Goal: Answer question/provide support: Share knowledge or assist other users

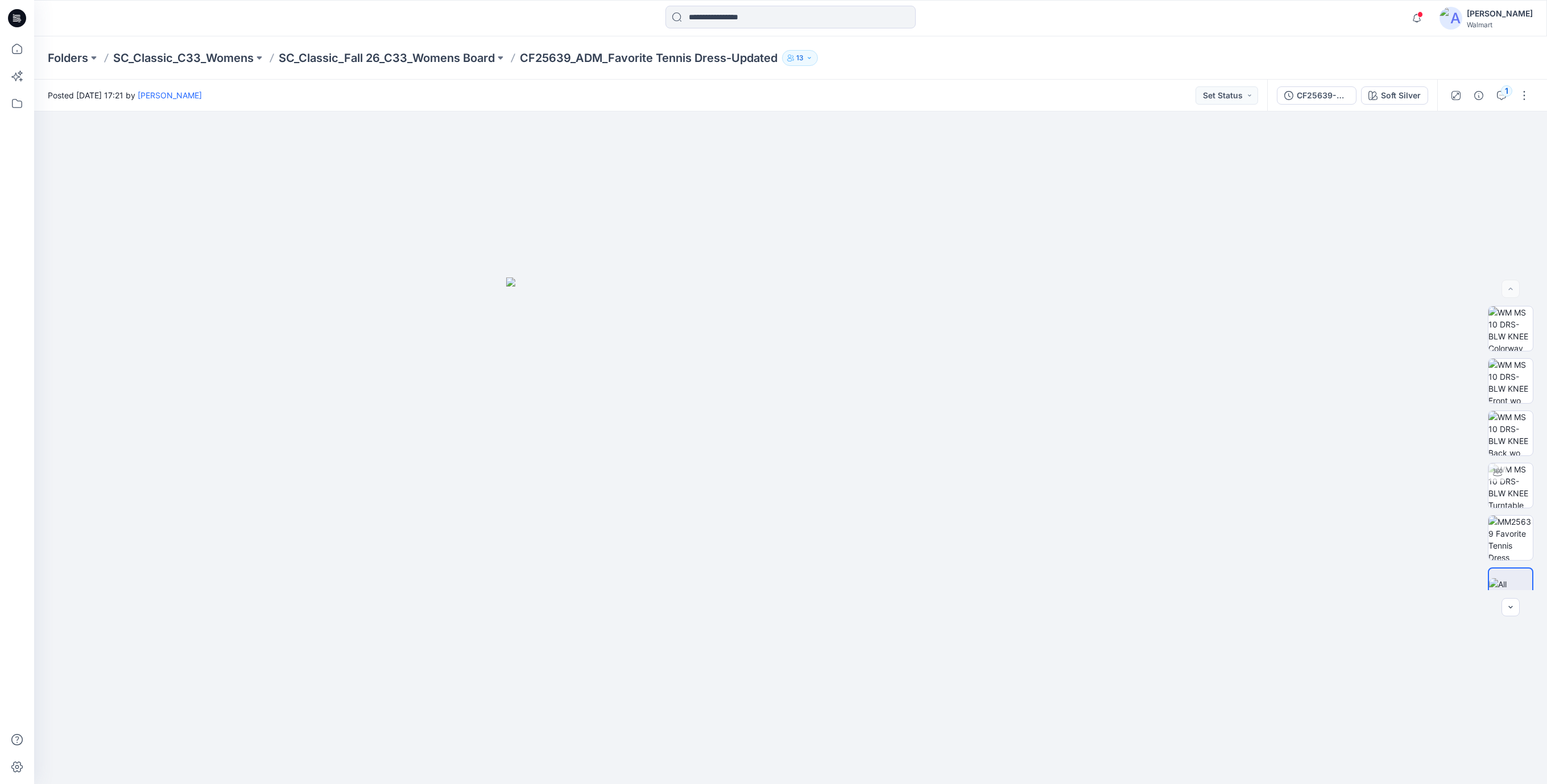
click at [18, 14] on icon at bounding box center [17, 18] width 18 height 18
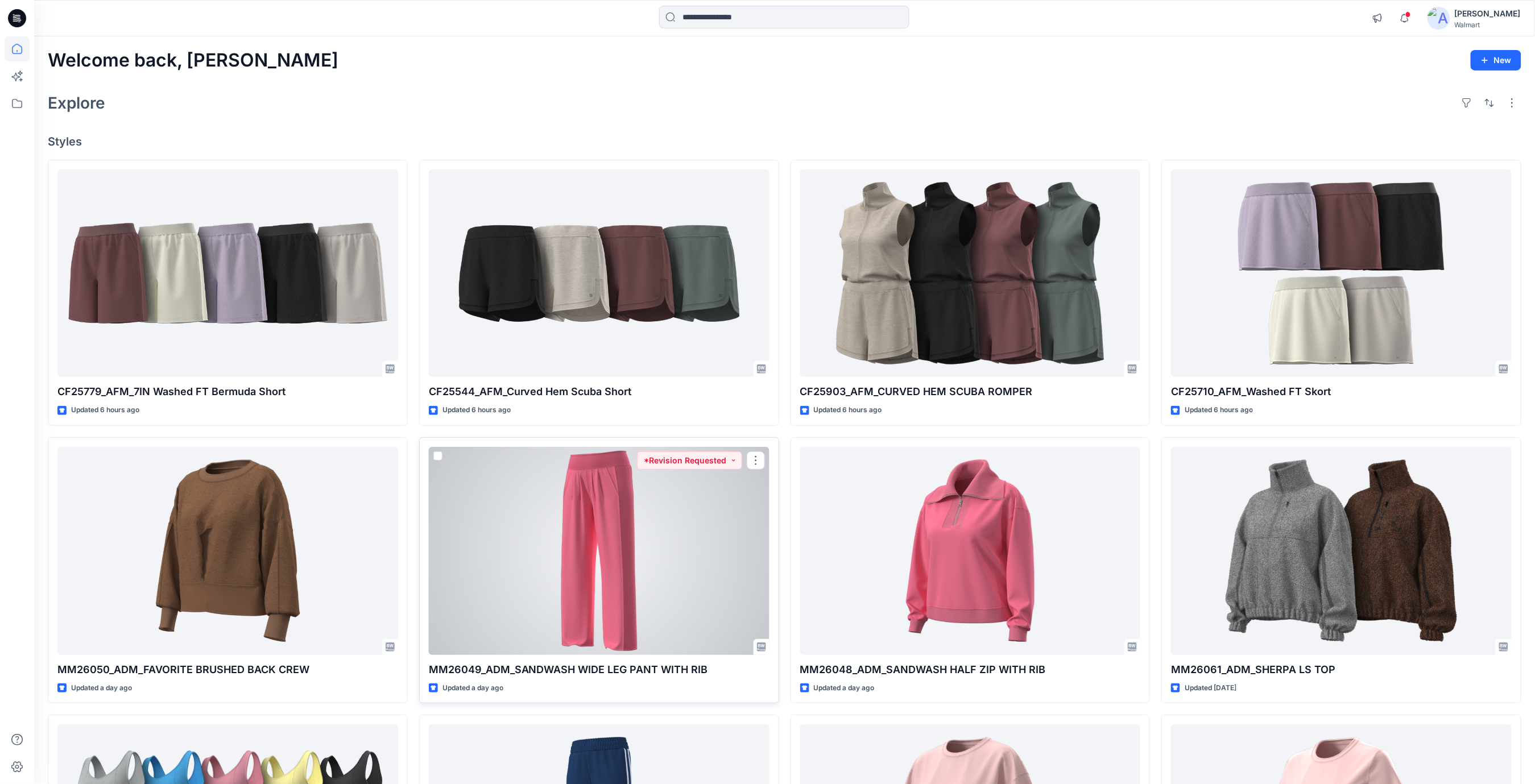
click at [566, 490] on div at bounding box center [599, 551] width 341 height 208
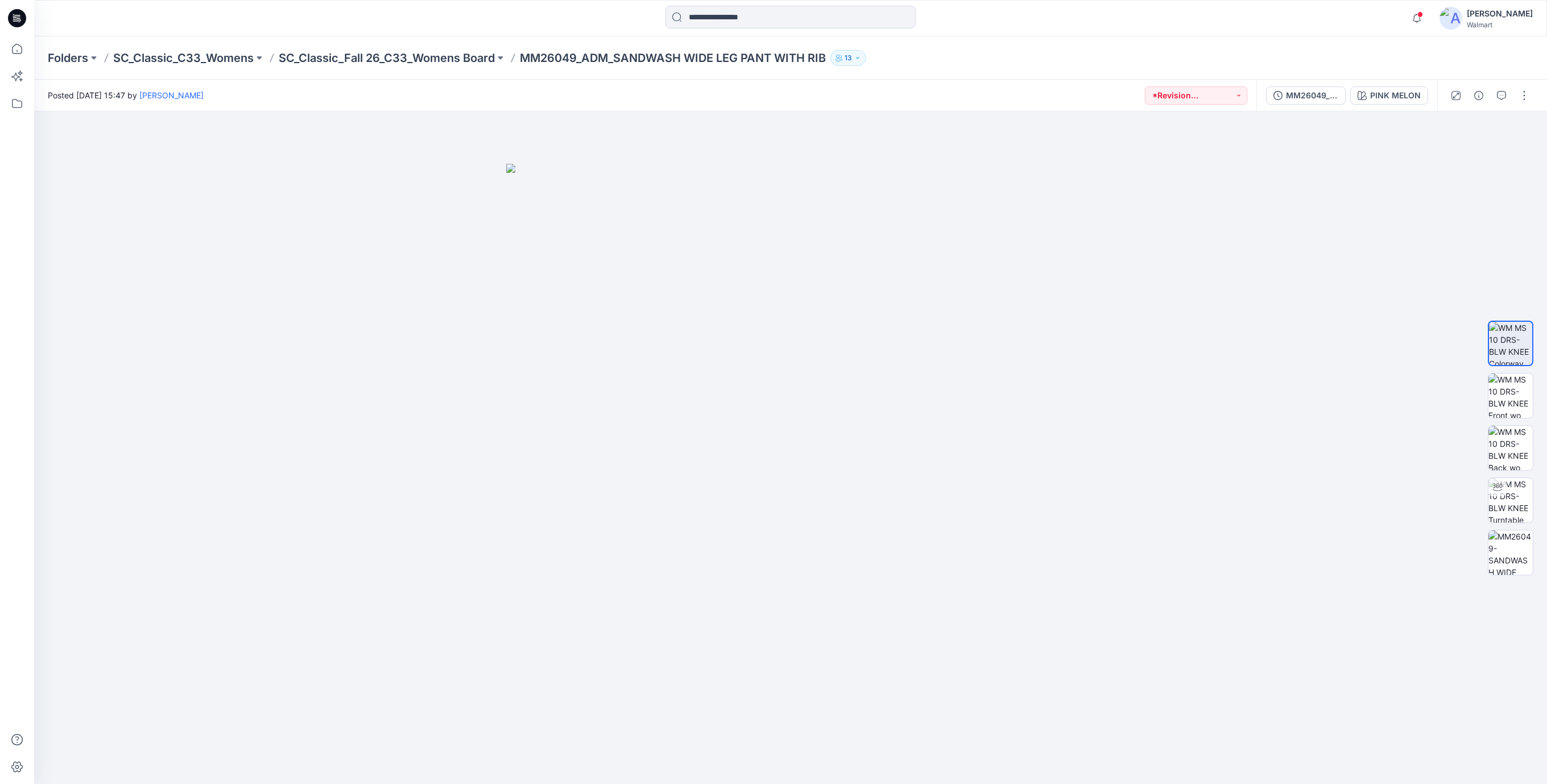
click at [20, 16] on icon at bounding box center [17, 18] width 18 height 18
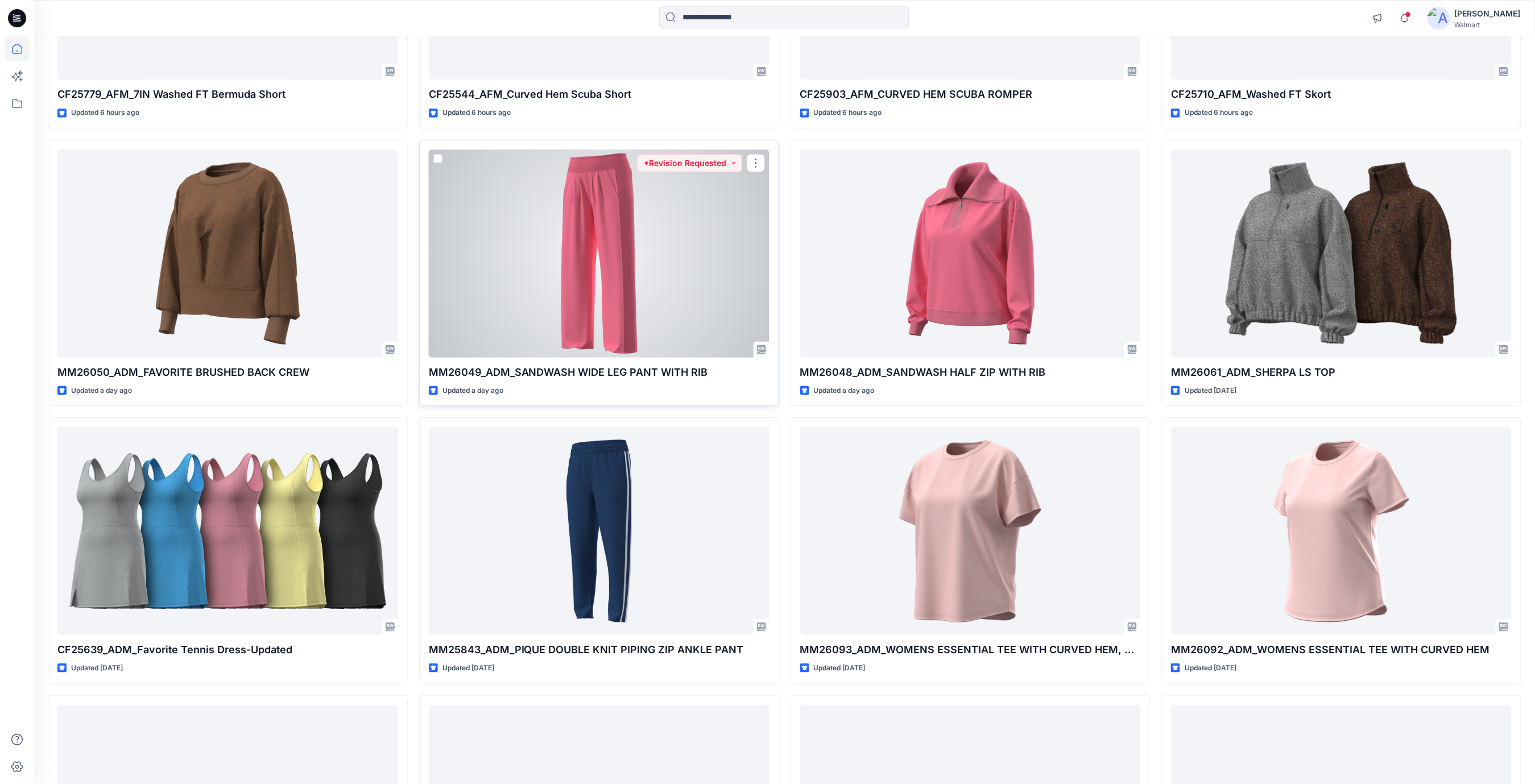
scroll to position [303, 0]
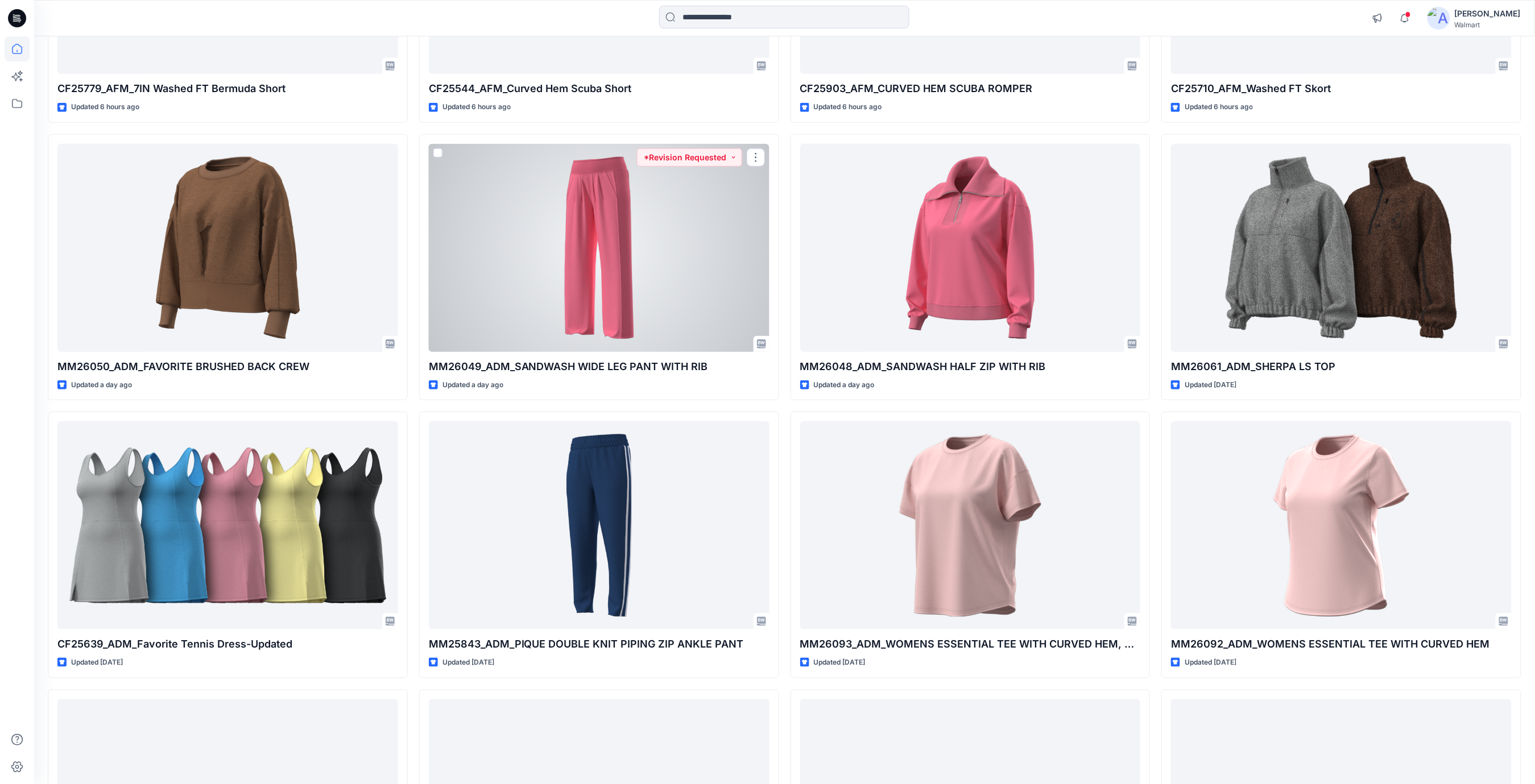
click at [666, 282] on div at bounding box center [599, 248] width 341 height 208
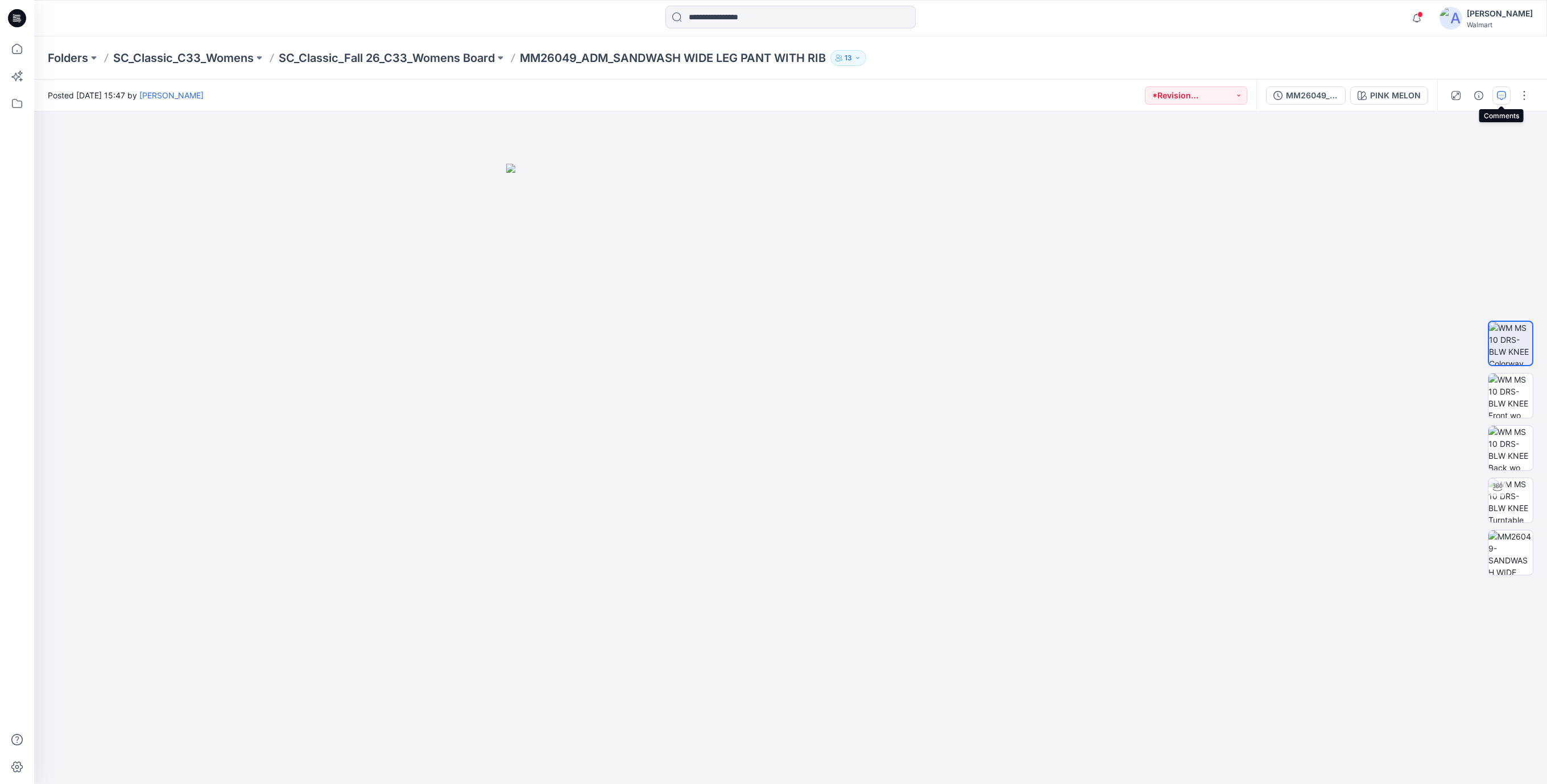
click at [1501, 99] on button "button" at bounding box center [1501, 95] width 18 height 18
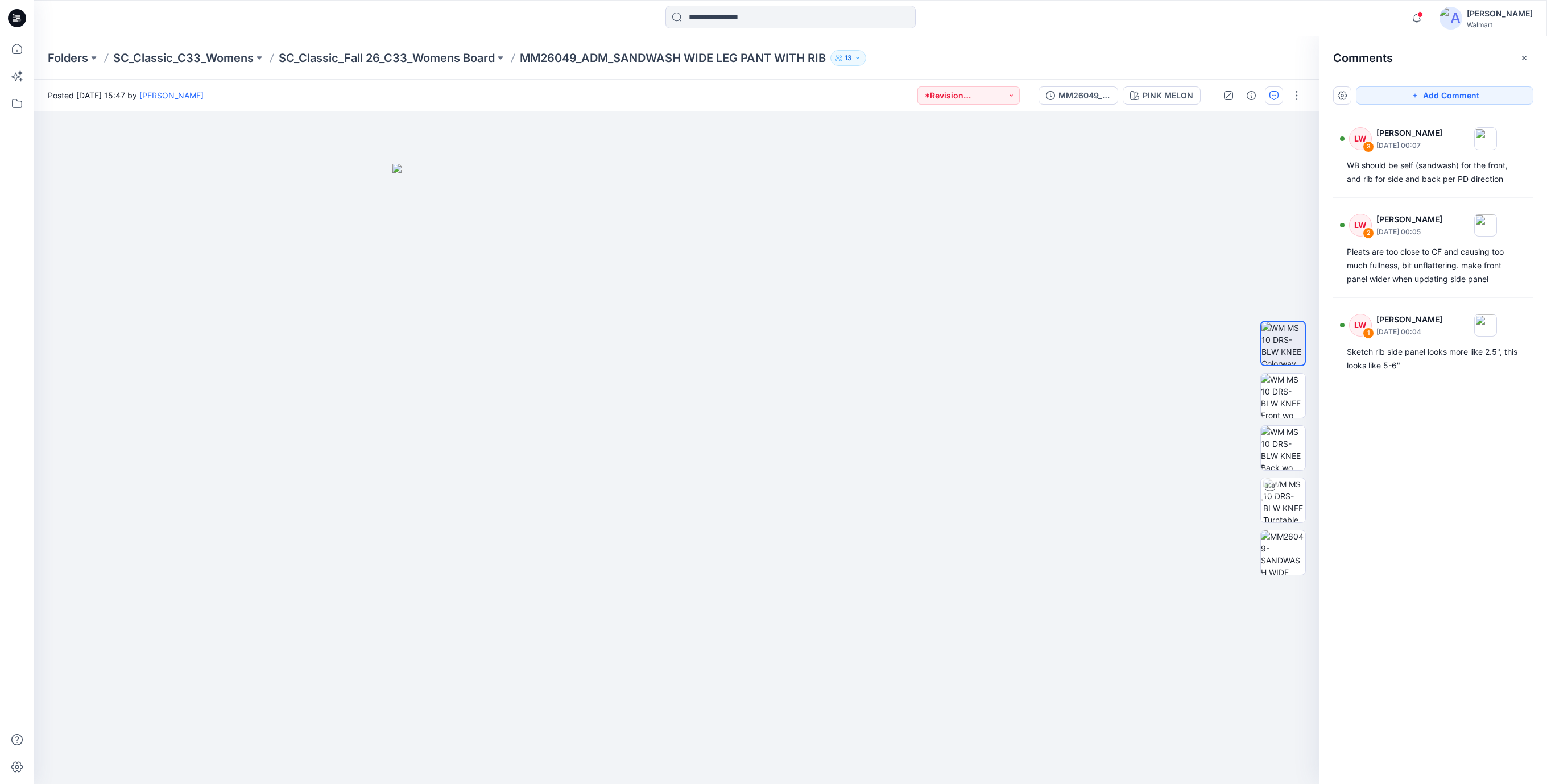
click at [20, 22] on icon at bounding box center [20, 22] width 3 height 1
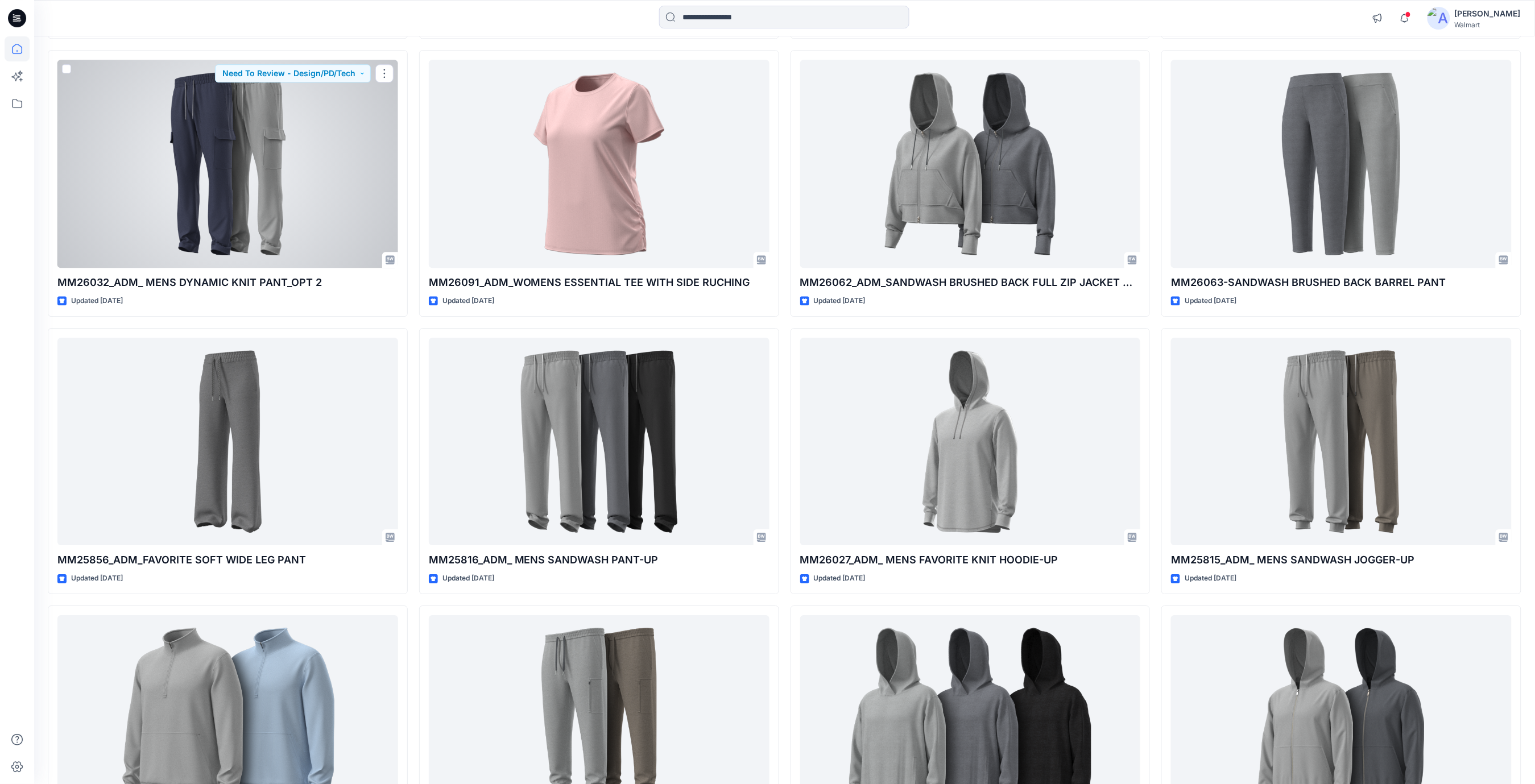
scroll to position [1515, 0]
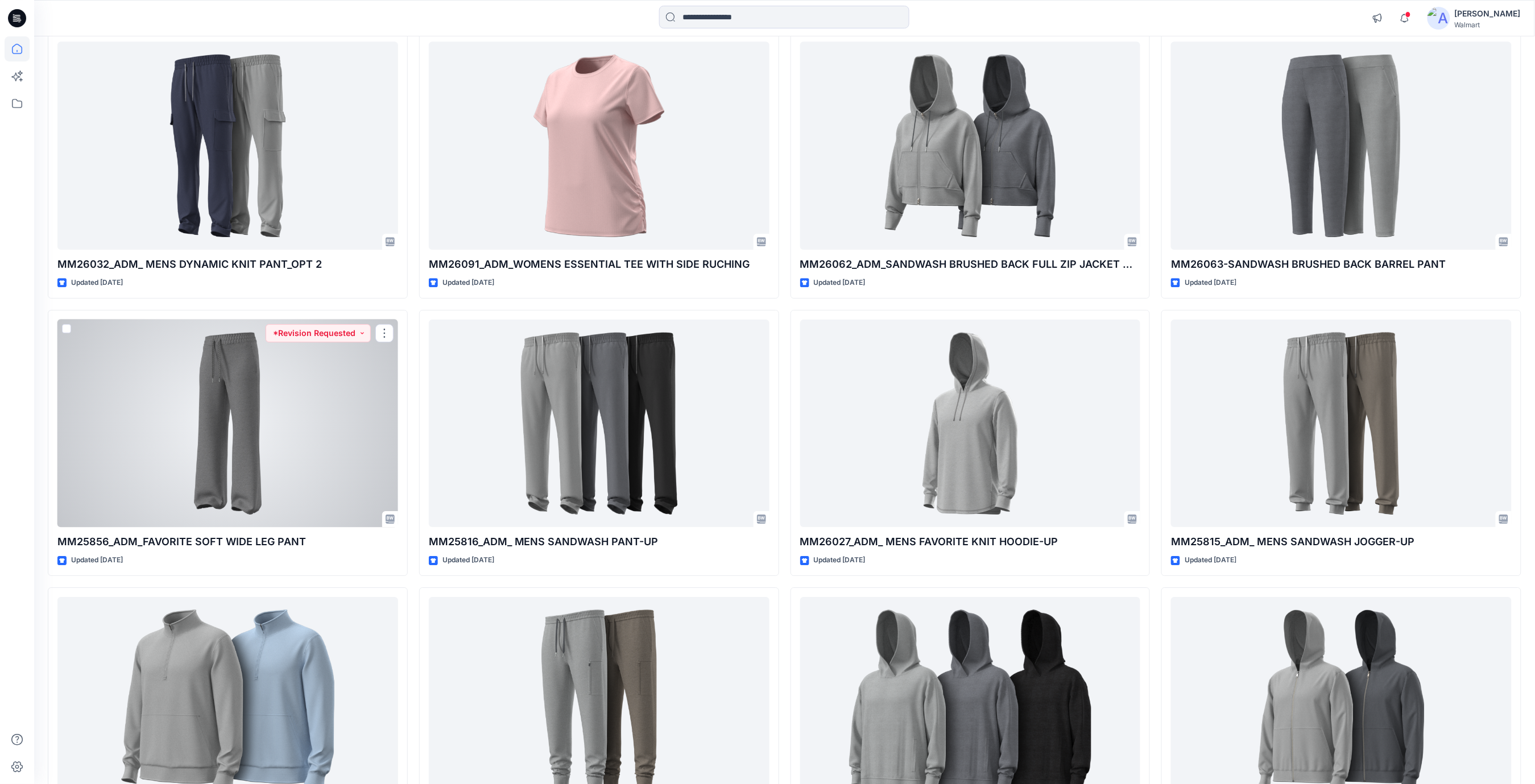
click at [324, 392] on div at bounding box center [228, 423] width 341 height 208
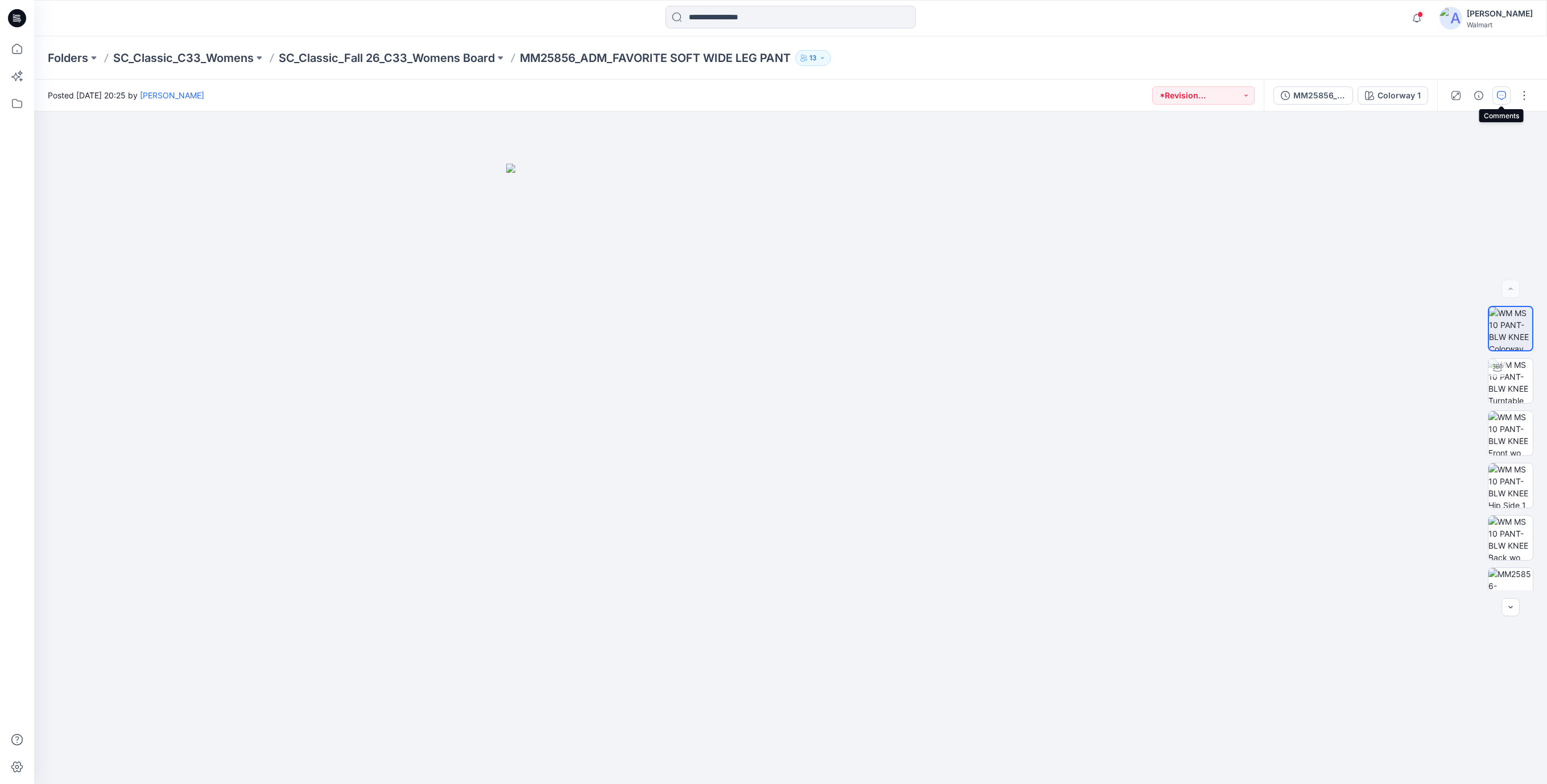
click at [1504, 97] on icon "button" at bounding box center [1501, 95] width 9 height 9
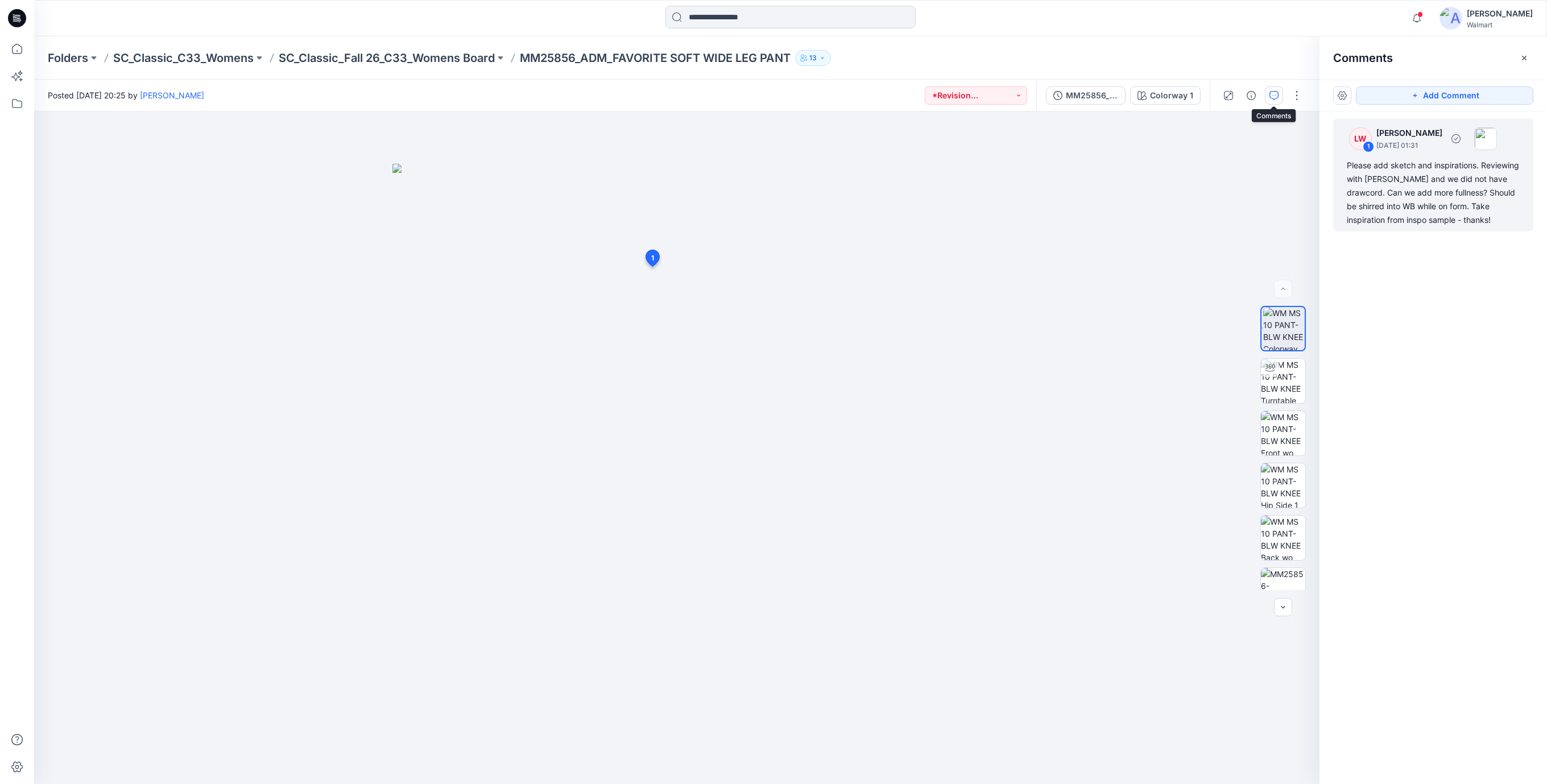
click at [1398, 188] on div "Please add sketch and inspirations. Reviewing with [PERSON_NAME] and we did not…" at bounding box center [1433, 192] width 173 height 68
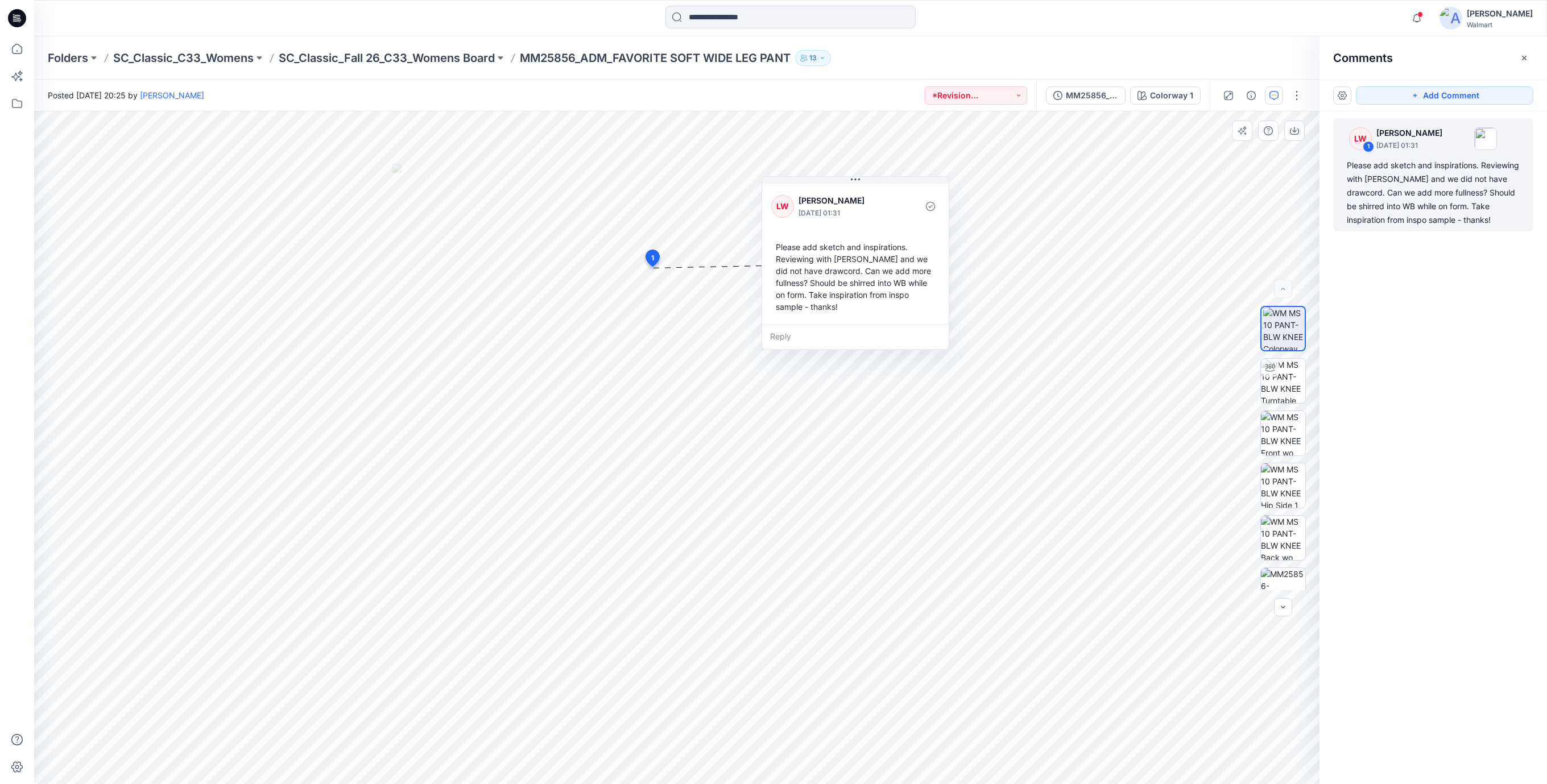
drag, startPoint x: 869, startPoint y: 340, endPoint x: 846, endPoint y: 292, distance: 53.2
click at [846, 292] on div "Please add sketch and inspirations. Reviewing with [PERSON_NAME] and we did not…" at bounding box center [855, 277] width 168 height 81
drag, startPoint x: 850, startPoint y: 287, endPoint x: 854, endPoint y: 308, distance: 21.4
click at [854, 308] on div "Please add sketch and inspirations. Reviewing with [PERSON_NAME] and we did not…" at bounding box center [859, 298] width 168 height 81
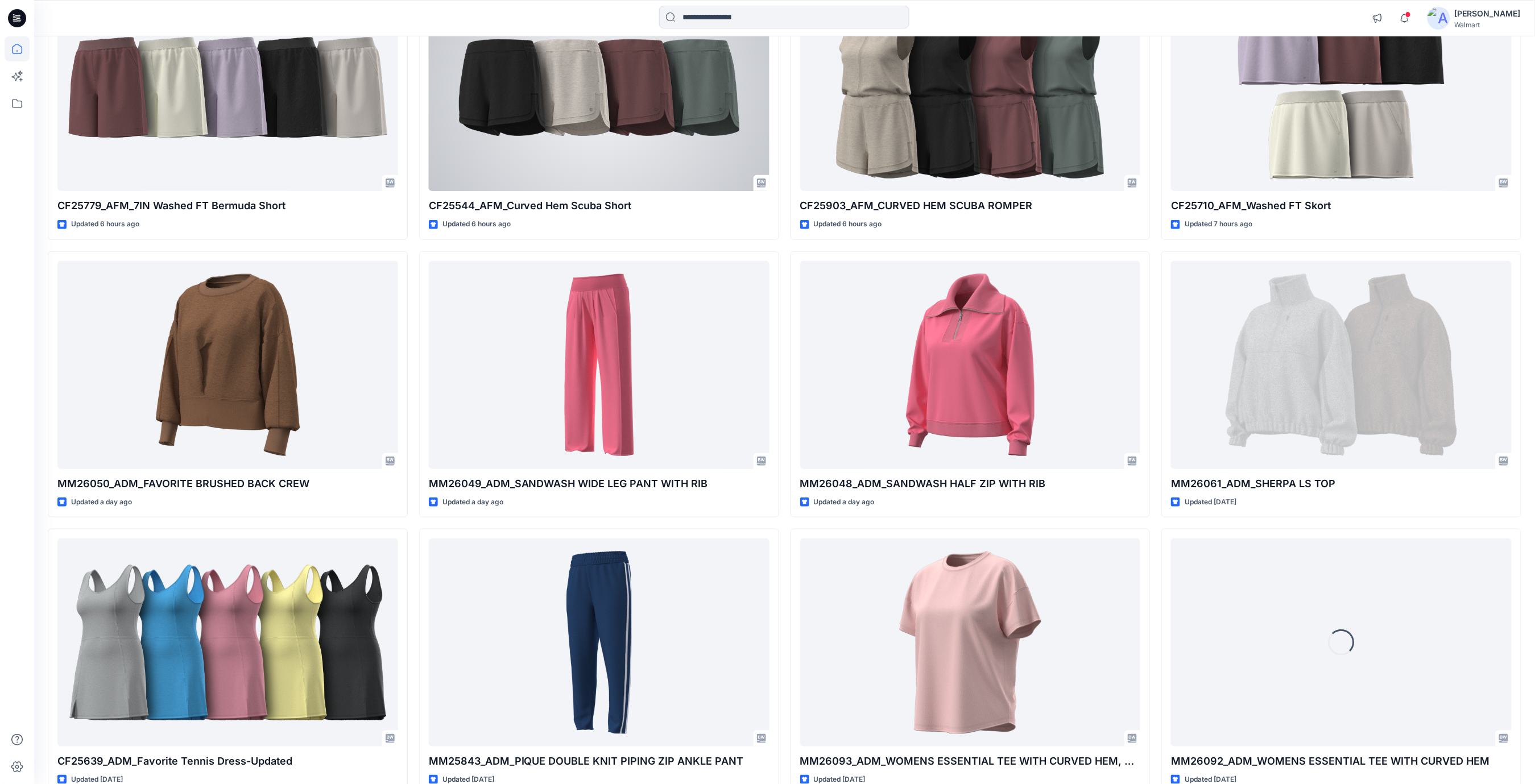
scroll to position [228, 0]
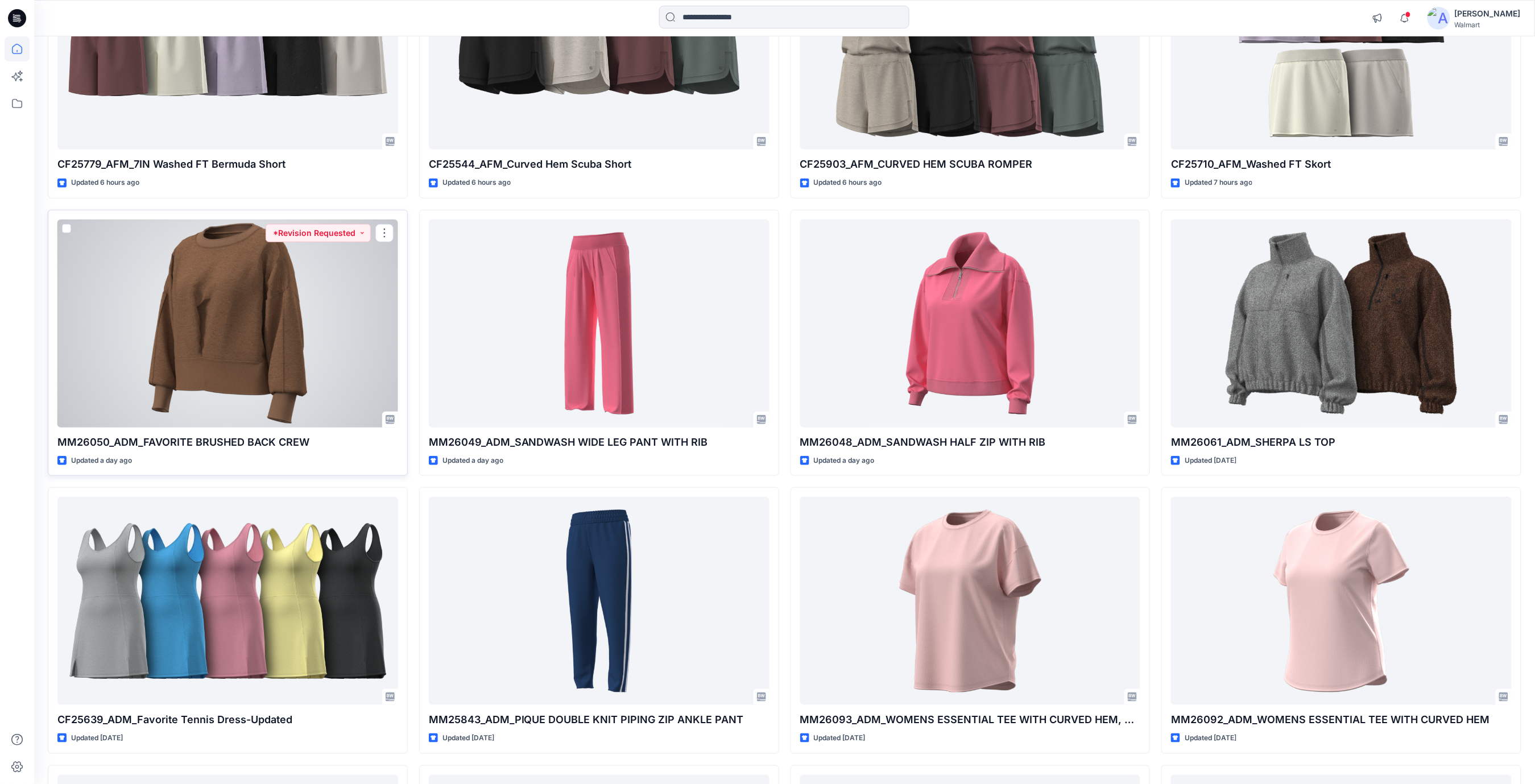
click at [261, 314] on div at bounding box center [228, 323] width 341 height 208
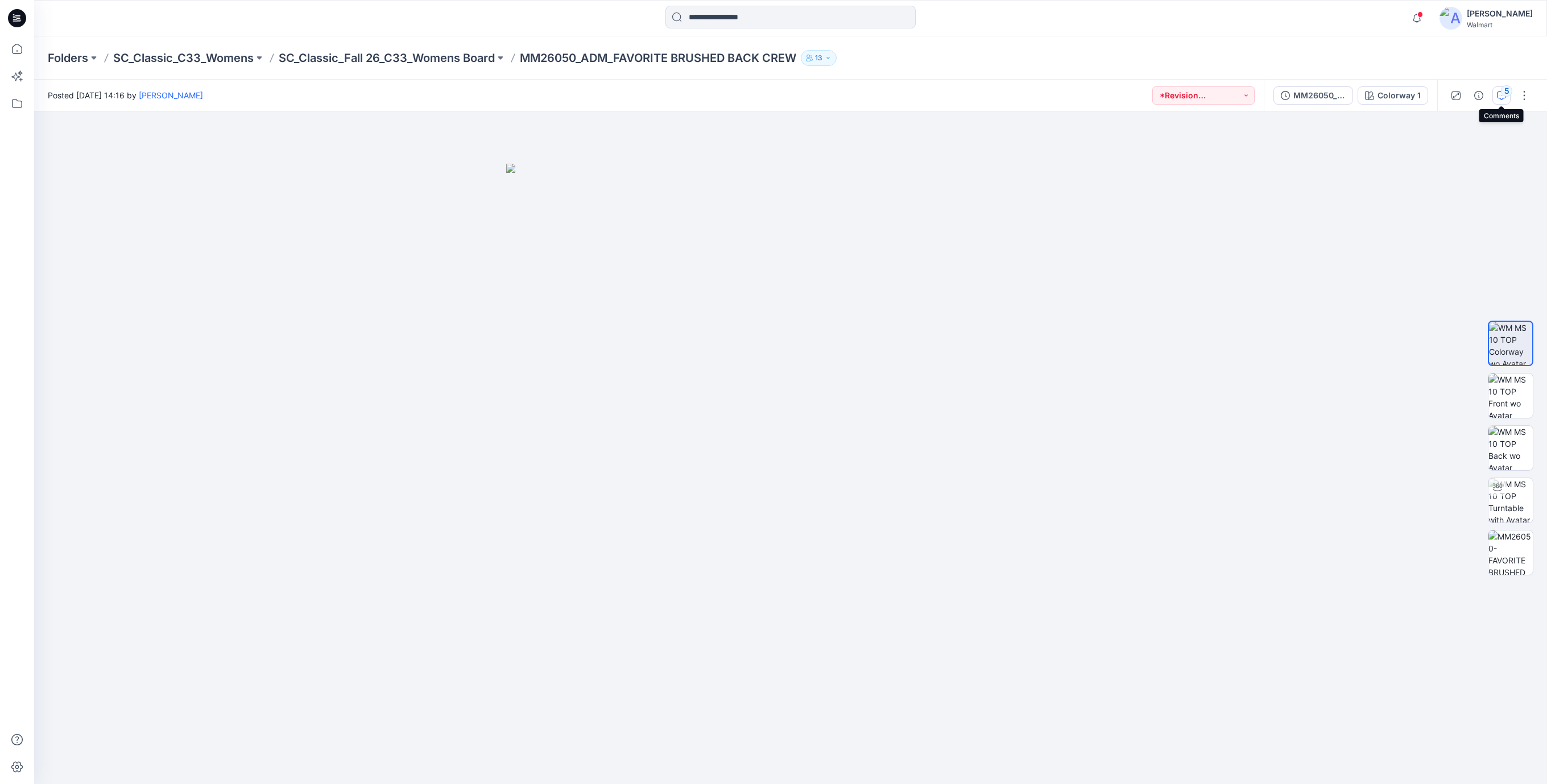
click at [1500, 95] on icon "button" at bounding box center [1501, 95] width 9 height 9
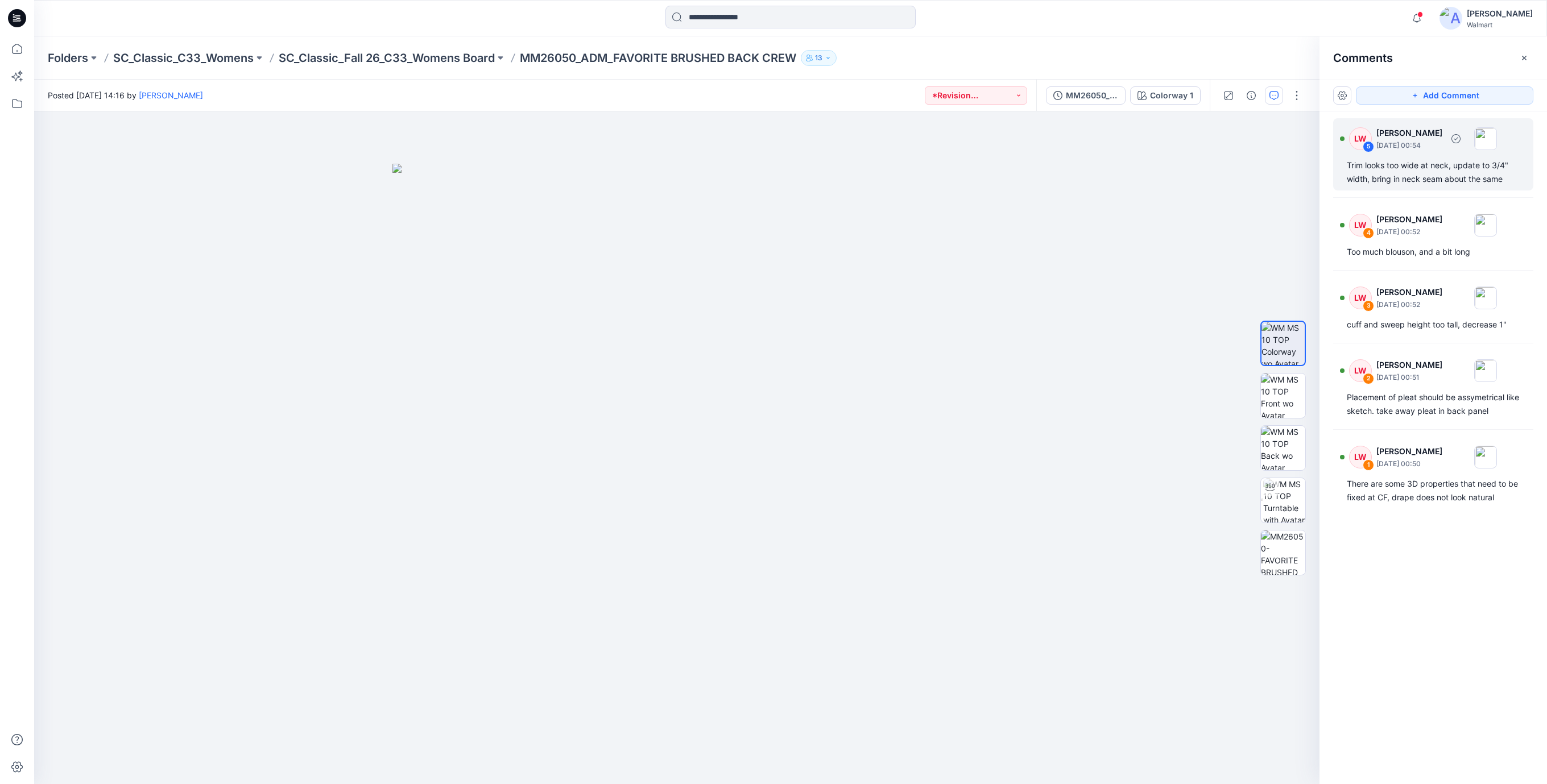
click at [1388, 172] on div "Trim looks too wide at neck, update to 3/4" width, bring in neck seam about the…" at bounding box center [1433, 172] width 173 height 27
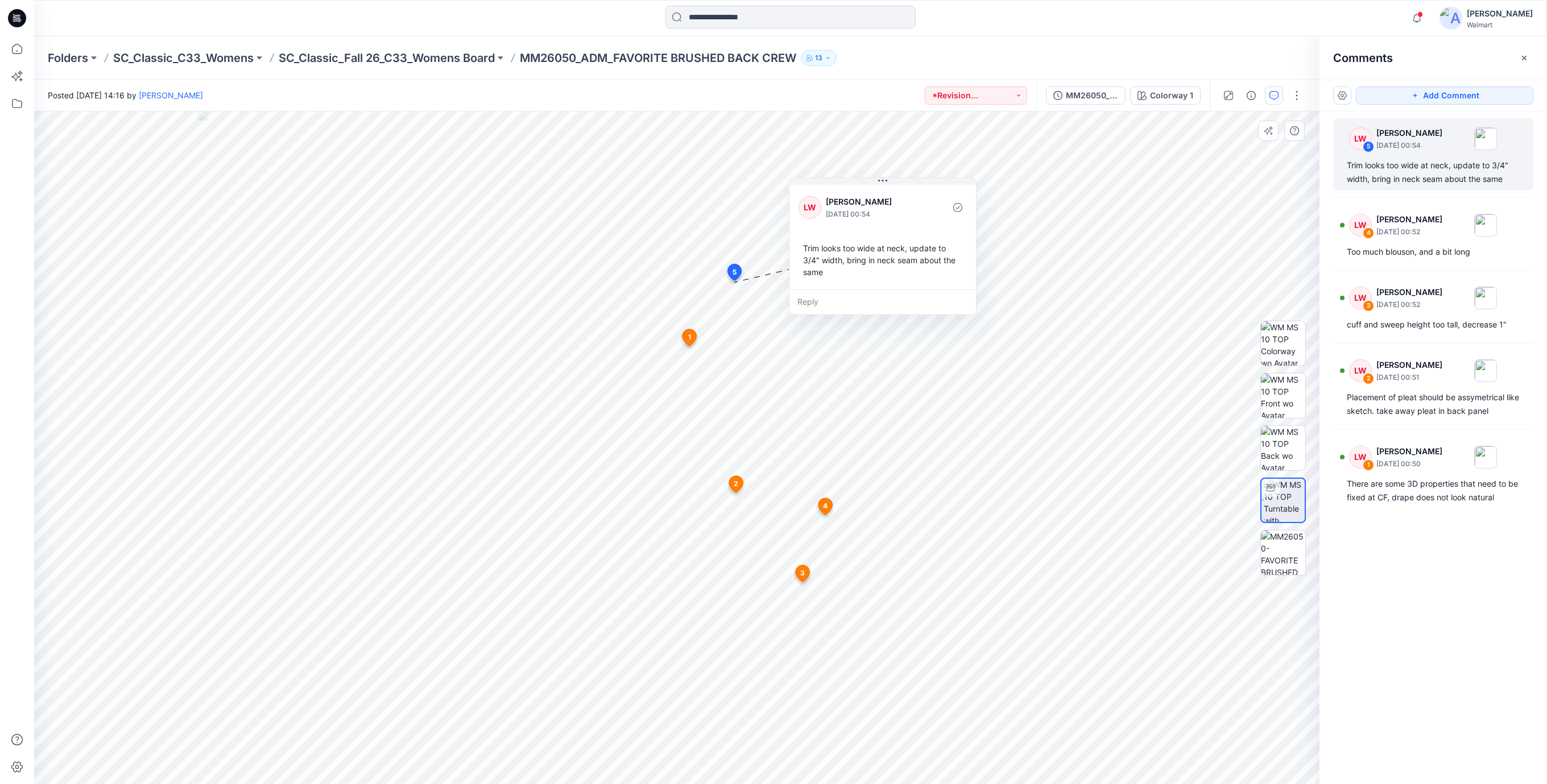
drag, startPoint x: 784, startPoint y: 369, endPoint x: 856, endPoint y: 257, distance: 133.1
click at [856, 257] on div "Trim looks too wide at neck, update to 3/4" width, bring in neck seam about the…" at bounding box center [882, 260] width 168 height 45
drag, startPoint x: 843, startPoint y: 258, endPoint x: 824, endPoint y: 225, distance: 38.1
click at [824, 225] on div "Trim looks too wide at neck, update to 3/4" width, bring in neck seam about the…" at bounding box center [865, 217] width 168 height 45
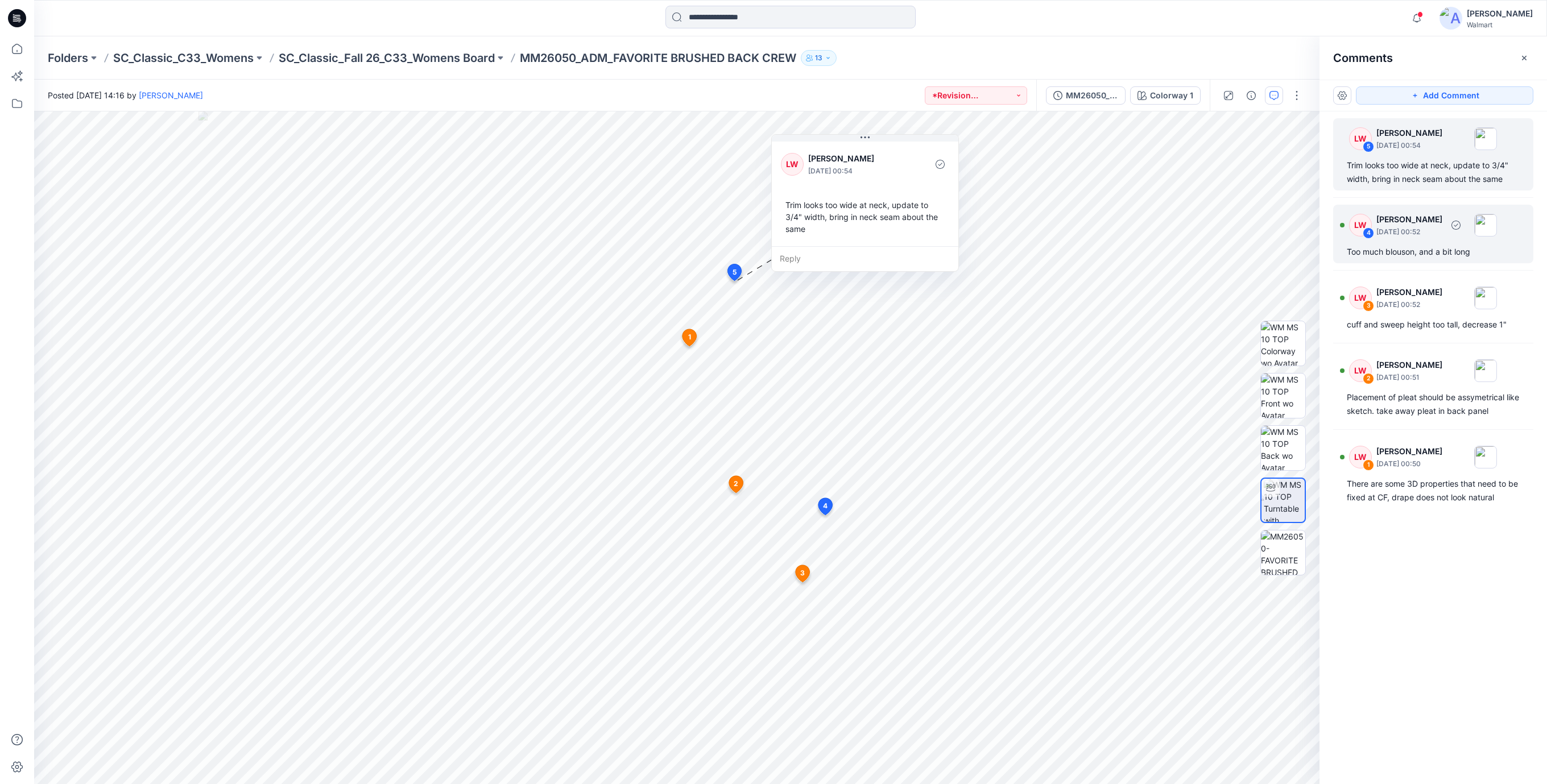
click at [1404, 247] on div "Too much blouson, and a bit long" at bounding box center [1433, 252] width 173 height 14
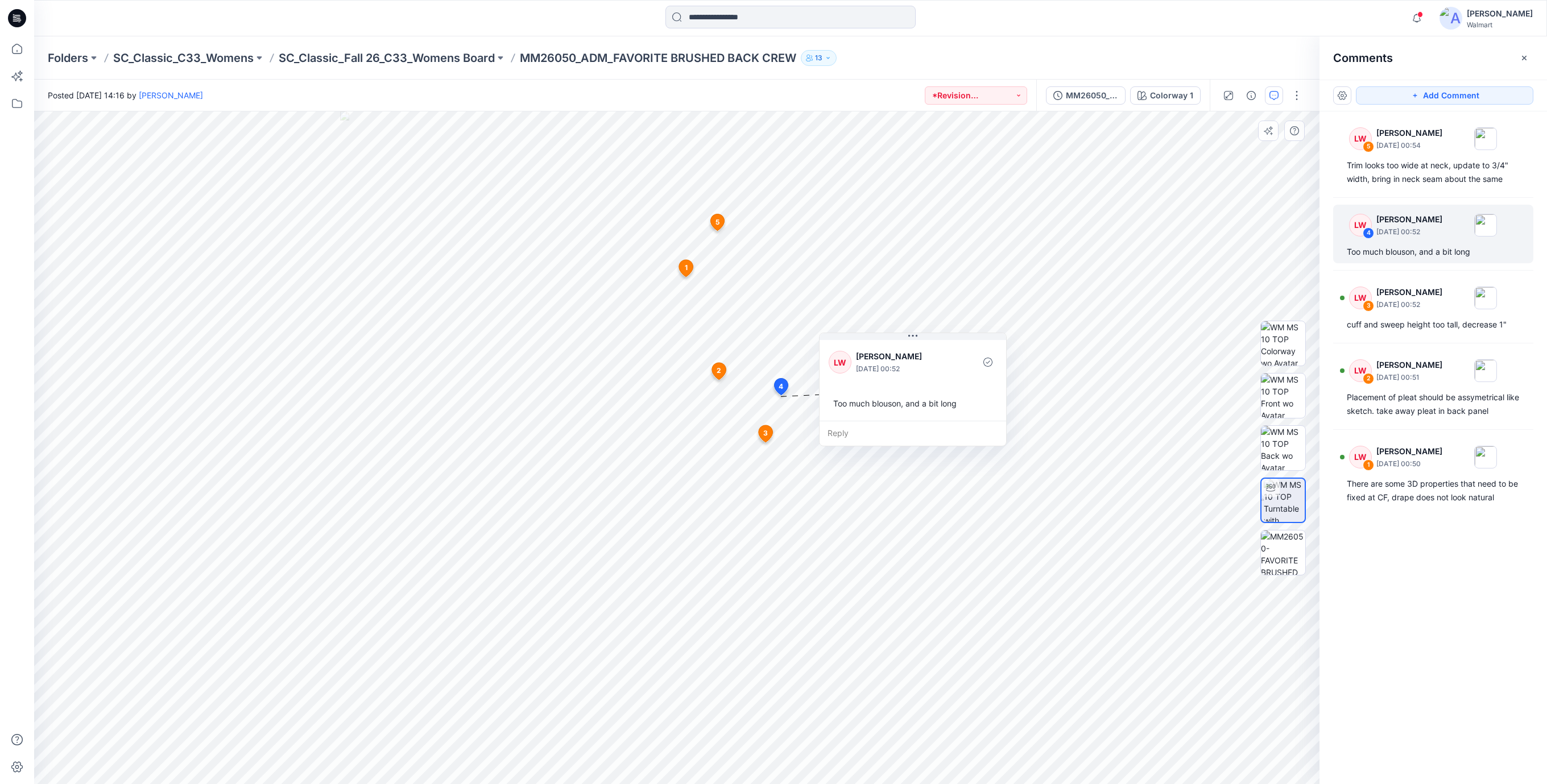
drag, startPoint x: 867, startPoint y: 461, endPoint x: 911, endPoint y: 408, distance: 68.9
click at [911, 408] on div "Too much blouson, and a bit long" at bounding box center [913, 403] width 168 height 21
drag, startPoint x: 905, startPoint y: 417, endPoint x: 897, endPoint y: 416, distance: 8.1
click at [896, 417] on div "[PERSON_NAME] [DATE] 00:52 Too much blouson, and a bit long" at bounding box center [904, 379] width 186 height 83
click at [1415, 323] on div "cuff and sweep height too tall, decrease 1"" at bounding box center [1433, 325] width 173 height 14
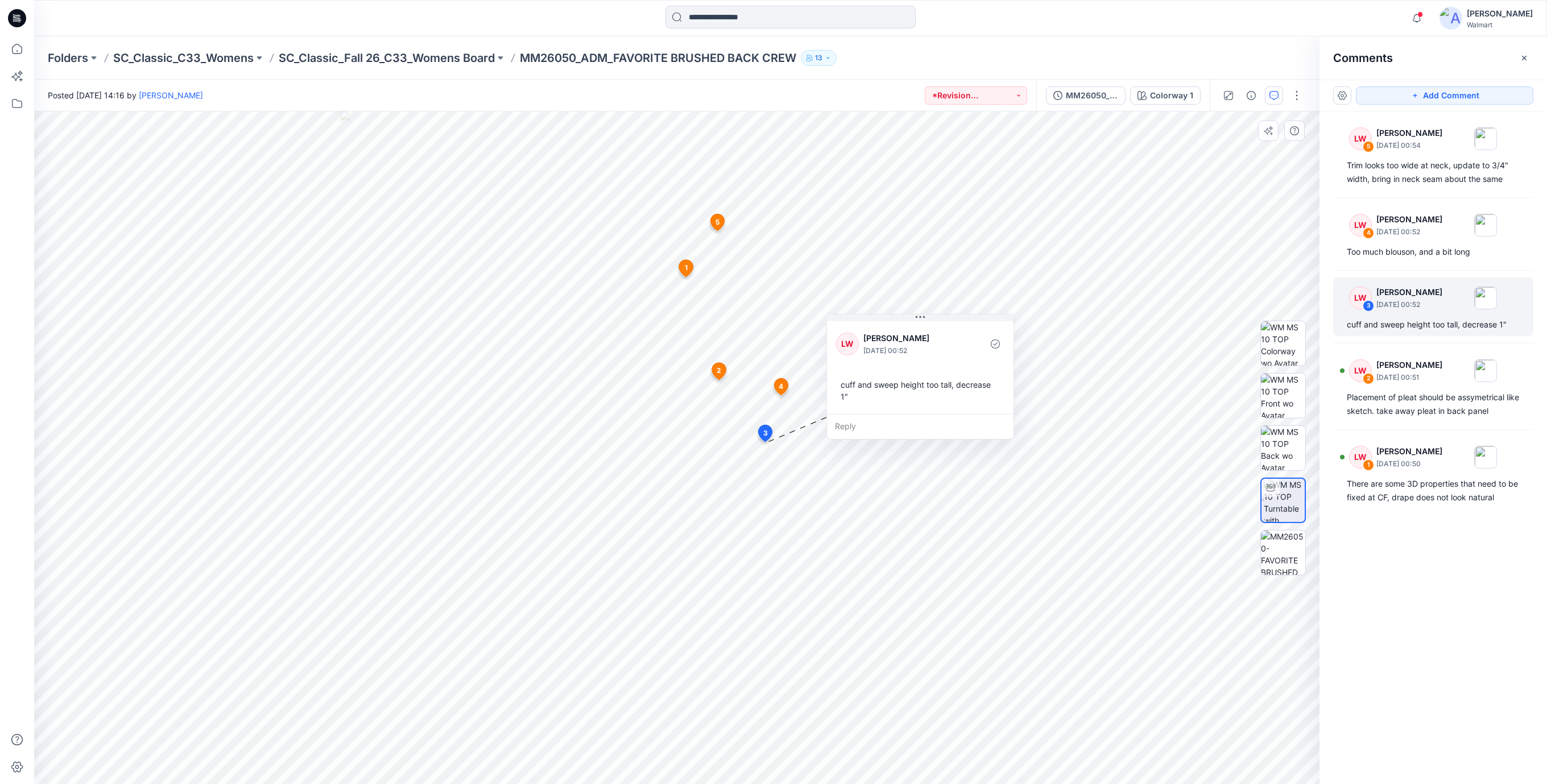
drag, startPoint x: 924, startPoint y: 490, endPoint x: 953, endPoint y: 399, distance: 95.5
click at [953, 399] on div "cuff and sweep height too tall, decrease 1"" at bounding box center [919, 390] width 168 height 33
drag, startPoint x: 896, startPoint y: 419, endPoint x: 882, endPoint y: 394, distance: 28.7
click at [882, 394] on div "Reply" at bounding box center [905, 401] width 186 height 25
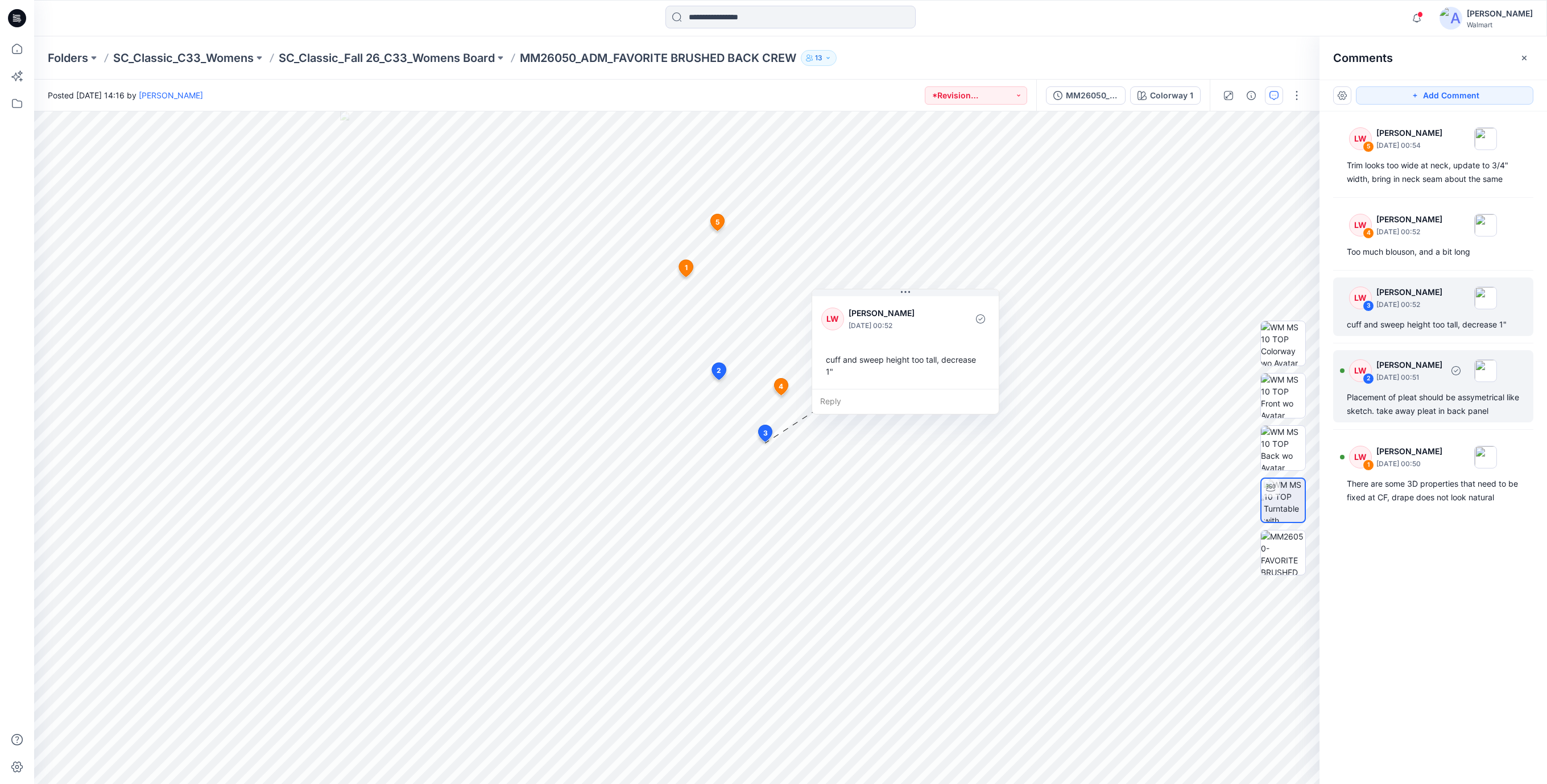
click at [1406, 404] on div "Placement of pleat should be assymetrical like sketch. take away pleat in back …" at bounding box center [1433, 404] width 173 height 27
drag, startPoint x: 840, startPoint y: 476, endPoint x: 930, endPoint y: 375, distance: 135.3
click at [930, 375] on div "[PERSON_NAME] [DATE] 00:51 Placement of pleat should be assymetrical like sketc…" at bounding box center [890, 333] width 186 height 95
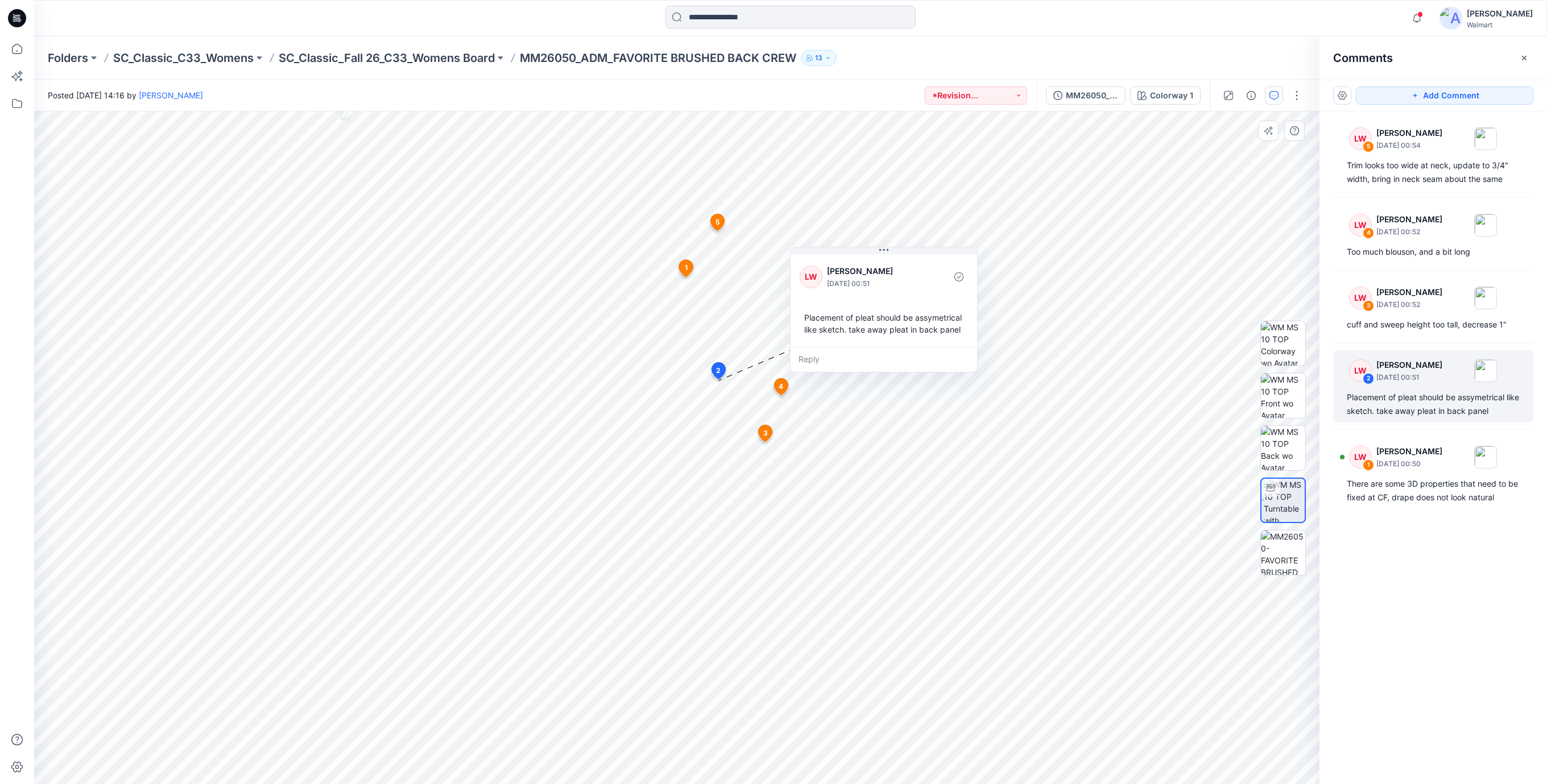
drag, startPoint x: 933, startPoint y: 392, endPoint x: 926, endPoint y: 356, distance: 36.7
click at [926, 356] on div "Reply" at bounding box center [884, 359] width 186 height 25
click at [1394, 494] on div "There are some 3D properties that need to be fixed at CF, drape does not look n…" at bounding box center [1433, 490] width 173 height 27
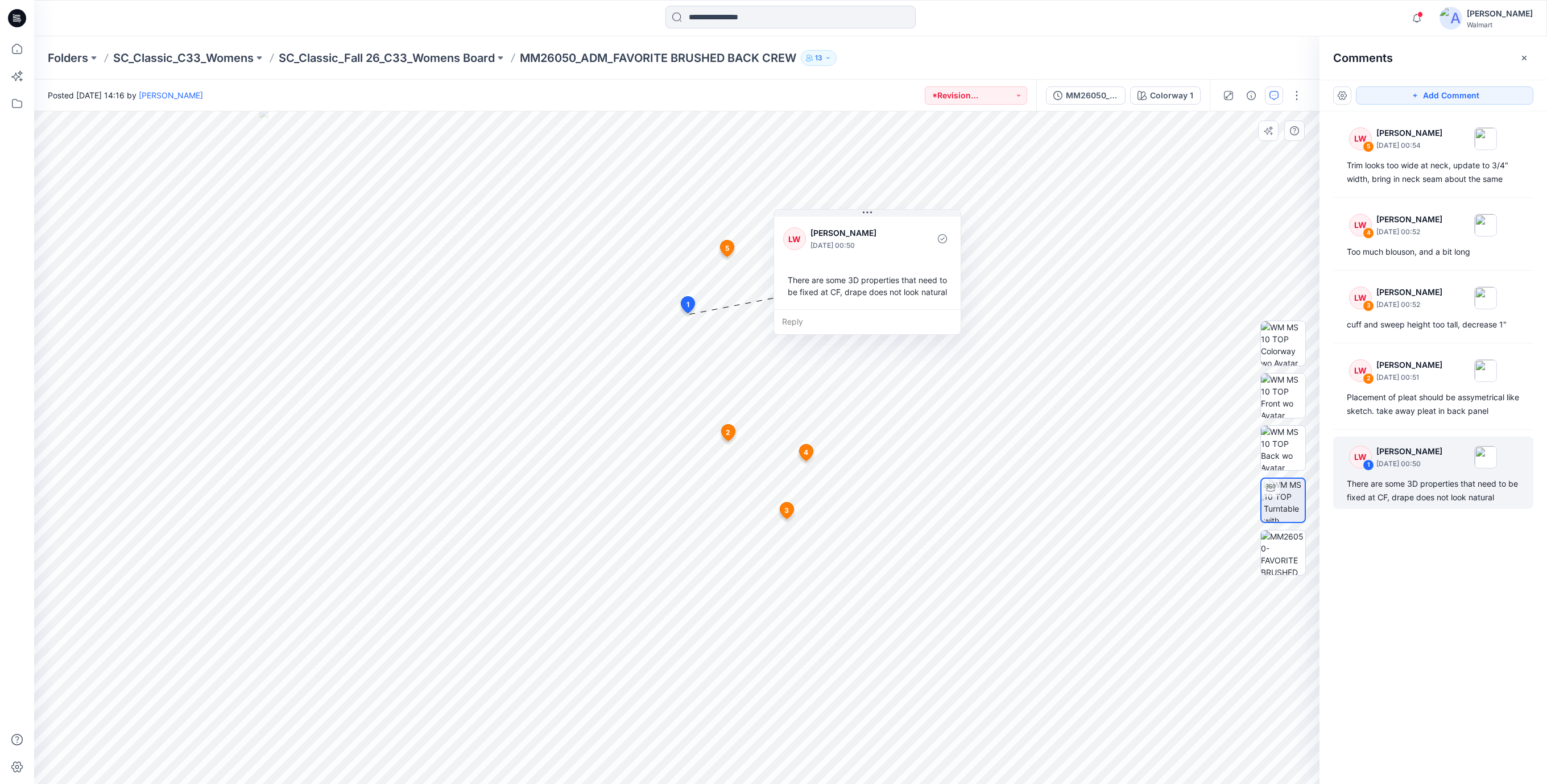
drag, startPoint x: 865, startPoint y: 364, endPoint x: 902, endPoint y: 301, distance: 73.1
click at [902, 301] on div "There are some 3D properties that need to be fixed at CF, drape does not look n…" at bounding box center [867, 286] width 168 height 33
drag, startPoint x: 883, startPoint y: 307, endPoint x: 910, endPoint y: 316, distance: 28.5
click at [910, 309] on div "There are some 3D properties that need to be fixed at CF, drape does not look n…" at bounding box center [890, 292] width 168 height 33
click at [896, 311] on div "There are some 3D properties that need to be fixed at CF, drape does not look n…" at bounding box center [894, 294] width 168 height 33
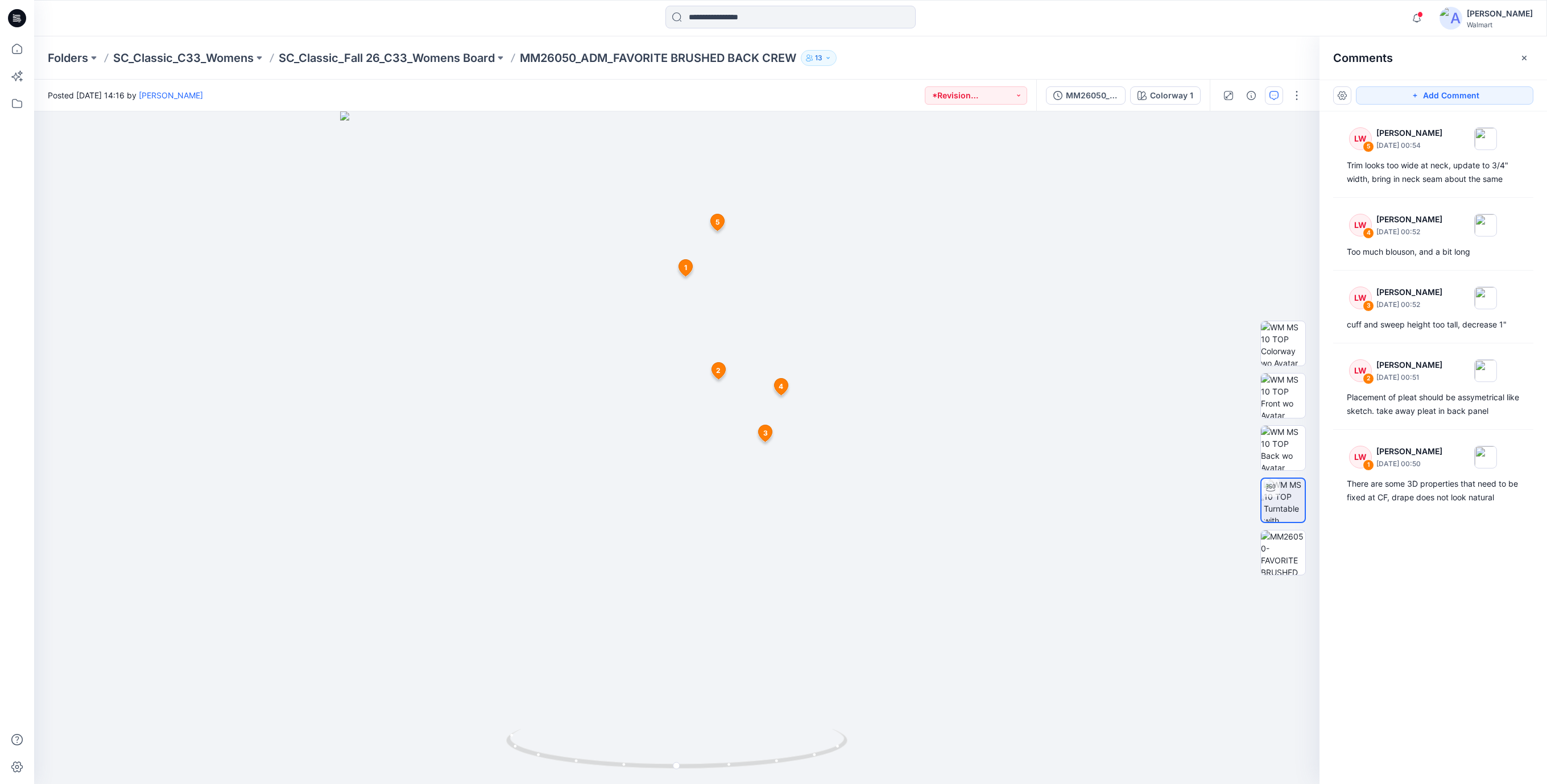
click at [20, 18] on icon at bounding box center [18, 18] width 5 height 1
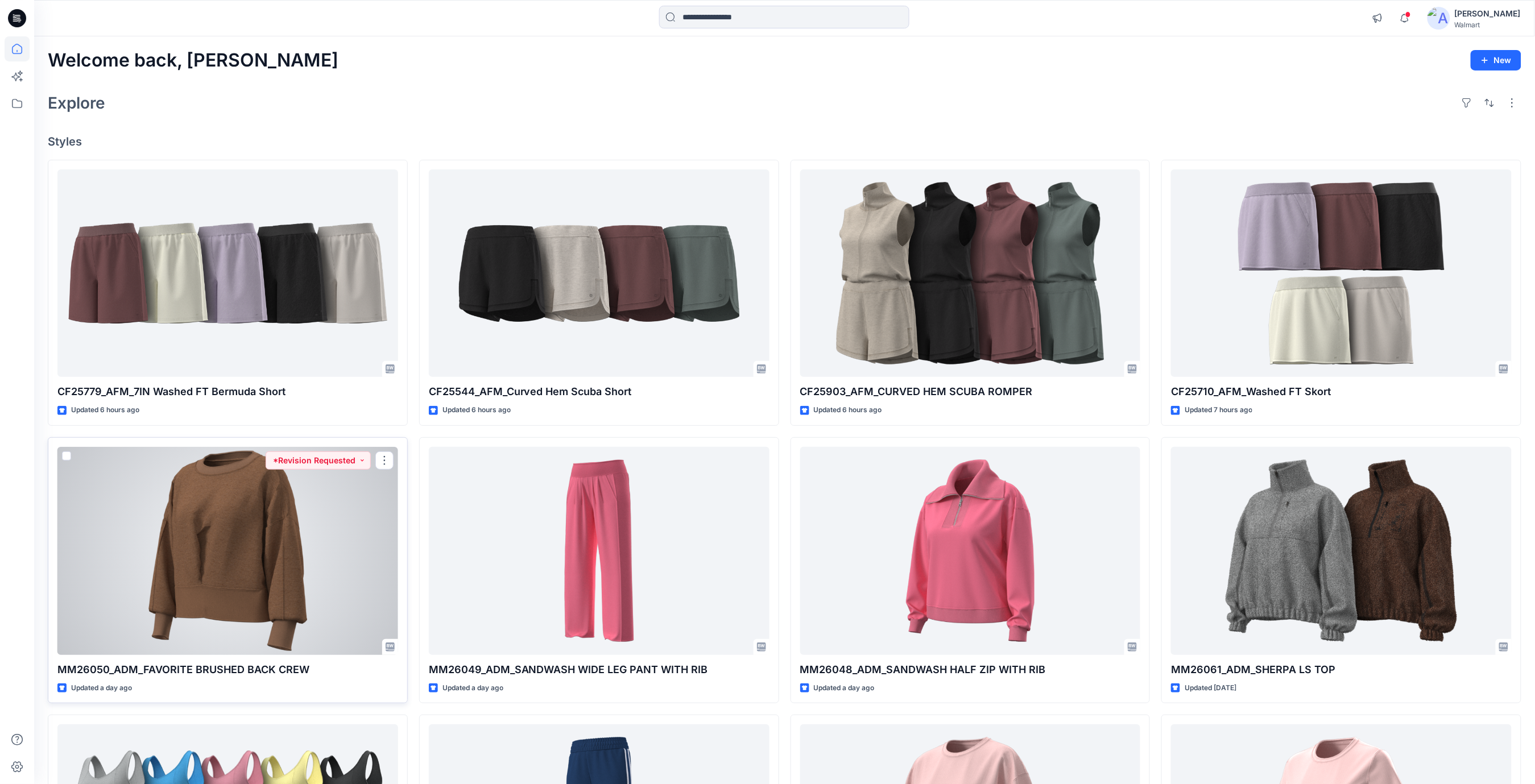
click at [341, 556] on div at bounding box center [228, 551] width 341 height 208
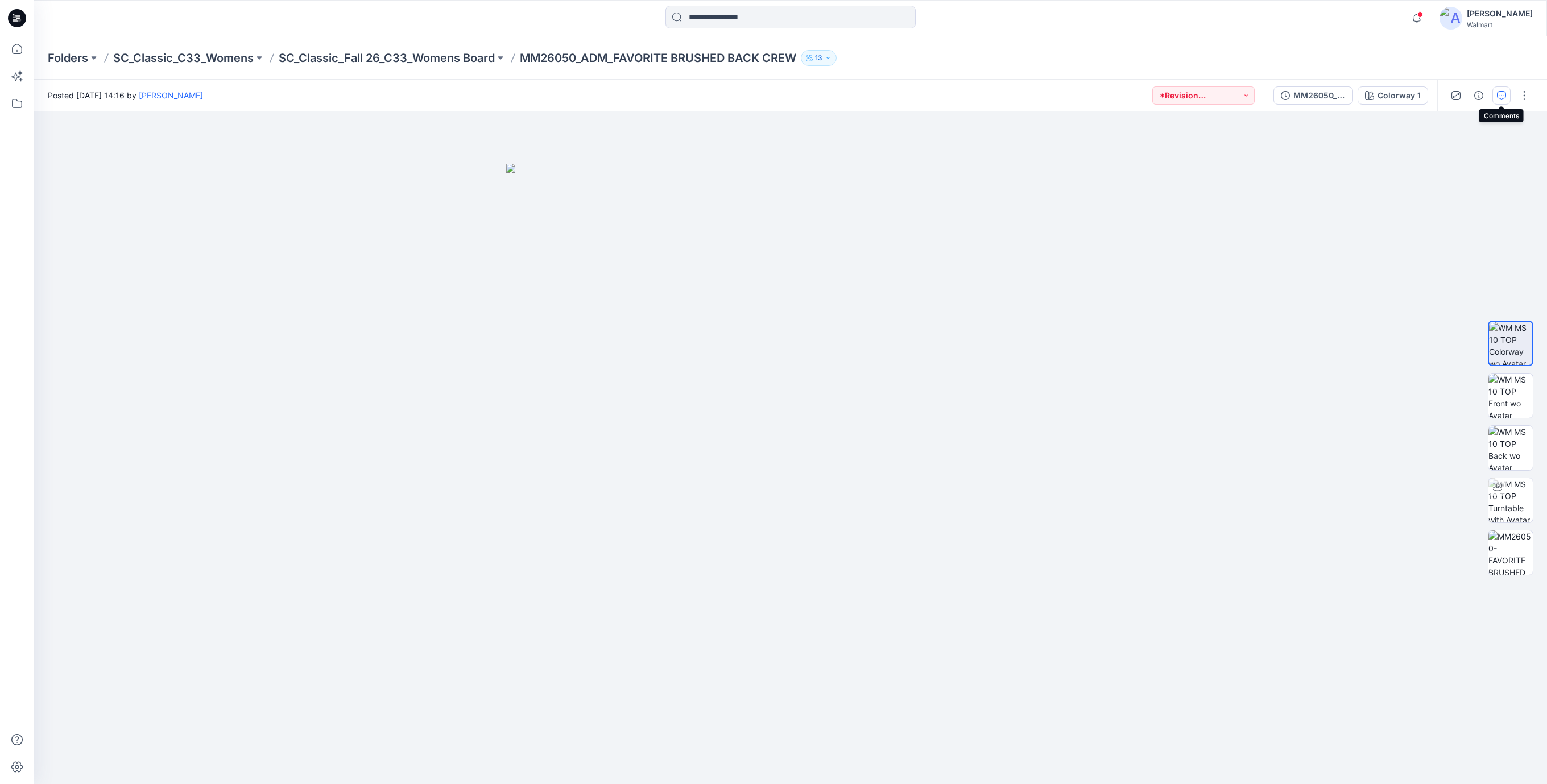
click at [1500, 93] on icon "button" at bounding box center [1501, 95] width 9 height 9
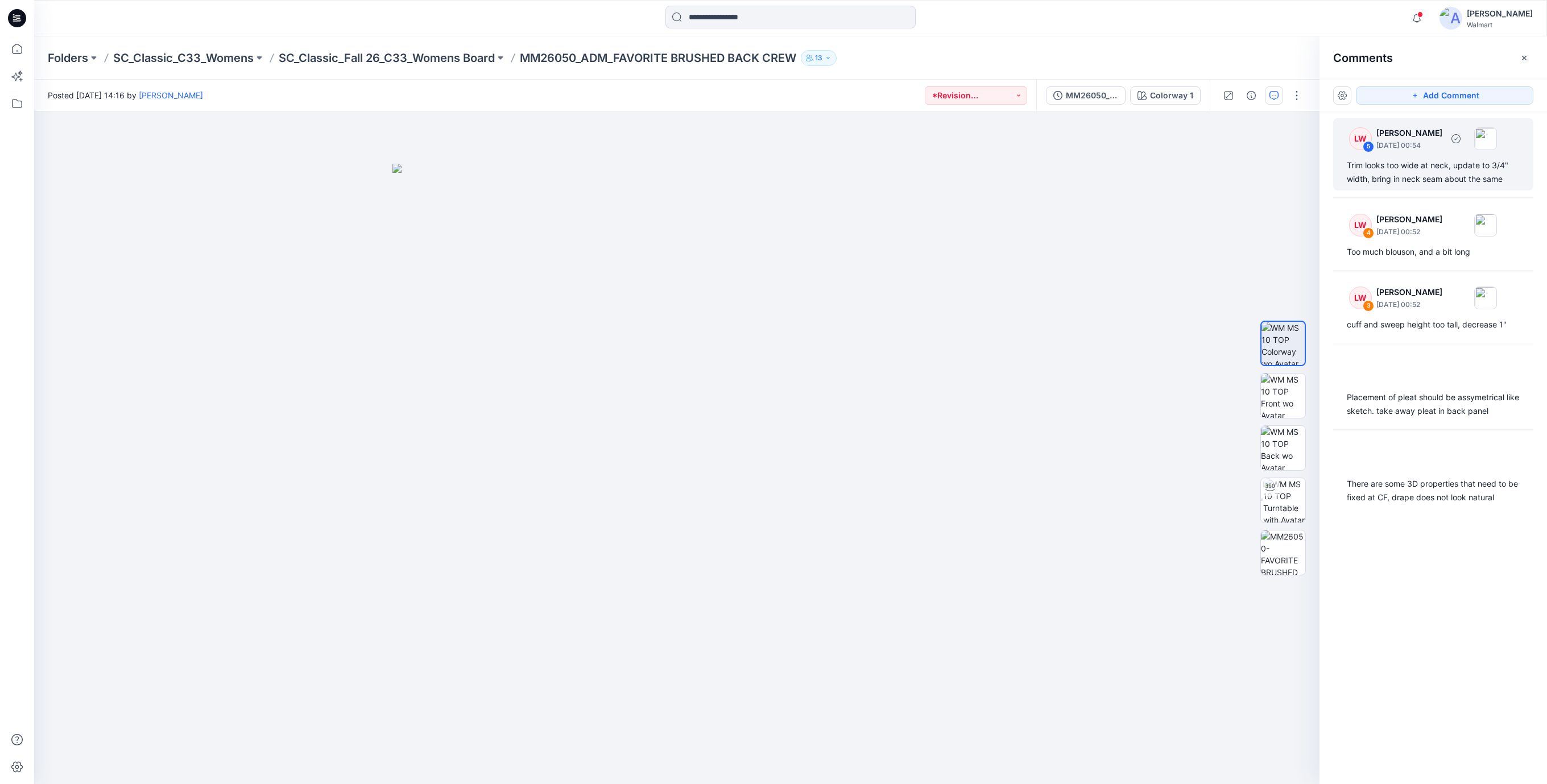
click at [1422, 181] on div "Trim looks too wide at neck, update to 3/4" width, bring in neck seam about the…" at bounding box center [1433, 172] width 173 height 27
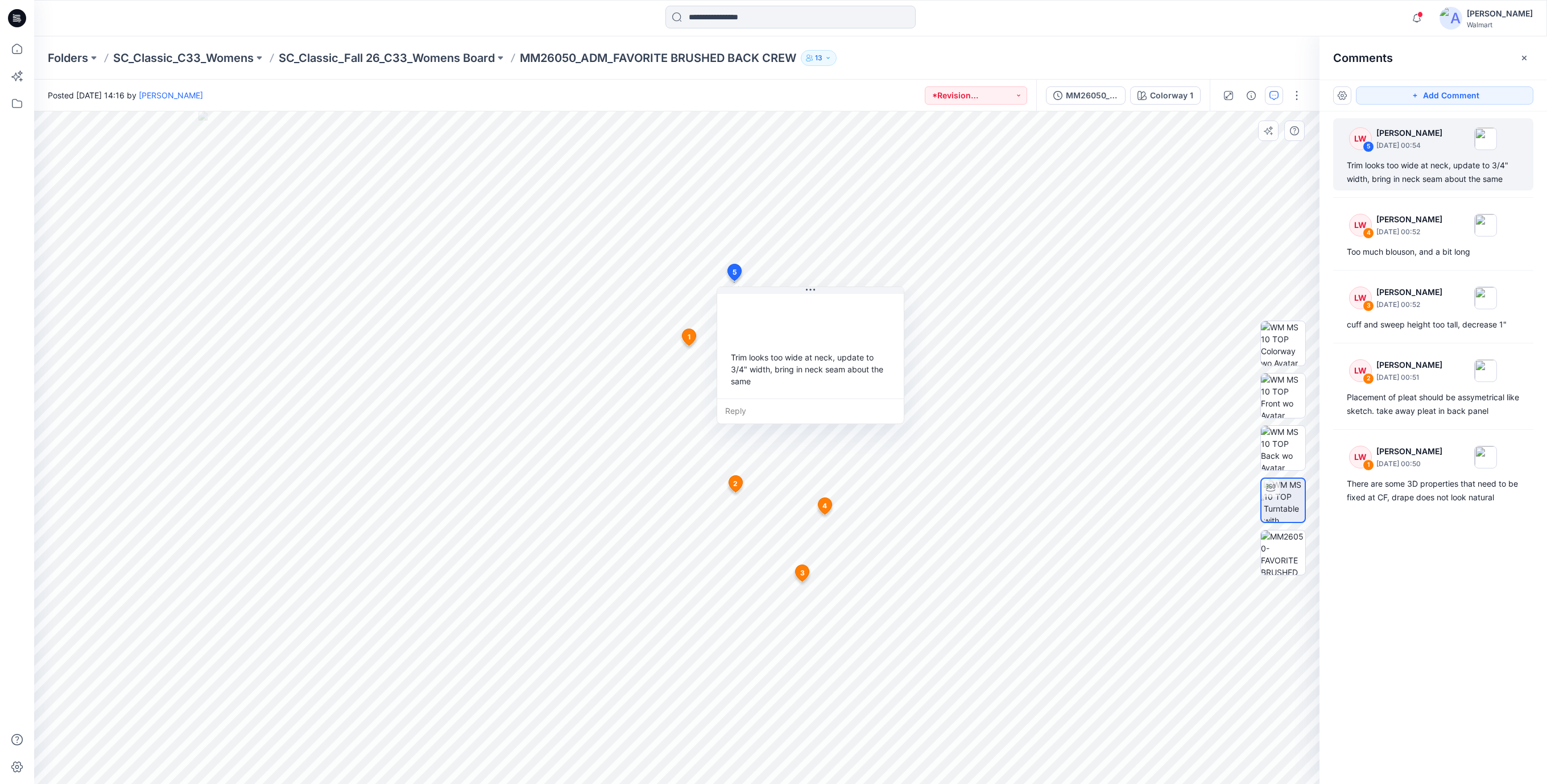
click at [904, 344] on div "6 1 [PERSON_NAME] [DATE] 00:50 There are some 3D properties that need to be fix…" at bounding box center [677, 448] width 1286 height 673
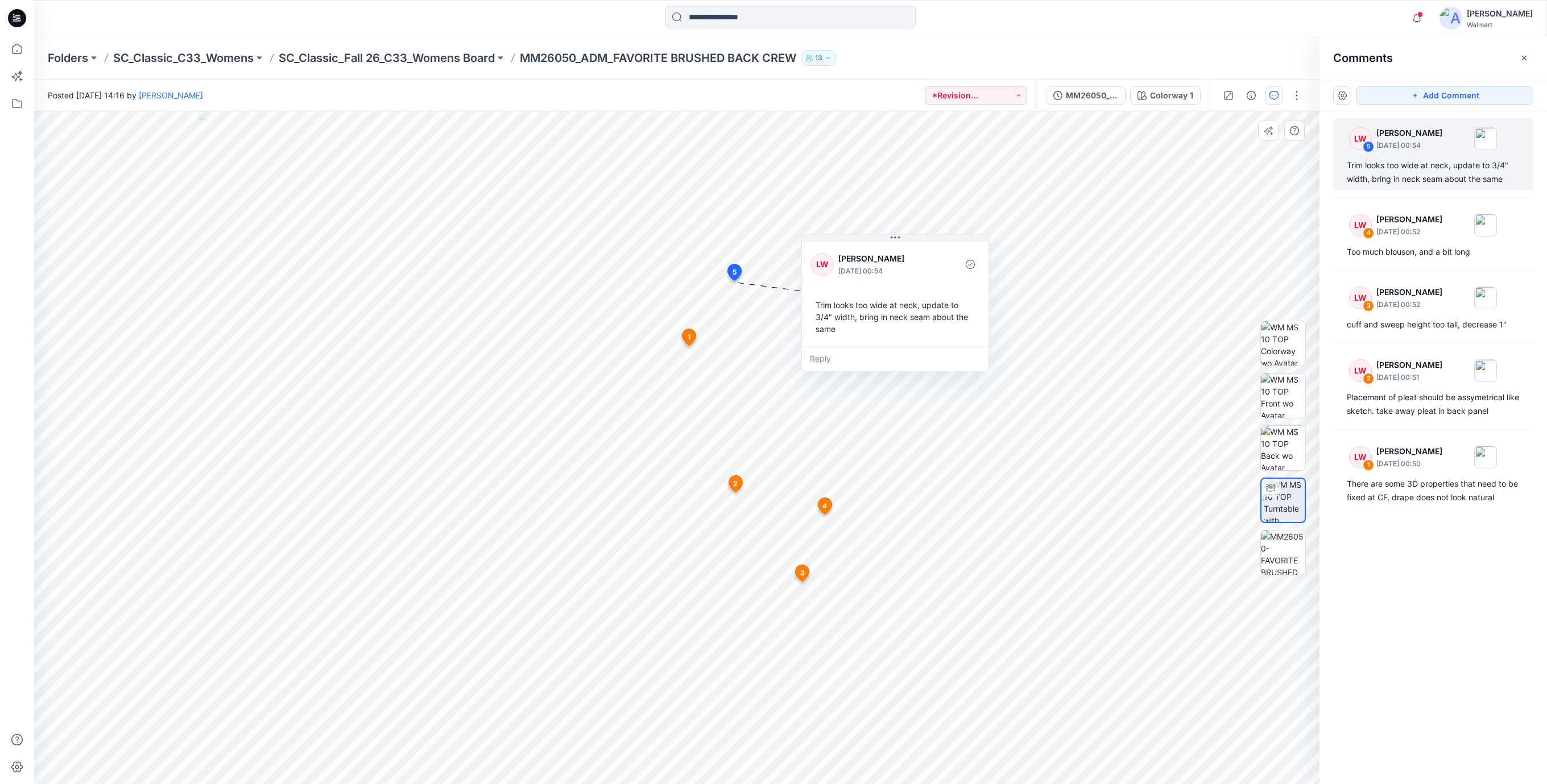
drag, startPoint x: 842, startPoint y: 356, endPoint x: 918, endPoint y: 314, distance: 86.8
click at [918, 314] on div "Trim looks too wide at neck, update to 3/4" width, bring in neck seam about the…" at bounding box center [894, 317] width 168 height 45
click at [16, 16] on icon at bounding box center [18, 16] width 5 height 1
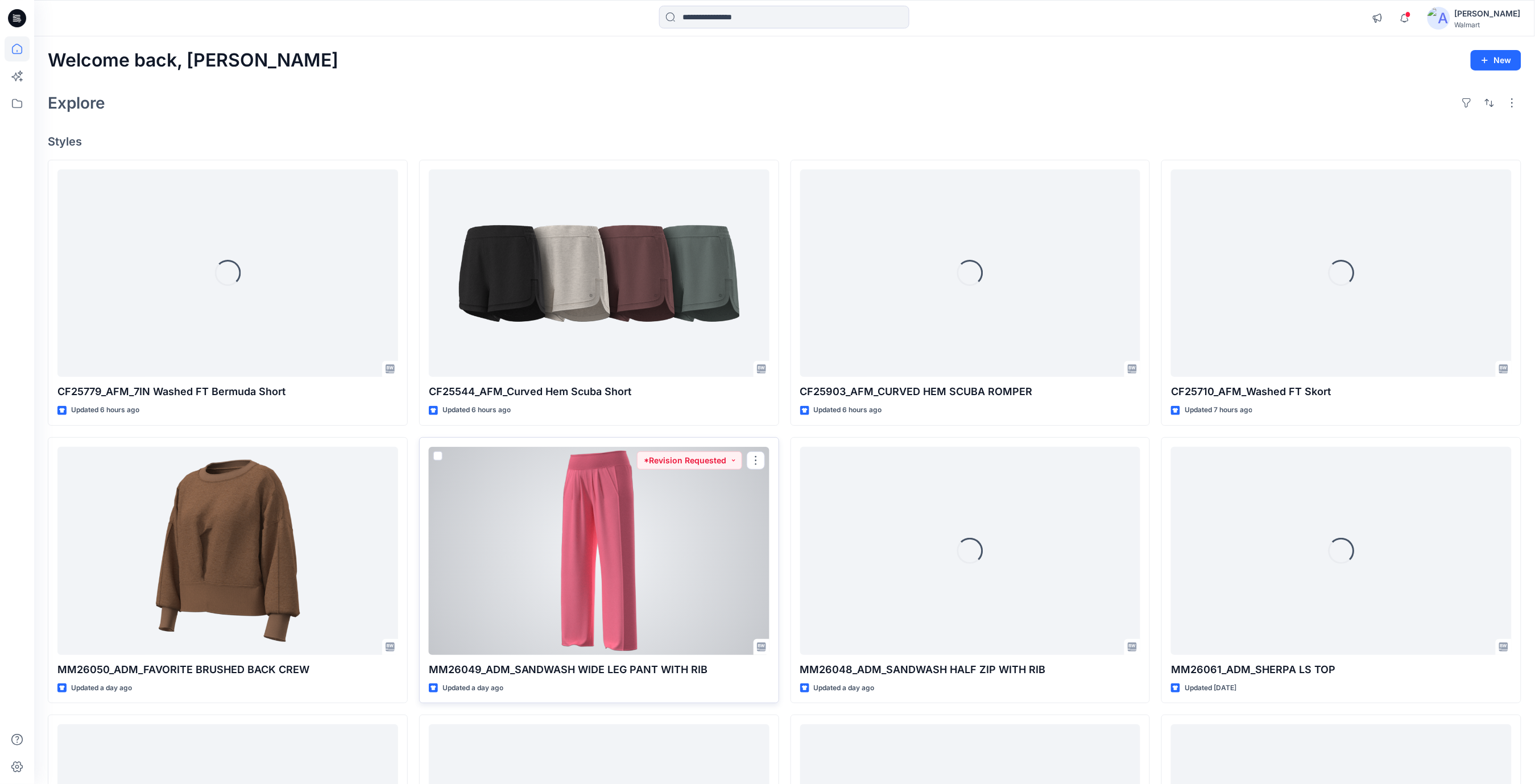
click at [553, 503] on div at bounding box center [599, 551] width 341 height 208
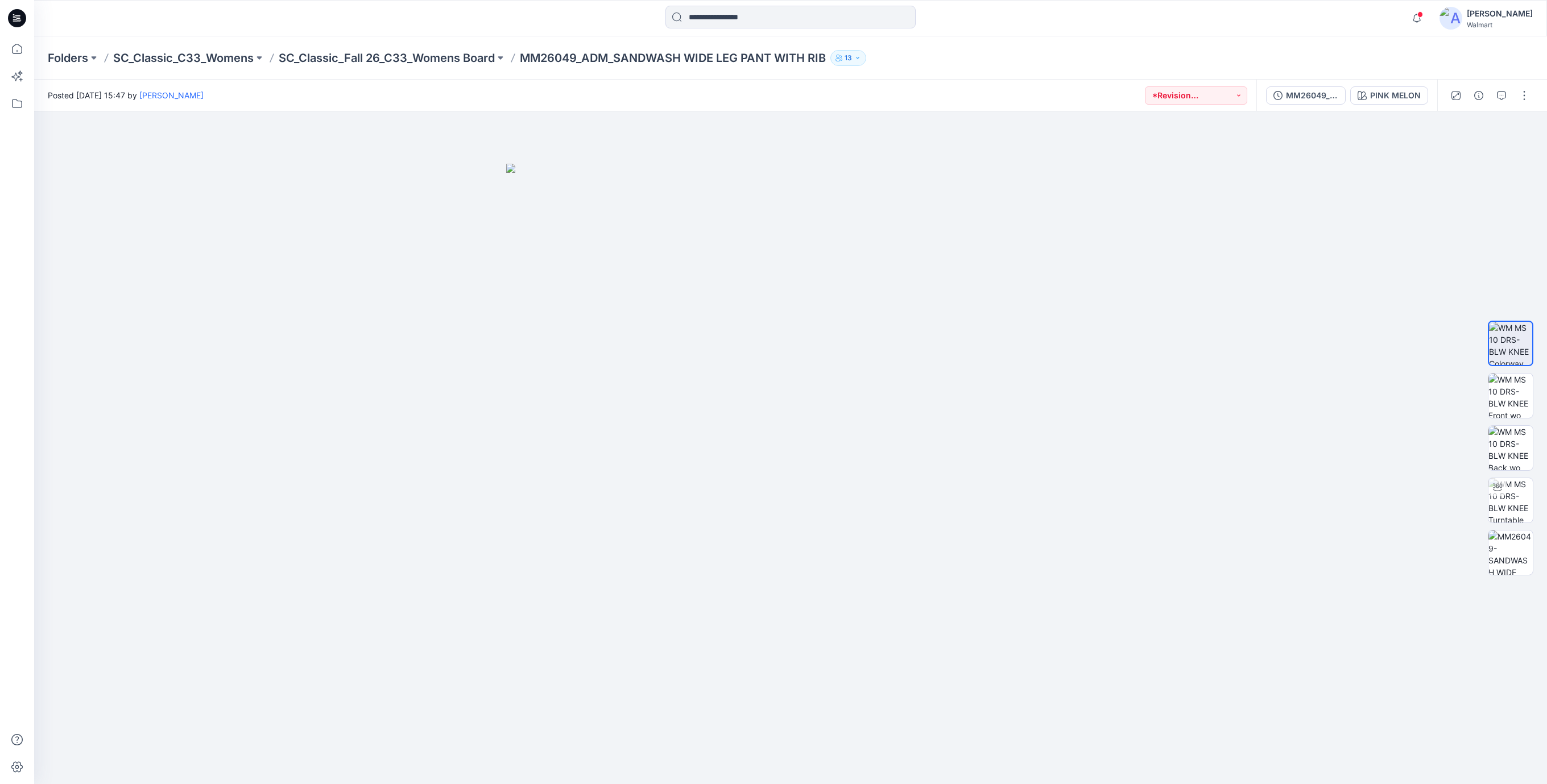
click at [23, 24] on icon at bounding box center [17, 18] width 18 height 18
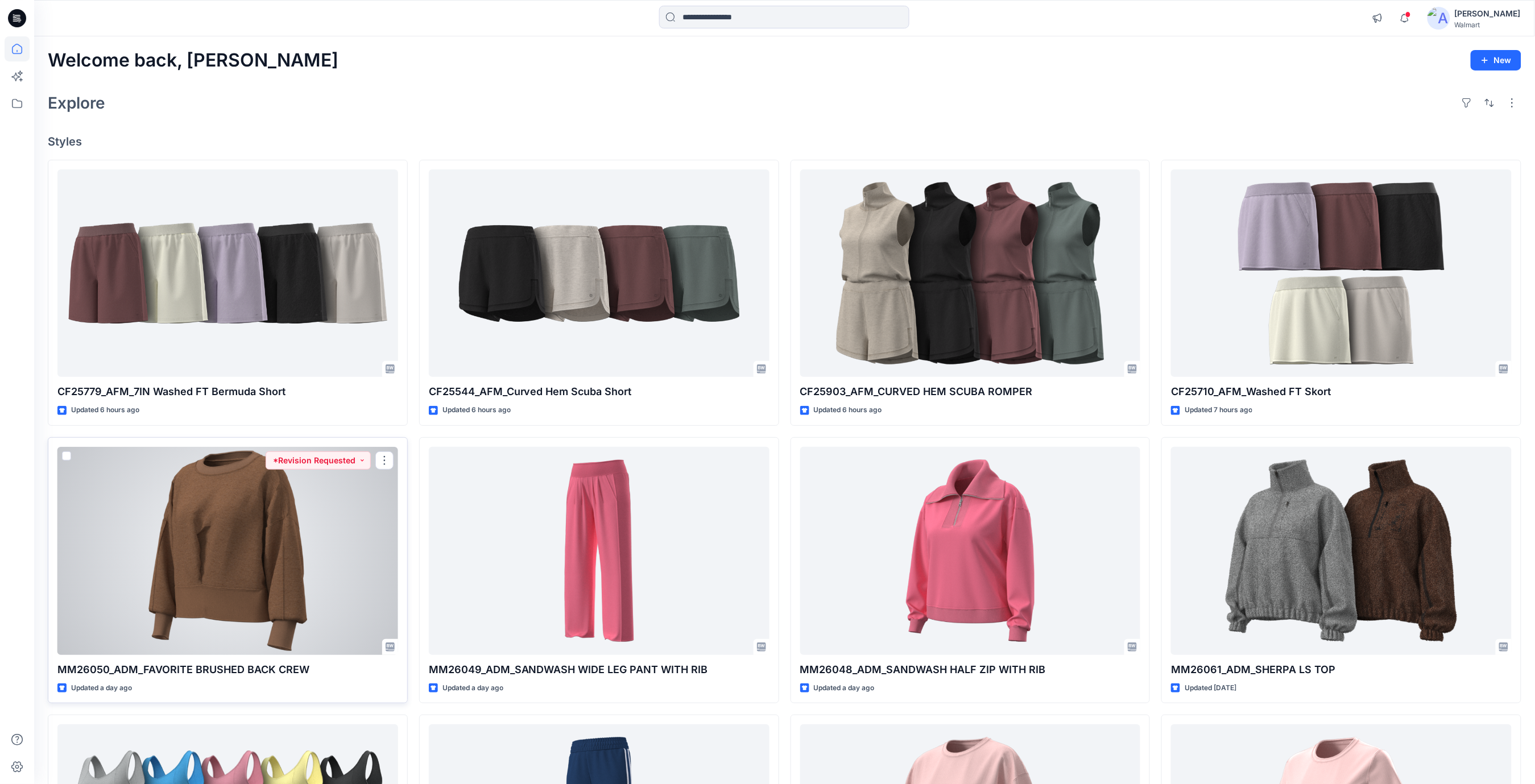
click at [182, 603] on div at bounding box center [228, 551] width 341 height 208
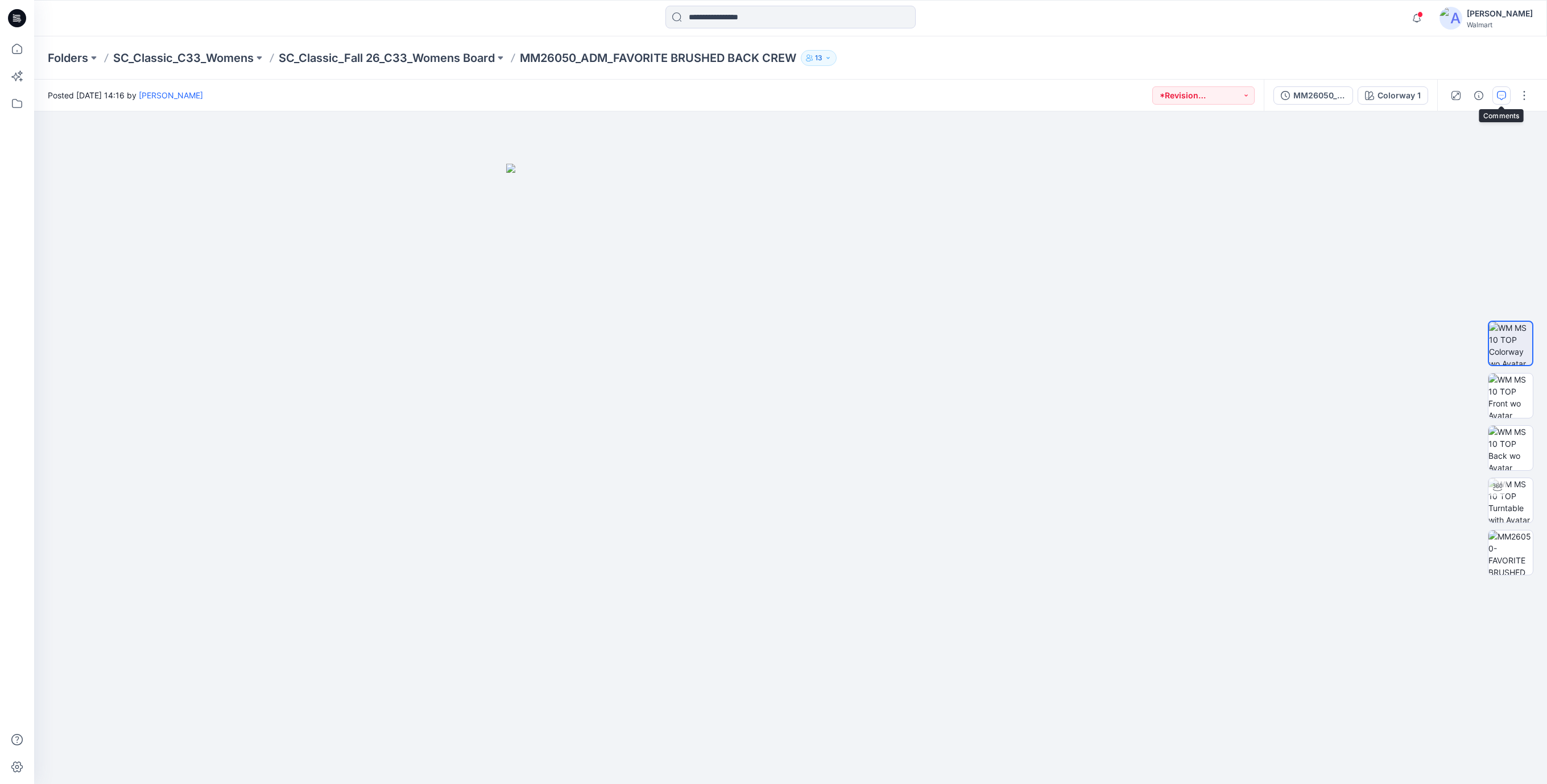
click at [1505, 97] on icon "button" at bounding box center [1501, 95] width 9 height 9
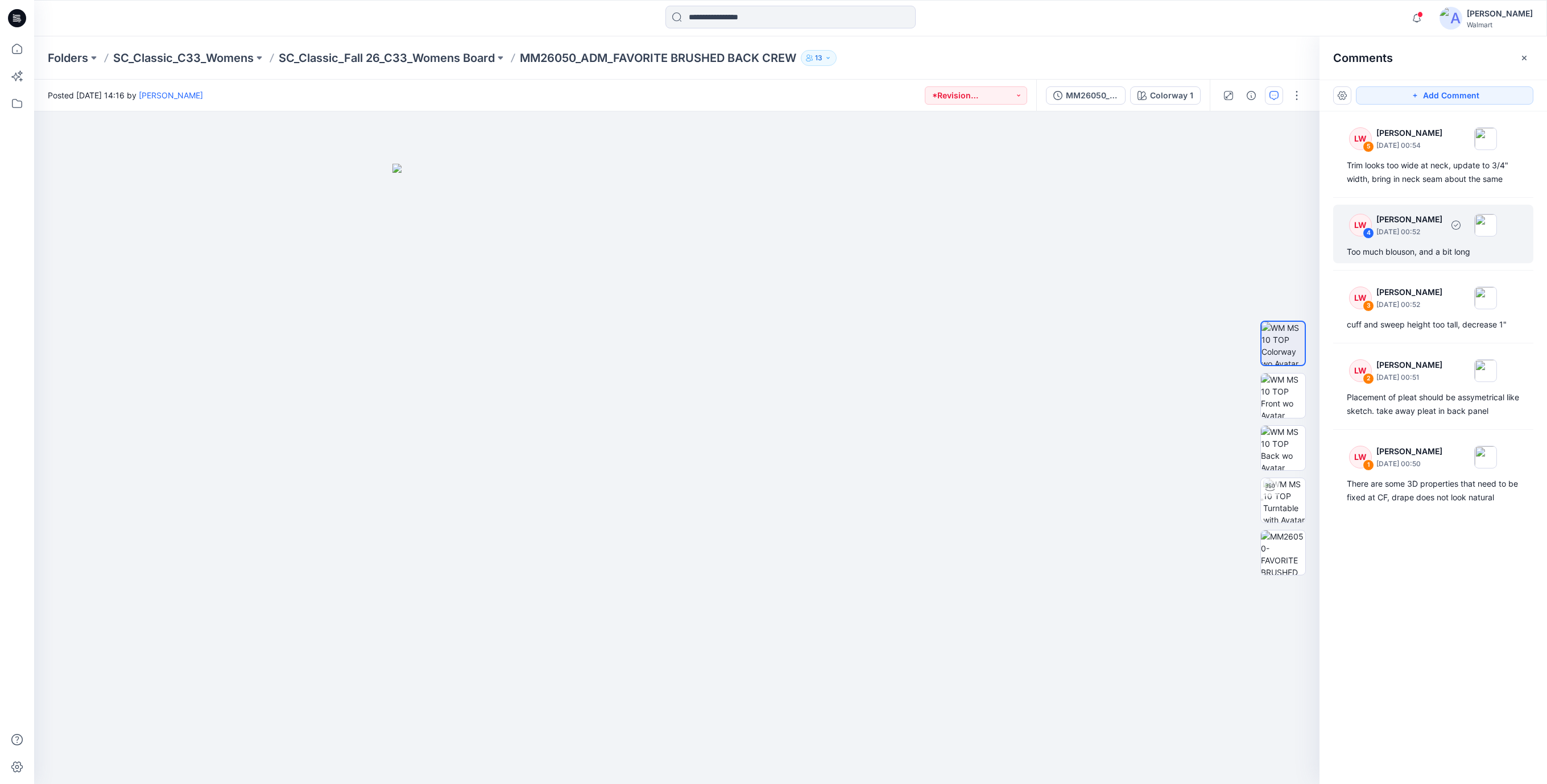
click at [1397, 226] on p "[DATE] 00:52" at bounding box center [1409, 232] width 66 height 11
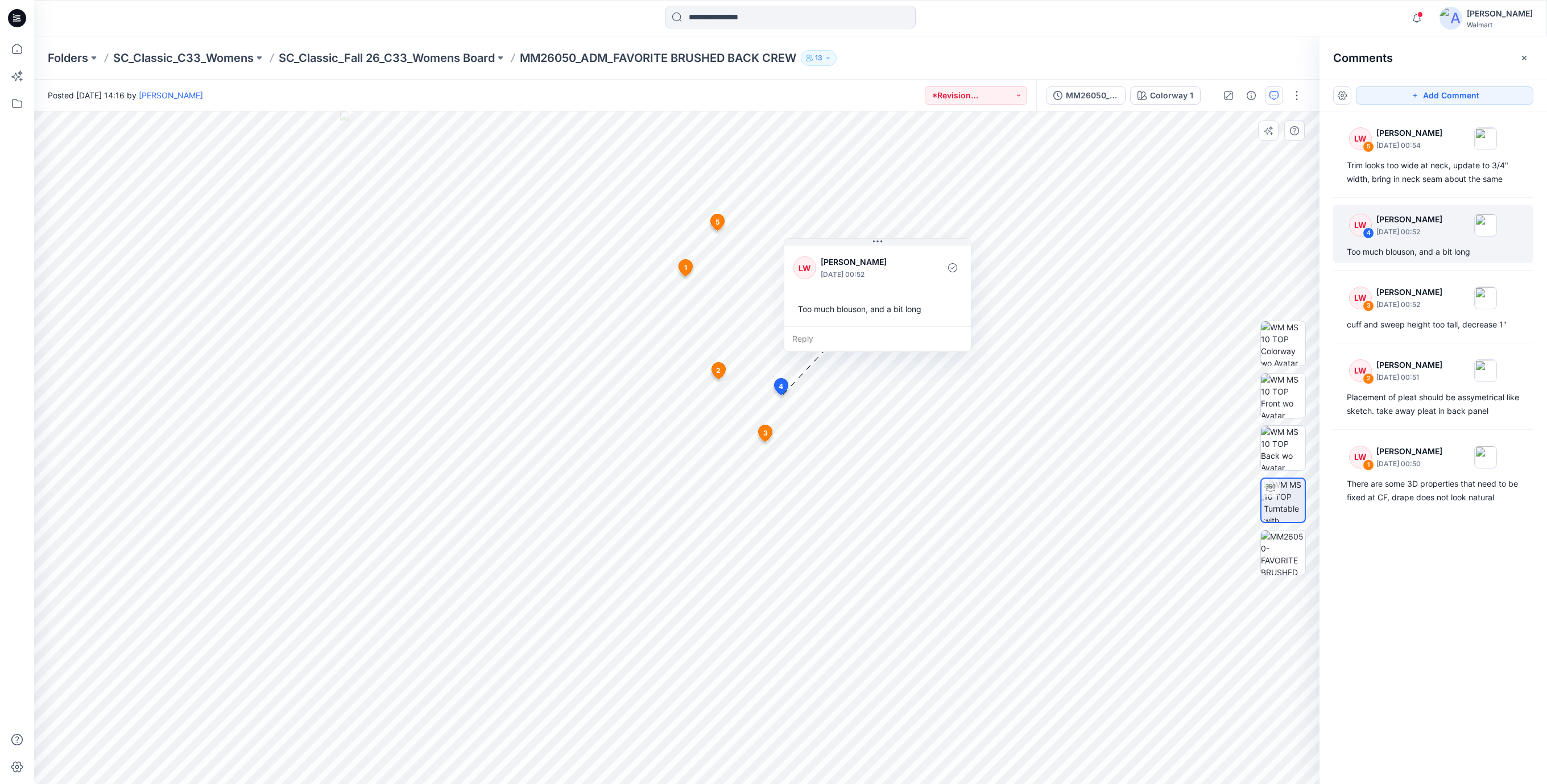
drag, startPoint x: 843, startPoint y: 434, endPoint x: 849, endPoint y: 309, distance: 125.1
click at [849, 309] on div "Too much blouson, and a bit long" at bounding box center [877, 309] width 168 height 21
click at [1396, 318] on div "cuff and sweep height too tall, decrease 1"" at bounding box center [1433, 325] width 173 height 14
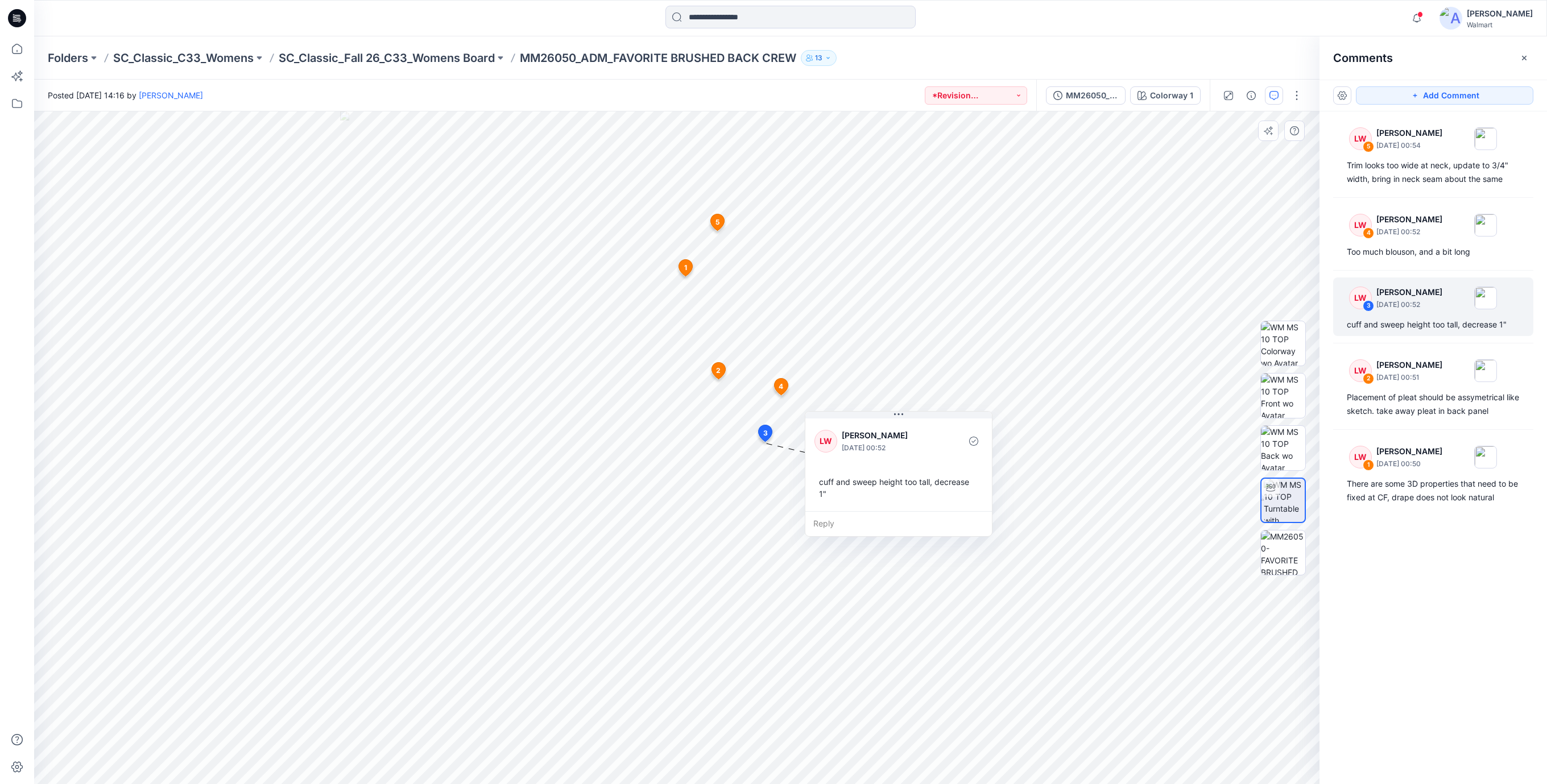
drag, startPoint x: 850, startPoint y: 540, endPoint x: 907, endPoint y: 453, distance: 104.0
click at [907, 503] on div "cuff and sweep height too tall, decrease 1"" at bounding box center [898, 488] width 168 height 33
click at [1404, 407] on div "Placement of pleat should be assymetrical like sketch. take away pleat in back …" at bounding box center [1433, 404] width 173 height 27
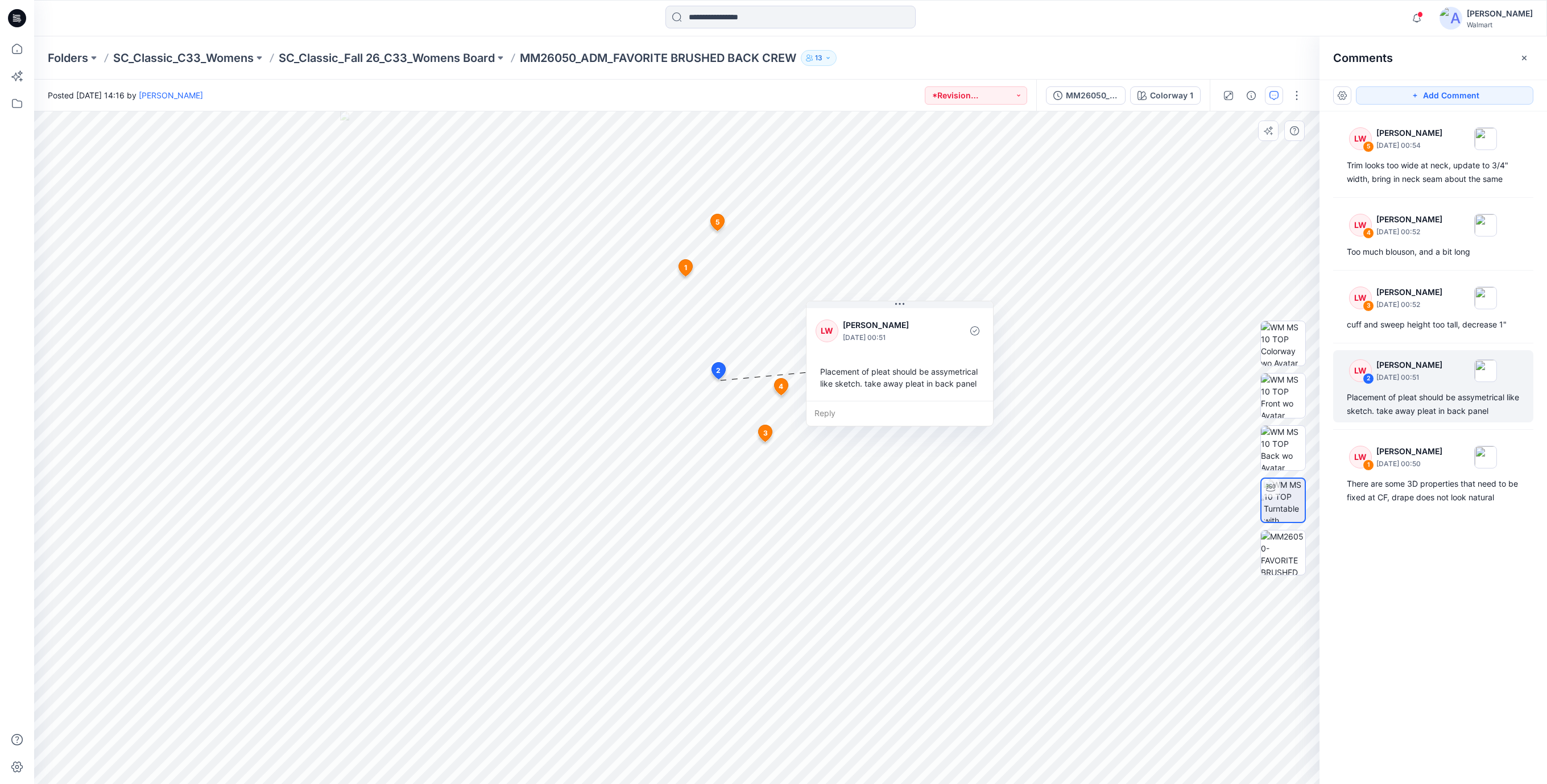
drag, startPoint x: 829, startPoint y: 465, endPoint x: 899, endPoint y: 382, distance: 108.6
click at [899, 382] on div "Placement of pleat should be assymetrical like sketch. take away pleat in back …" at bounding box center [899, 377] width 168 height 33
click at [1396, 497] on div "There are some 3D properties that need to be fixed at CF, drape does not look n…" at bounding box center [1433, 490] width 173 height 27
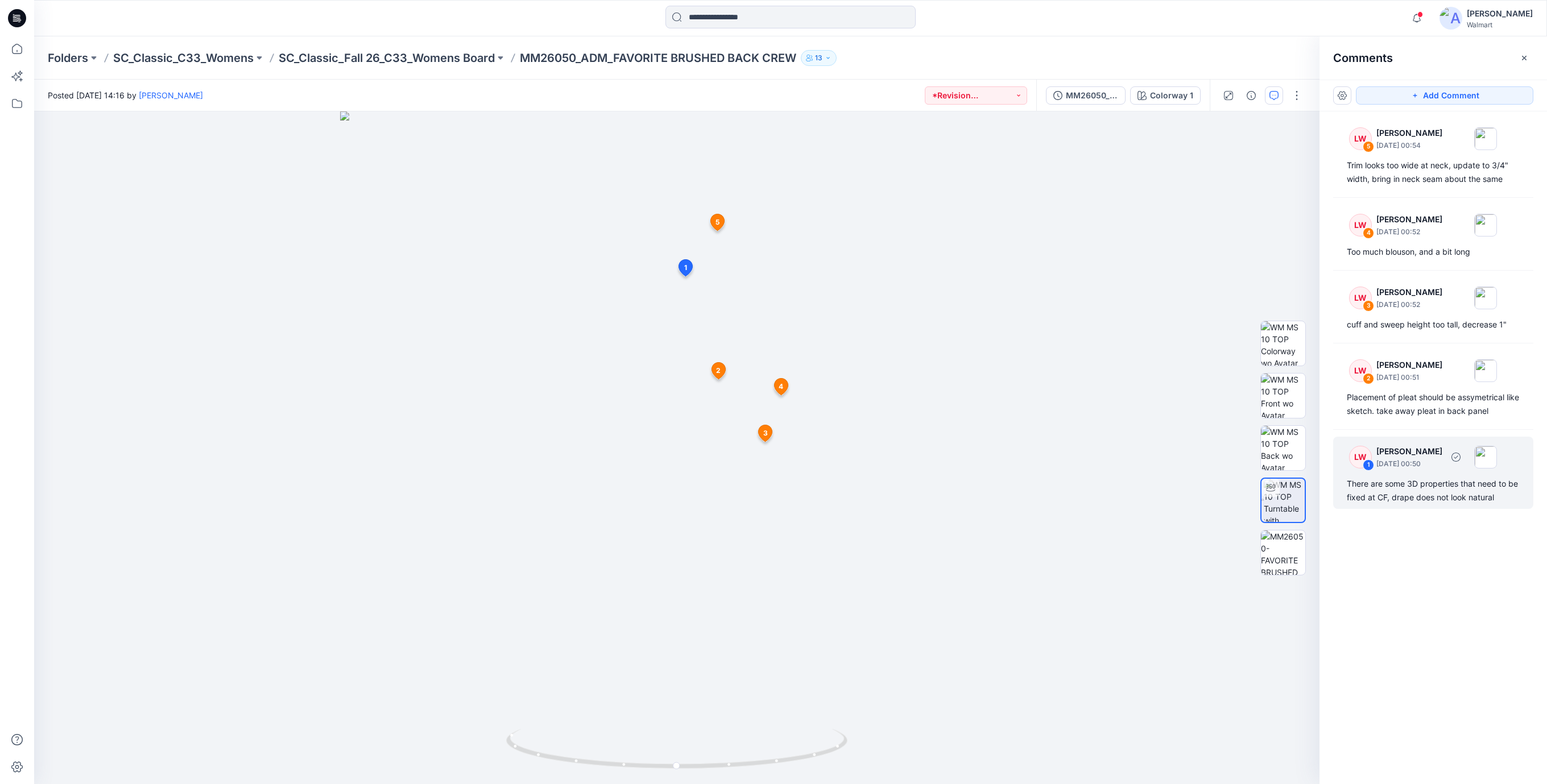
click at [1440, 498] on div "There are some 3D properties that need to be fixed at CF, drape does not look n…" at bounding box center [1433, 490] width 173 height 27
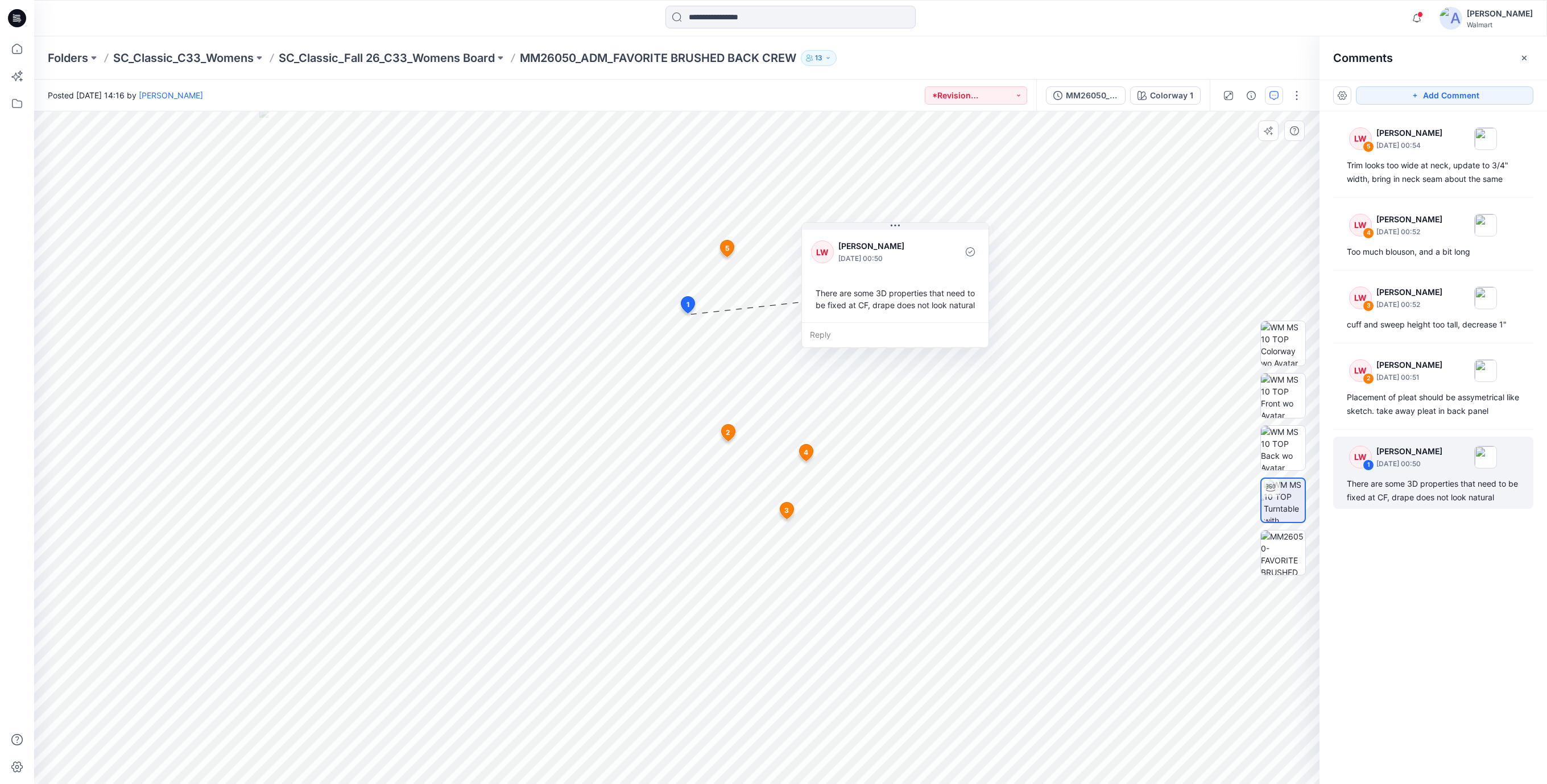
drag, startPoint x: 818, startPoint y: 423, endPoint x: 949, endPoint y: 326, distance: 163.0
click at [949, 315] on div "There are some 3D properties that need to be fixed at CF, drape does not look n…" at bounding box center [894, 298] width 168 height 33
click at [14, 17] on icon at bounding box center [17, 18] width 18 height 18
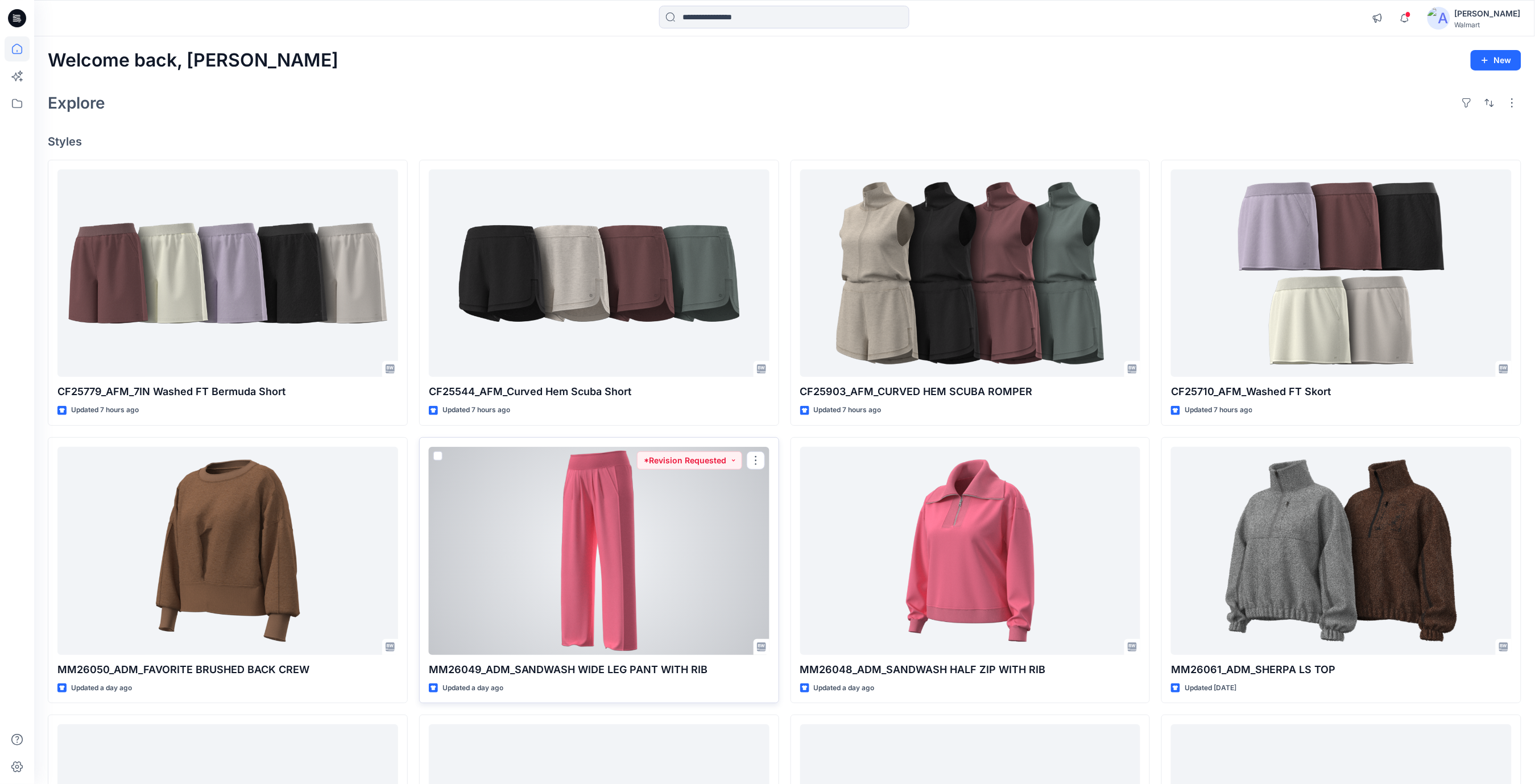
click at [628, 537] on div at bounding box center [599, 551] width 341 height 208
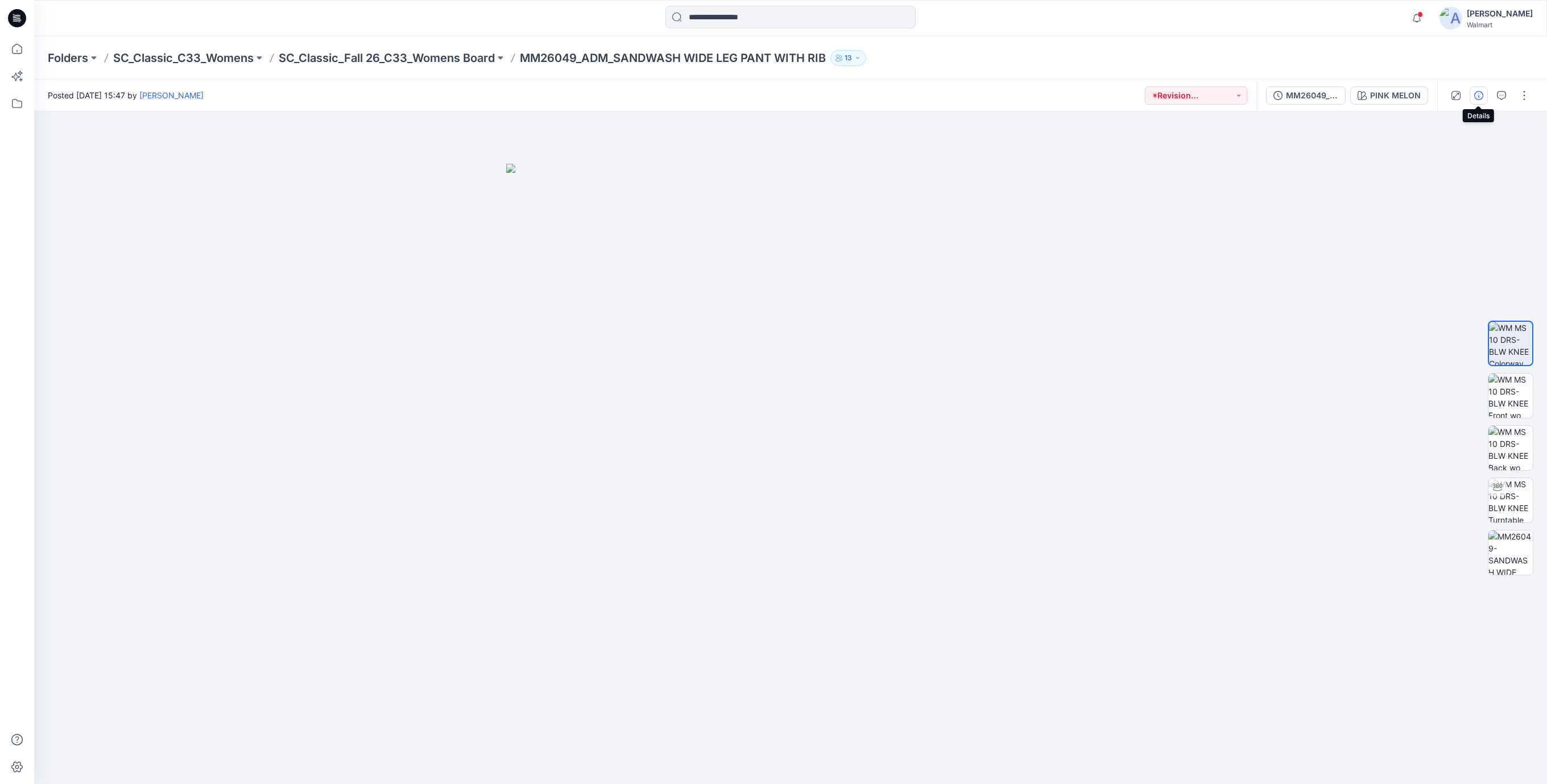
click at [1481, 97] on icon "button" at bounding box center [1478, 95] width 9 height 9
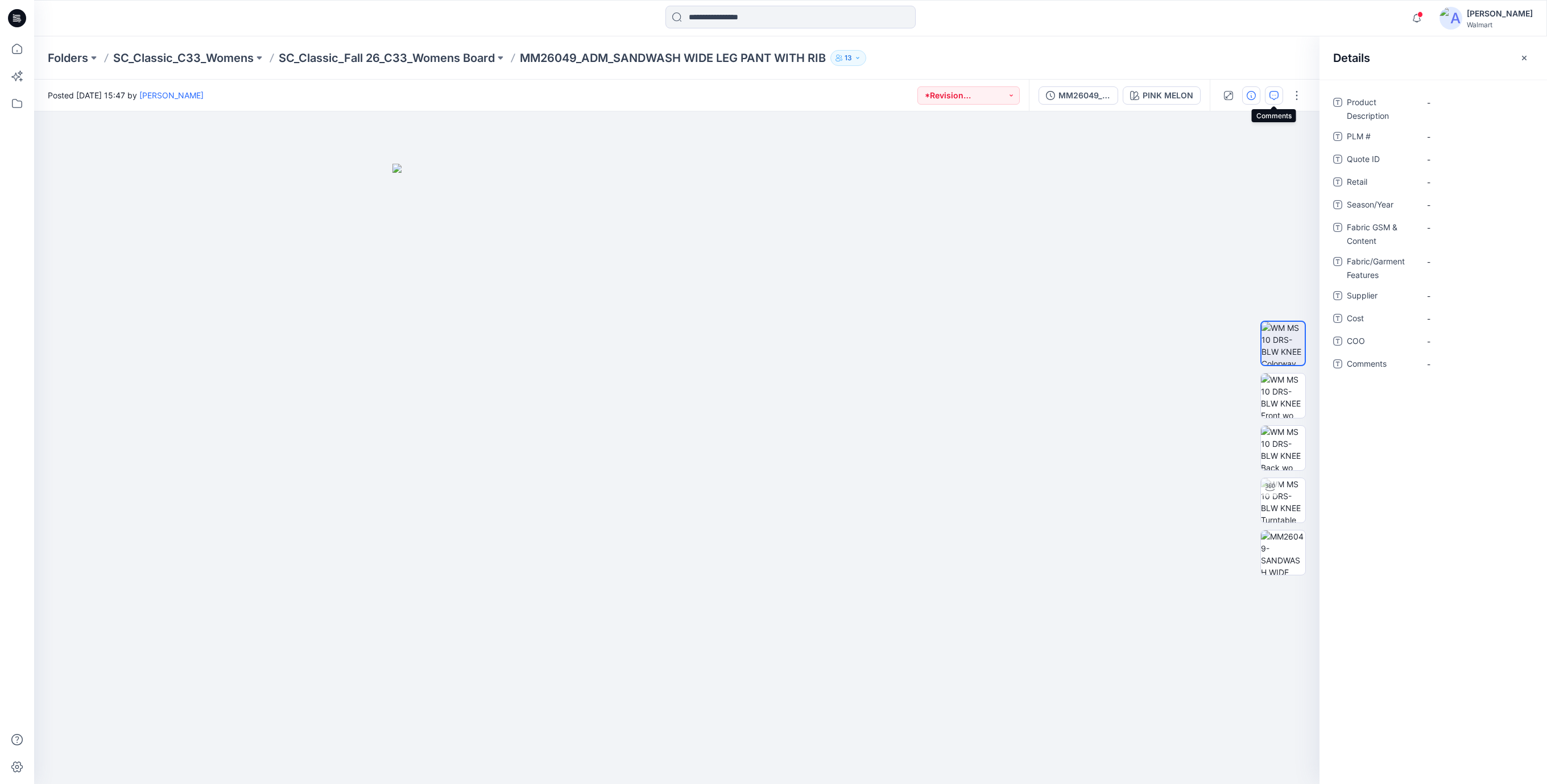
click at [1271, 97] on icon "button" at bounding box center [1273, 95] width 9 height 9
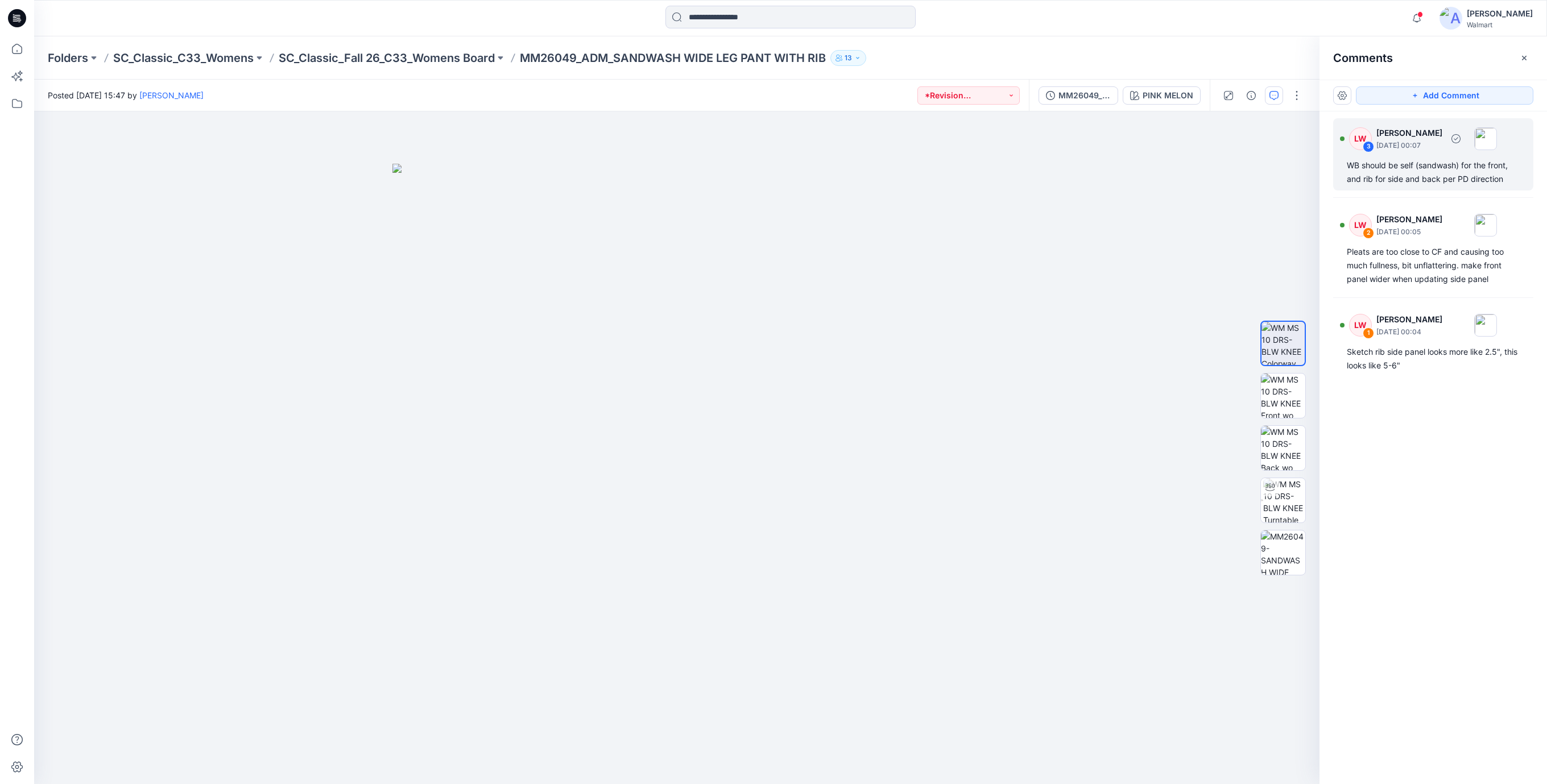
click at [1379, 167] on div "WB should be self (sandwash) for the front, and rib for side and back per PD di…" at bounding box center [1433, 172] width 173 height 27
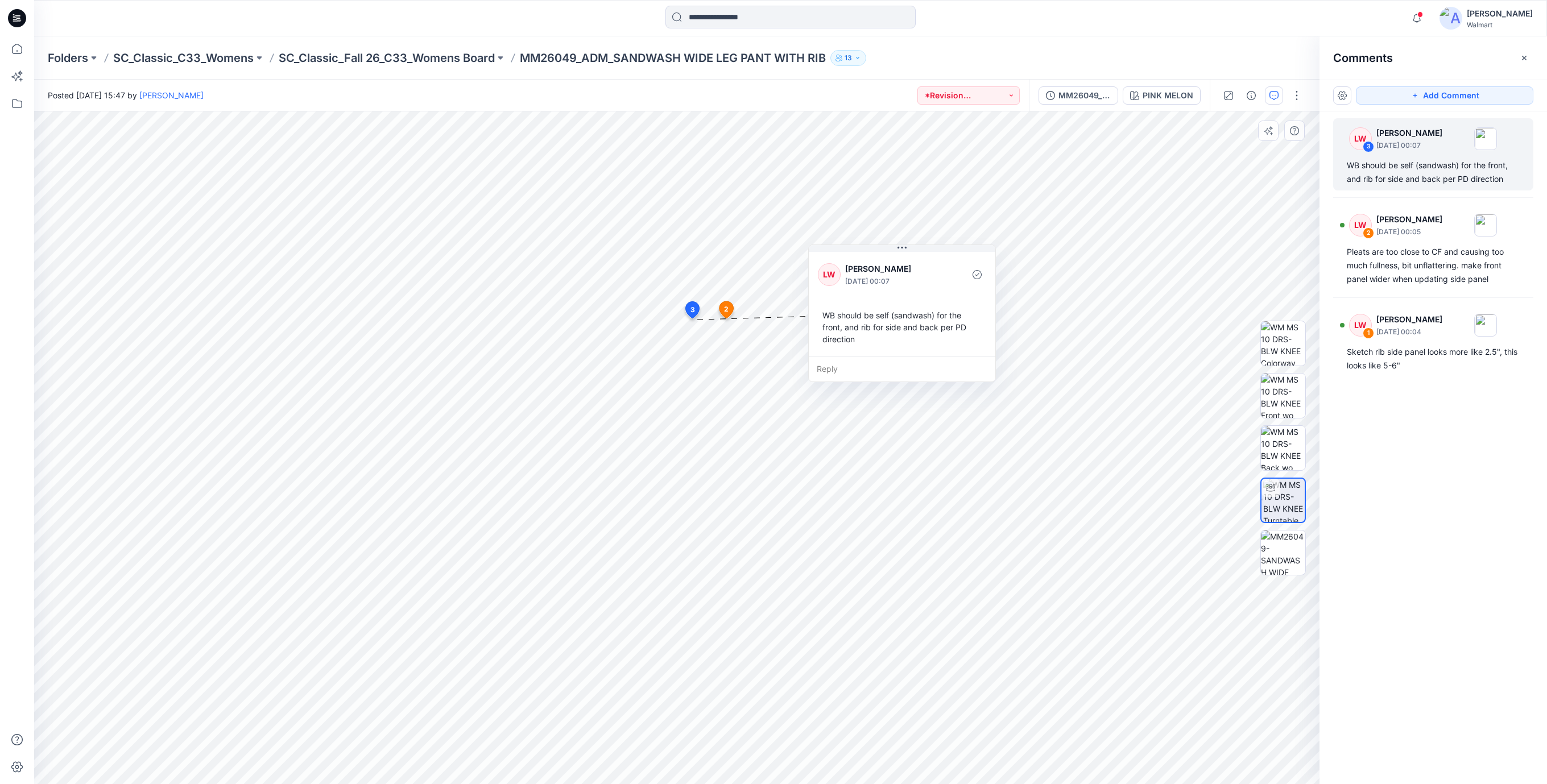
drag, startPoint x: 772, startPoint y: 407, endPoint x: 903, endPoint y: 328, distance: 153.0
click at [903, 328] on div "WB should be self (sandwash) for the front, and rib for side and back per PD di…" at bounding box center [902, 327] width 168 height 45
click at [1385, 248] on div "Pleats are too close to CF and causing too much fullness, bit unflattering. mak…" at bounding box center [1433, 265] width 173 height 41
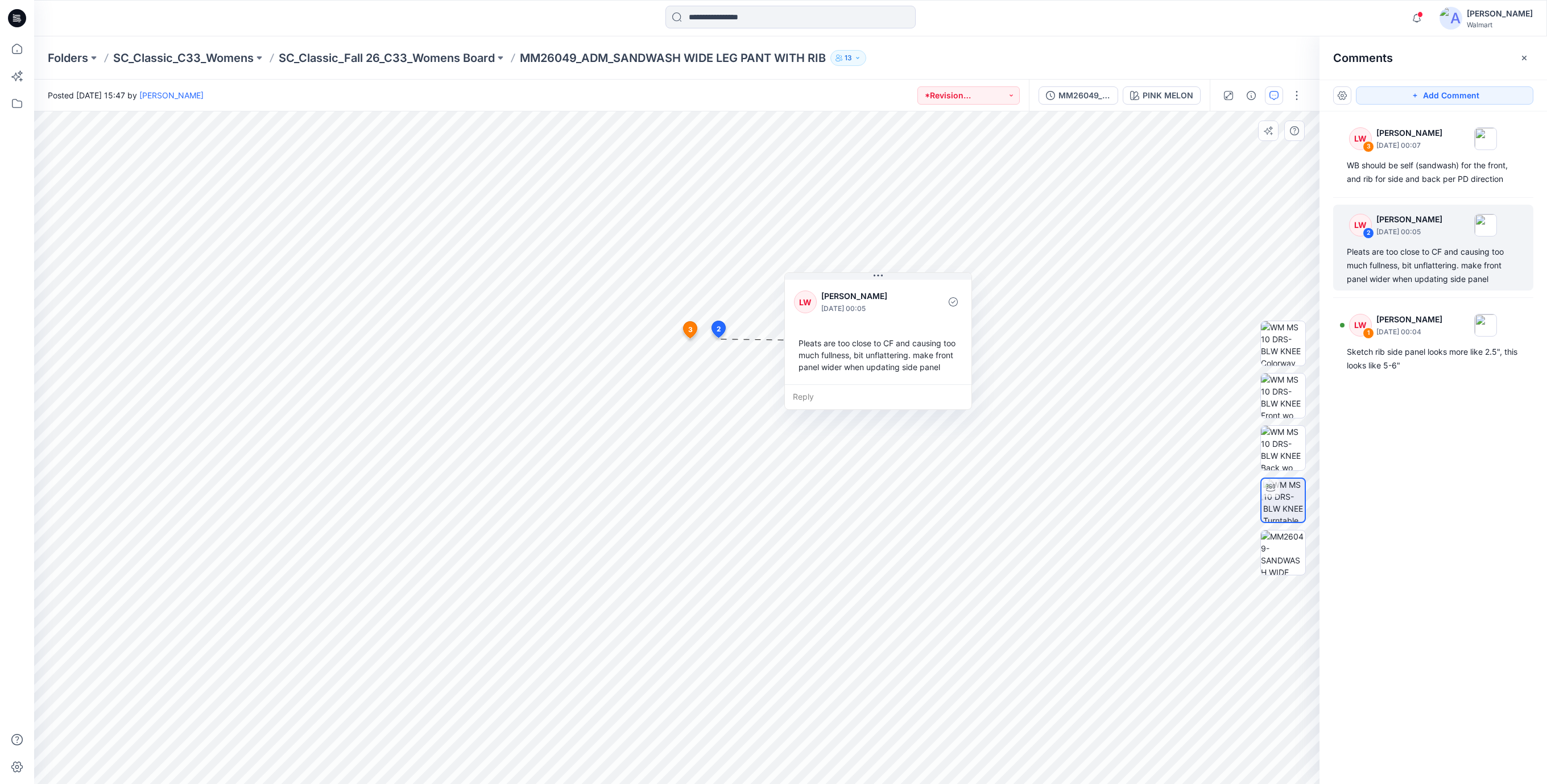
drag, startPoint x: 884, startPoint y: 346, endPoint x: 880, endPoint y: 336, distance: 10.8
click at [880, 336] on div "Pleats are too close to CF and causing too much fullness, bit unflattering. mak…" at bounding box center [878, 355] width 168 height 45
click at [843, 346] on div "Pleats are too close to CF and causing too much fullness, bit unflattering. mak…" at bounding box center [878, 364] width 168 height 45
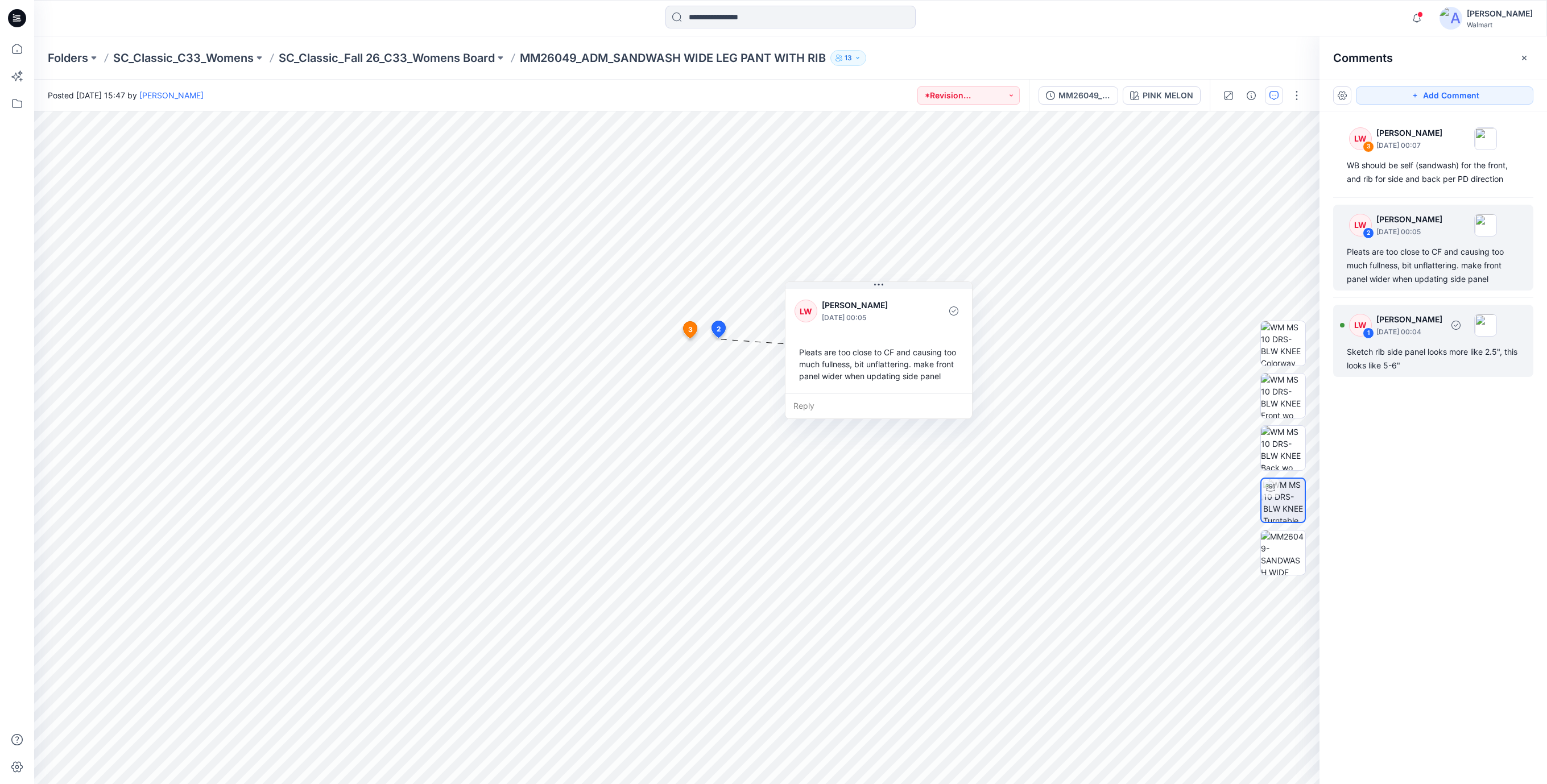
click at [1398, 356] on div "Sketch rib side panel looks more like 2.5", this looks like 5-6"" at bounding box center [1433, 359] width 173 height 27
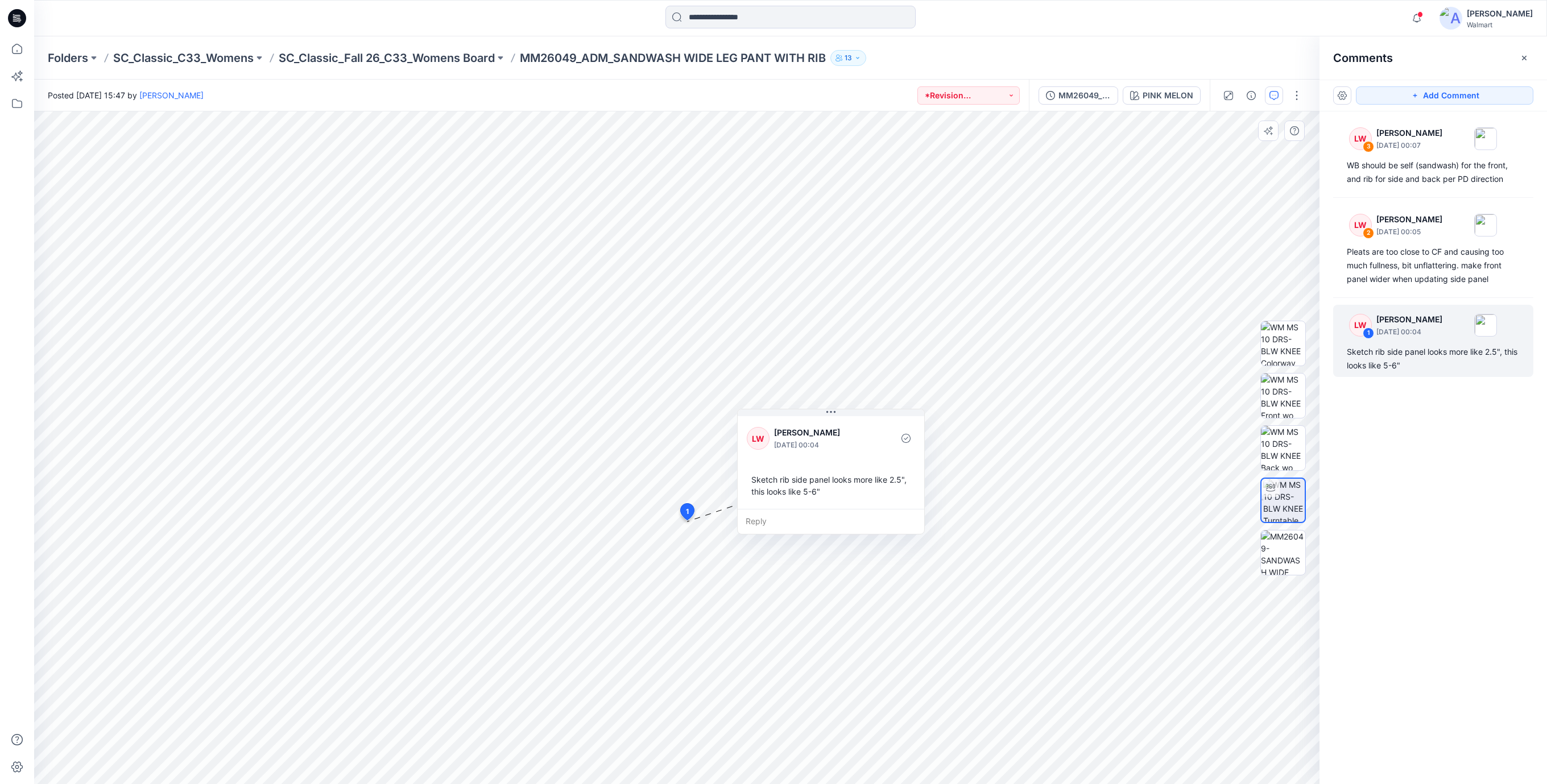
drag, startPoint x: 730, startPoint y: 577, endPoint x: 798, endPoint y: 461, distance: 134.5
click at [798, 461] on div "[PERSON_NAME] [DATE] 00:04 Sketch rib side panel looks more like 2.5", this loo…" at bounding box center [831, 461] width 186 height 95
click at [799, 506] on div "[PERSON_NAME] [DATE] 00:04 Sketch rib side panel looks more like 2.5", this loo…" at bounding box center [827, 461] width 186 height 95
click at [18, 16] on icon at bounding box center [17, 18] width 18 height 18
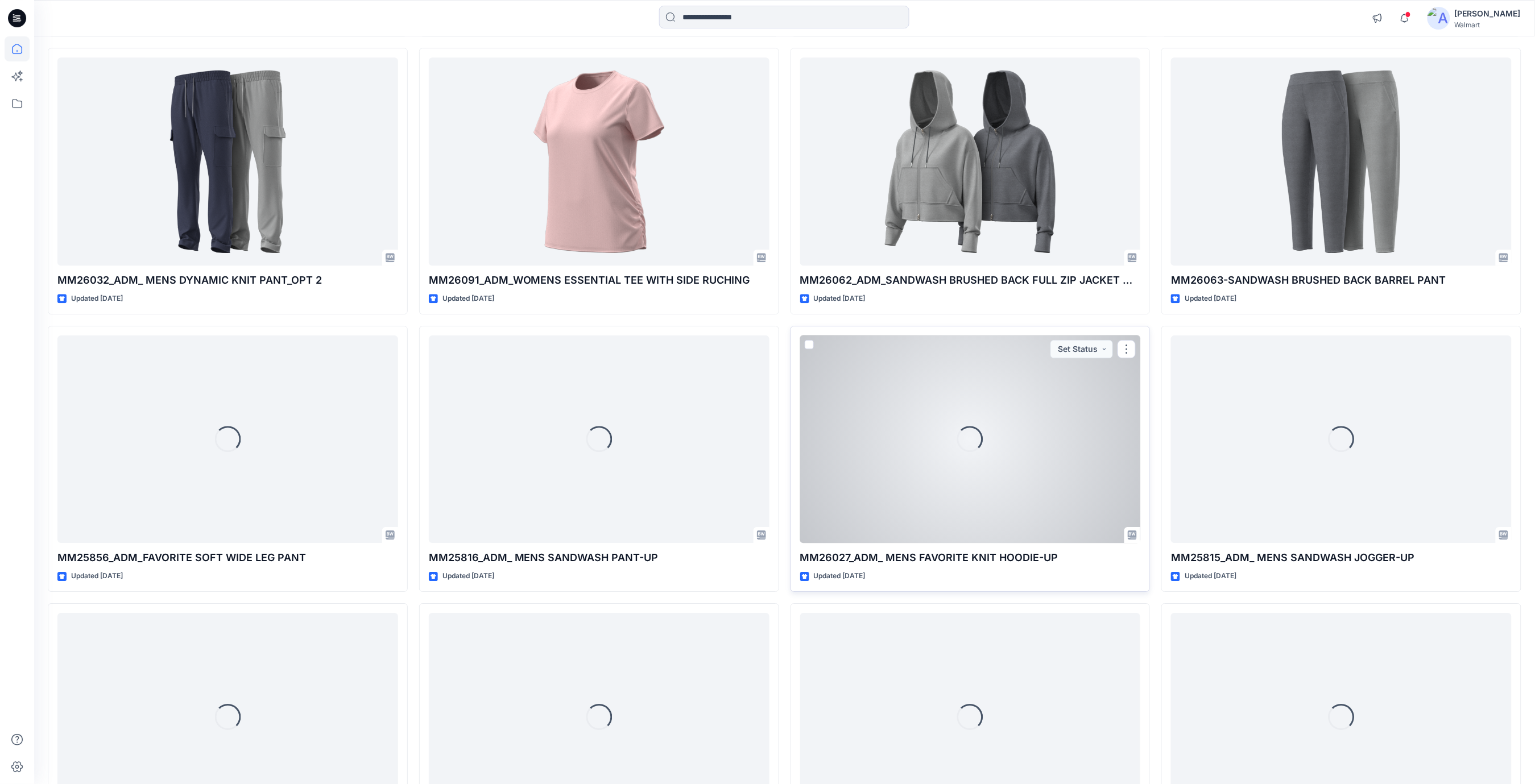
scroll to position [1615, 0]
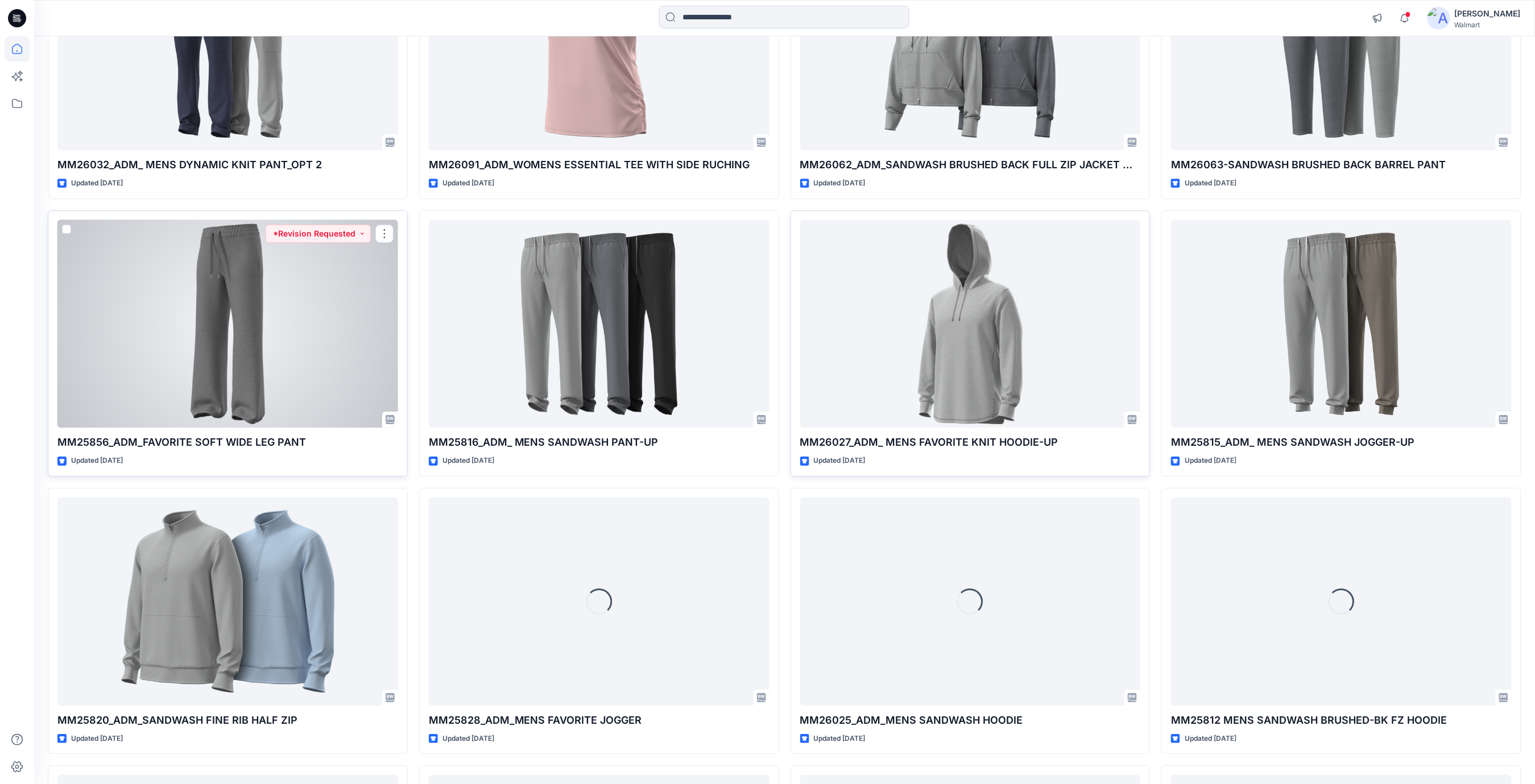
click at [249, 336] on div at bounding box center [228, 324] width 341 height 208
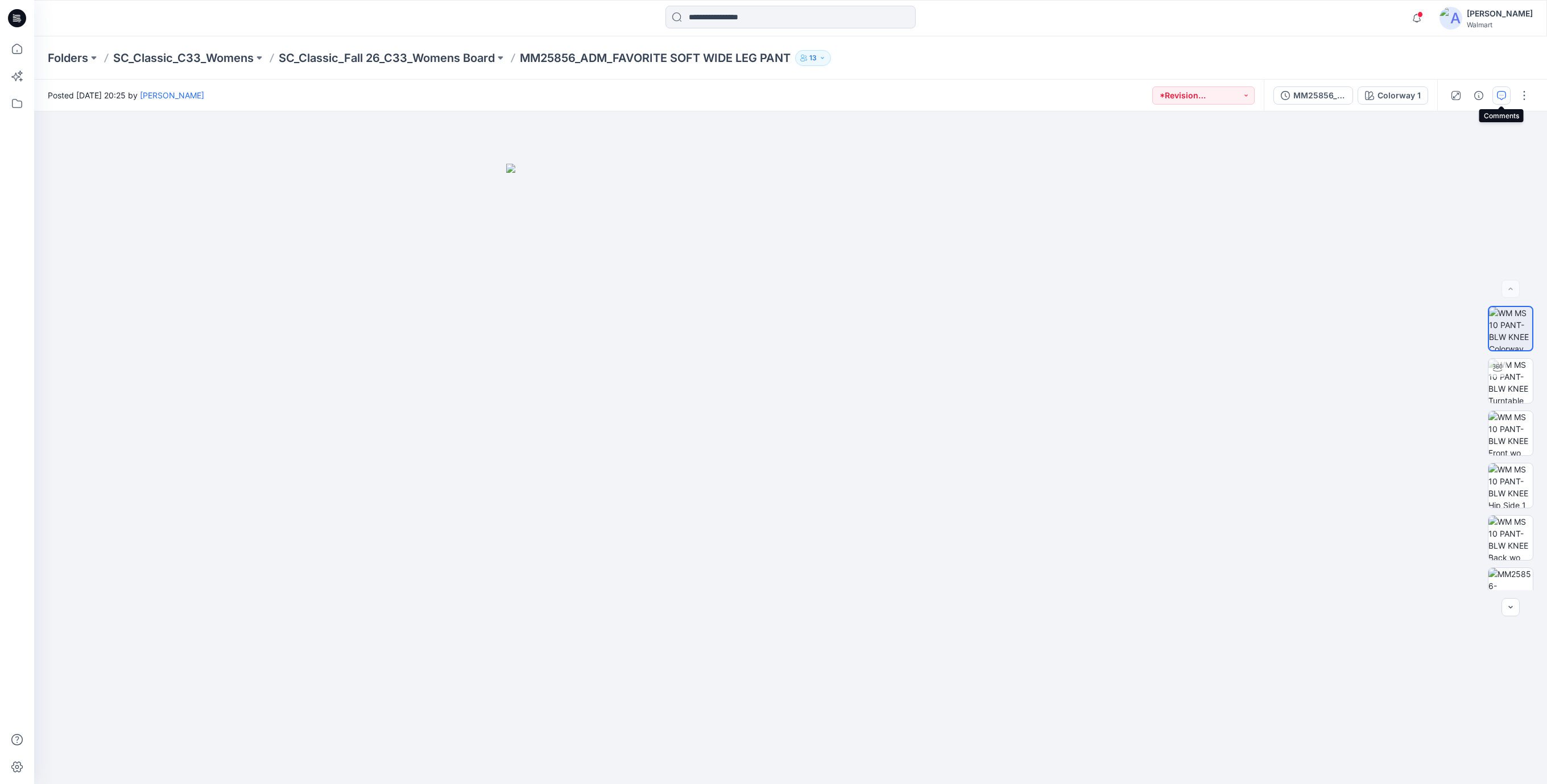
click at [1502, 101] on button "button" at bounding box center [1501, 95] width 18 height 18
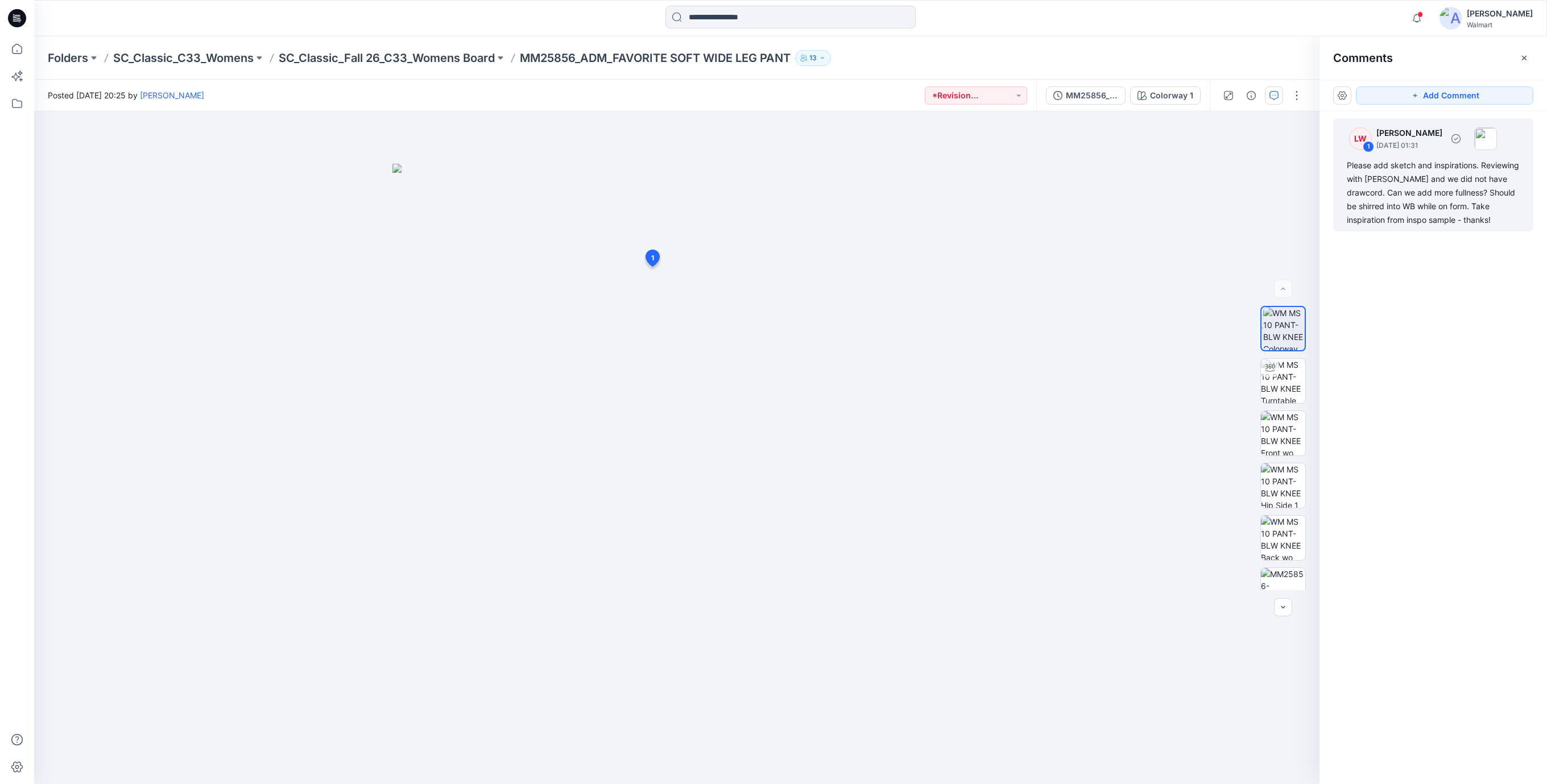
click at [1411, 188] on div "Please add sketch and inspirations. Reviewing with [PERSON_NAME] and we did not…" at bounding box center [1433, 192] width 173 height 68
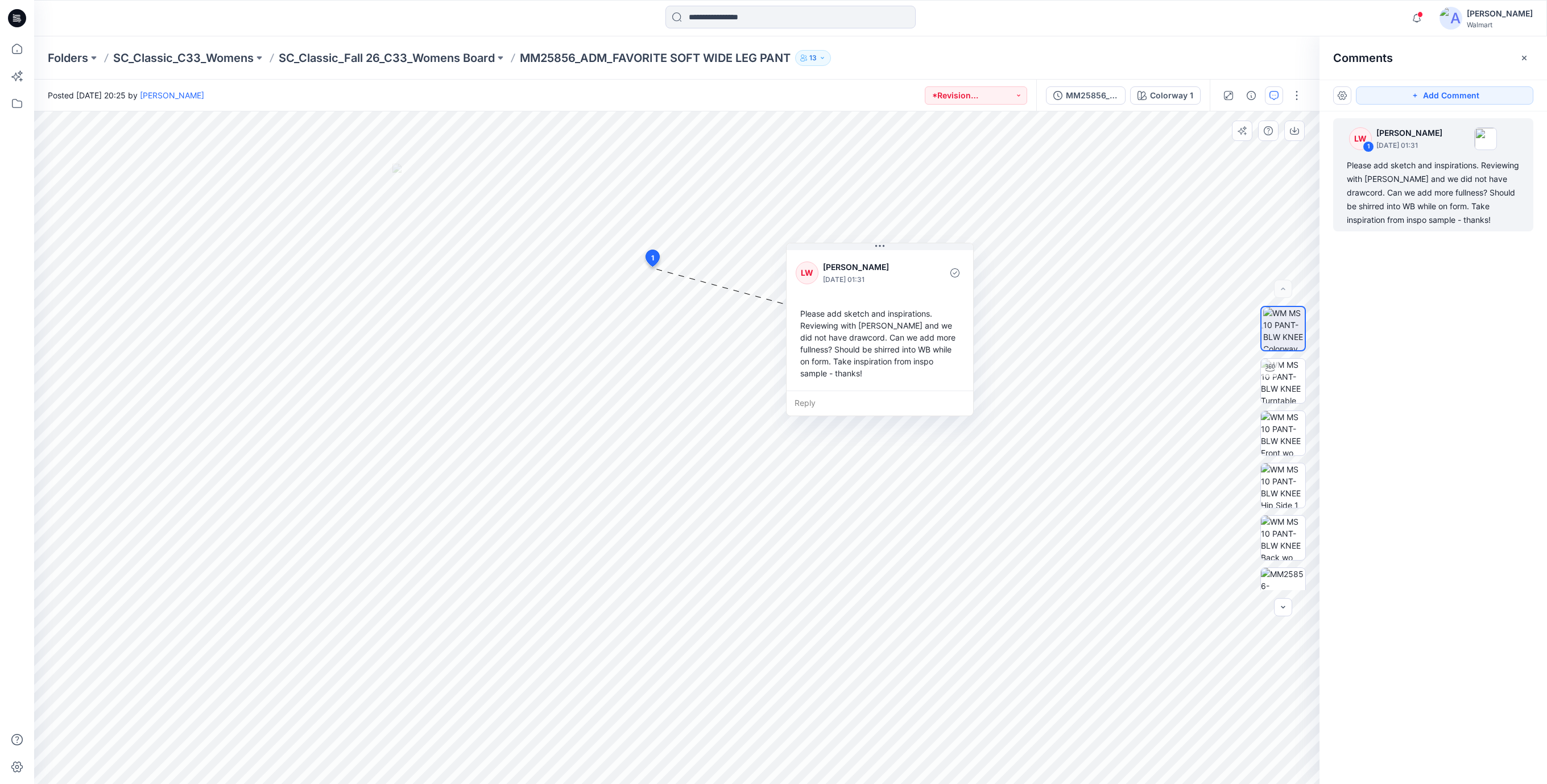
click at [893, 365] on div "Please add sketch and inspirations. Reviewing with [PERSON_NAME] and we did not…" at bounding box center [880, 344] width 168 height 81
click at [1277, 578] on img at bounding box center [1283, 590] width 45 height 45
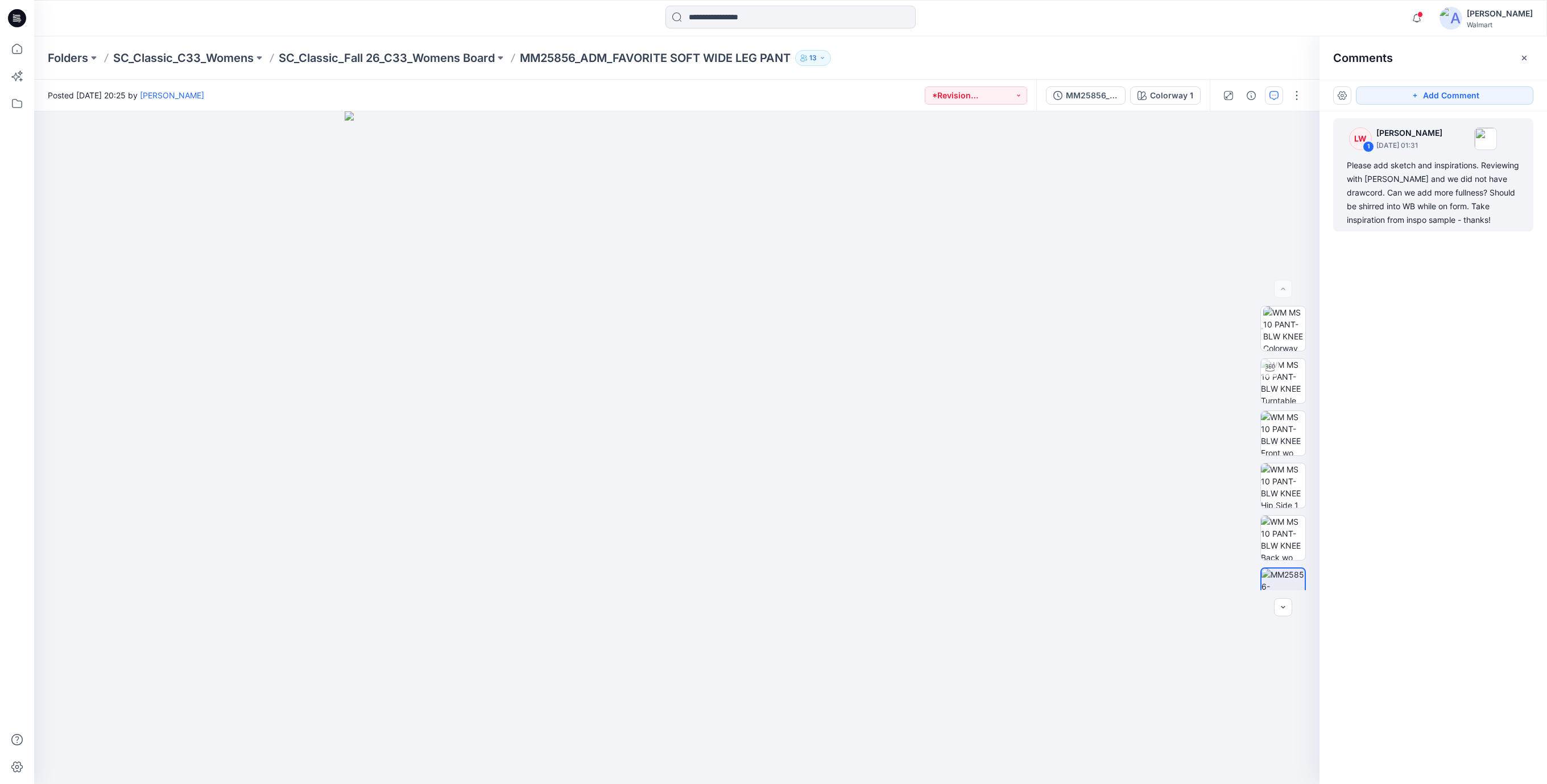
click at [18, 17] on icon at bounding box center [18, 16] width 5 height 1
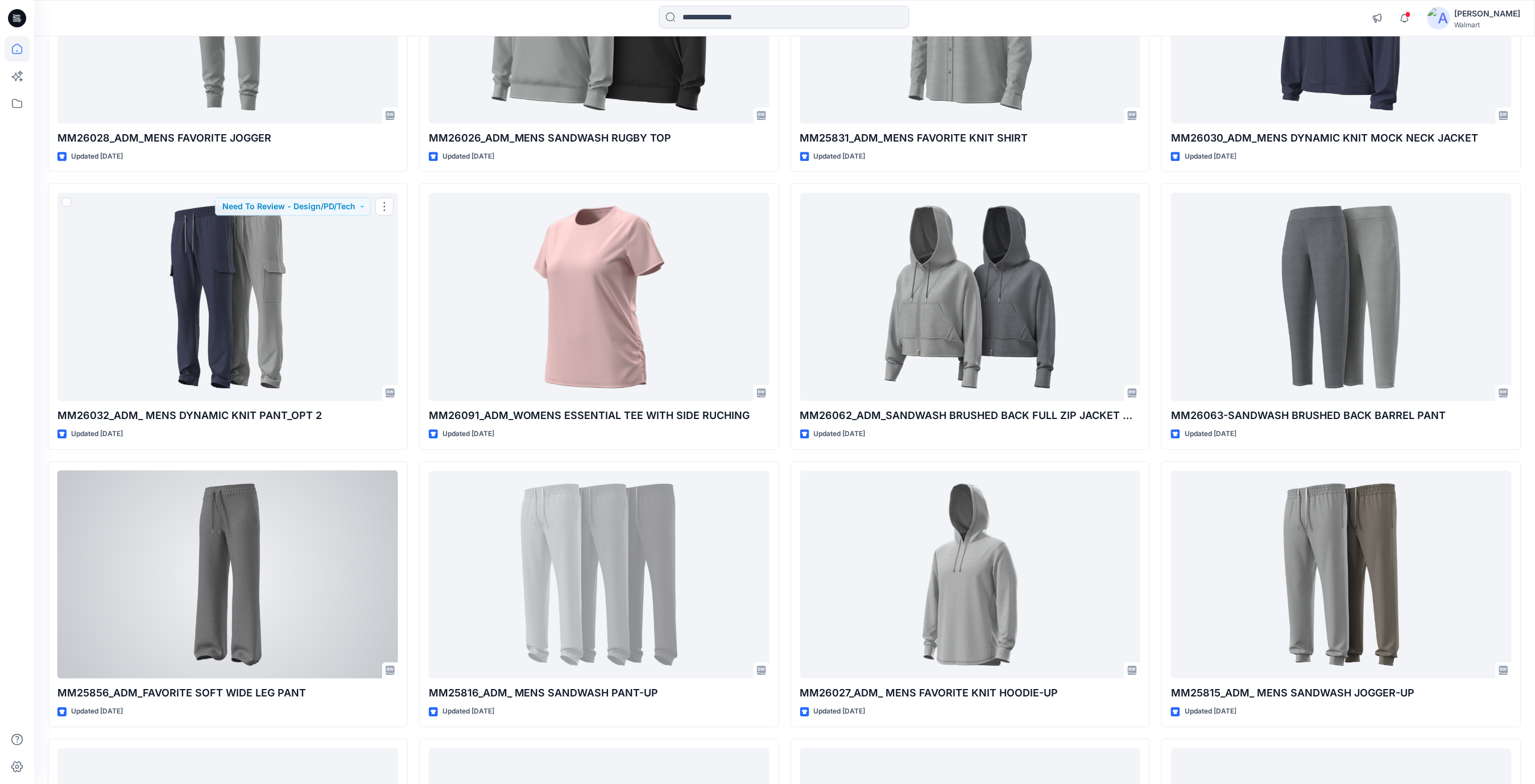
scroll to position [1515, 0]
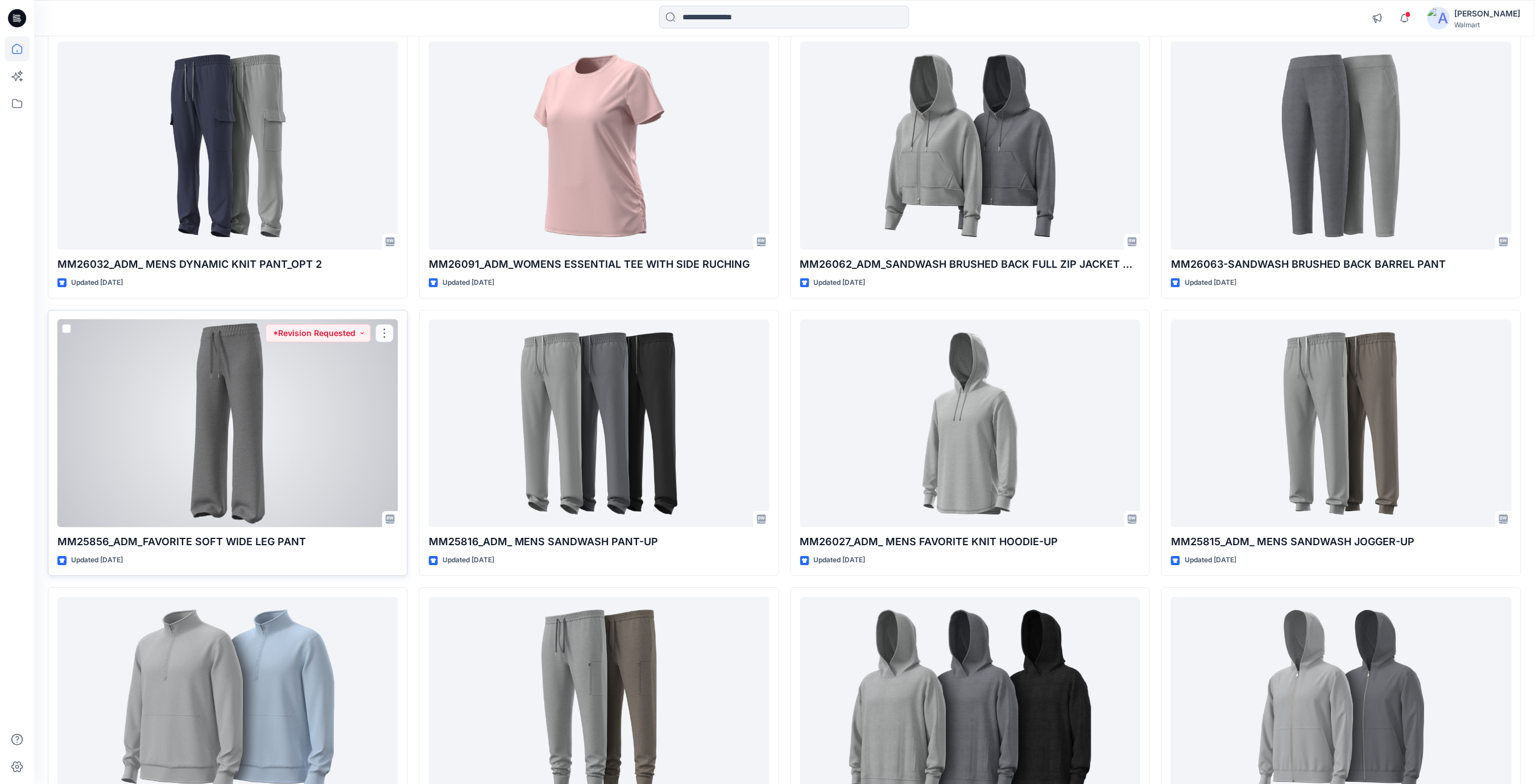
click at [201, 386] on div at bounding box center [228, 423] width 341 height 208
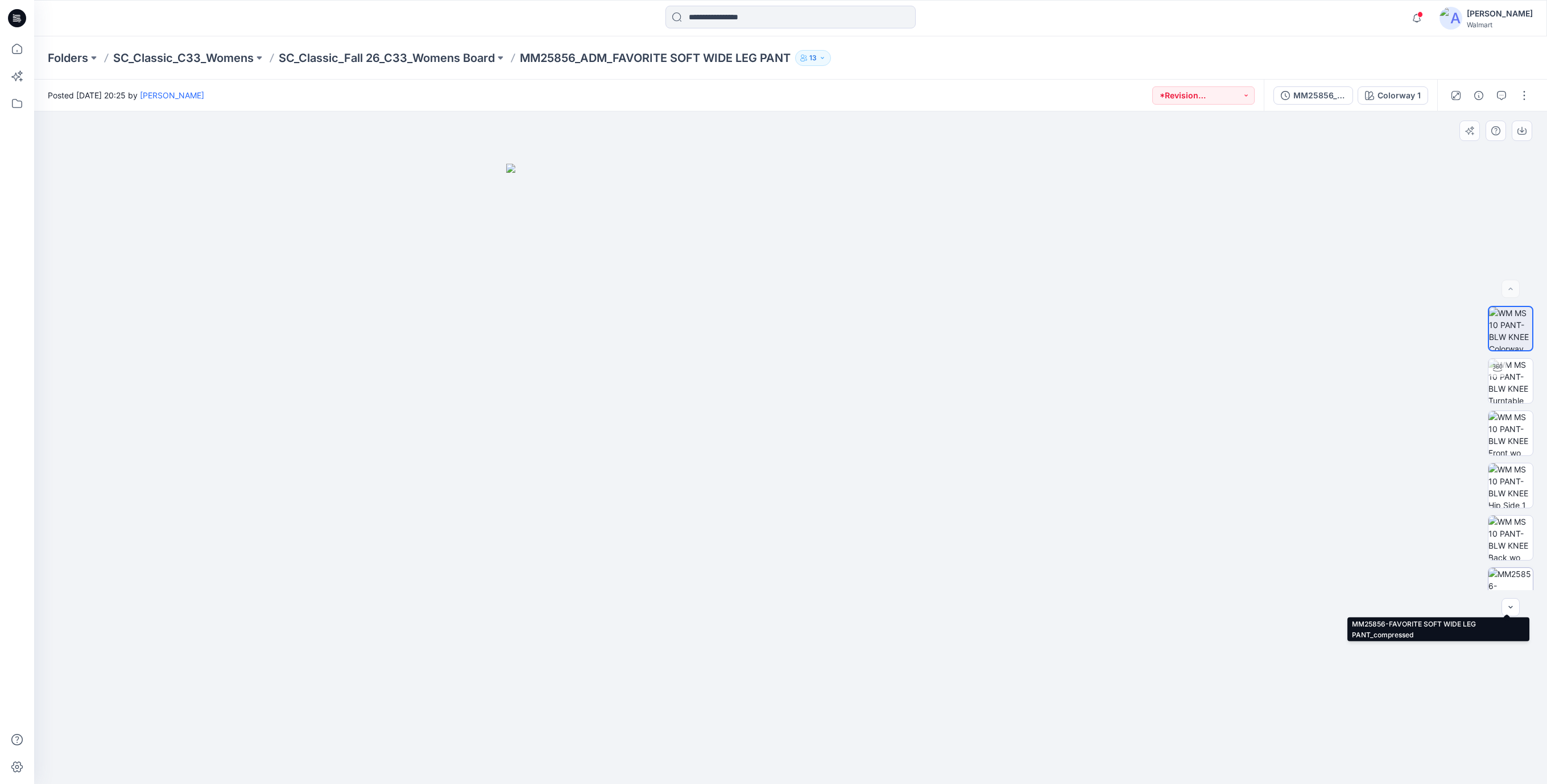
click at [1500, 587] on img at bounding box center [1511, 590] width 45 height 45
click at [1500, 95] on icon "button" at bounding box center [1501, 95] width 9 height 9
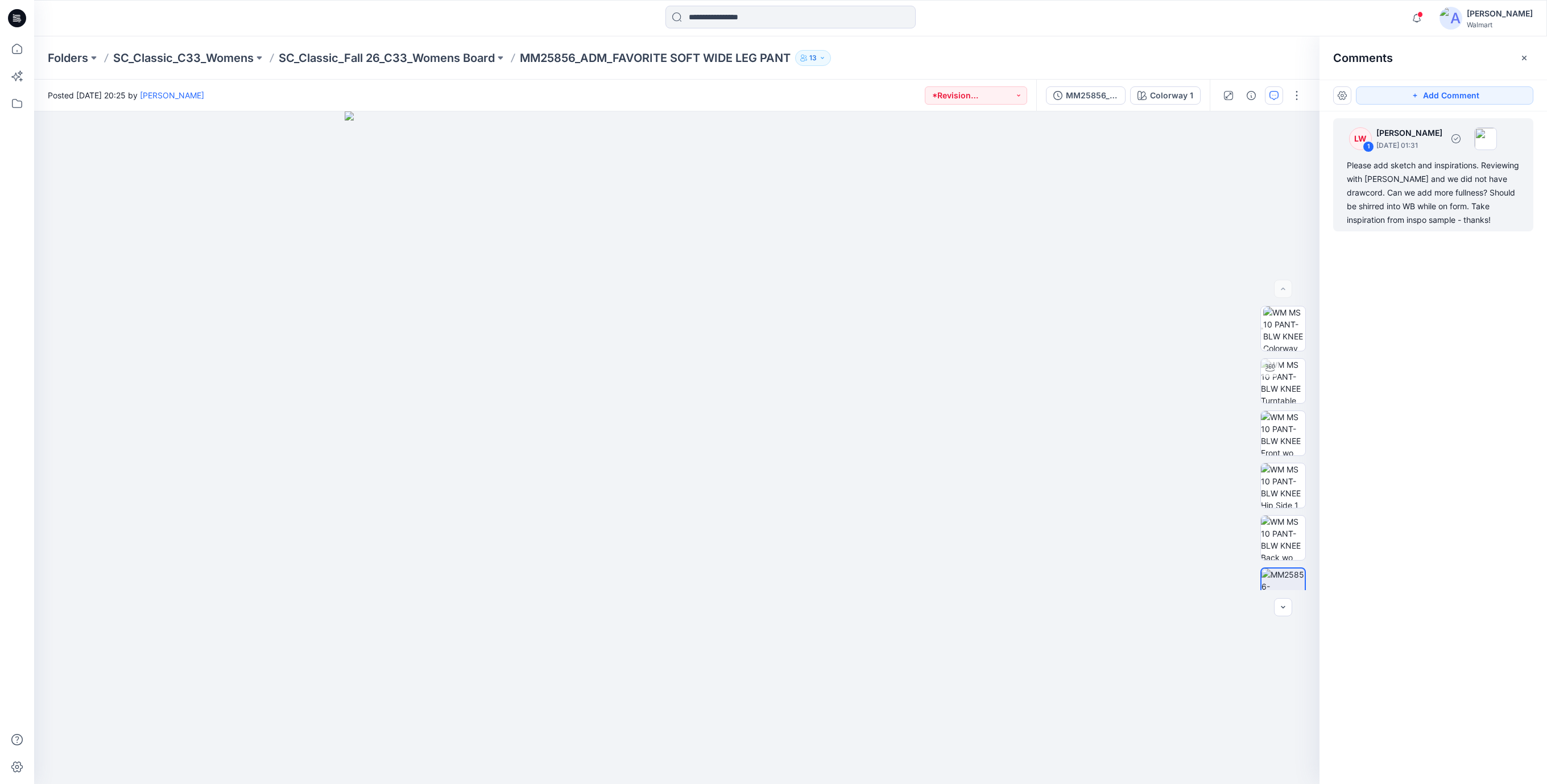
click at [1375, 192] on div "Please add sketch and inspirations. Reviewing with [PERSON_NAME] and we did not…" at bounding box center [1433, 192] width 173 height 68
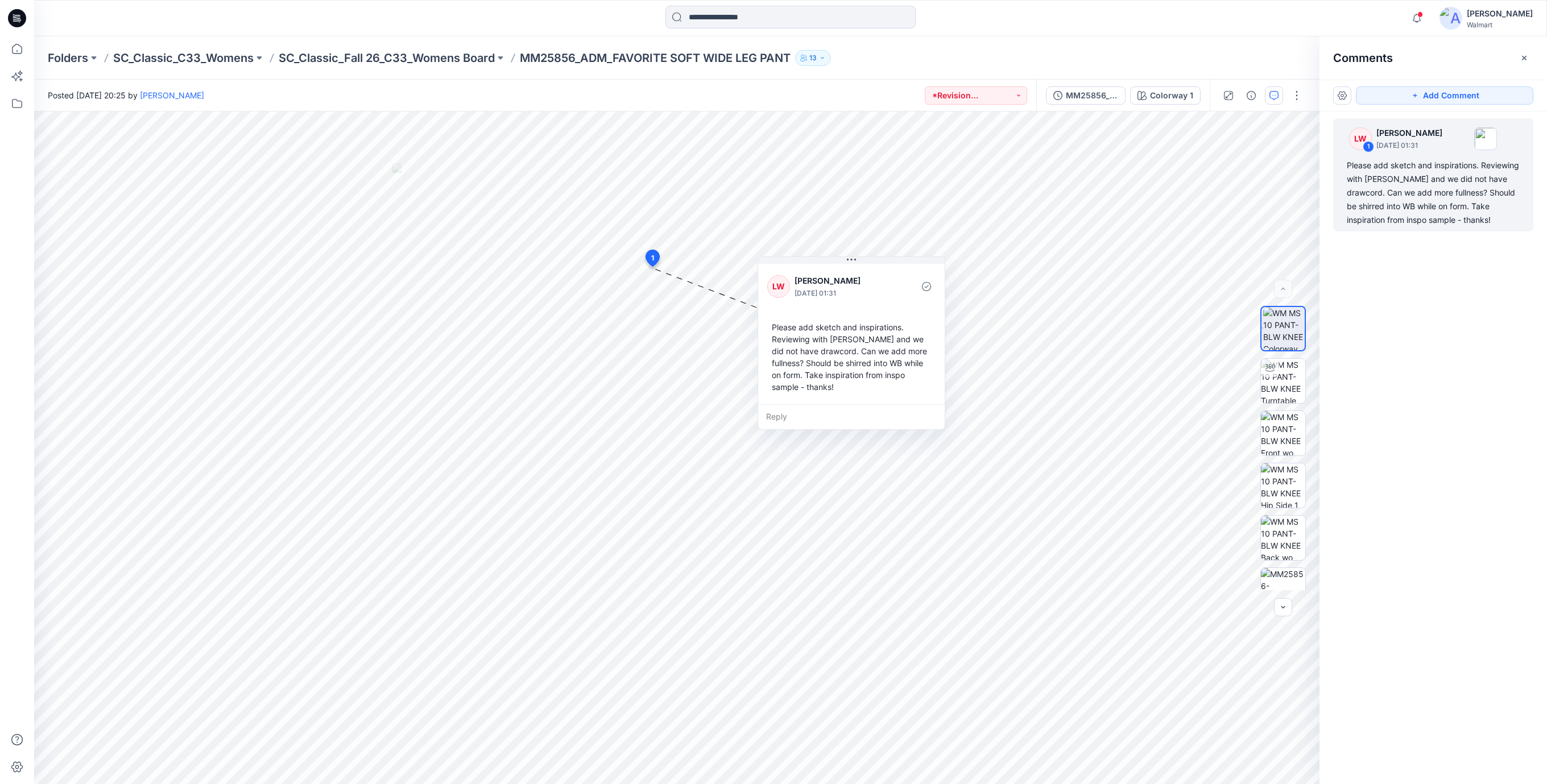
click at [13, 23] on icon at bounding box center [17, 18] width 18 height 18
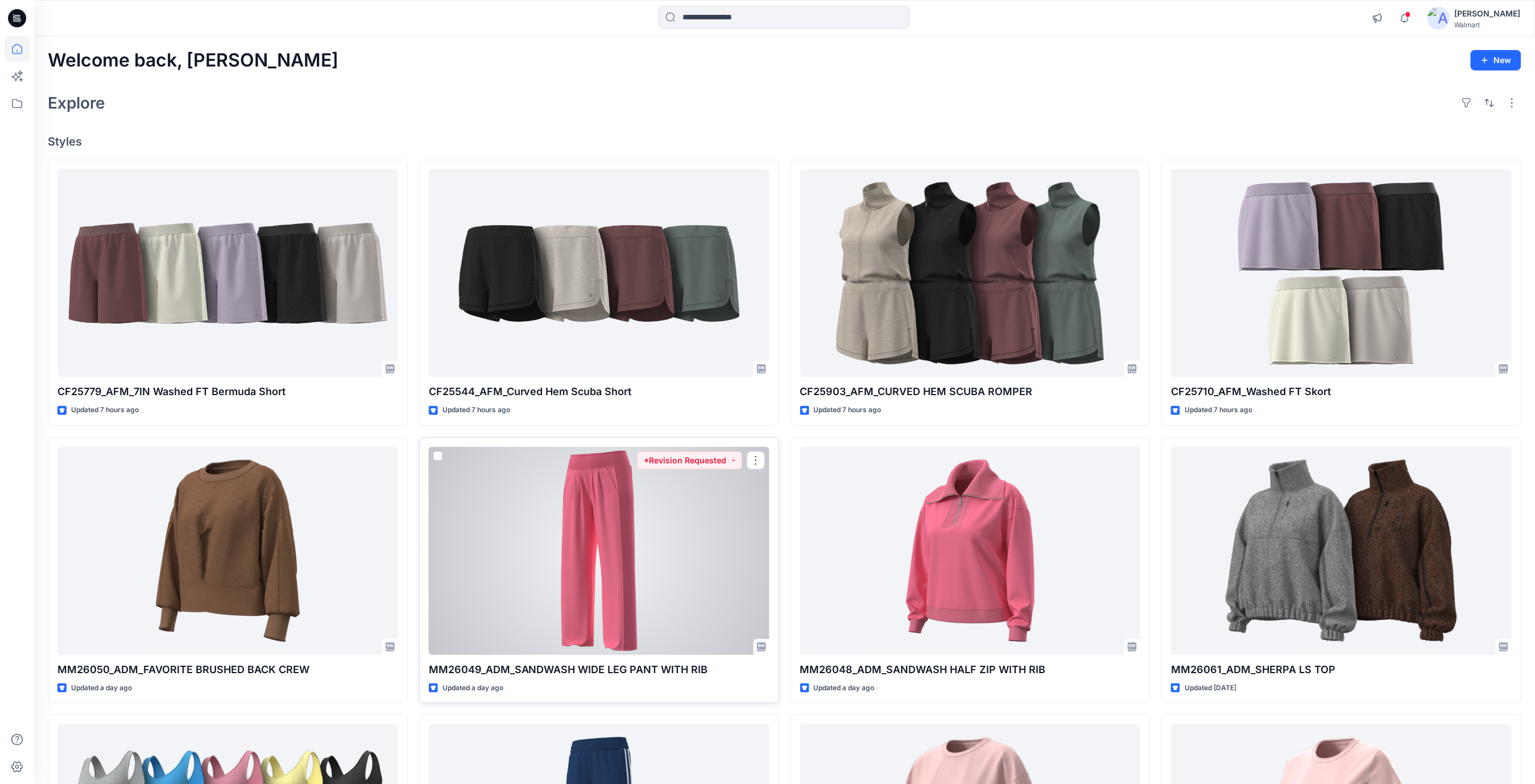
click at [636, 529] on div at bounding box center [599, 551] width 341 height 208
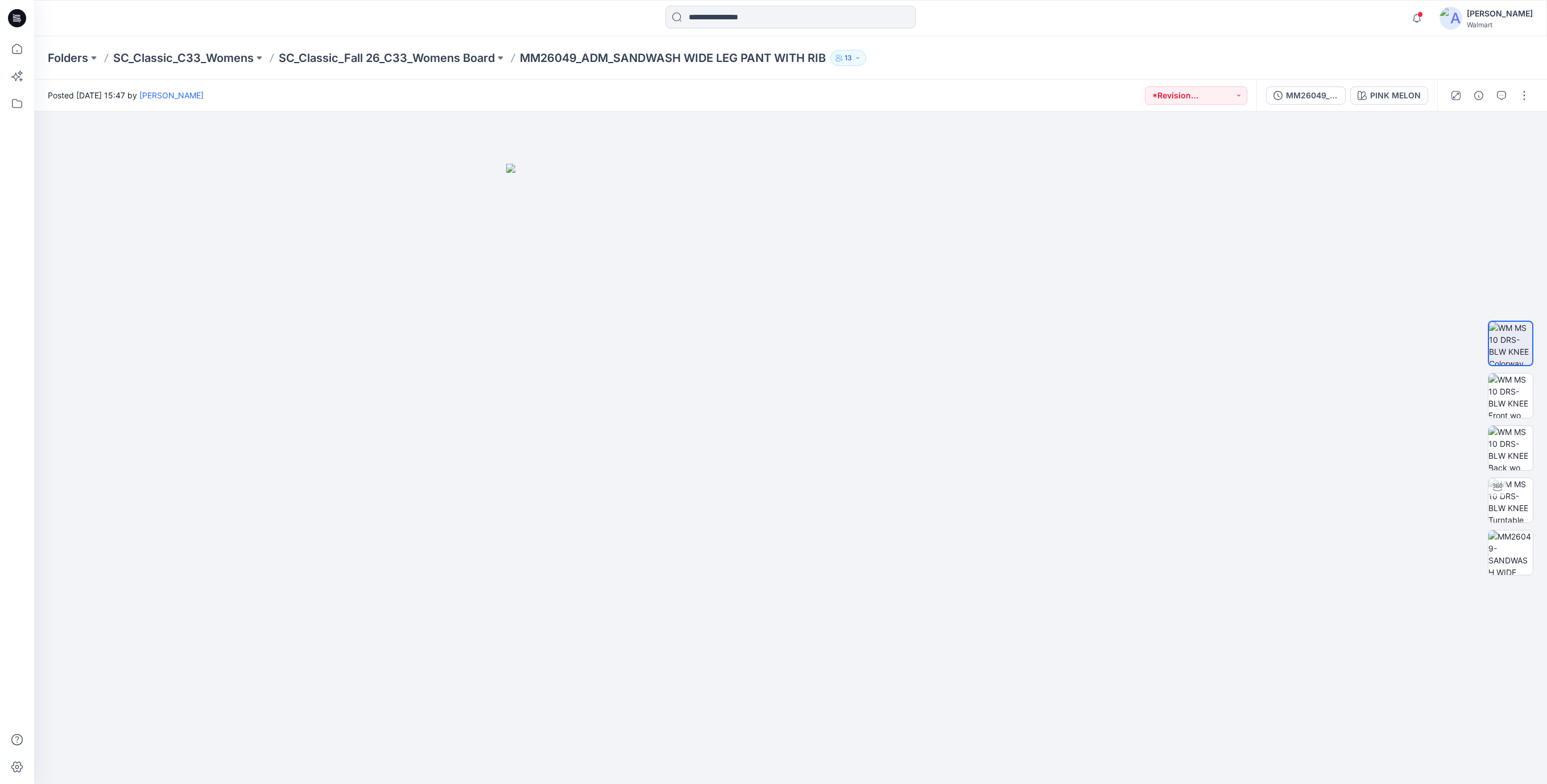
click at [14, 18] on icon at bounding box center [14, 18] width 3 height 1
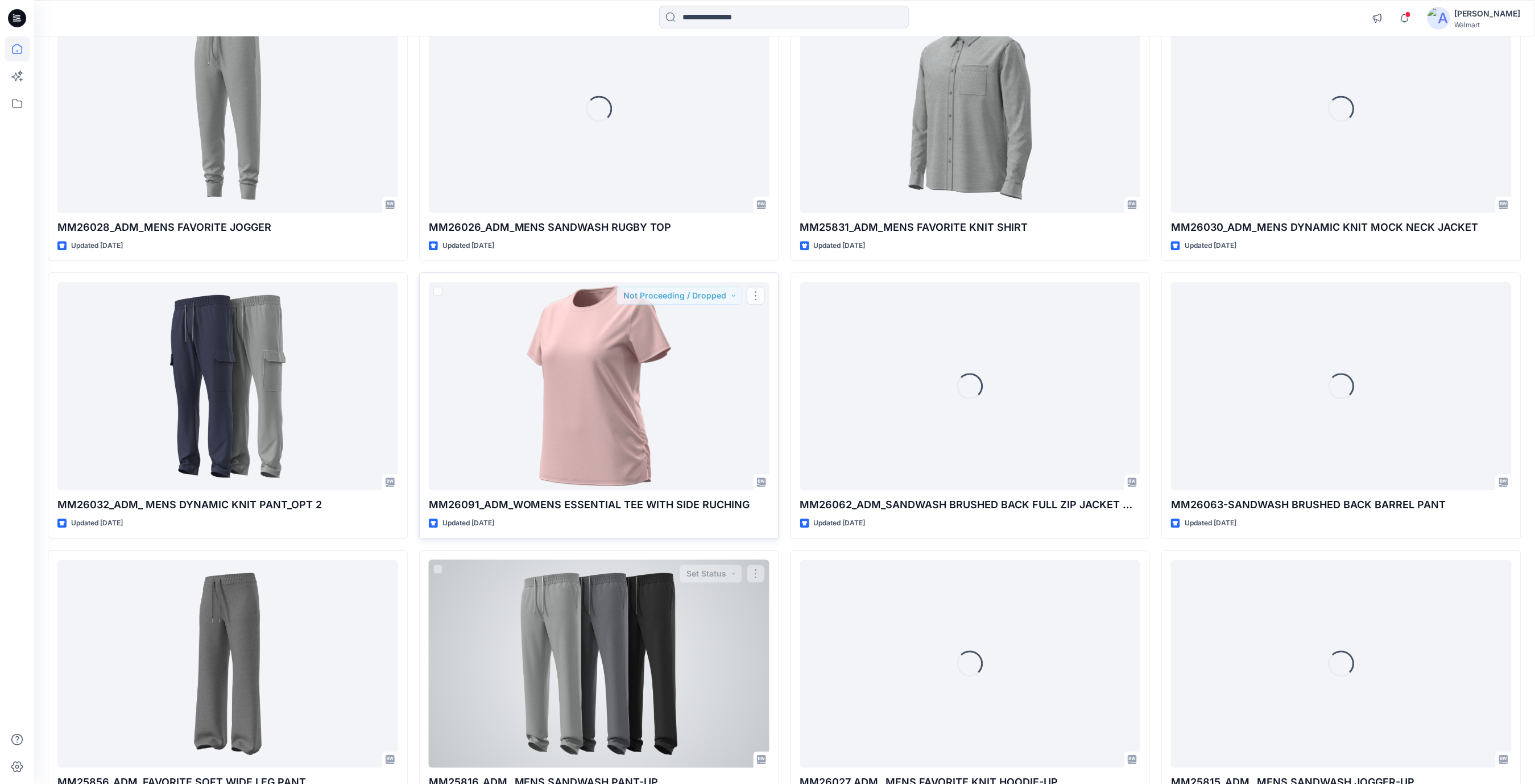
scroll to position [1364, 0]
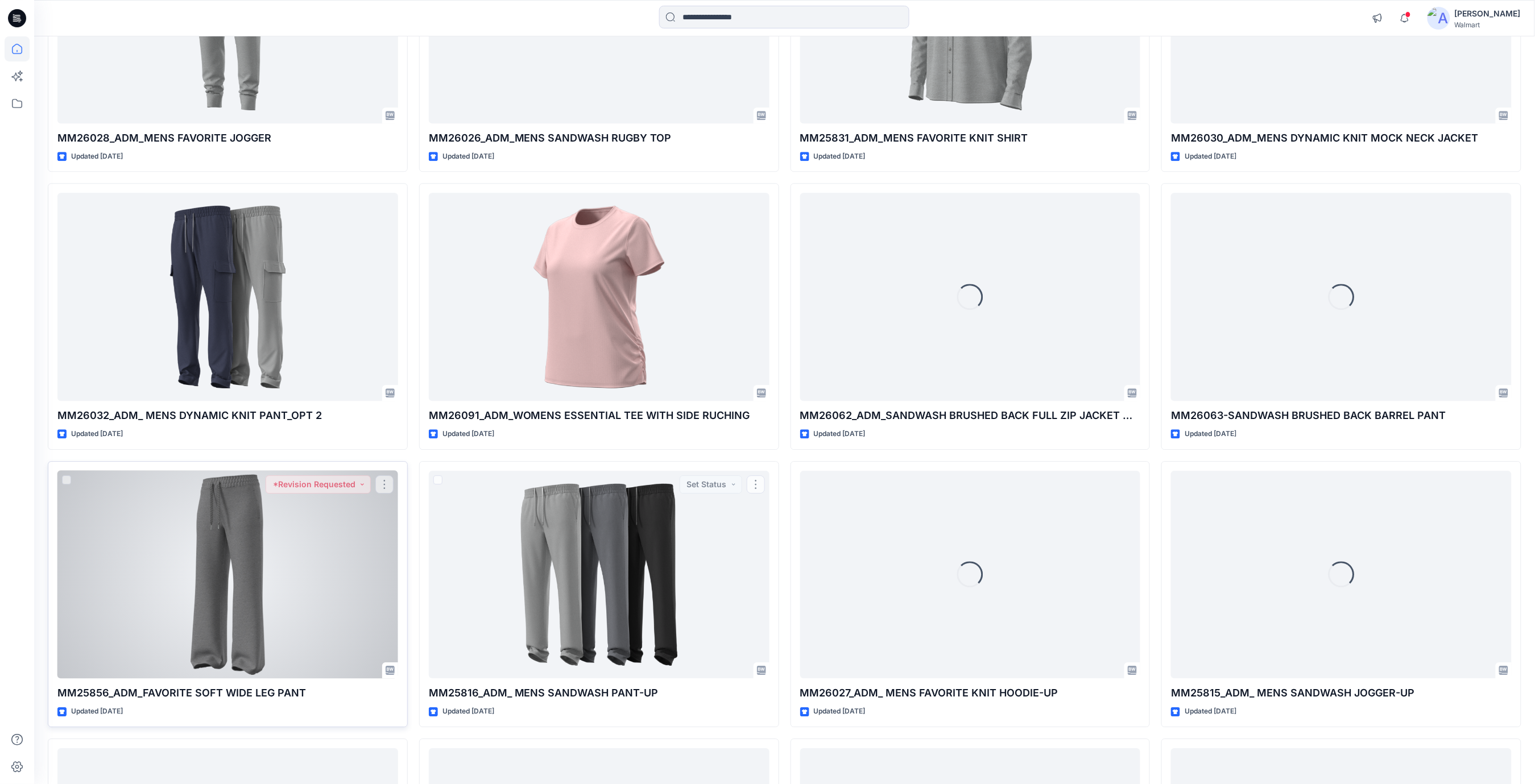
click at [282, 549] on div at bounding box center [228, 575] width 341 height 208
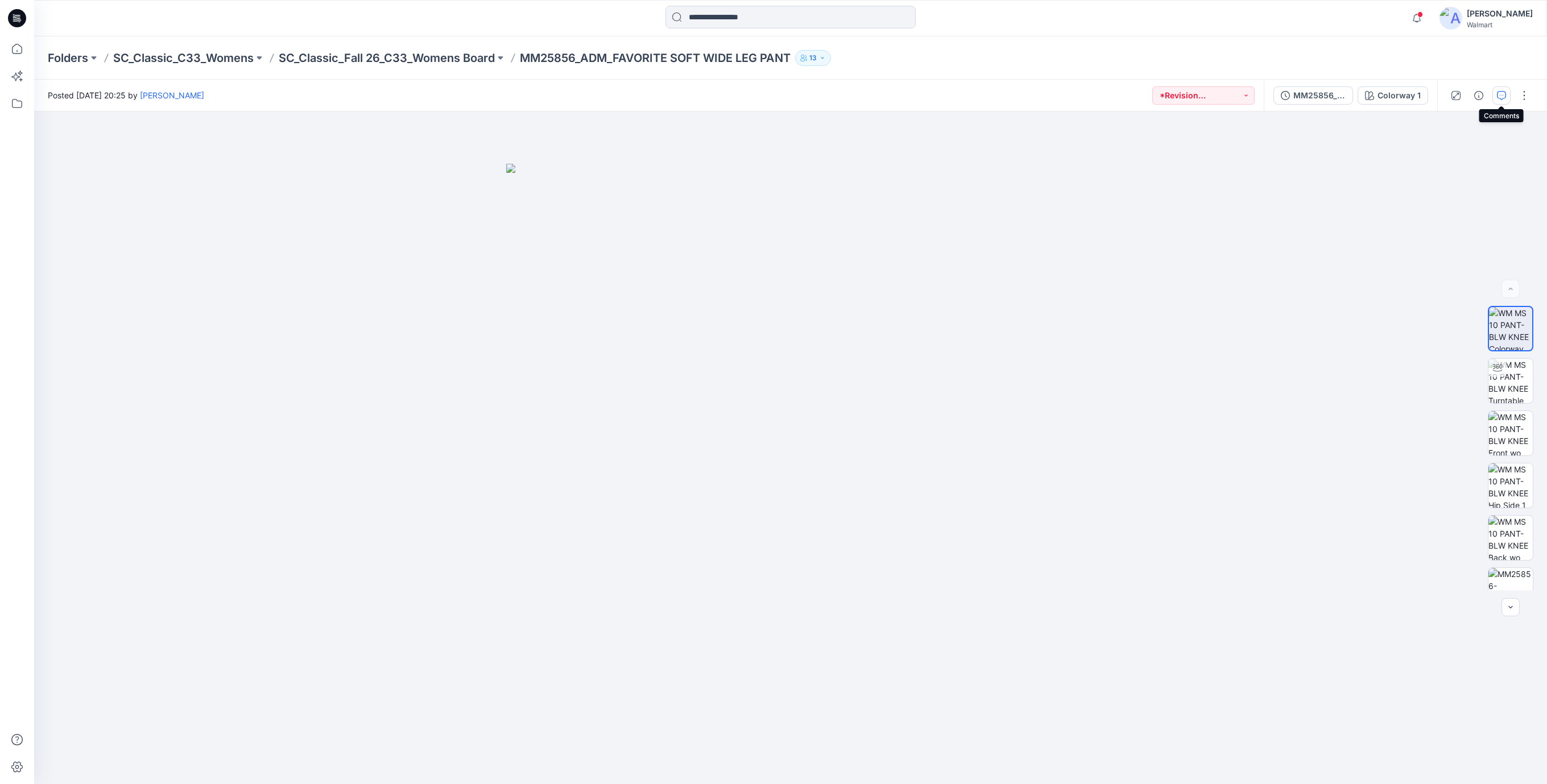
click at [1508, 101] on button "button" at bounding box center [1501, 95] width 18 height 18
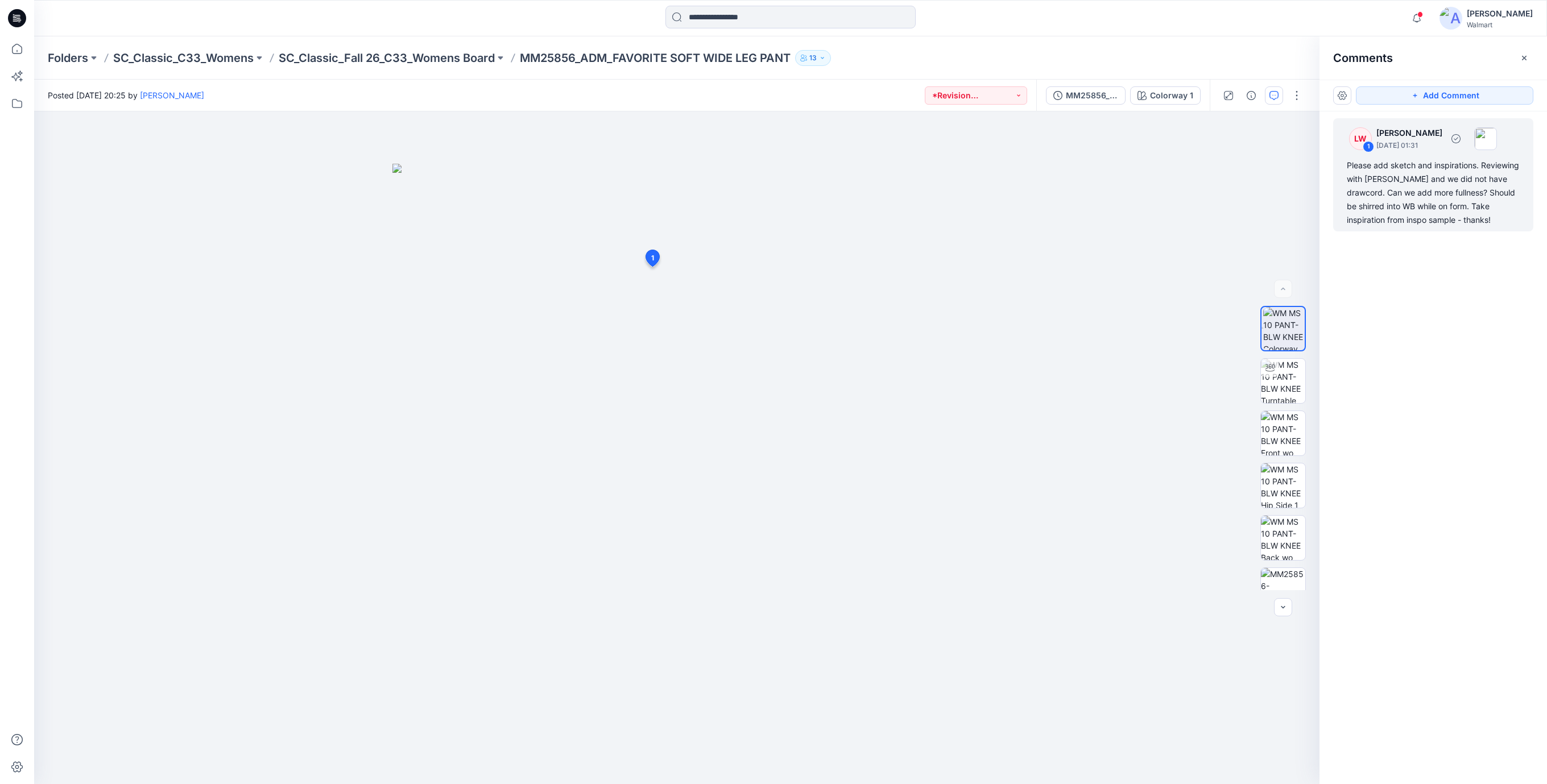
click at [1411, 198] on div "Please add sketch and inspirations. Reviewing with [PERSON_NAME] and we did not…" at bounding box center [1433, 192] width 173 height 68
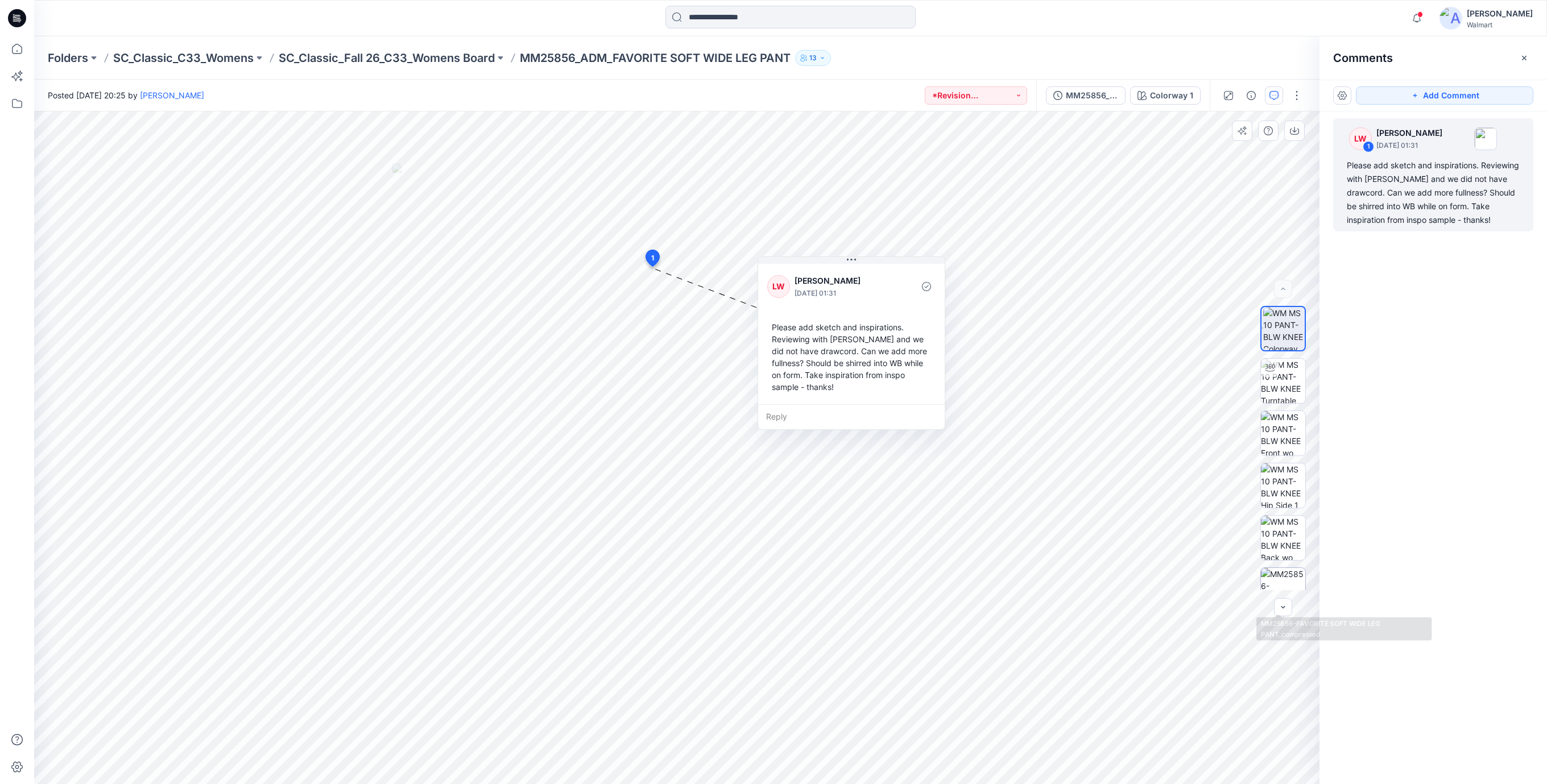
click at [1285, 587] on img at bounding box center [1283, 590] width 45 height 45
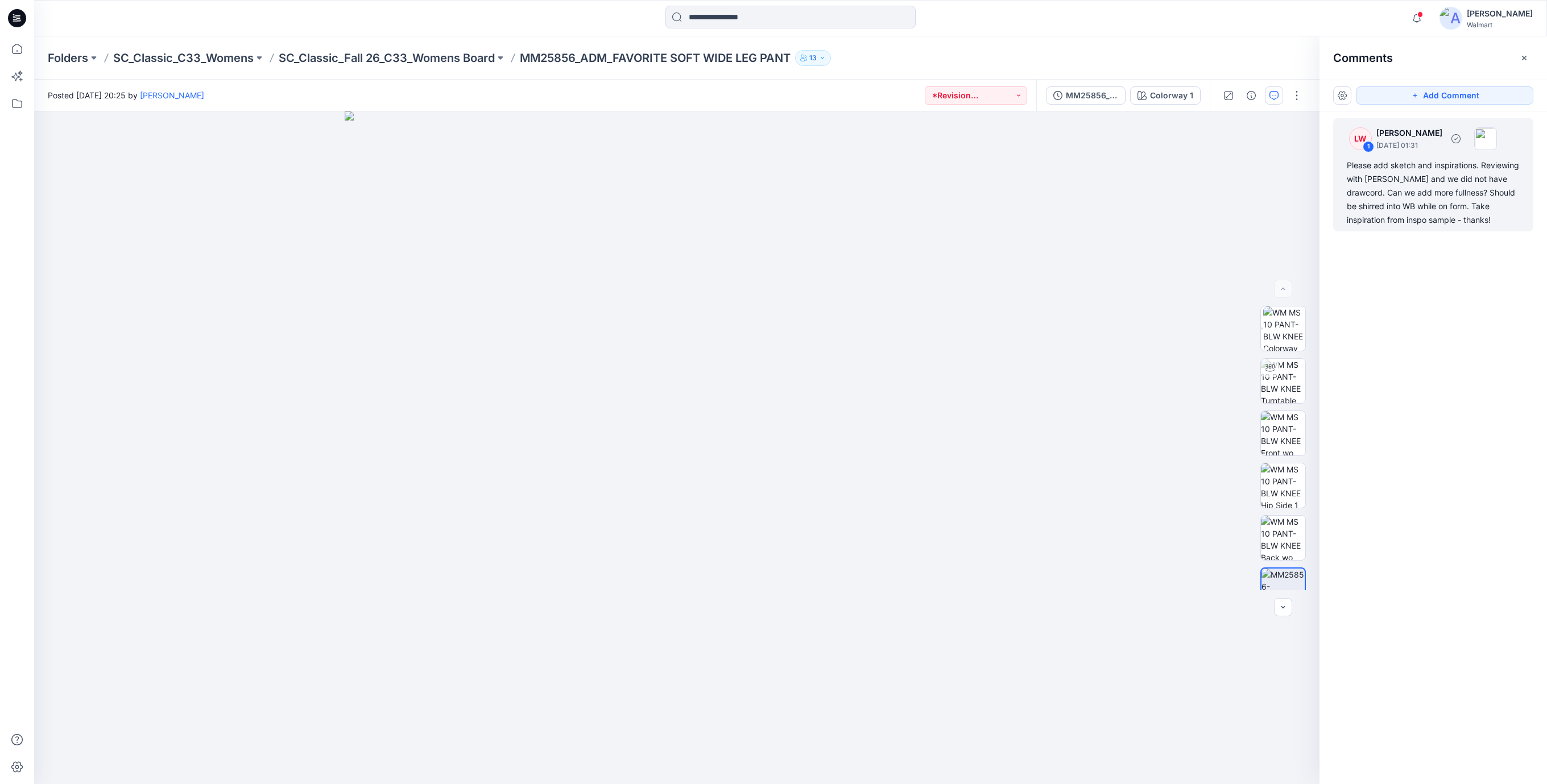
click at [1451, 193] on div "Please add sketch and inspirations. Reviewing with [PERSON_NAME] and we did not…" at bounding box center [1433, 192] width 173 height 68
click at [8, 16] on icon at bounding box center [17, 18] width 18 height 36
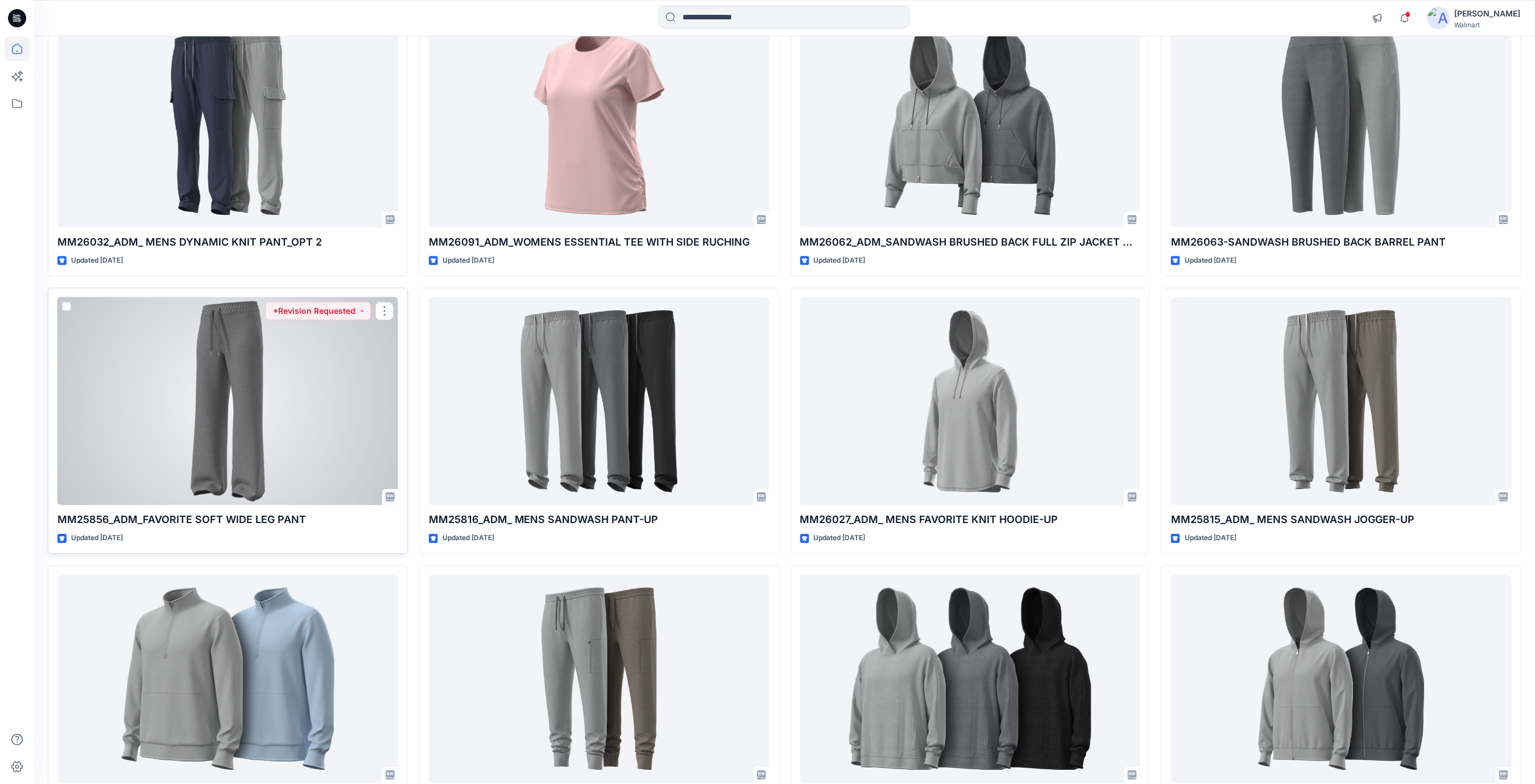
scroll to position [1515, 0]
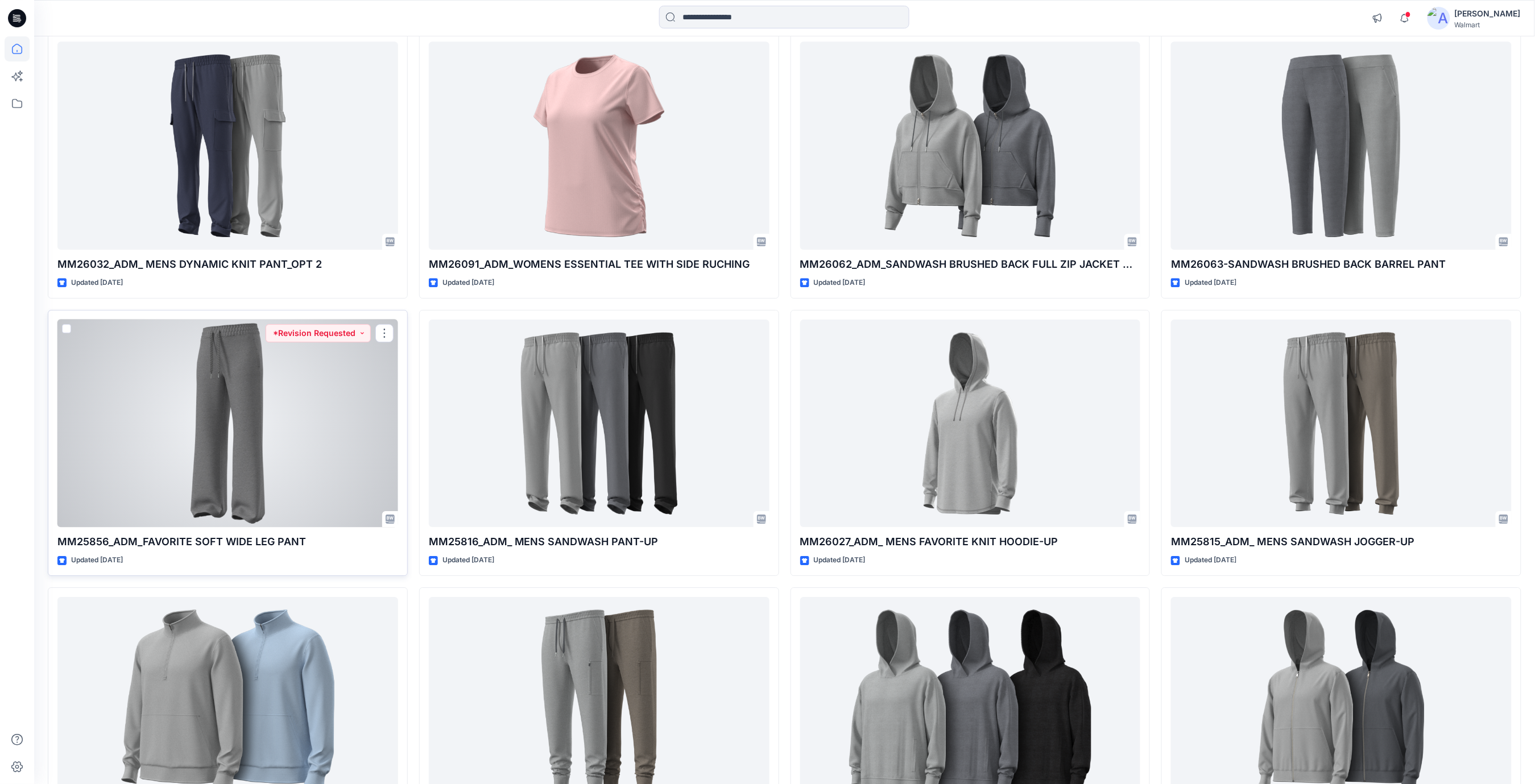
drag, startPoint x: 272, startPoint y: 429, endPoint x: 273, endPoint y: 423, distance: 6.1
click at [272, 427] on div at bounding box center [228, 423] width 341 height 208
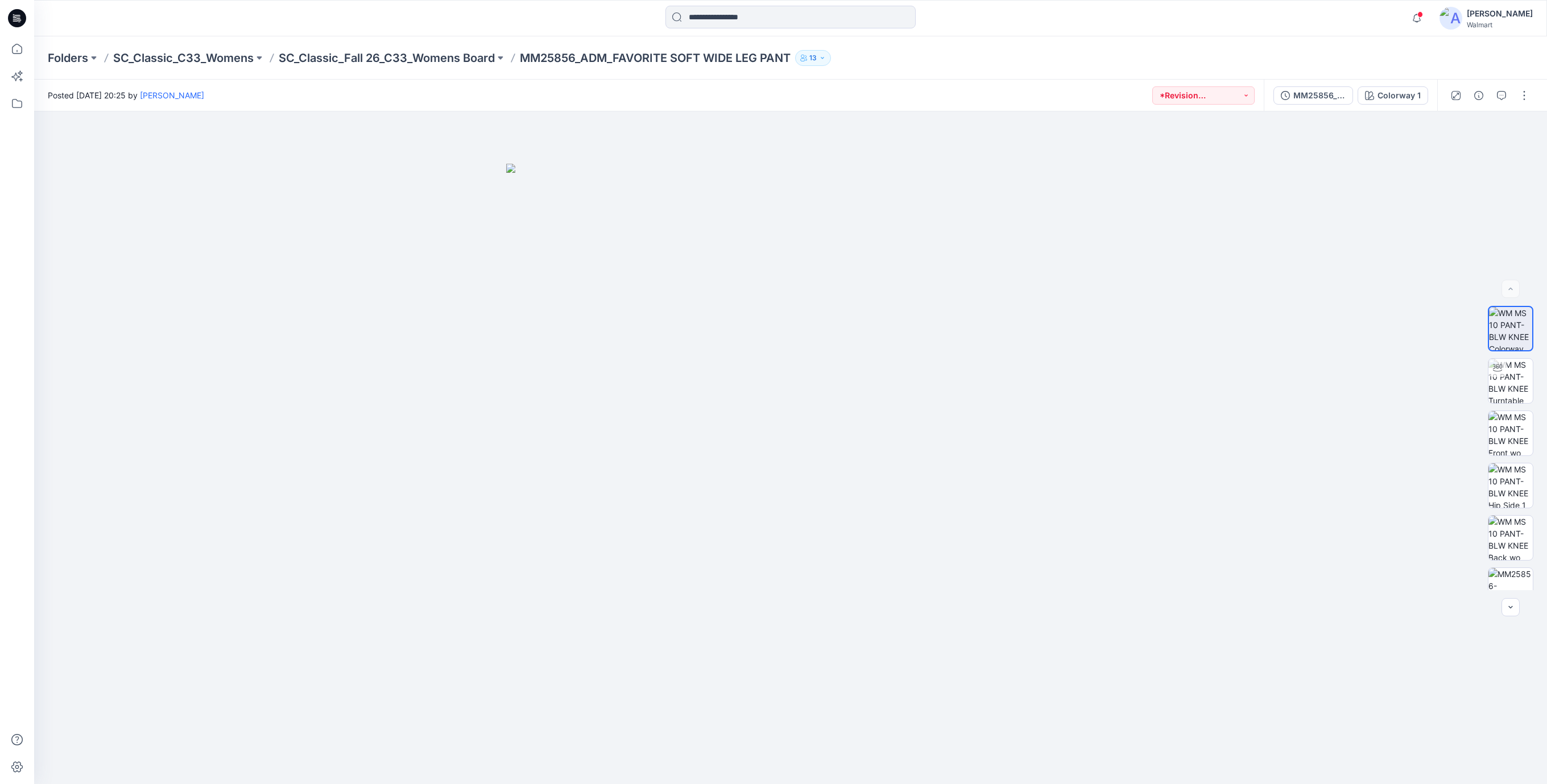
click at [16, 24] on icon at bounding box center [17, 18] width 18 height 18
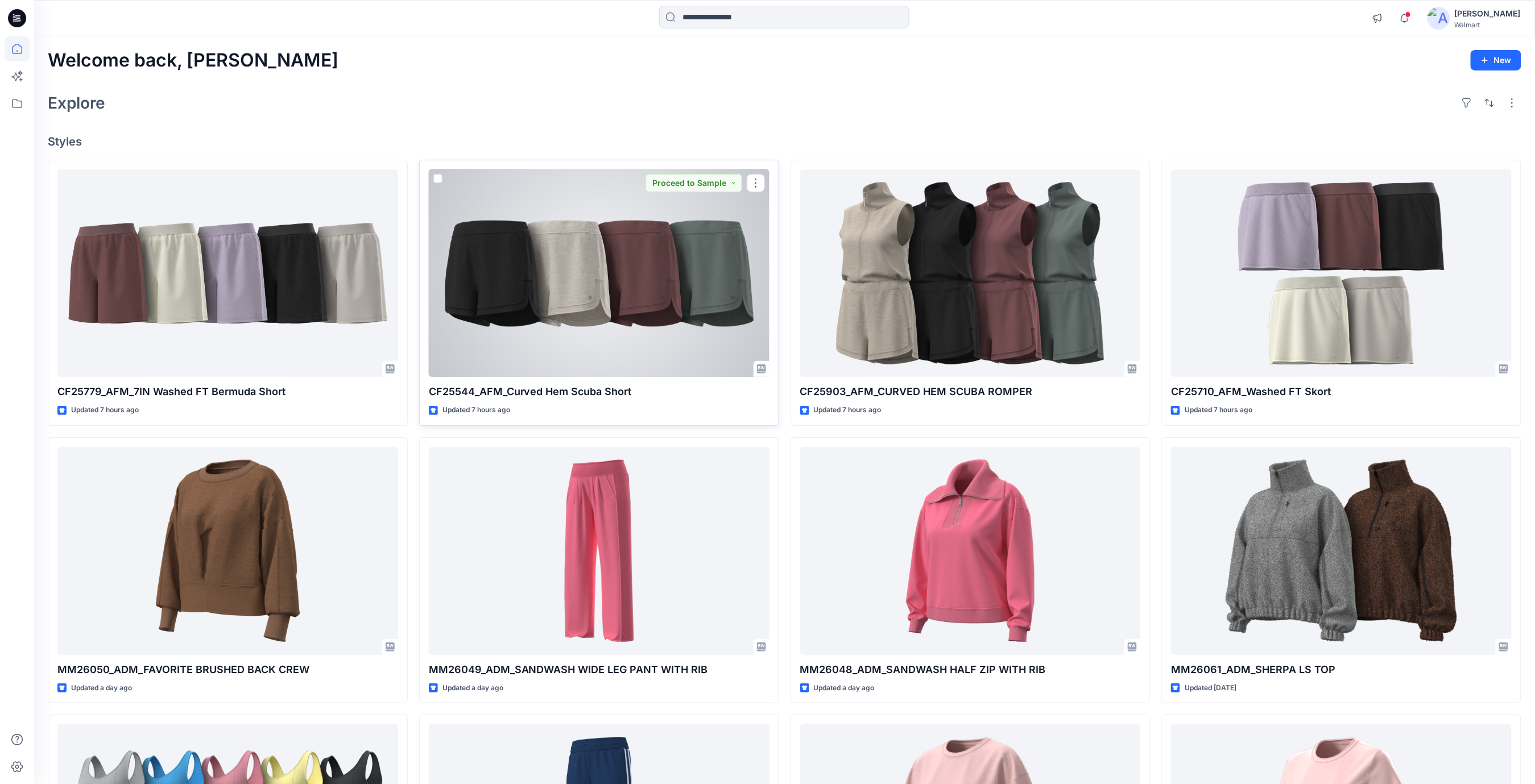
scroll to position [228, 0]
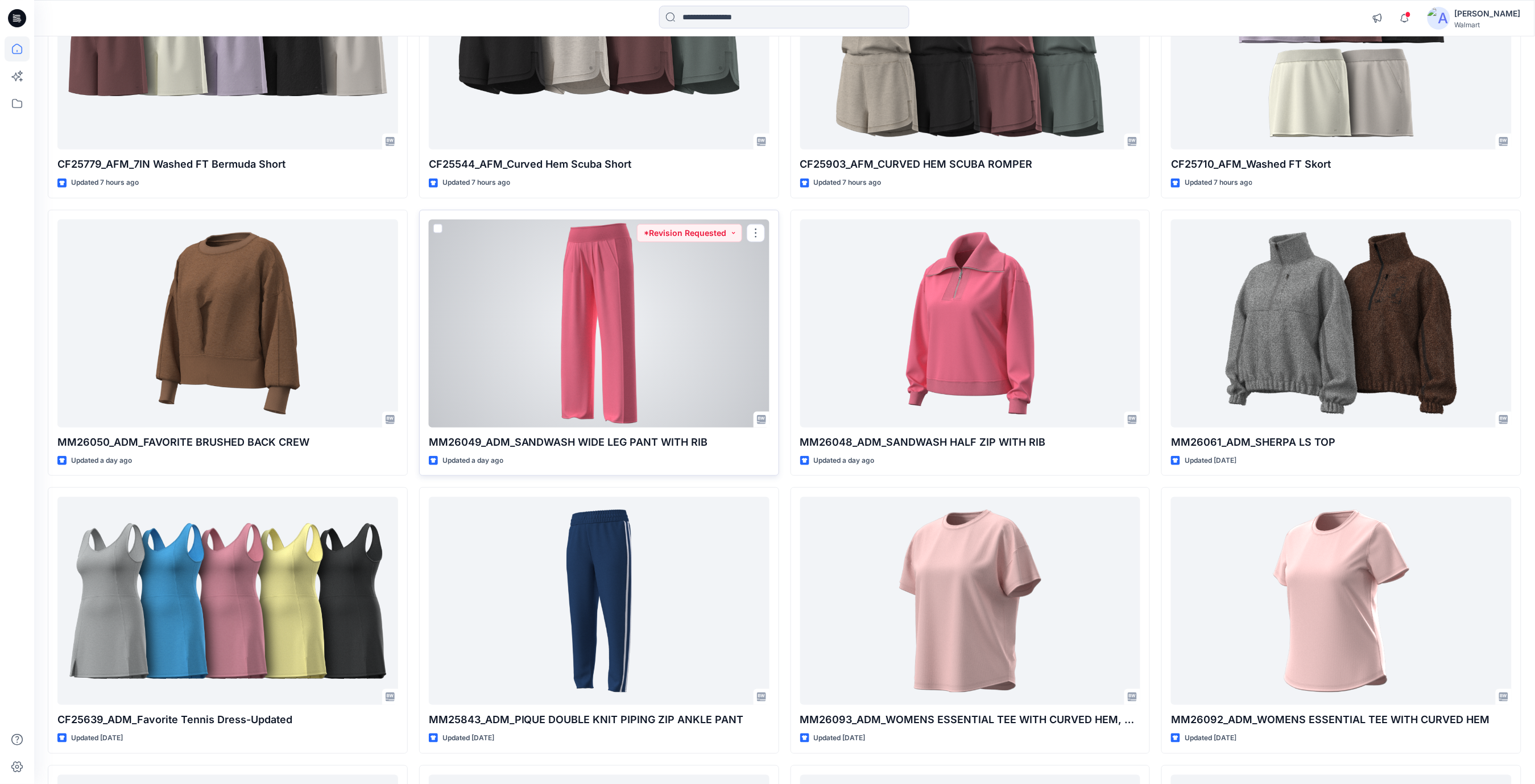
click at [628, 355] on div at bounding box center [599, 323] width 341 height 208
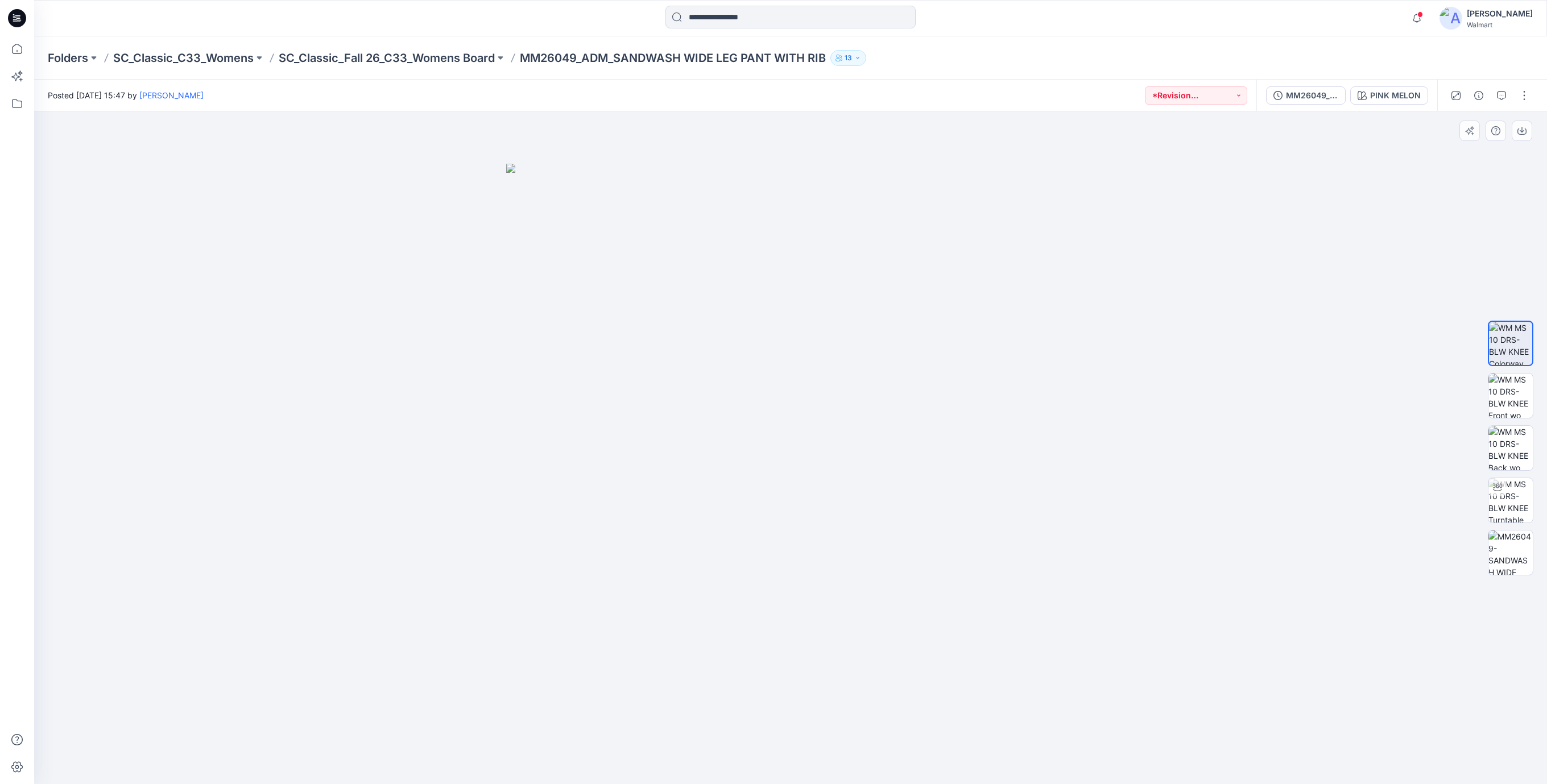
drag, startPoint x: 1207, startPoint y: 197, endPoint x: 1274, endPoint y: 111, distance: 109.0
click at [1209, 194] on div at bounding box center [790, 448] width 1513 height 673
drag, startPoint x: 1092, startPoint y: 307, endPoint x: 1423, endPoint y: 153, distance: 365.1
click at [1116, 297] on div at bounding box center [790, 448] width 1513 height 673
click at [1498, 95] on icon "button" at bounding box center [1501, 95] width 9 height 9
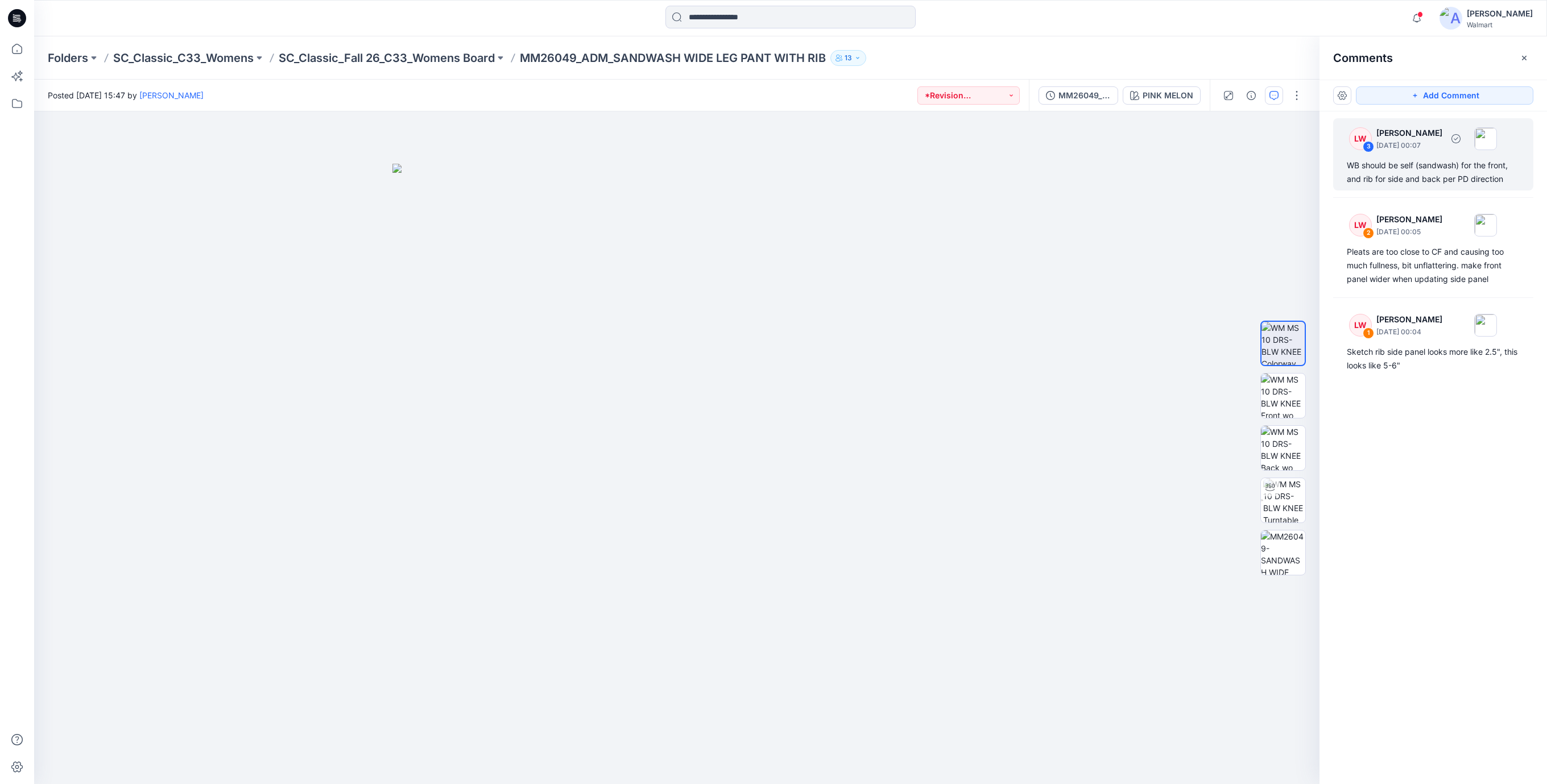
click at [1409, 168] on div "WB should be self (sandwash) for the front, and rib for side and back per PD di…" at bounding box center [1433, 172] width 173 height 27
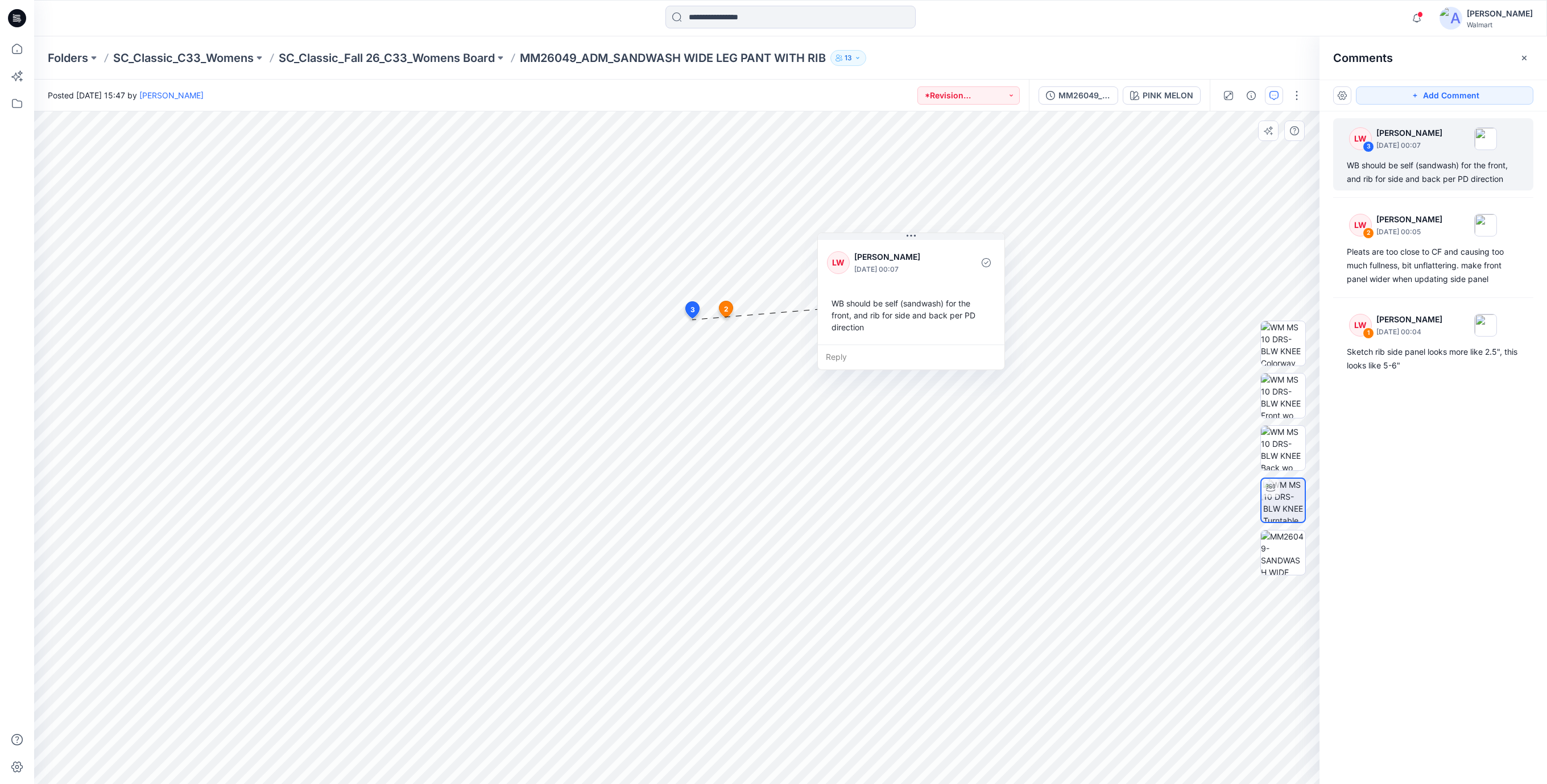
drag, startPoint x: 805, startPoint y: 410, endPoint x: 948, endPoint y: 318, distance: 170.0
click at [948, 318] on div "WB should be self (sandwash) for the front, and rib for side and back per PD di…" at bounding box center [911, 315] width 168 height 45
drag, startPoint x: 911, startPoint y: 337, endPoint x: 901, endPoint y: 349, distance: 15.6
click at [901, 349] on div "WB should be self (sandwash) for the front, and rib for side and back per PD di…" at bounding box center [902, 327] width 168 height 45
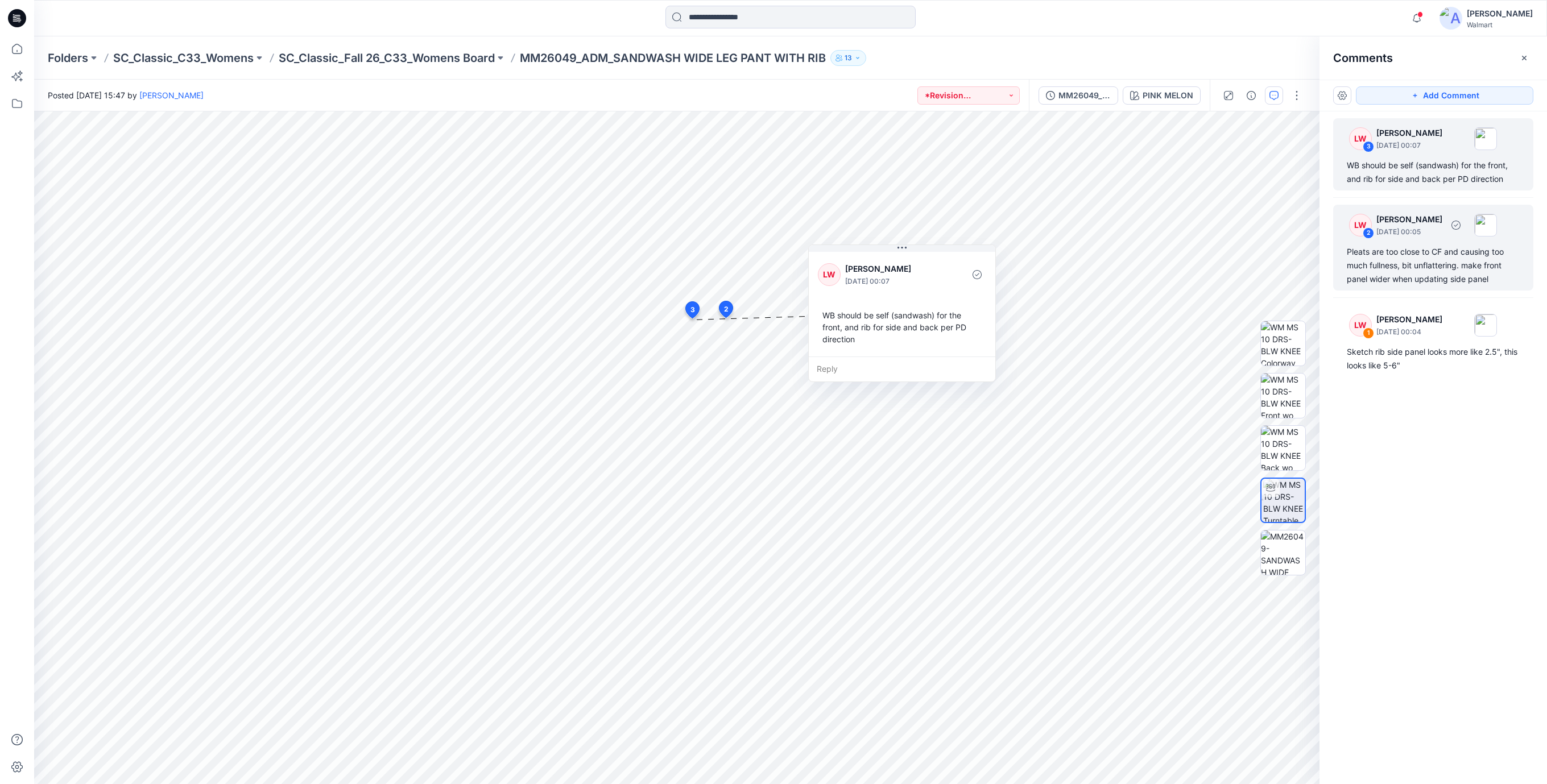
click at [1399, 273] on div "Pleats are too close to CF and causing too much fullness, bit unflattering. mak…" at bounding box center [1433, 265] width 173 height 41
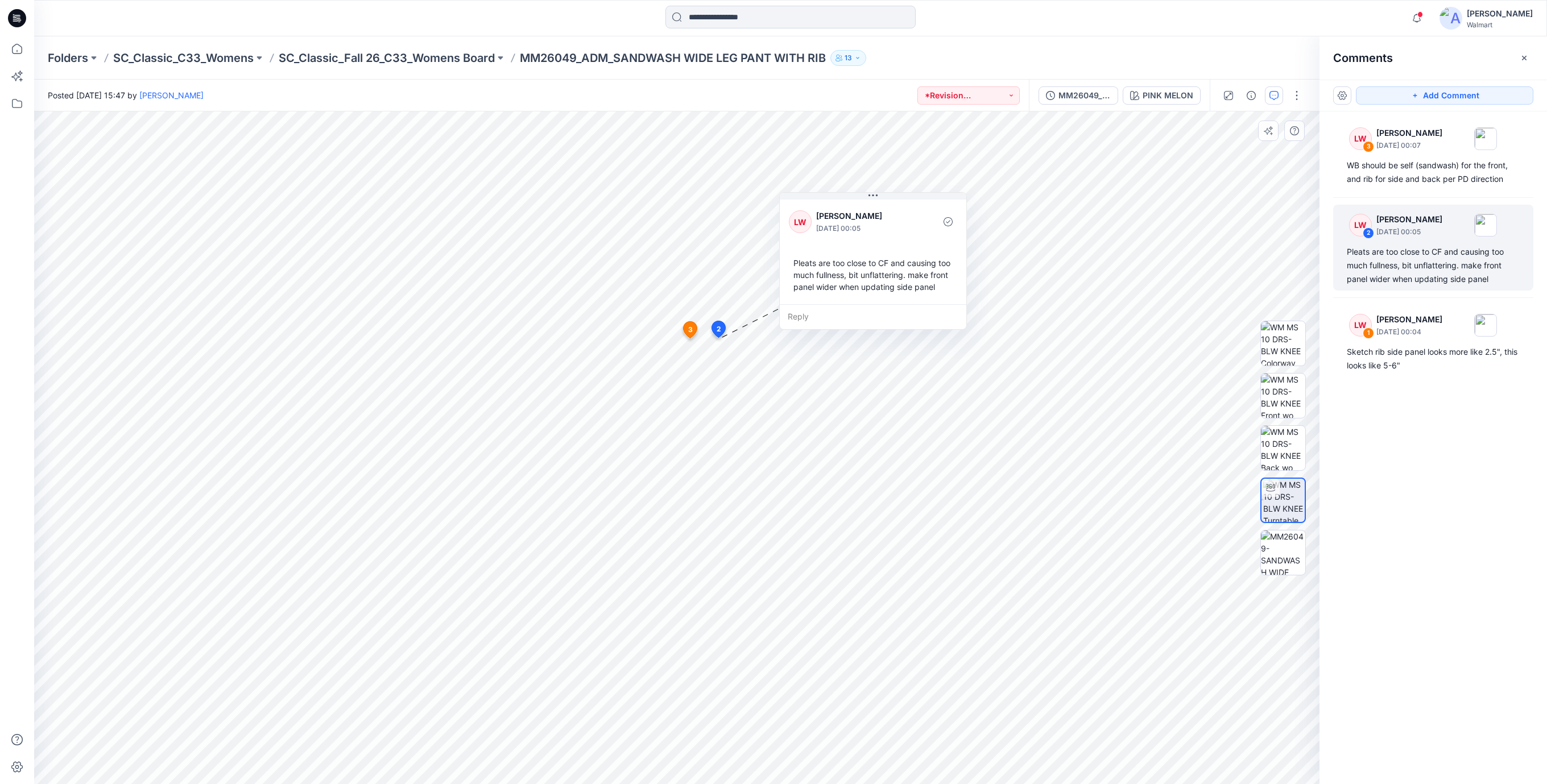
drag, startPoint x: 817, startPoint y: 384, endPoint x: 896, endPoint y: 233, distance: 170.4
click at [896, 233] on p "[DATE] 00:05" at bounding box center [862, 228] width 93 height 11
drag, startPoint x: 872, startPoint y: 275, endPoint x: 880, endPoint y: 289, distance: 16.1
click at [880, 289] on div "Pleats are too close to CF and causing too much fullness, bit unflattering. mak…" at bounding box center [880, 288] width 168 height 45
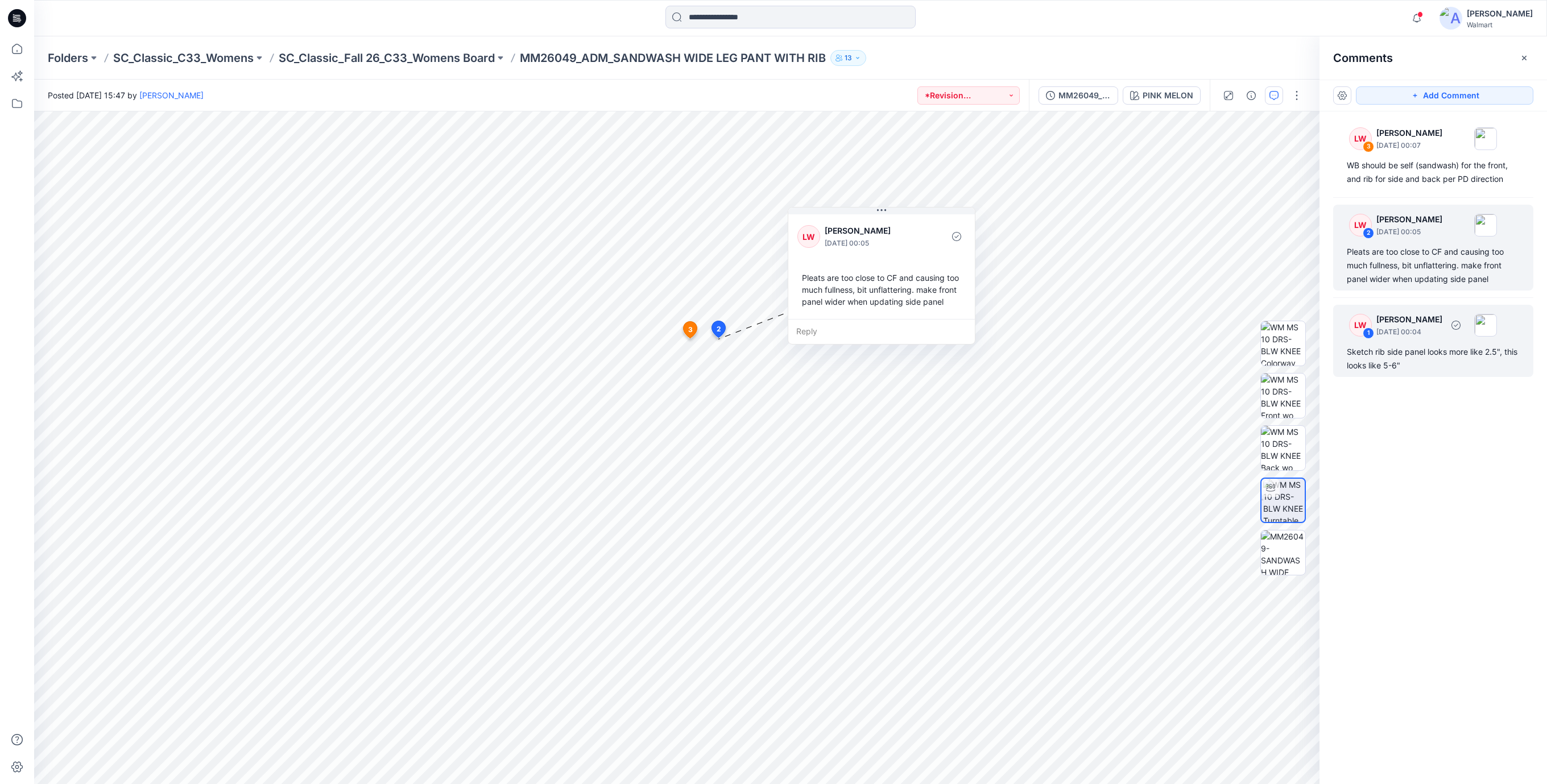
click at [1399, 345] on div "Sketch rib side panel looks more like 2.5", this looks like 5-6"" at bounding box center [1433, 359] width 173 height 27
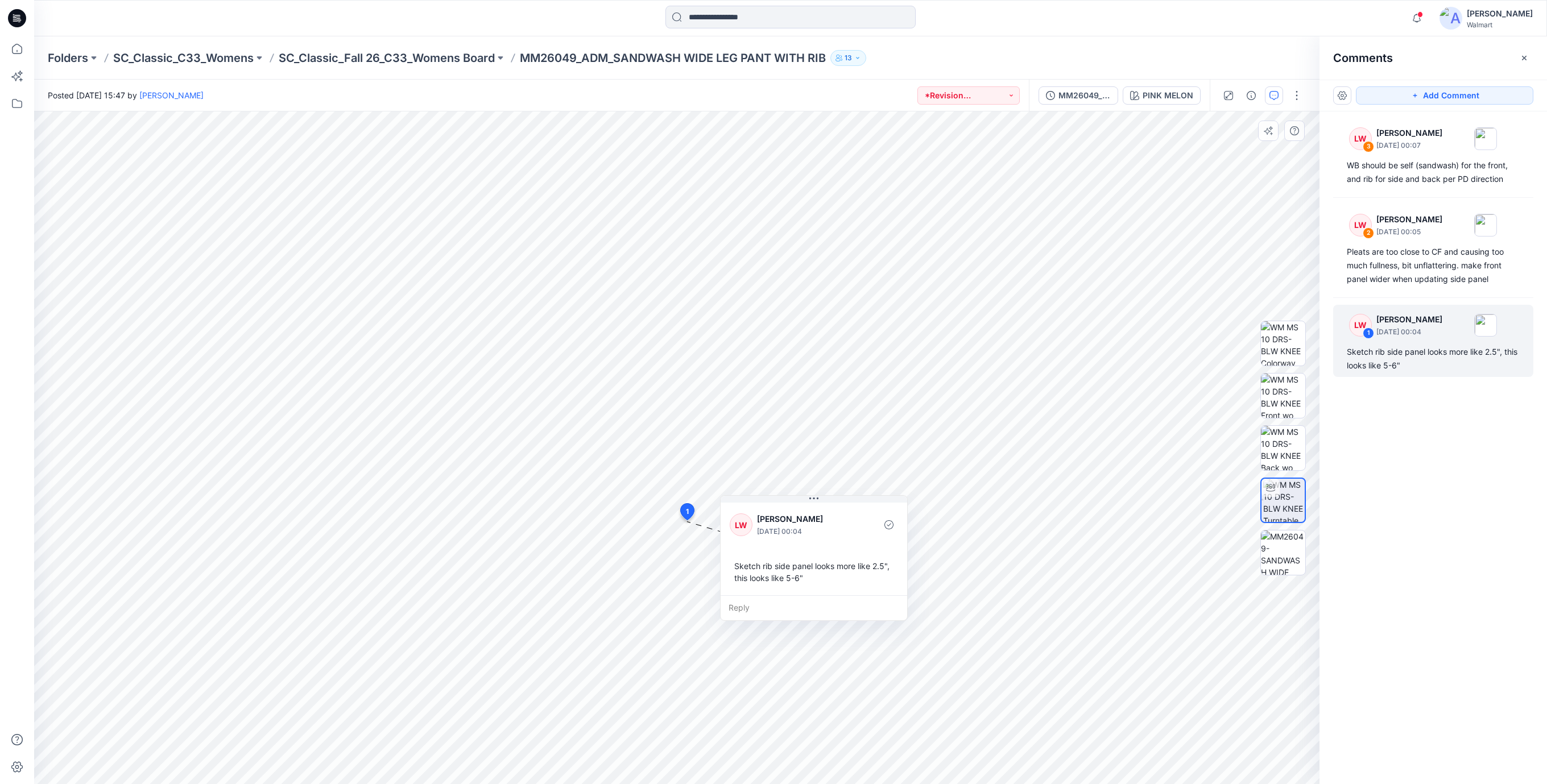
drag, startPoint x: 712, startPoint y: 590, endPoint x: 763, endPoint y: 559, distance: 59.7
click at [763, 559] on div "Sketch rib side panel looks more like 2.5", this looks like 5-6"" at bounding box center [813, 571] width 168 height 33
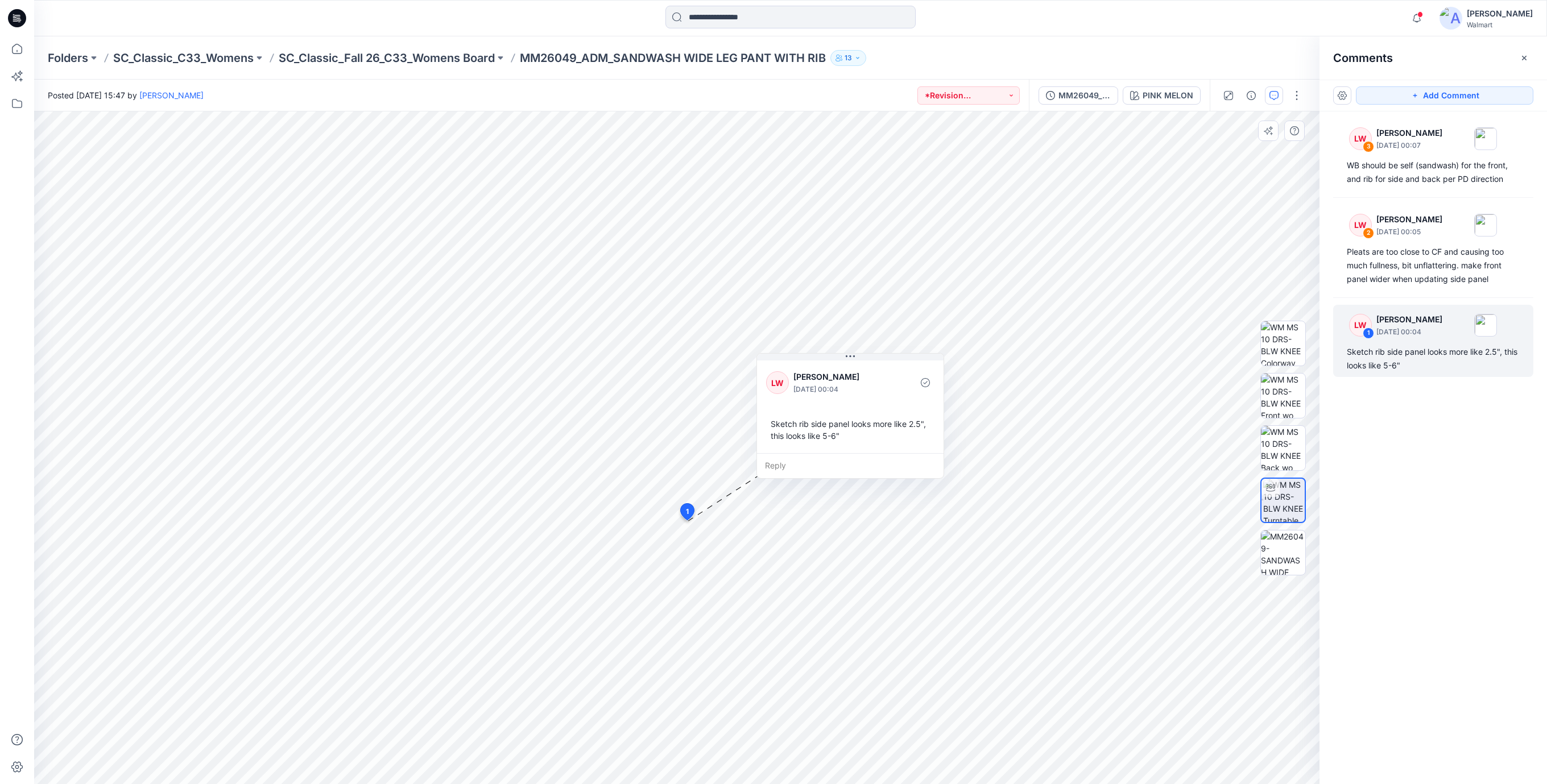
drag, startPoint x: 840, startPoint y: 462, endPoint x: 839, endPoint y: 406, distance: 56.0
click at [839, 406] on div "[PERSON_NAME] [DATE] 00:04 Sketch rib side panel looks more like 2.5", this loo…" at bounding box center [850, 405] width 186 height 95
click at [20, 22] on icon at bounding box center [17, 18] width 18 height 18
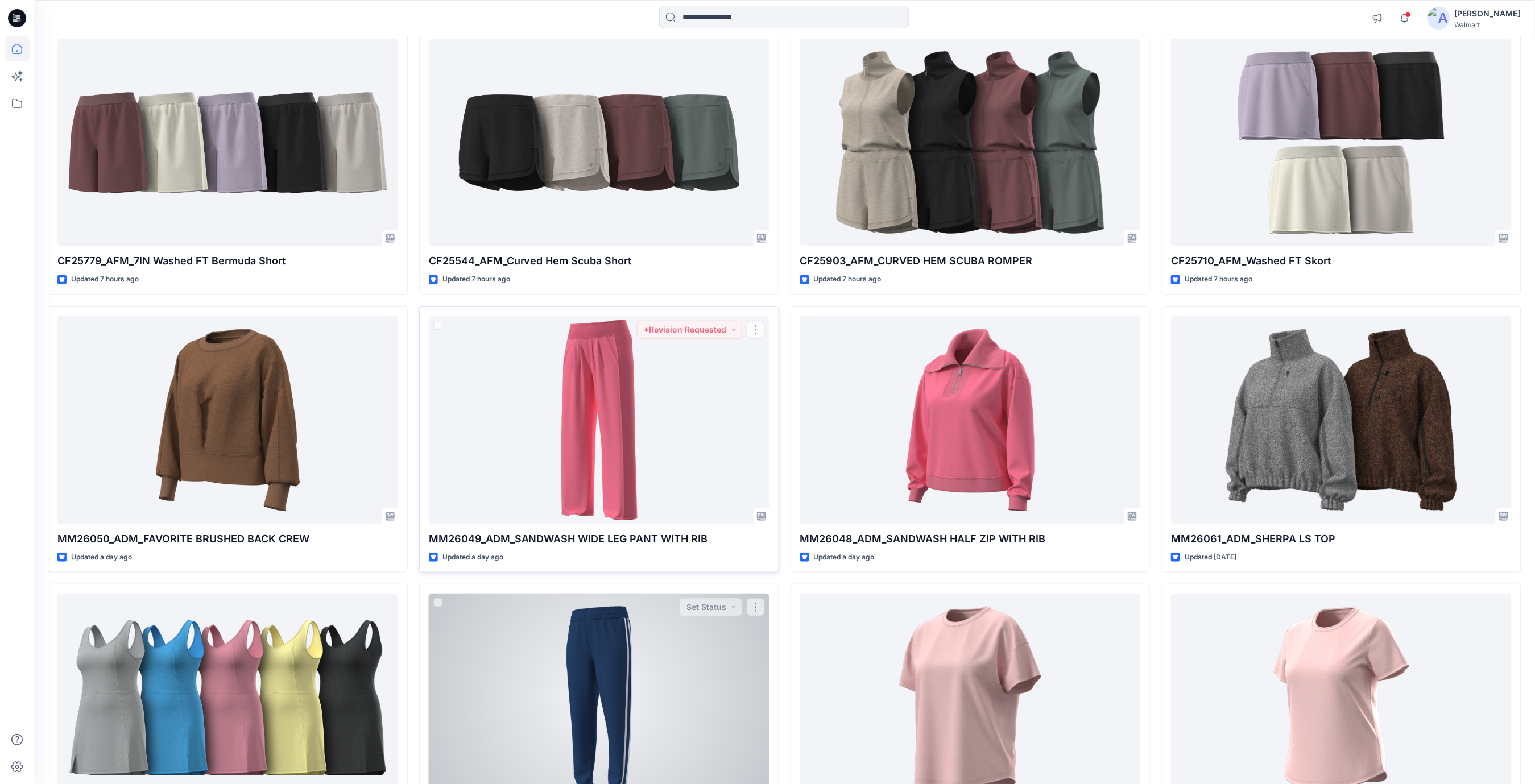
scroll to position [228, 0]
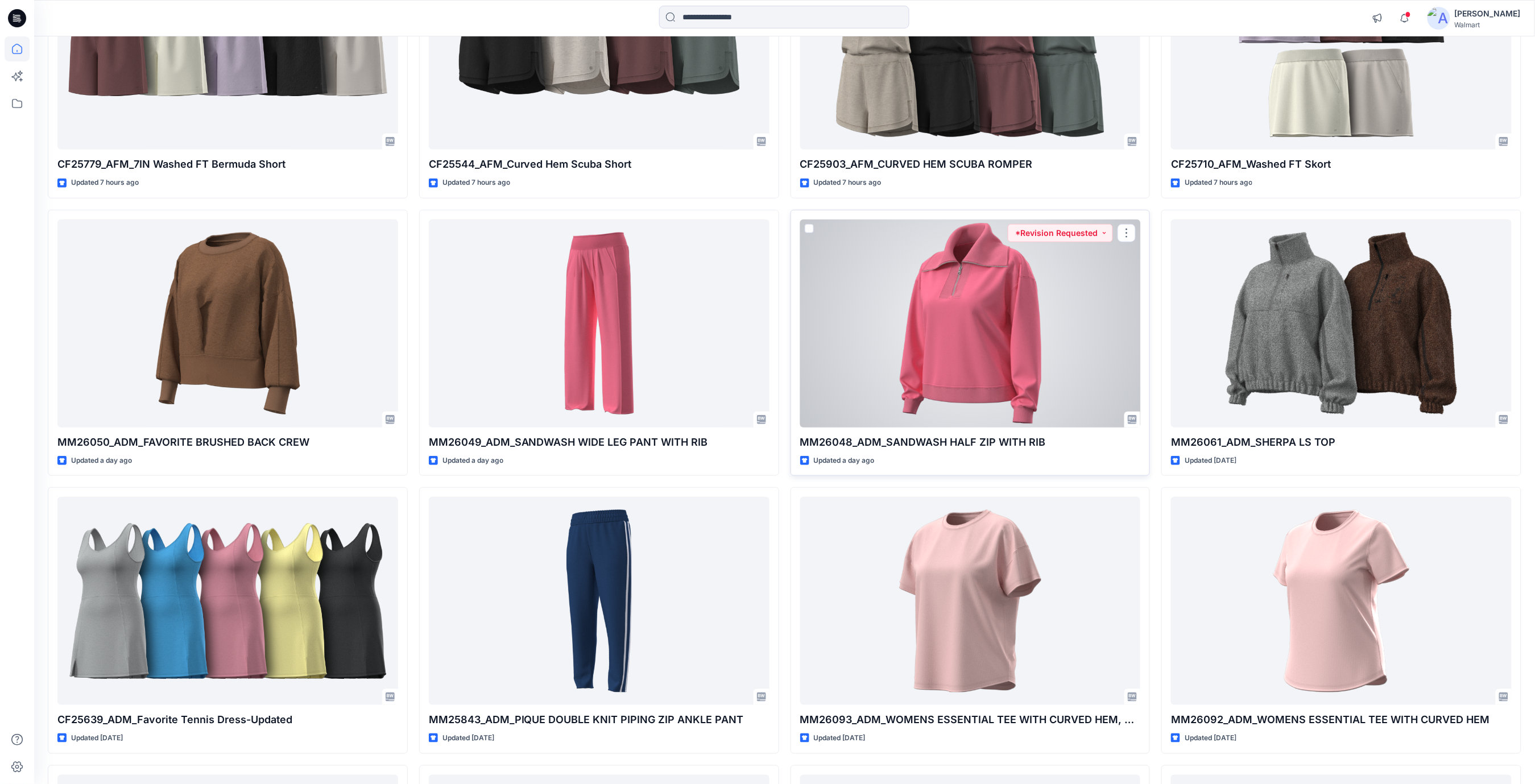
click at [917, 333] on div at bounding box center [970, 323] width 341 height 208
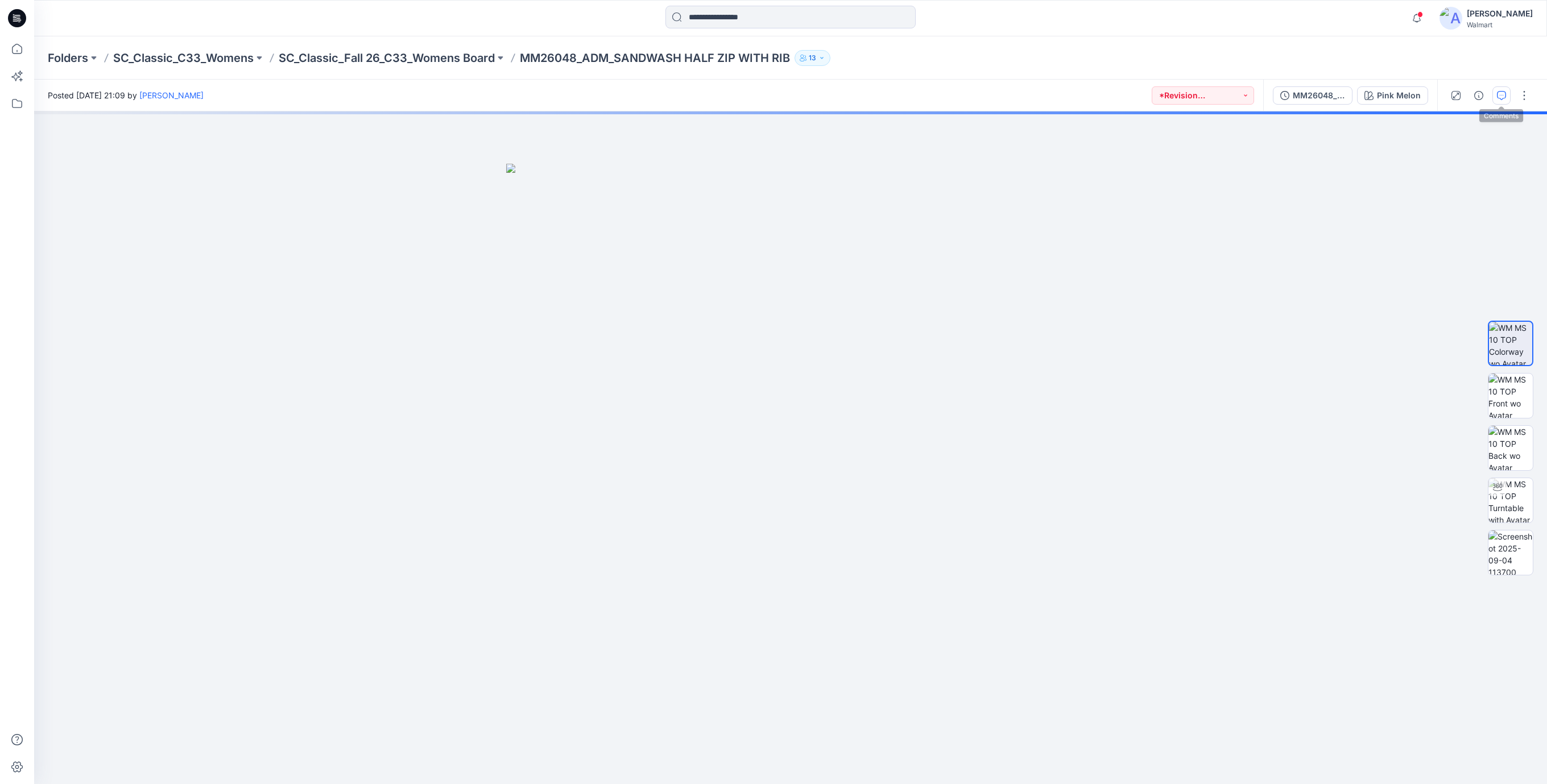
click at [1501, 98] on icon "button" at bounding box center [1501, 95] width 9 height 9
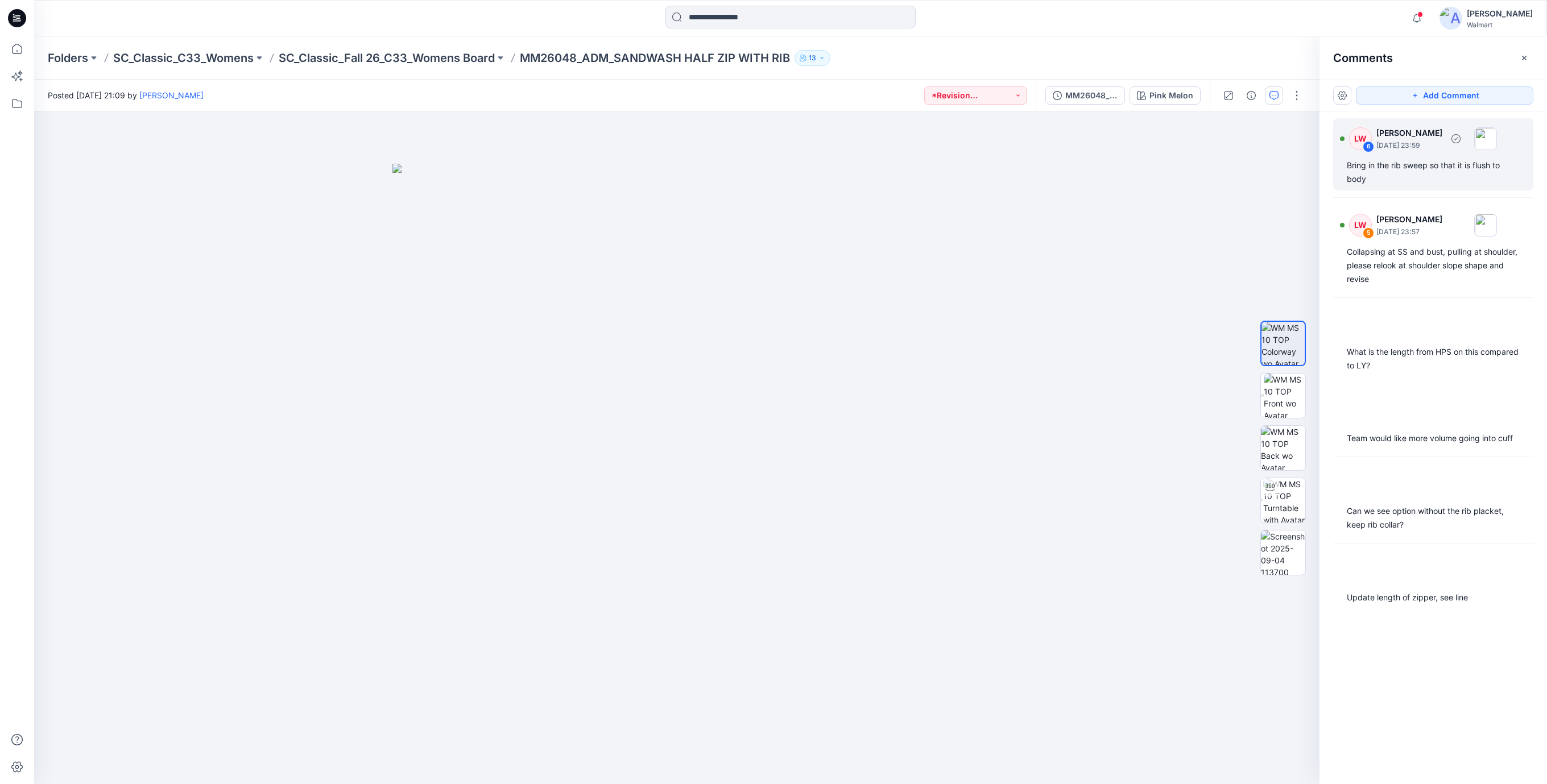
click at [1405, 178] on div "Bring in the rib sweep so that it is flush to body" at bounding box center [1433, 172] width 173 height 27
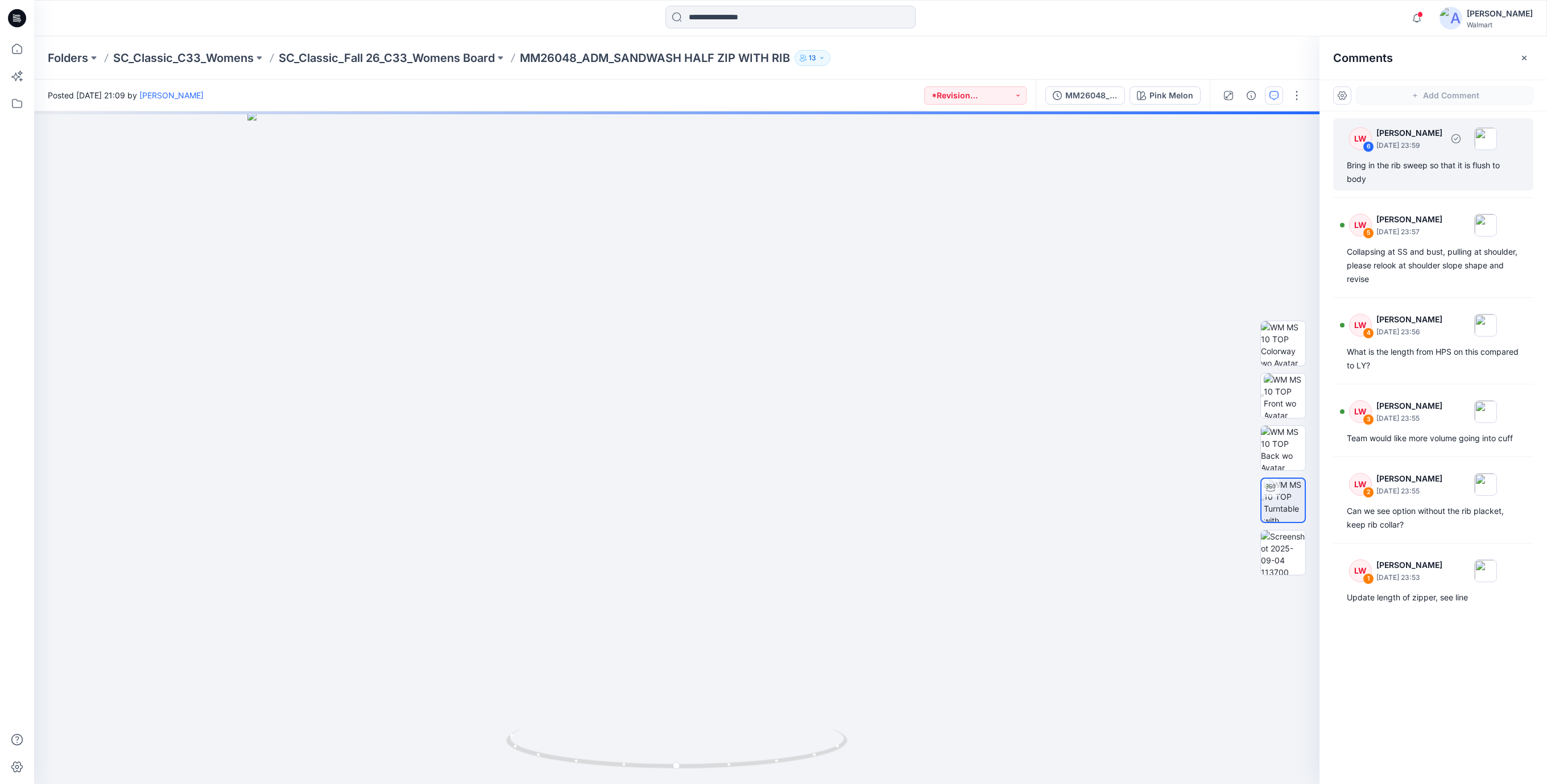
click at [1369, 175] on div "Bring in the rib sweep so that it is flush to body" at bounding box center [1433, 172] width 173 height 27
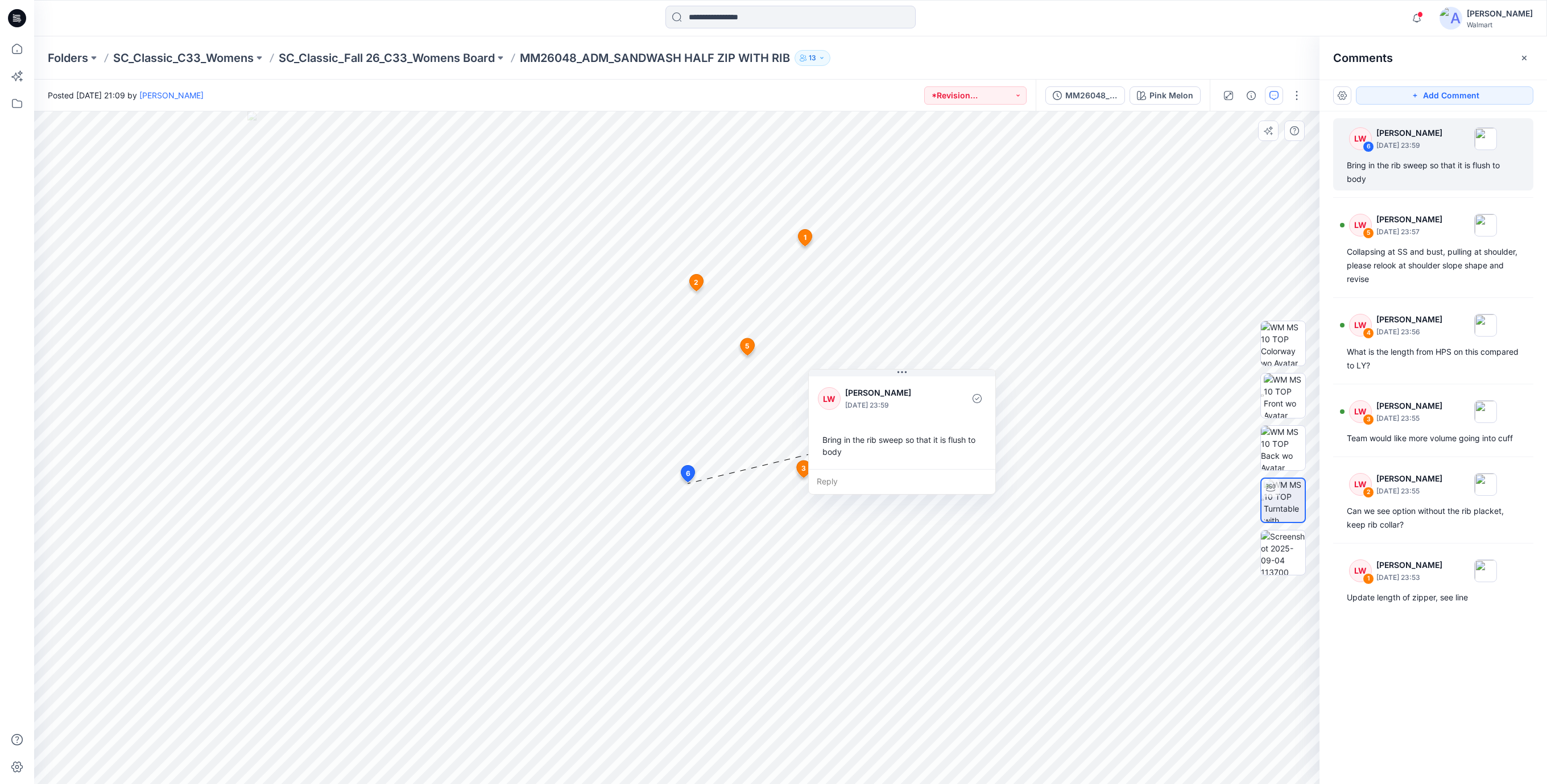
drag, startPoint x: 722, startPoint y: 558, endPoint x: 861, endPoint y: 440, distance: 182.3
click at [861, 440] on div "Bring in the rib sweep so that it is flush to body" at bounding box center [902, 446] width 168 height 33
click at [1415, 258] on div "Collapsing at SS and bust, pulling at shoulder, please relook at shoulder slope…" at bounding box center [1433, 265] width 173 height 41
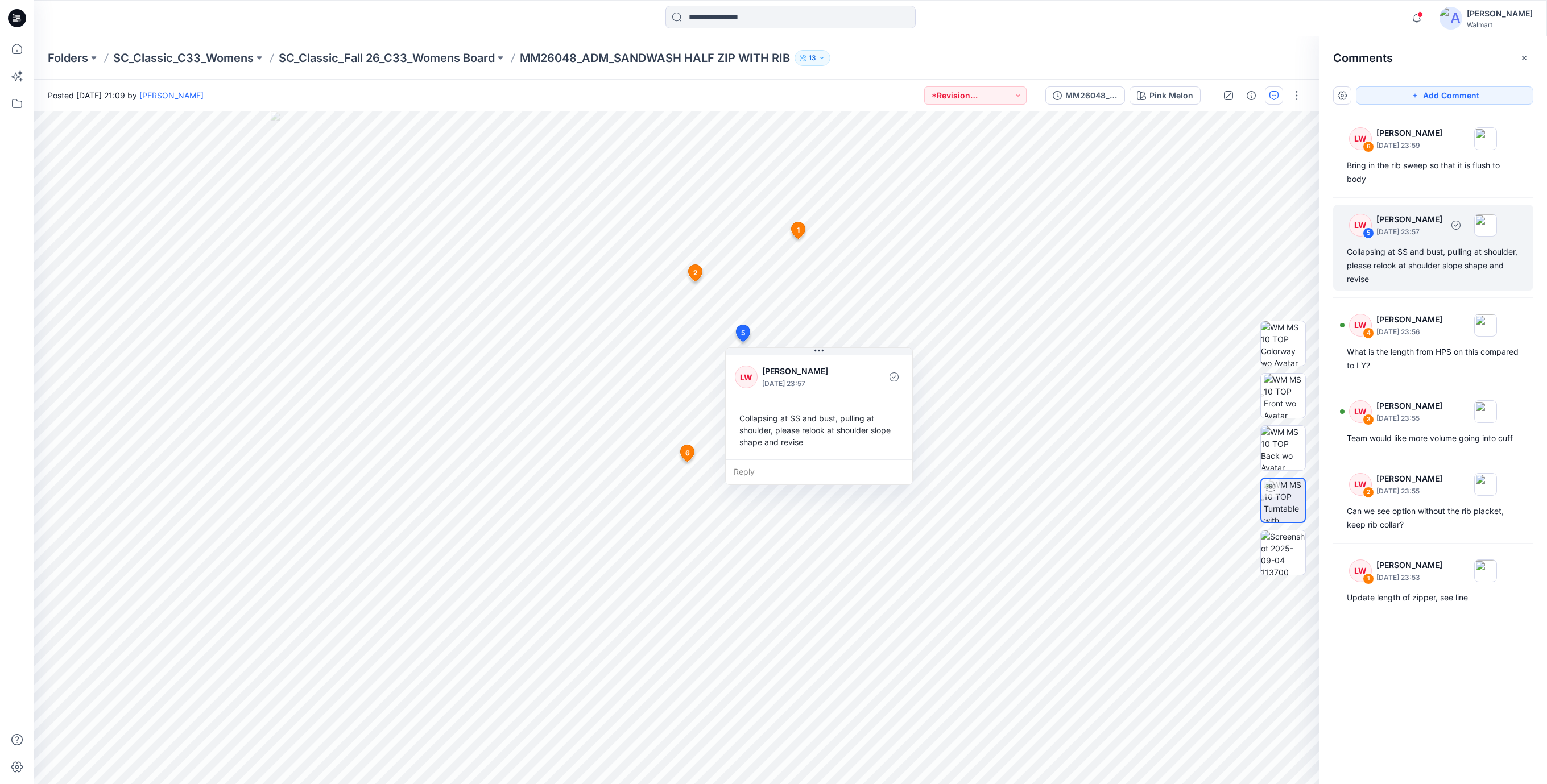
click at [1415, 258] on div "Collapsing at SS and bust, pulling at shoulder, please relook at shoulder slope…" at bounding box center [1433, 265] width 173 height 41
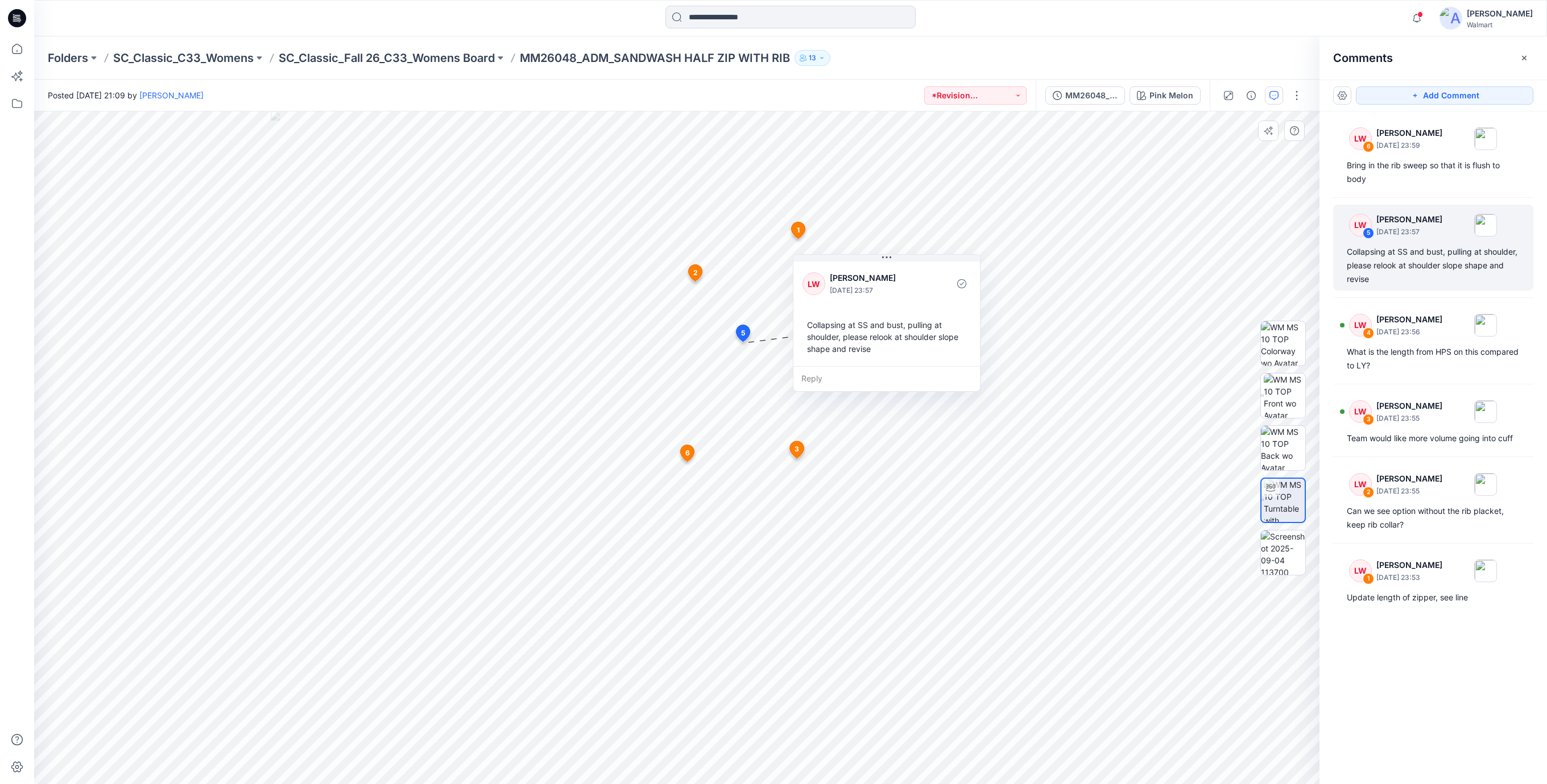
drag, startPoint x: 930, startPoint y: 356, endPoint x: 942, endPoint y: 338, distance: 21.6
click at [942, 338] on div "Collapsing at SS and bust, pulling at shoulder, please relook at shoulder slope…" at bounding box center [886, 337] width 168 height 45
click at [1398, 355] on div "What is the length from HPS on this compared to LY?" at bounding box center [1433, 359] width 173 height 27
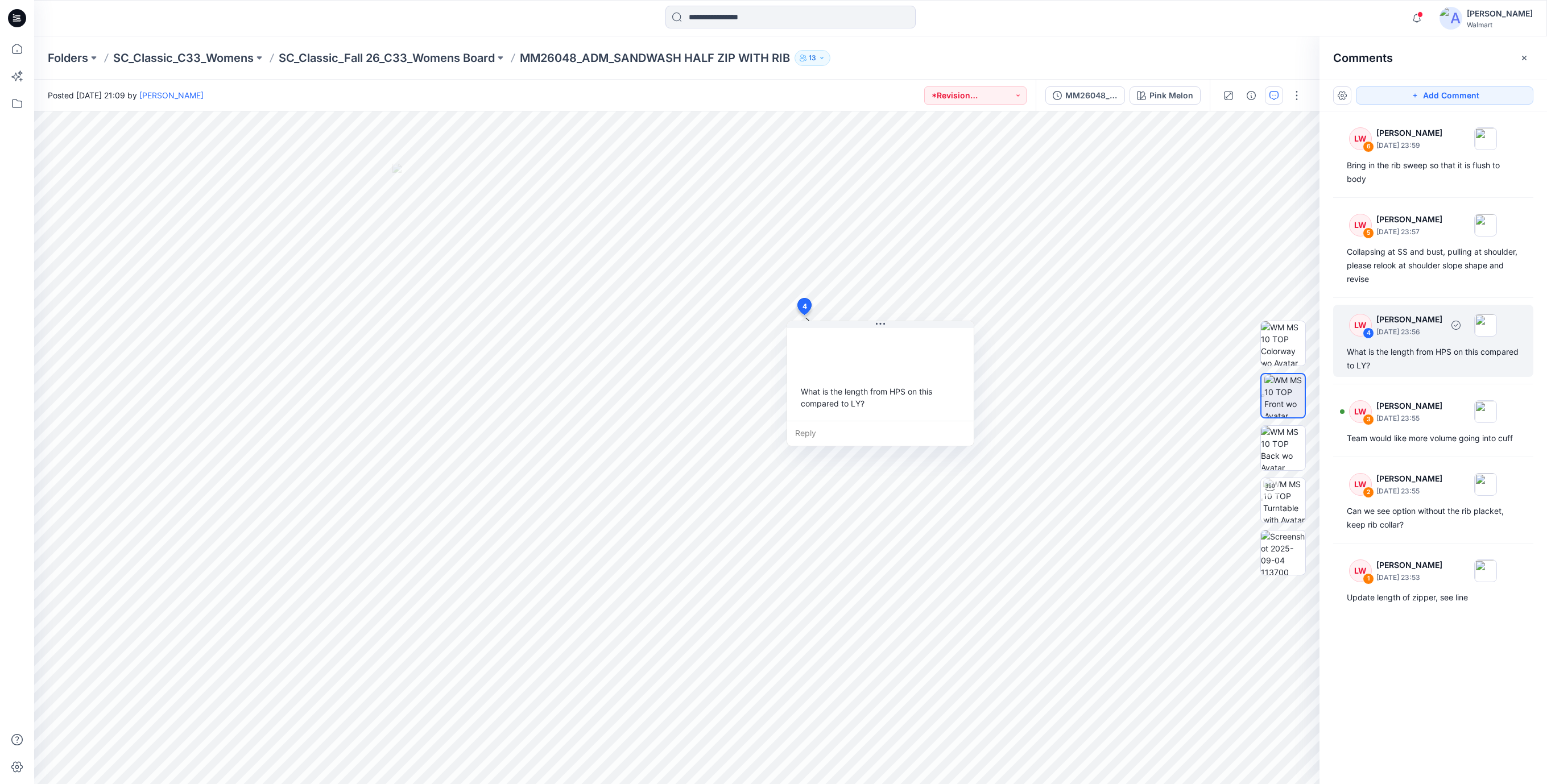
click at [1389, 359] on div "What is the length from HPS on this compared to LY?" at bounding box center [1433, 359] width 173 height 27
drag, startPoint x: 947, startPoint y: 353, endPoint x: 958, endPoint y: 328, distance: 27.3
click at [958, 328] on div "What is the length from HPS on this compared to LY?" at bounding box center [925, 331] width 168 height 33
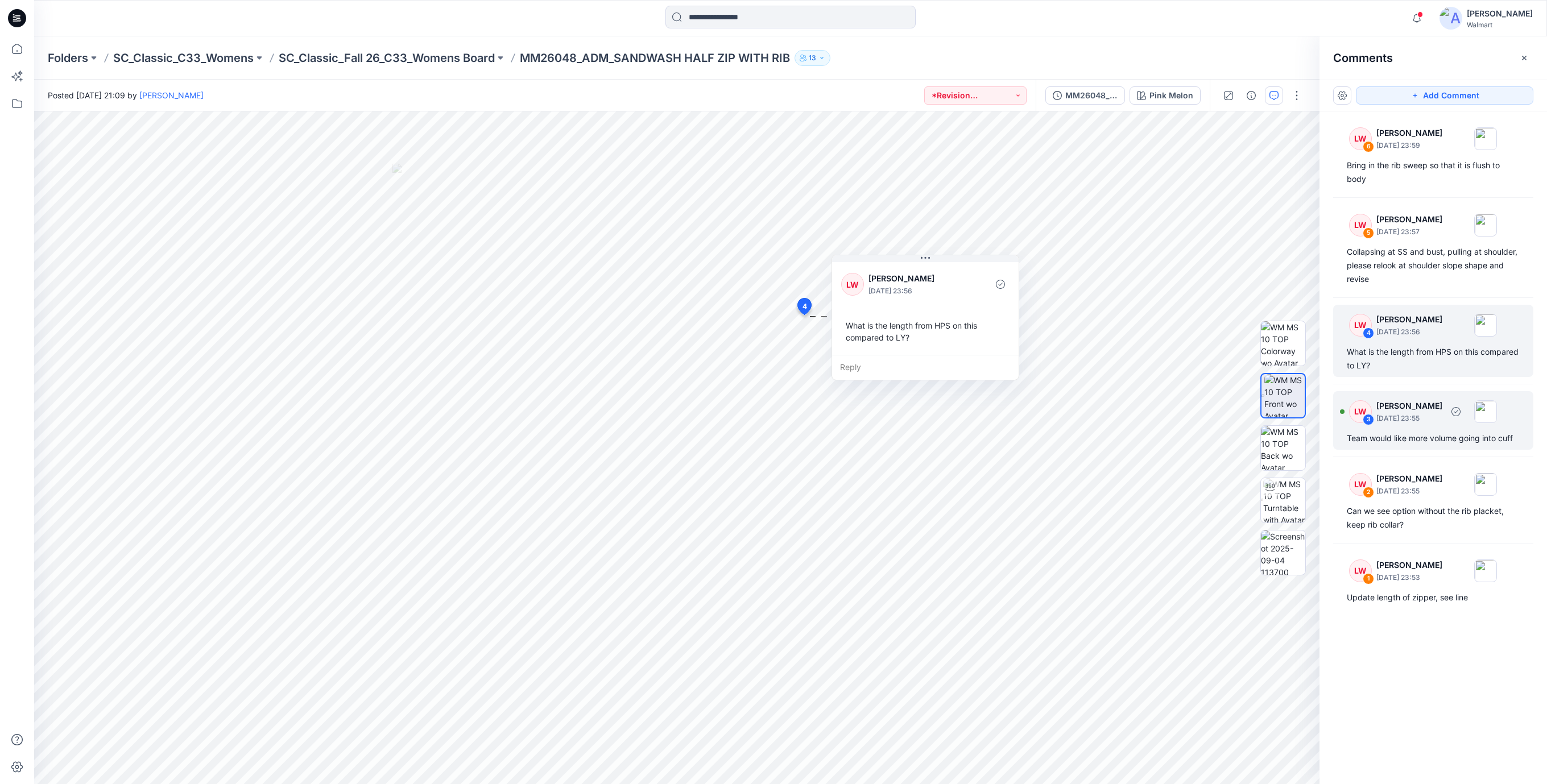
click at [1377, 437] on div "Team would like more volume going into cuff" at bounding box center [1433, 438] width 173 height 14
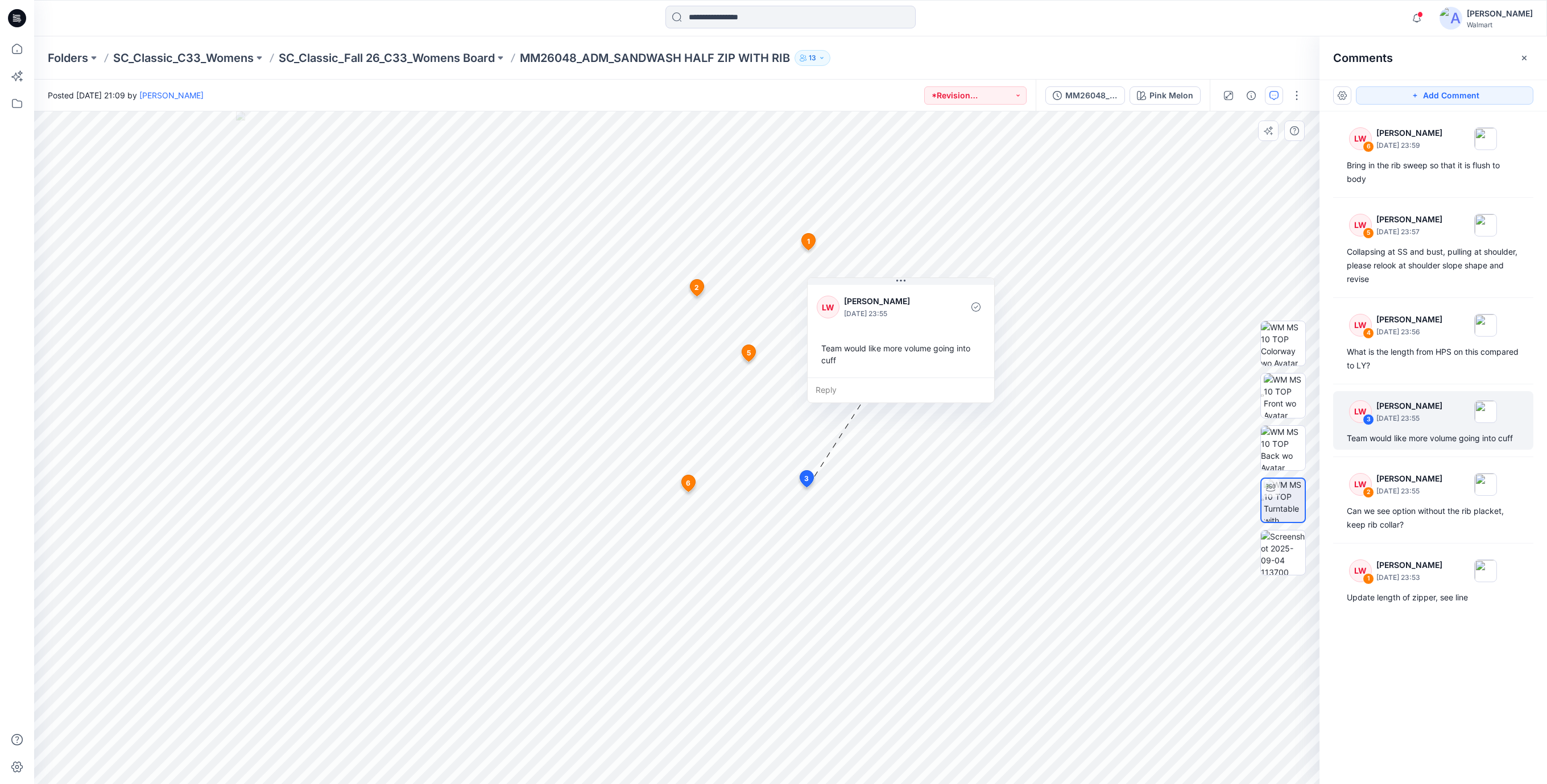
drag, startPoint x: 957, startPoint y: 458, endPoint x: 933, endPoint y: 341, distance: 119.4
click at [933, 341] on div "Team would like more volume going into cuff" at bounding box center [901, 354] width 168 height 33
click at [1416, 508] on div "Can we see option without the rib placket, keep rib collar?" at bounding box center [1433, 518] width 173 height 27
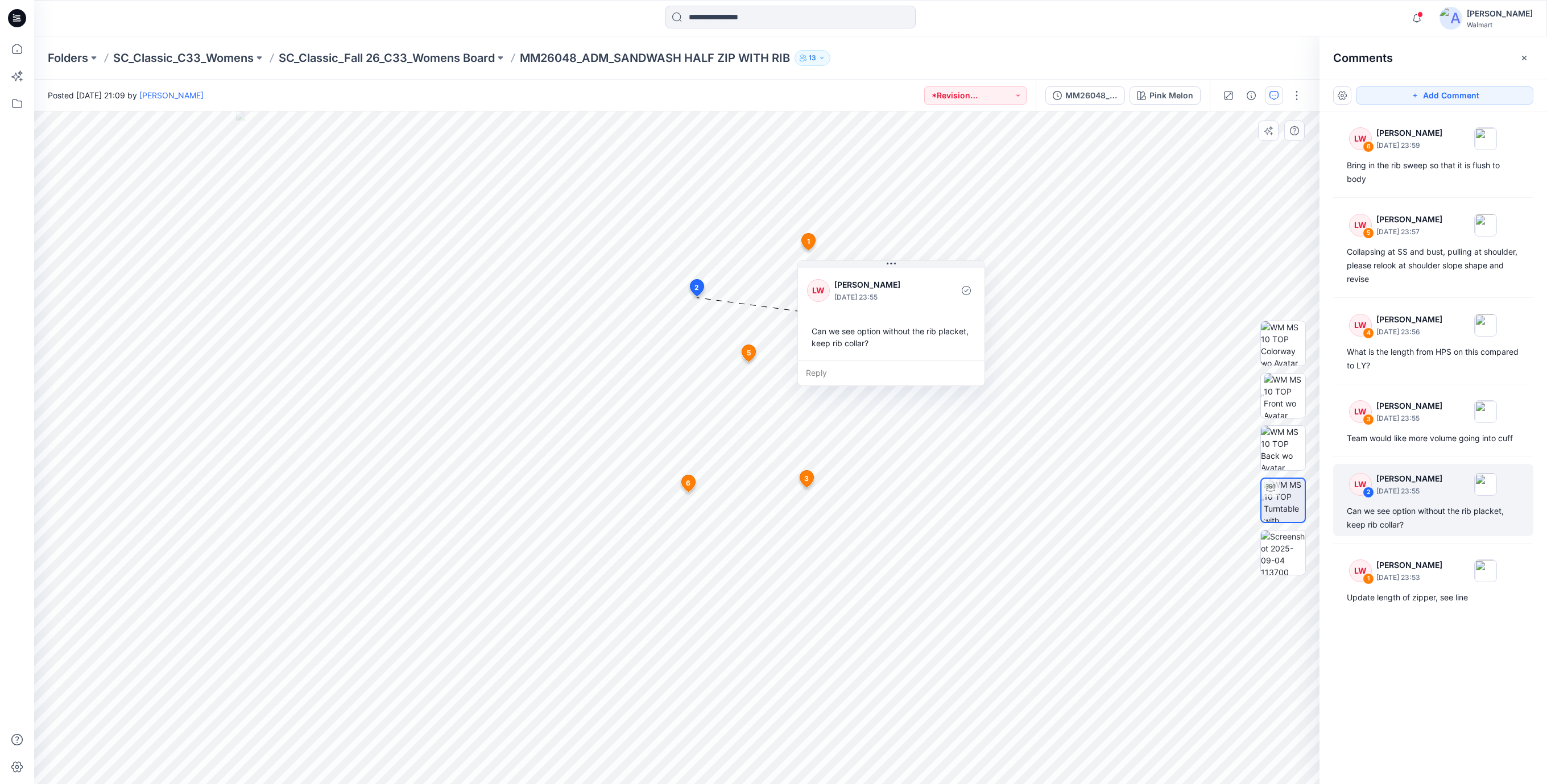
drag, startPoint x: 796, startPoint y: 371, endPoint x: 915, endPoint y: 329, distance: 126.2
click at [915, 329] on div "Can we see option without the rib placket, keep rib collar?" at bounding box center [891, 337] width 168 height 33
click at [1388, 577] on p "[DATE] 23:53" at bounding box center [1409, 577] width 66 height 11
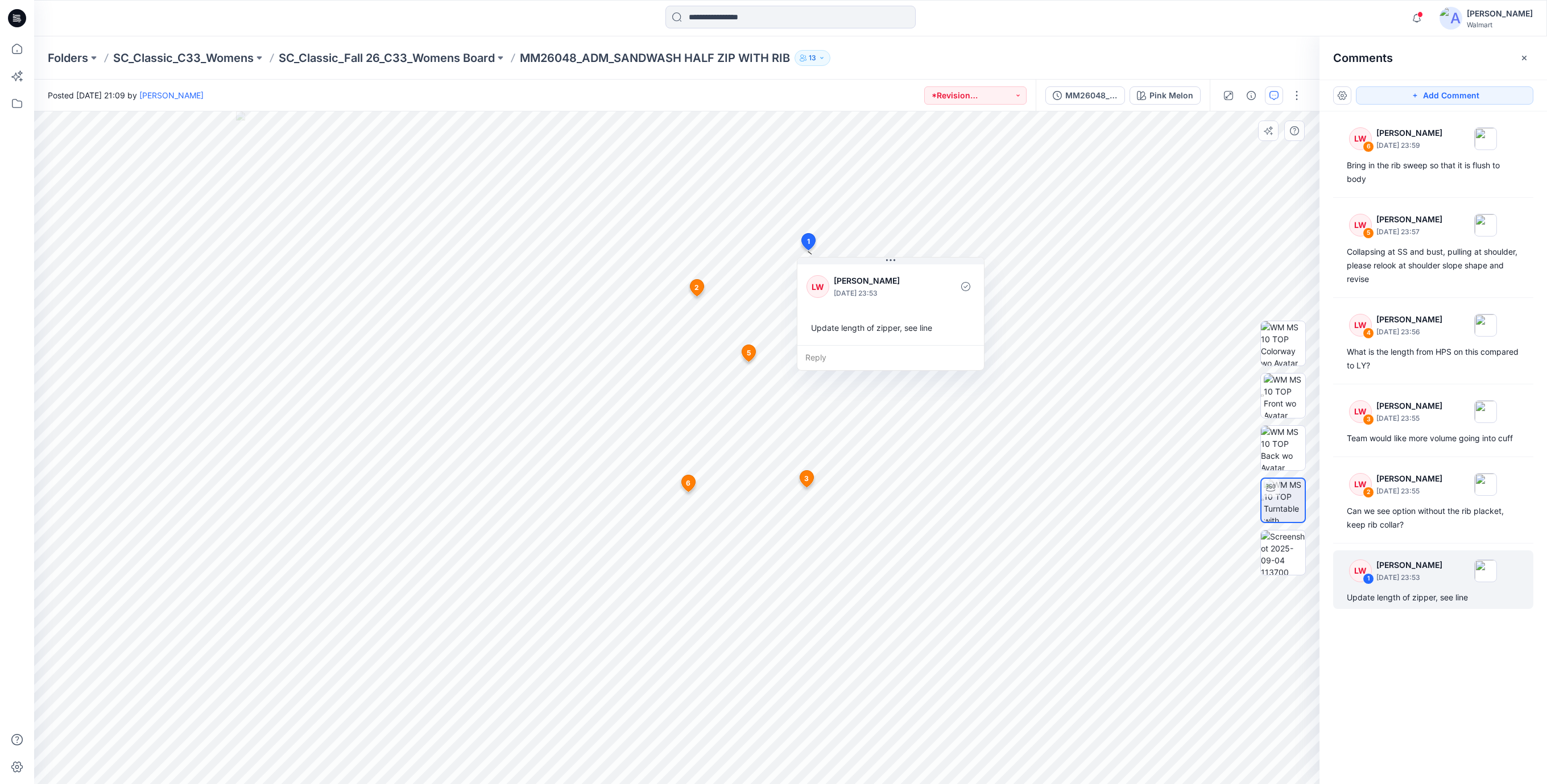
click at [921, 336] on div "Update length of zipper, see line" at bounding box center [890, 328] width 168 height 21
click at [16, 16] on icon at bounding box center [17, 18] width 18 height 18
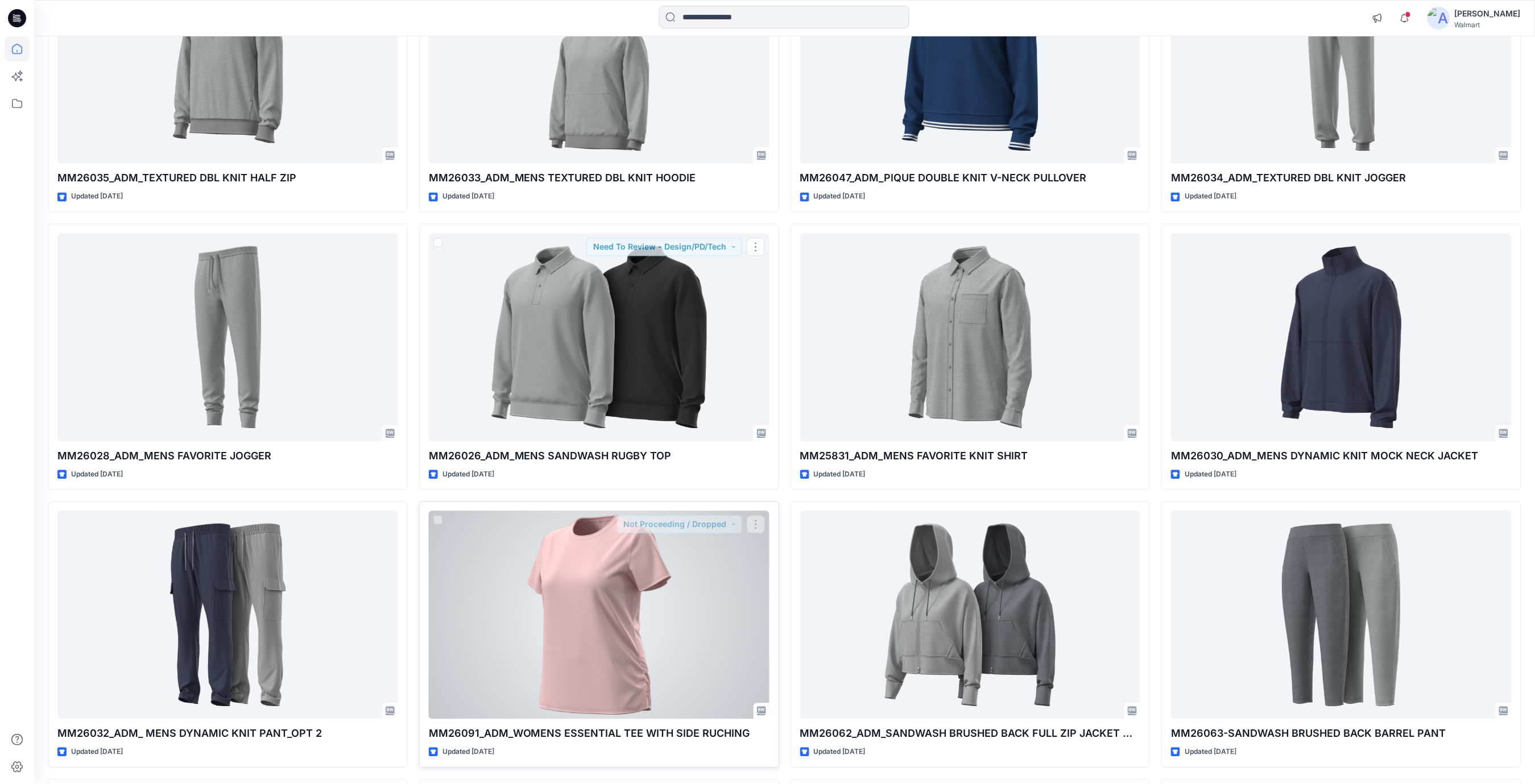
scroll to position [1213, 0]
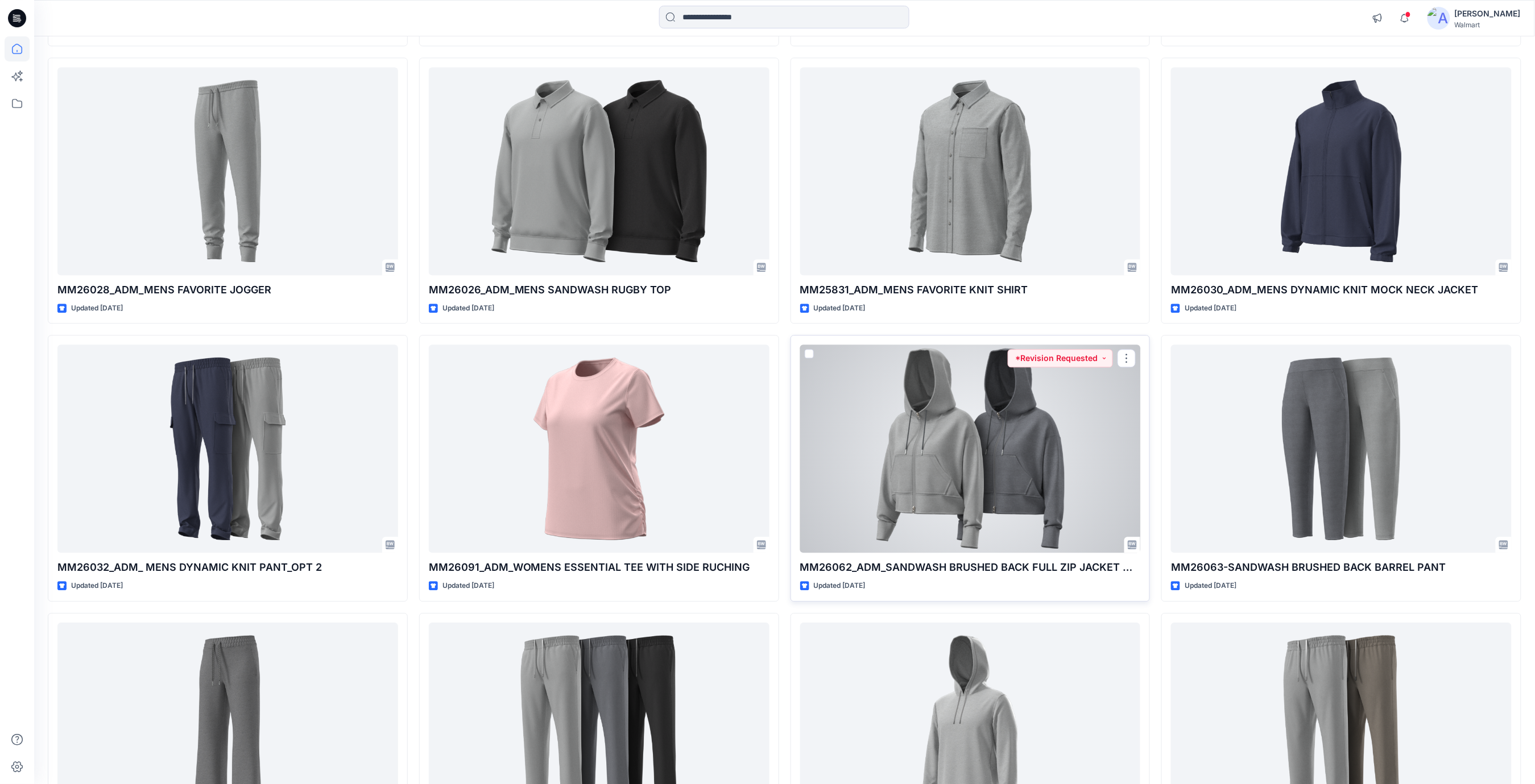
click at [986, 451] on div at bounding box center [970, 448] width 341 height 208
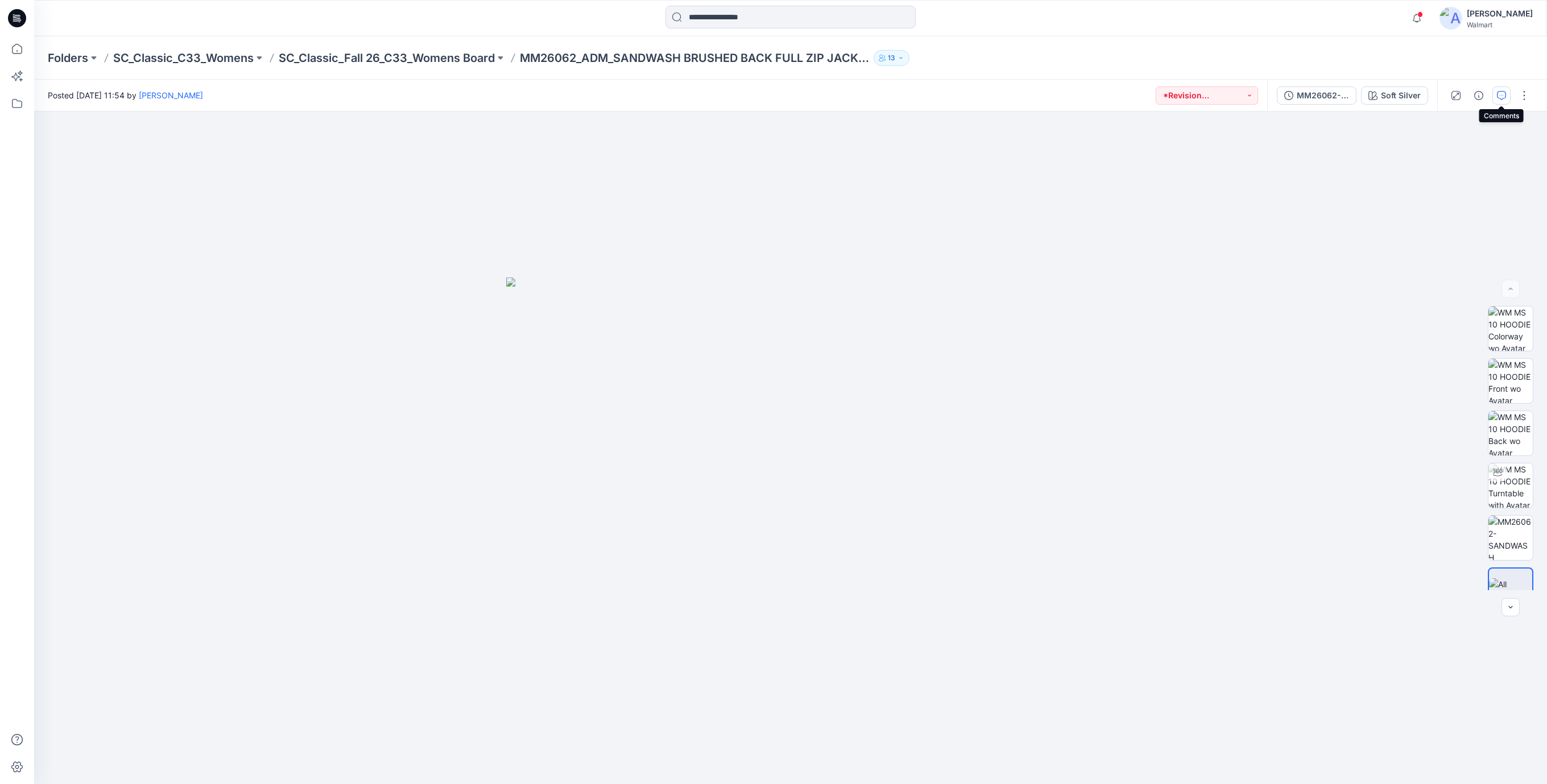
click at [1500, 99] on icon "button" at bounding box center [1501, 95] width 9 height 9
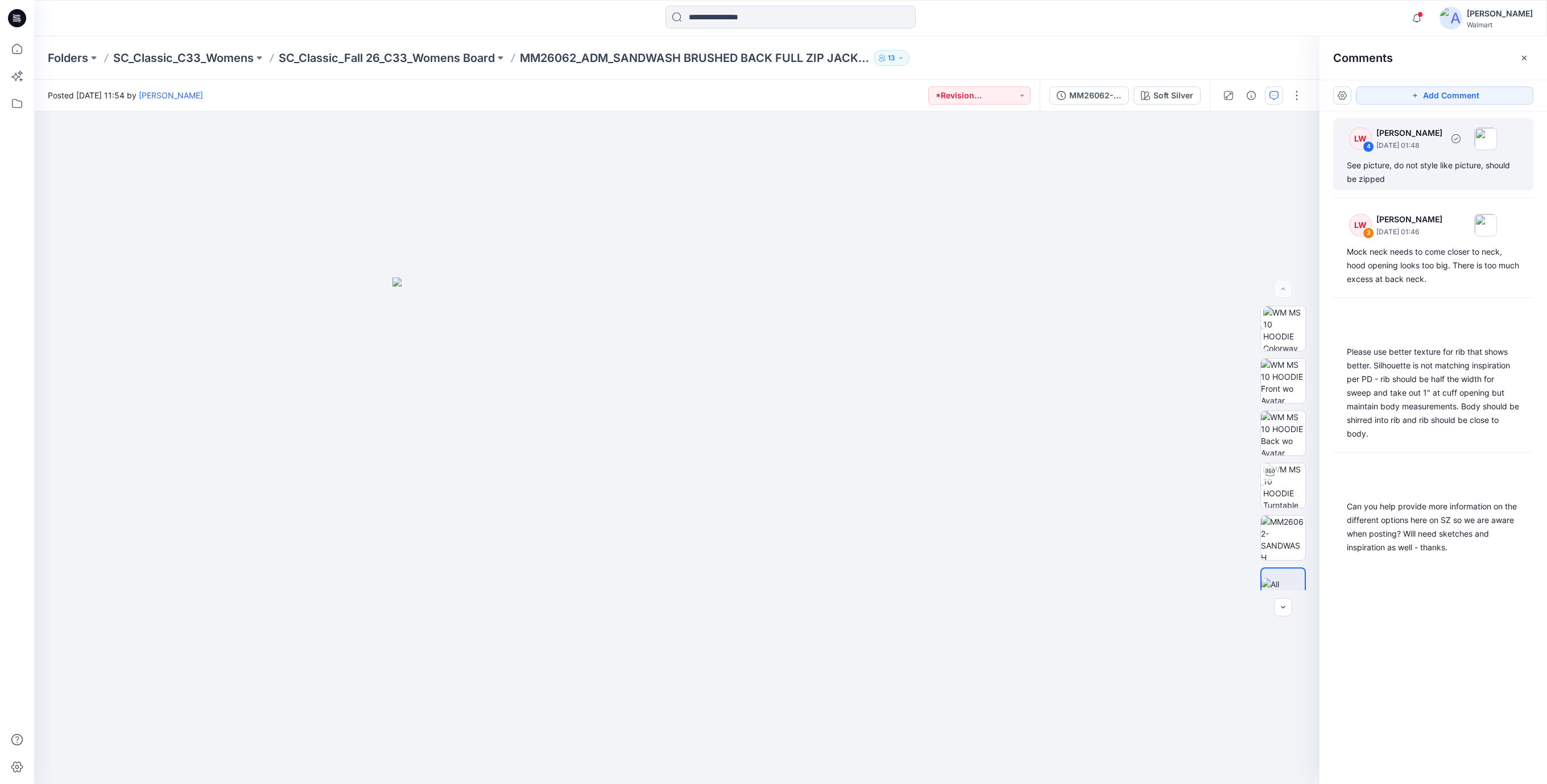
click at [1401, 169] on div "See picture, do not style like picture, should be zipped" at bounding box center [1433, 172] width 173 height 27
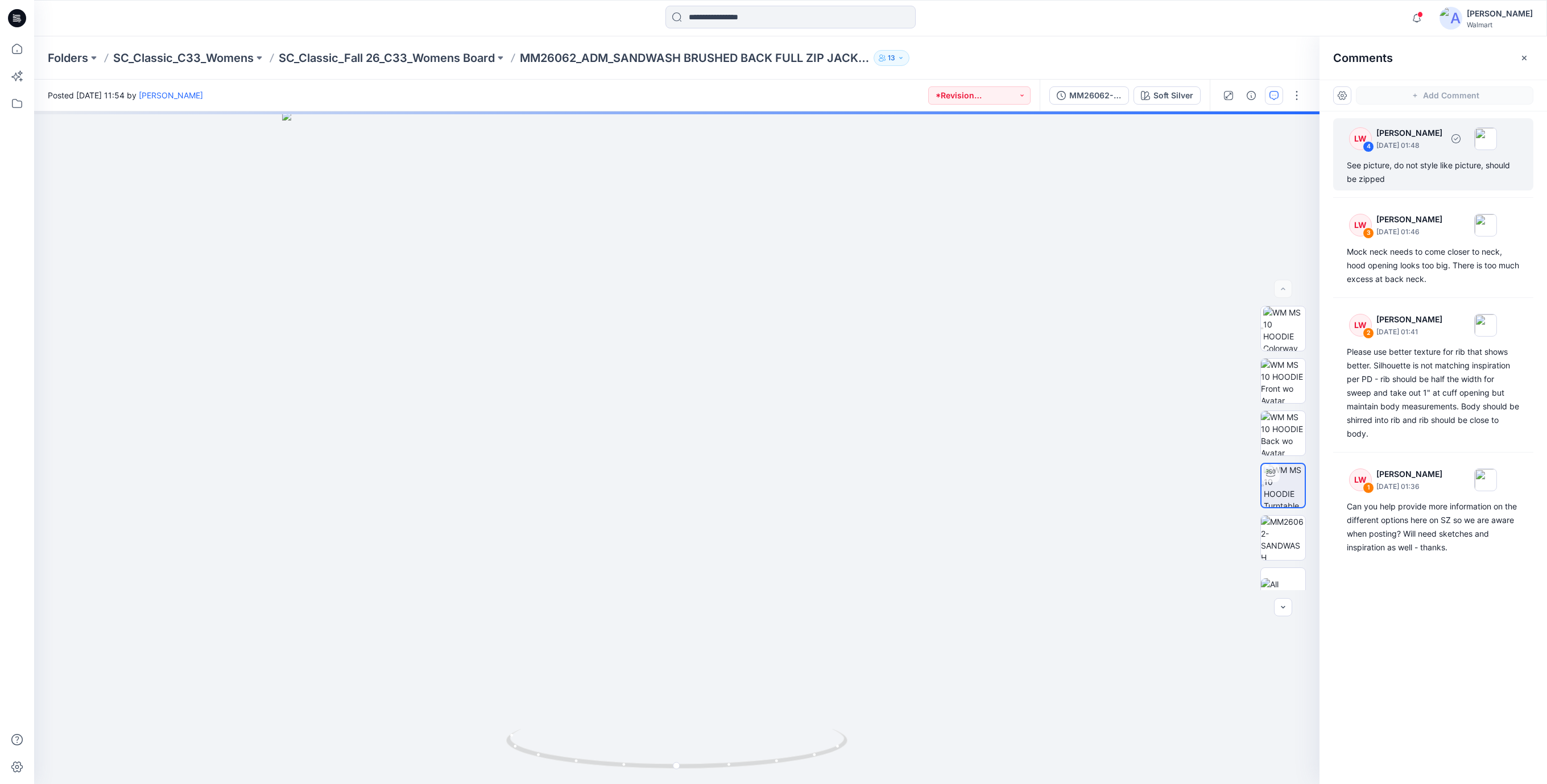
click at [1392, 171] on div "See picture, do not style like picture, should be zipped" at bounding box center [1433, 172] width 173 height 27
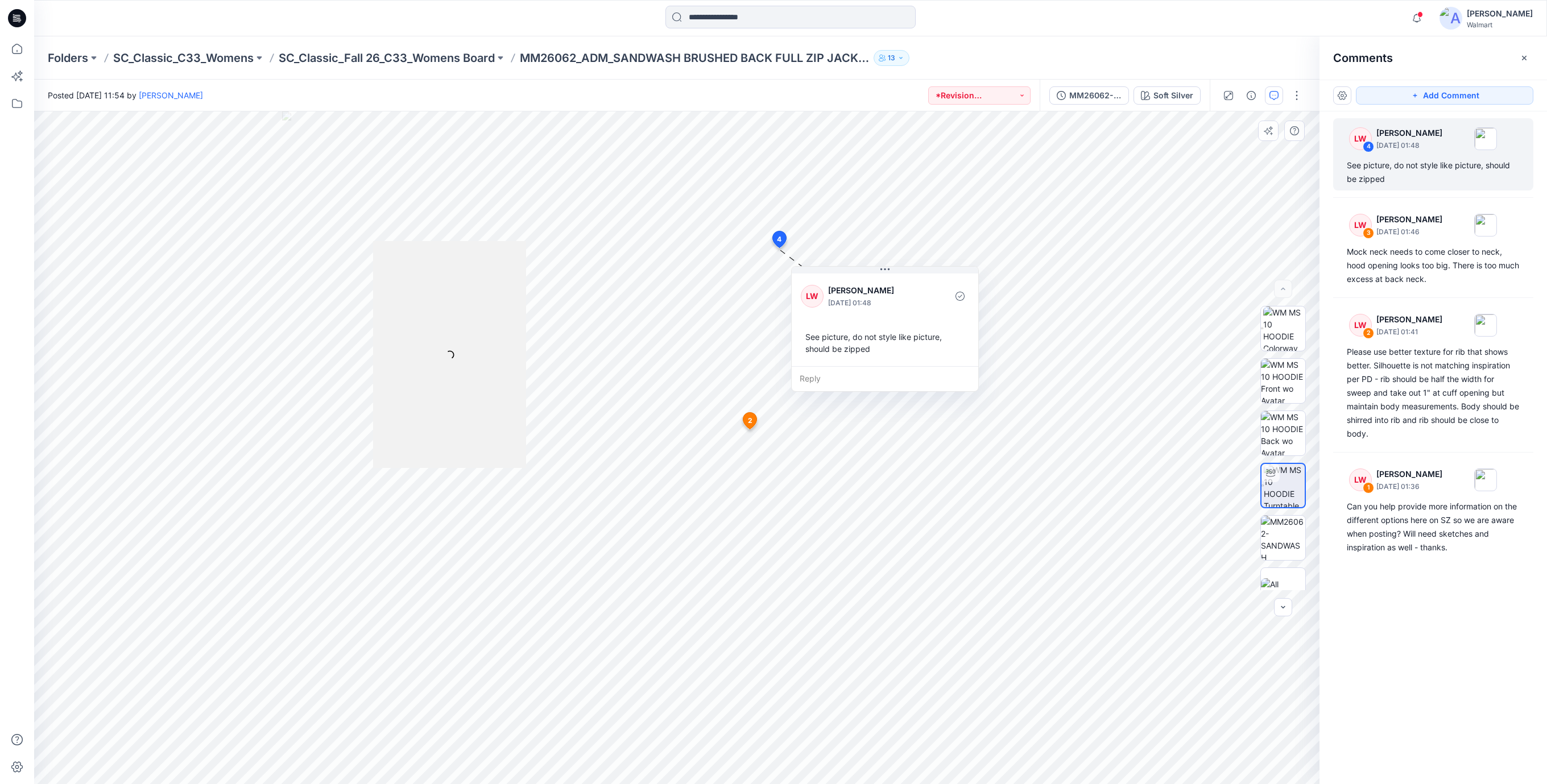
drag, startPoint x: 865, startPoint y: 332, endPoint x: 894, endPoint y: 344, distance: 31.4
click at [894, 344] on div "See picture, do not style like picture, should be zipped" at bounding box center [884, 342] width 168 height 33
click at [1361, 278] on div "Mock neck needs to come closer to neck, hood opening looks too big. There is to…" at bounding box center [1433, 265] width 173 height 41
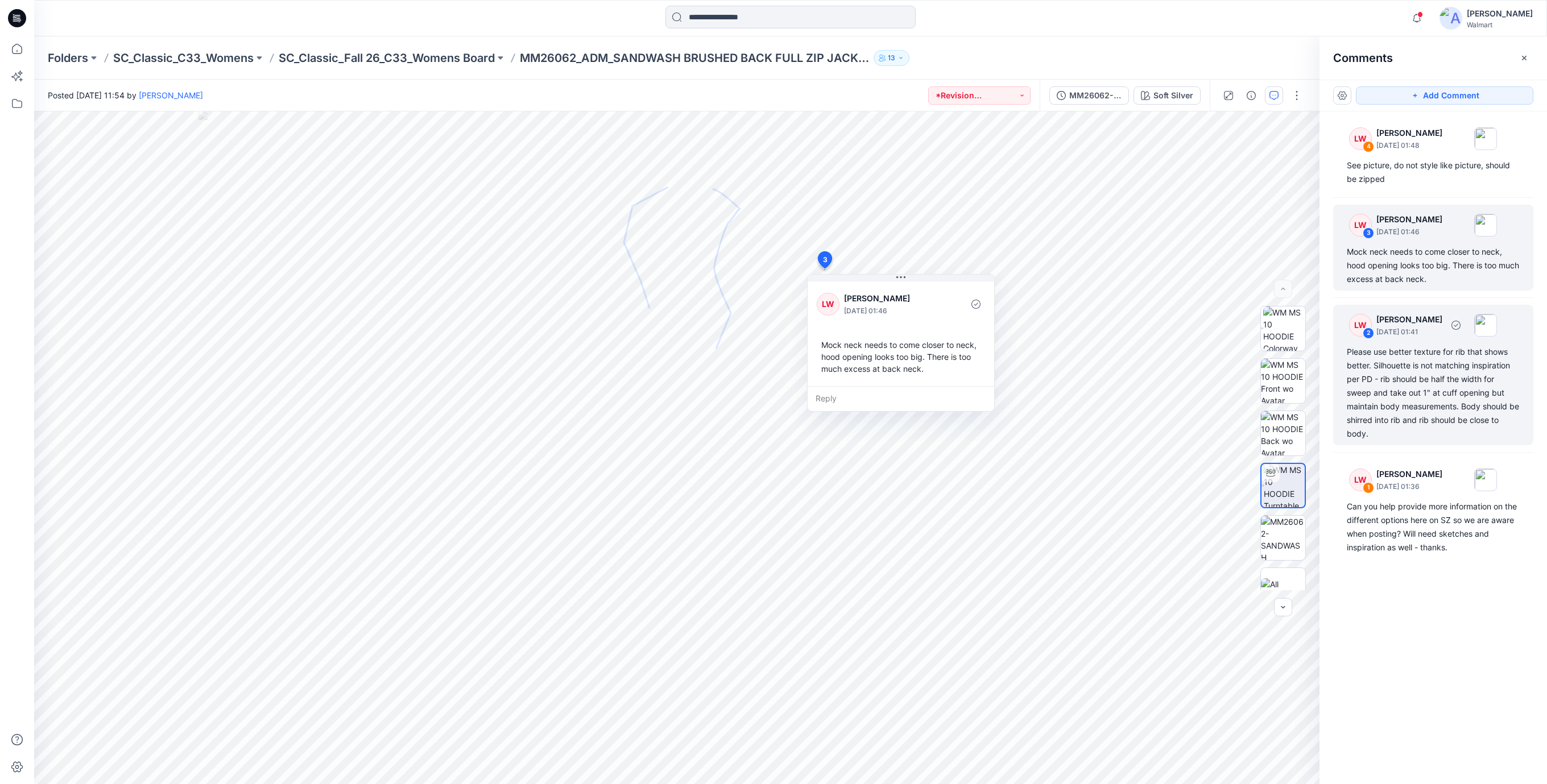
click at [1421, 387] on div "Please use better texture for rib that shows better. Silhouette is not matching…" at bounding box center [1433, 392] width 173 height 95
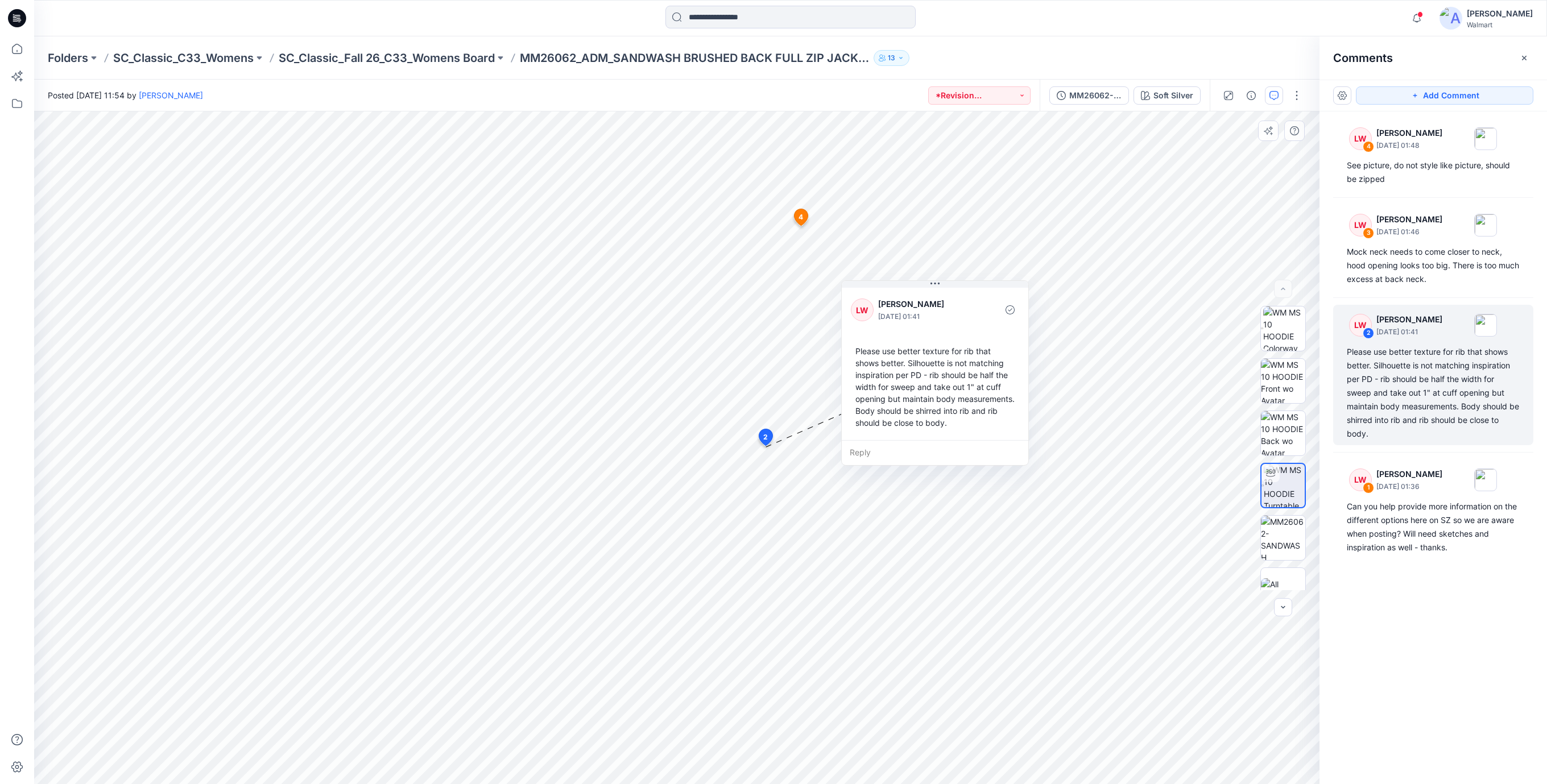
drag, startPoint x: 830, startPoint y: 538, endPoint x: 923, endPoint y: 366, distance: 195.5
click at [923, 366] on div "Please use better texture for rib that shows better. Silhouette is not matching…" at bounding box center [934, 386] width 168 height 93
click at [1394, 256] on div "Mock neck needs to come closer to neck, hood opening looks too big. There is to…" at bounding box center [1433, 265] width 173 height 41
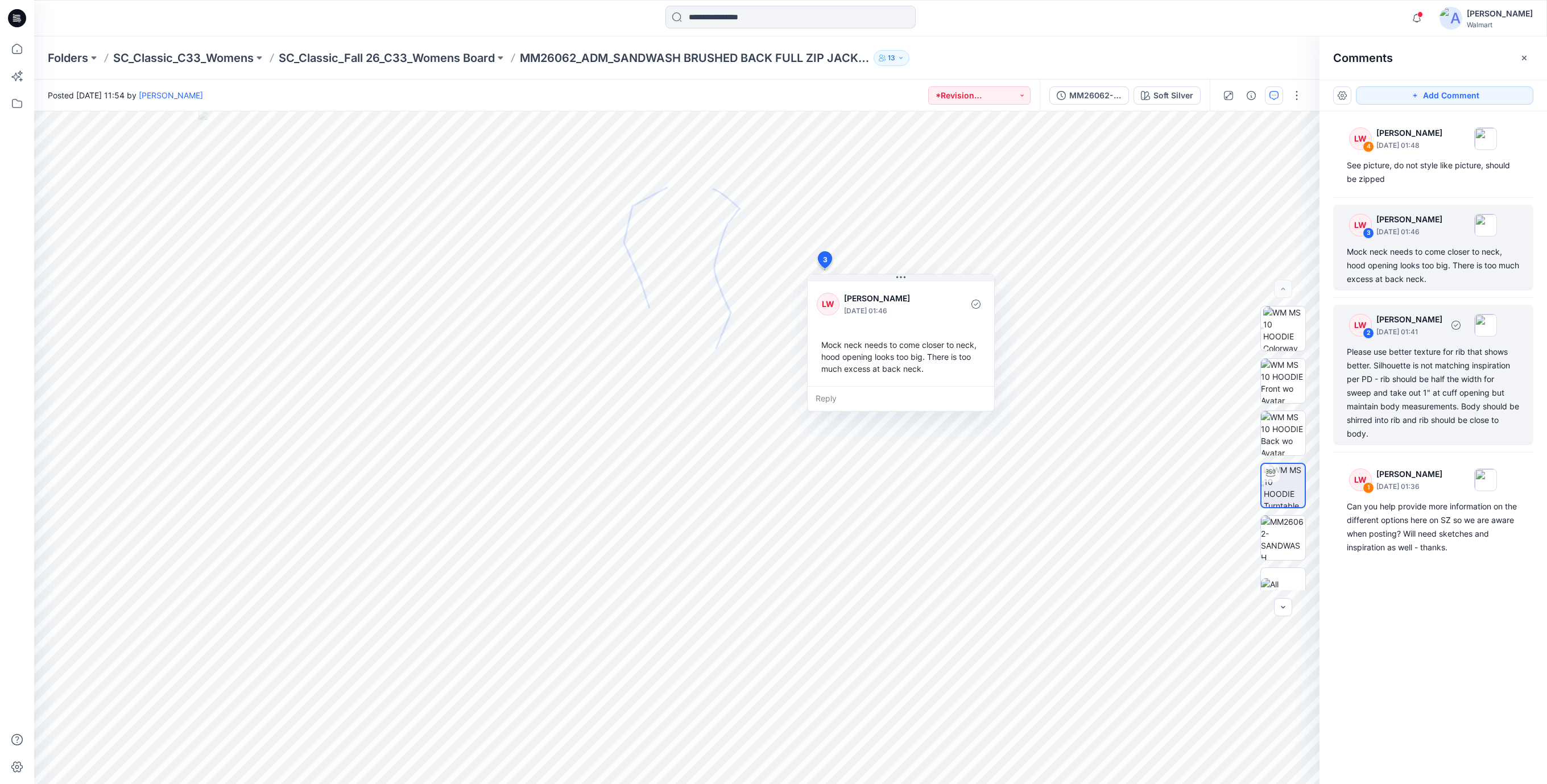
click at [1425, 380] on div "Please use better texture for rib that shows better. Silhouette is not matching…" at bounding box center [1433, 392] width 173 height 95
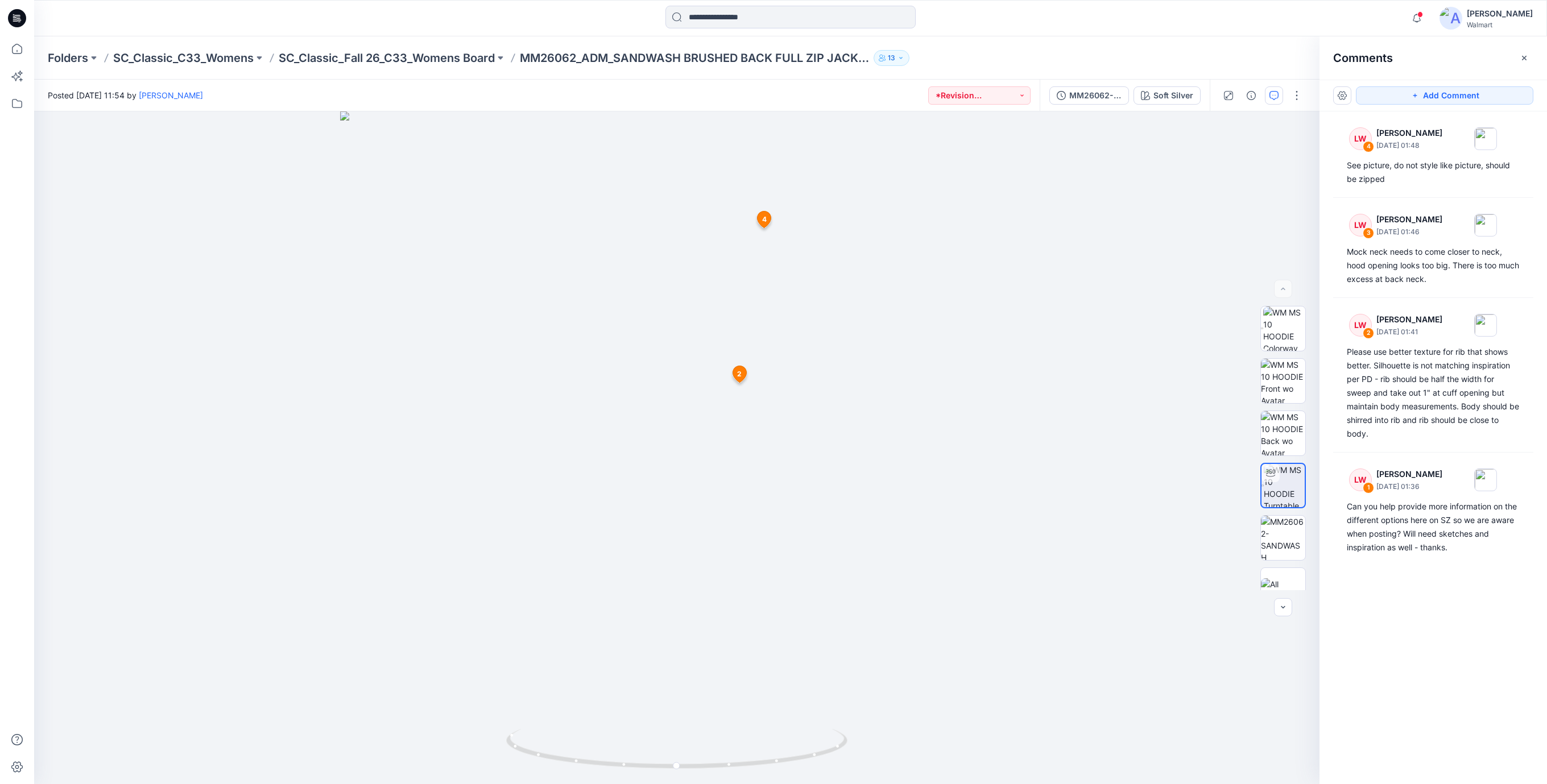
click at [16, 21] on icon at bounding box center [17, 18] width 18 height 18
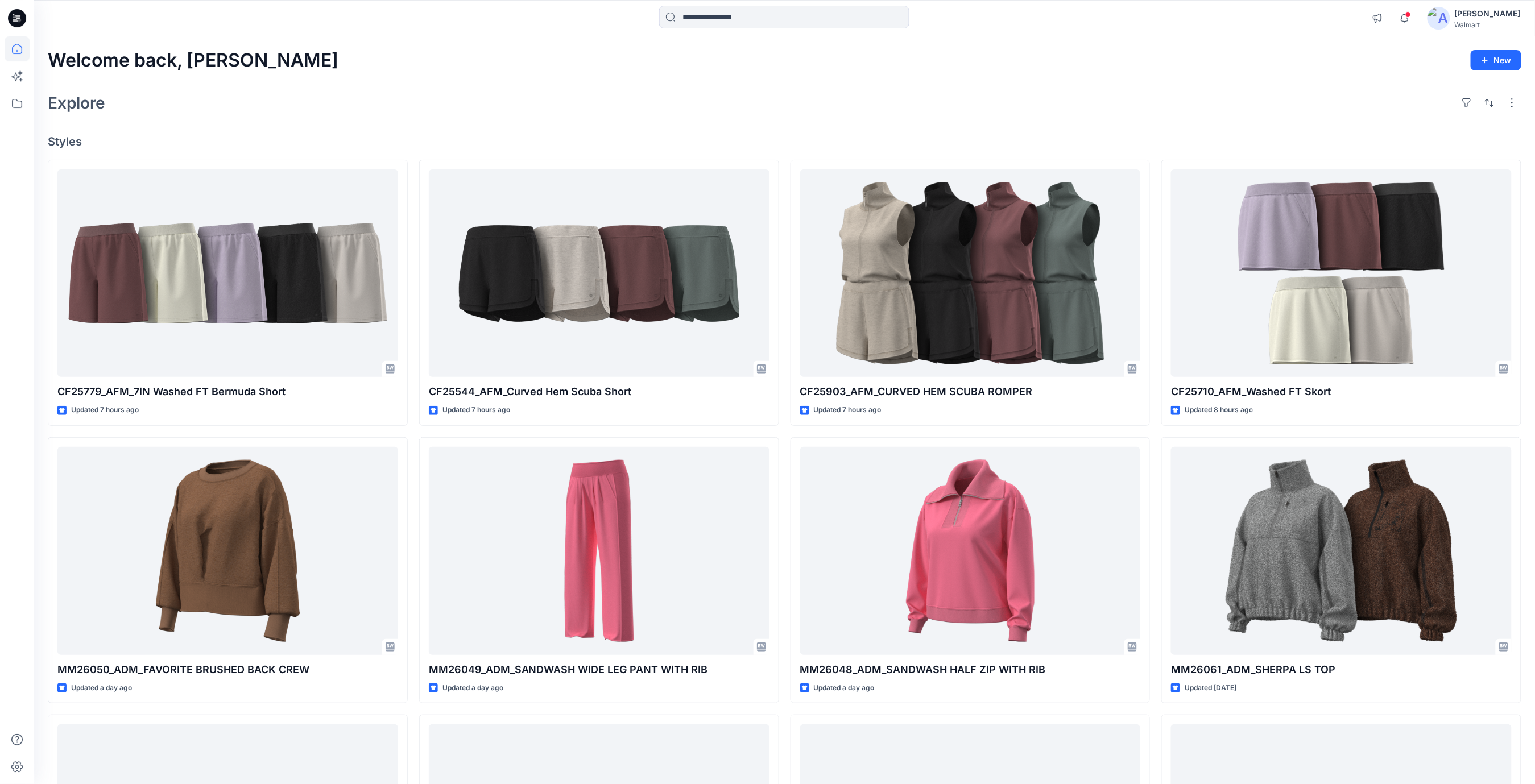
click at [674, 103] on div "Explore" at bounding box center [784, 103] width 1474 height 27
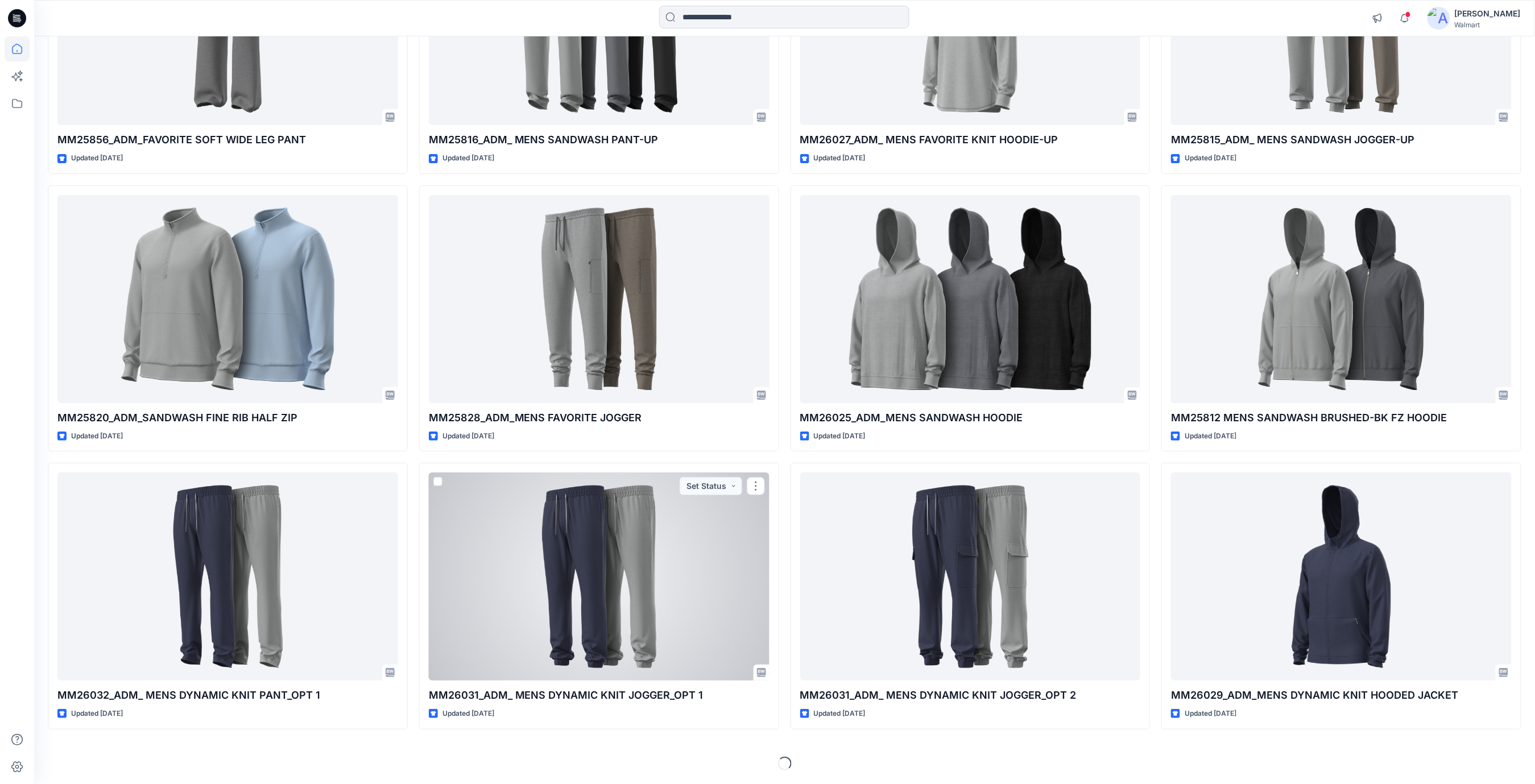
scroll to position [1615, 0]
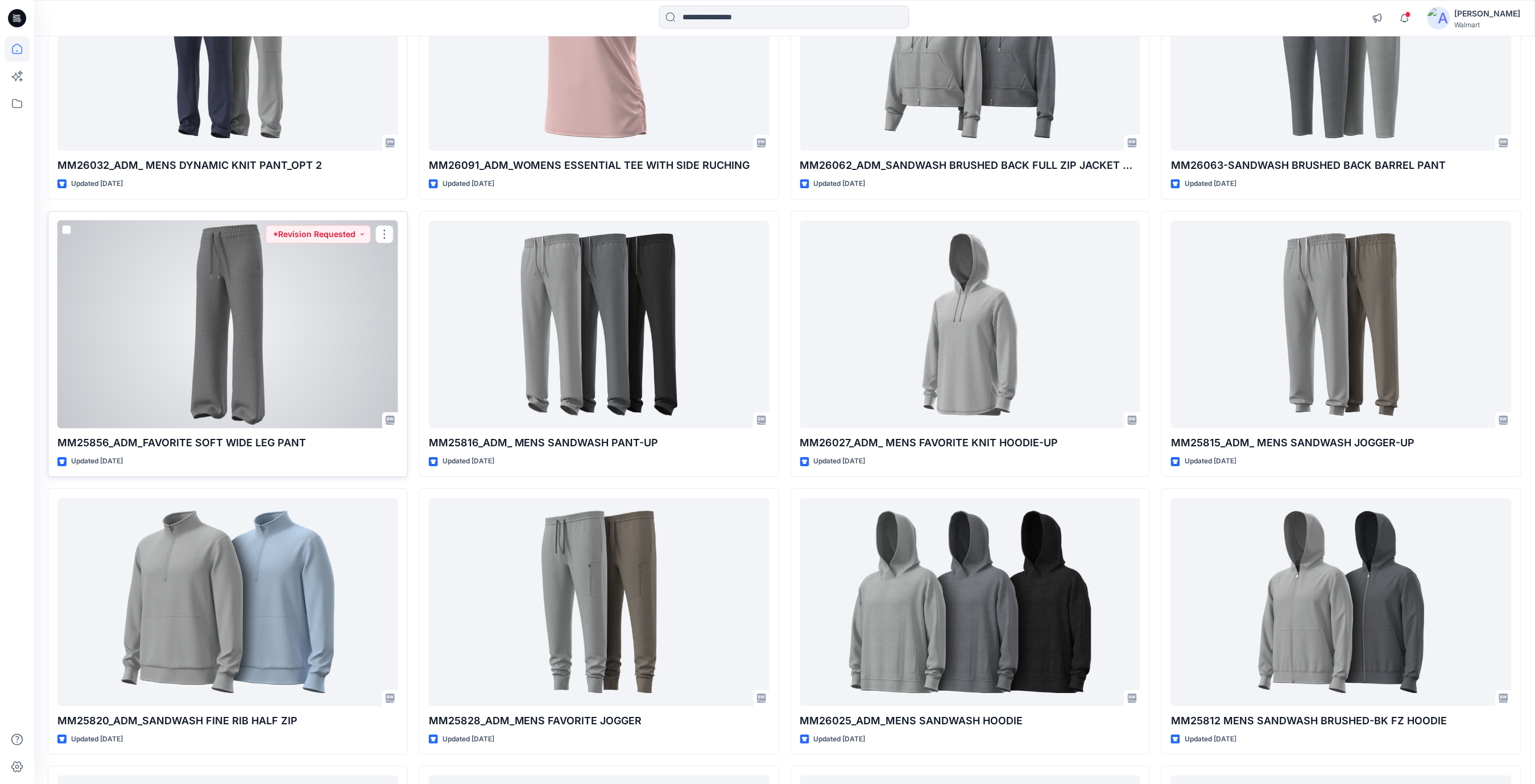
click at [296, 309] on div at bounding box center [228, 325] width 341 height 208
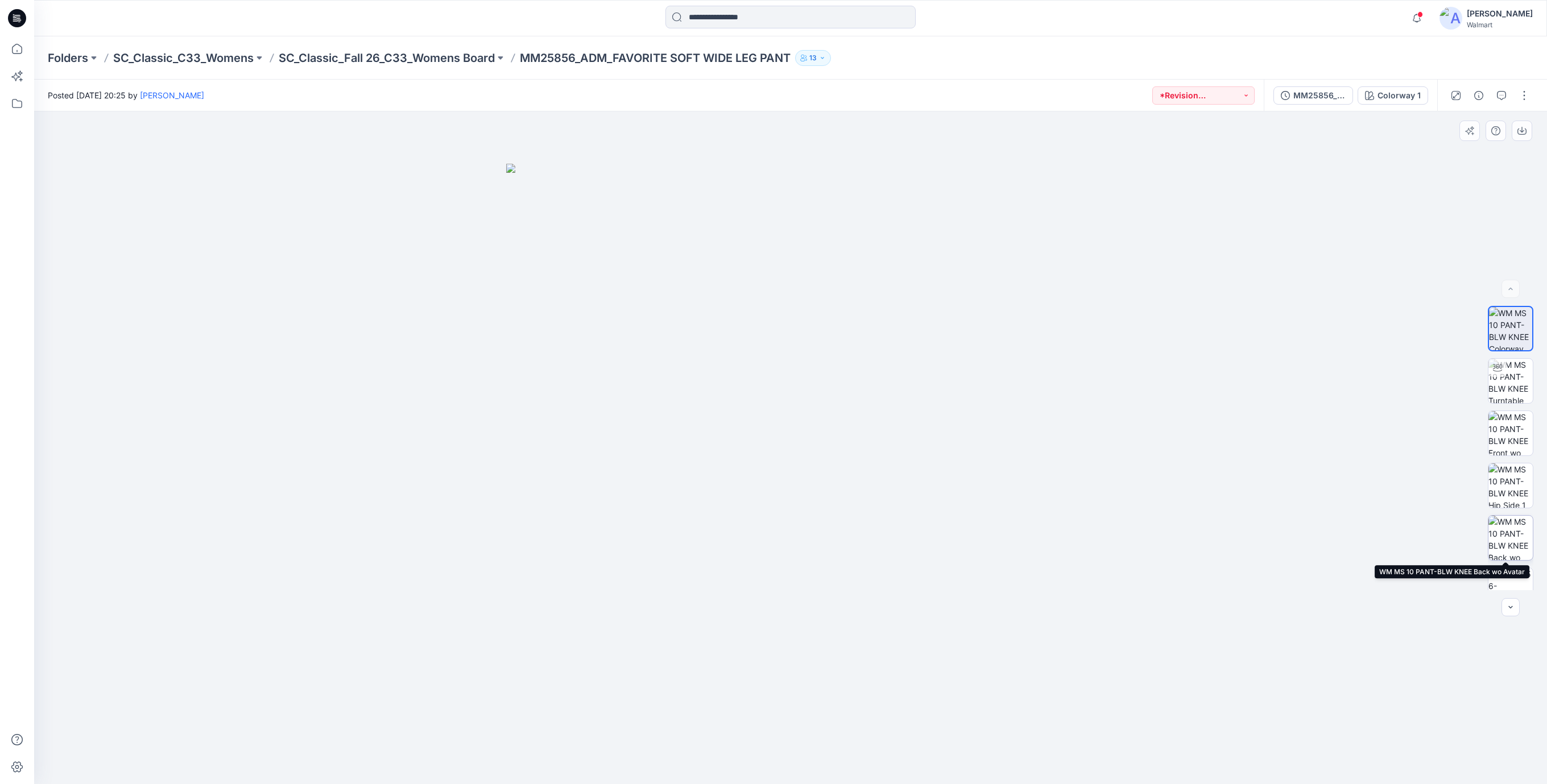
click at [1508, 537] on img at bounding box center [1511, 538] width 45 height 45
click at [1500, 582] on img at bounding box center [1511, 590] width 45 height 45
click at [1498, 95] on icon "button" at bounding box center [1501, 95] width 9 height 9
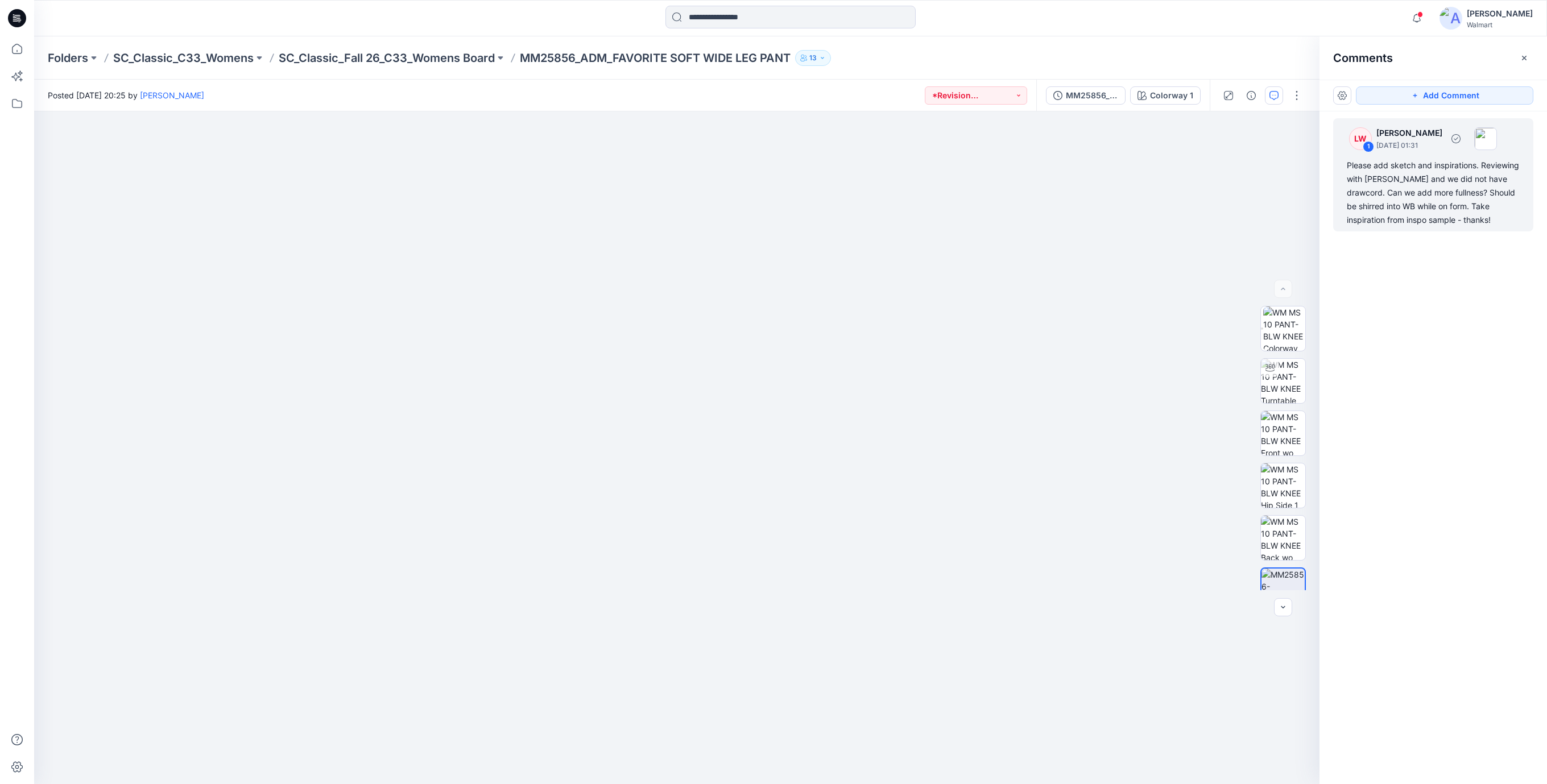
click at [1507, 189] on div "Please add sketch and inspirations. Reviewing with [PERSON_NAME] and we did not…" at bounding box center [1433, 192] width 173 height 68
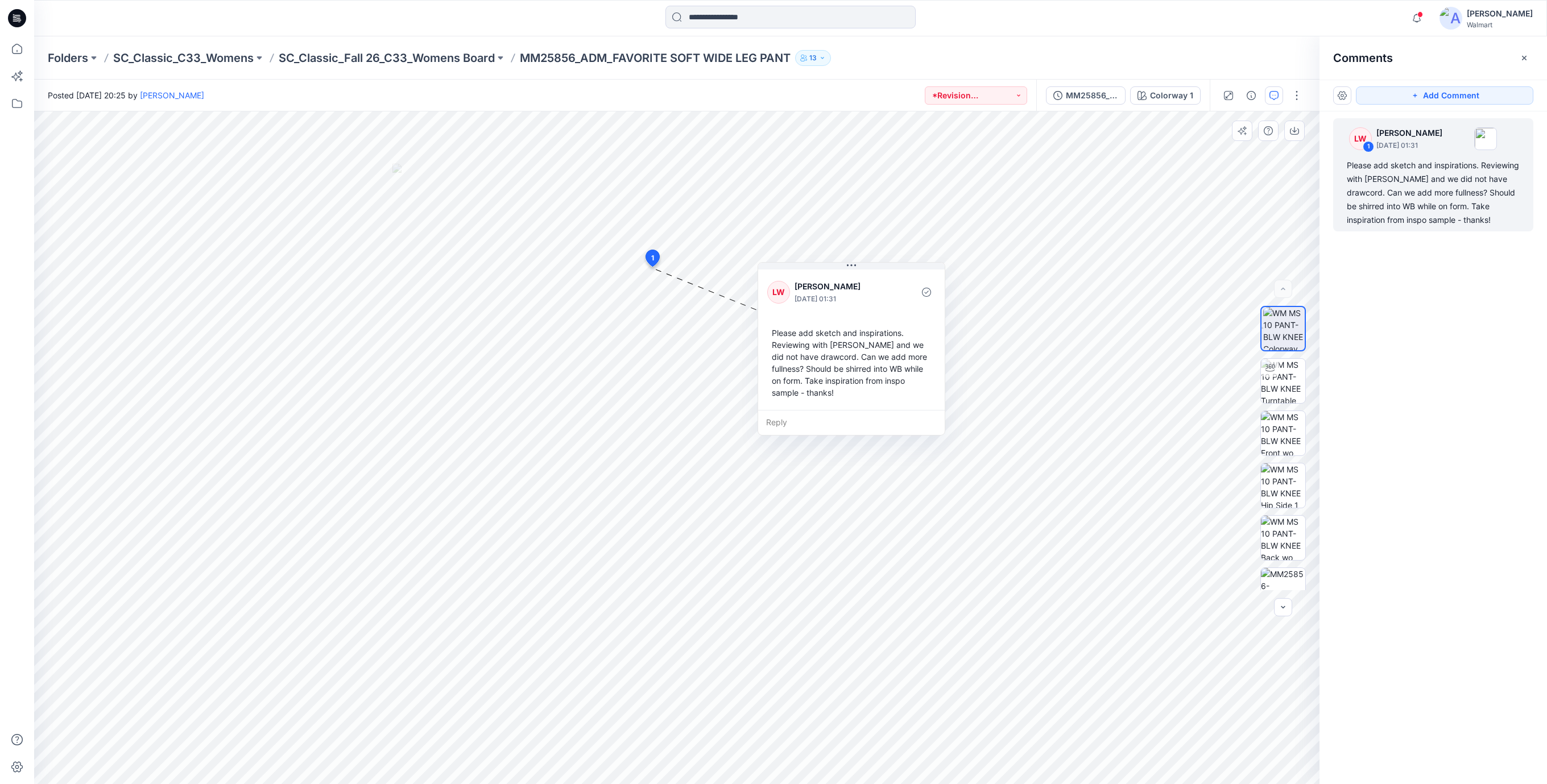
drag, startPoint x: 898, startPoint y: 384, endPoint x: 903, endPoint y: 390, distance: 7.8
click at [903, 390] on div "Please add sketch and inspirations. Reviewing with [PERSON_NAME] and we did not…" at bounding box center [851, 363] width 168 height 81
click at [1268, 576] on img at bounding box center [1283, 590] width 45 height 45
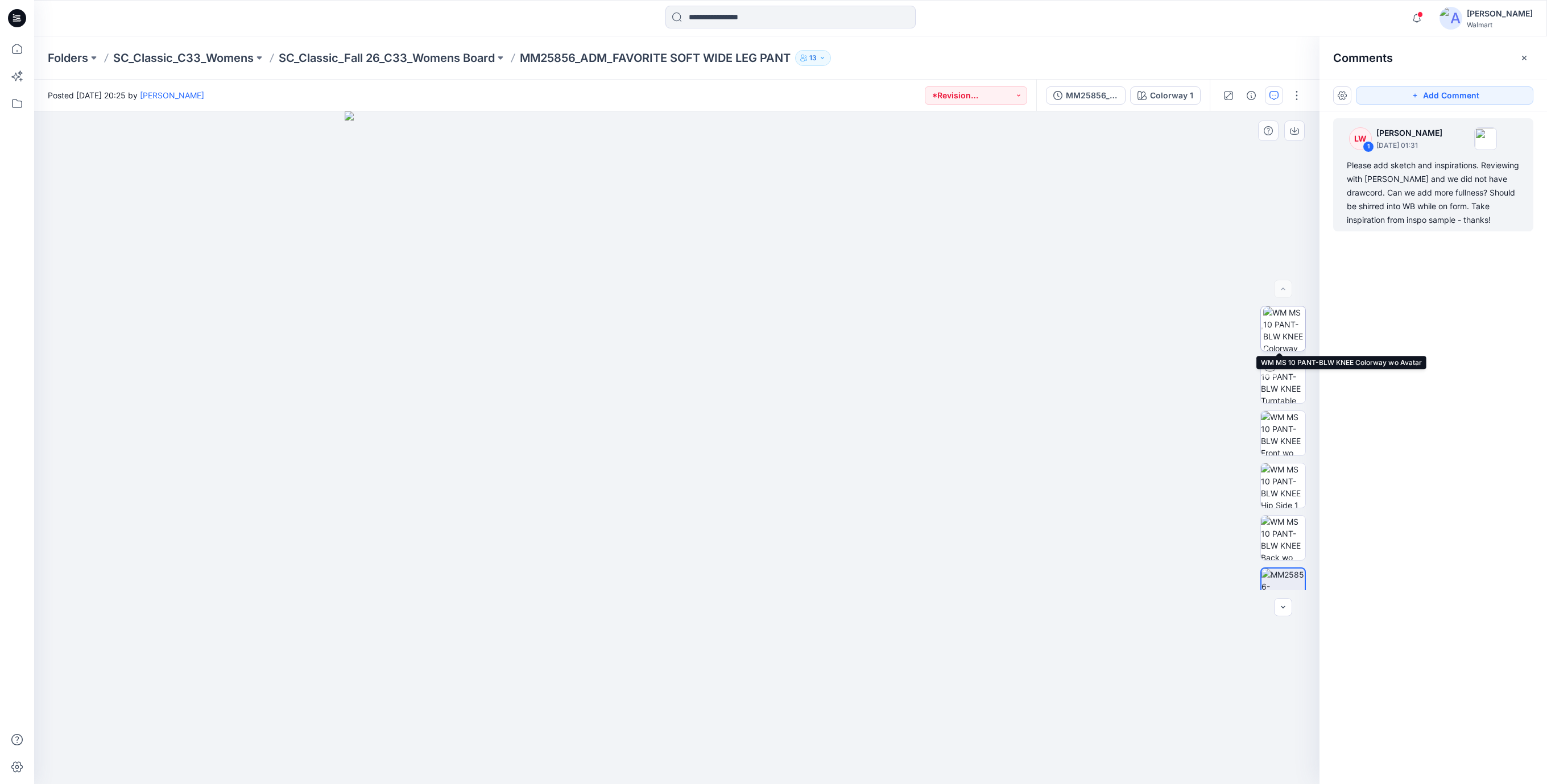
click at [1277, 332] on img at bounding box center [1284, 329] width 42 height 45
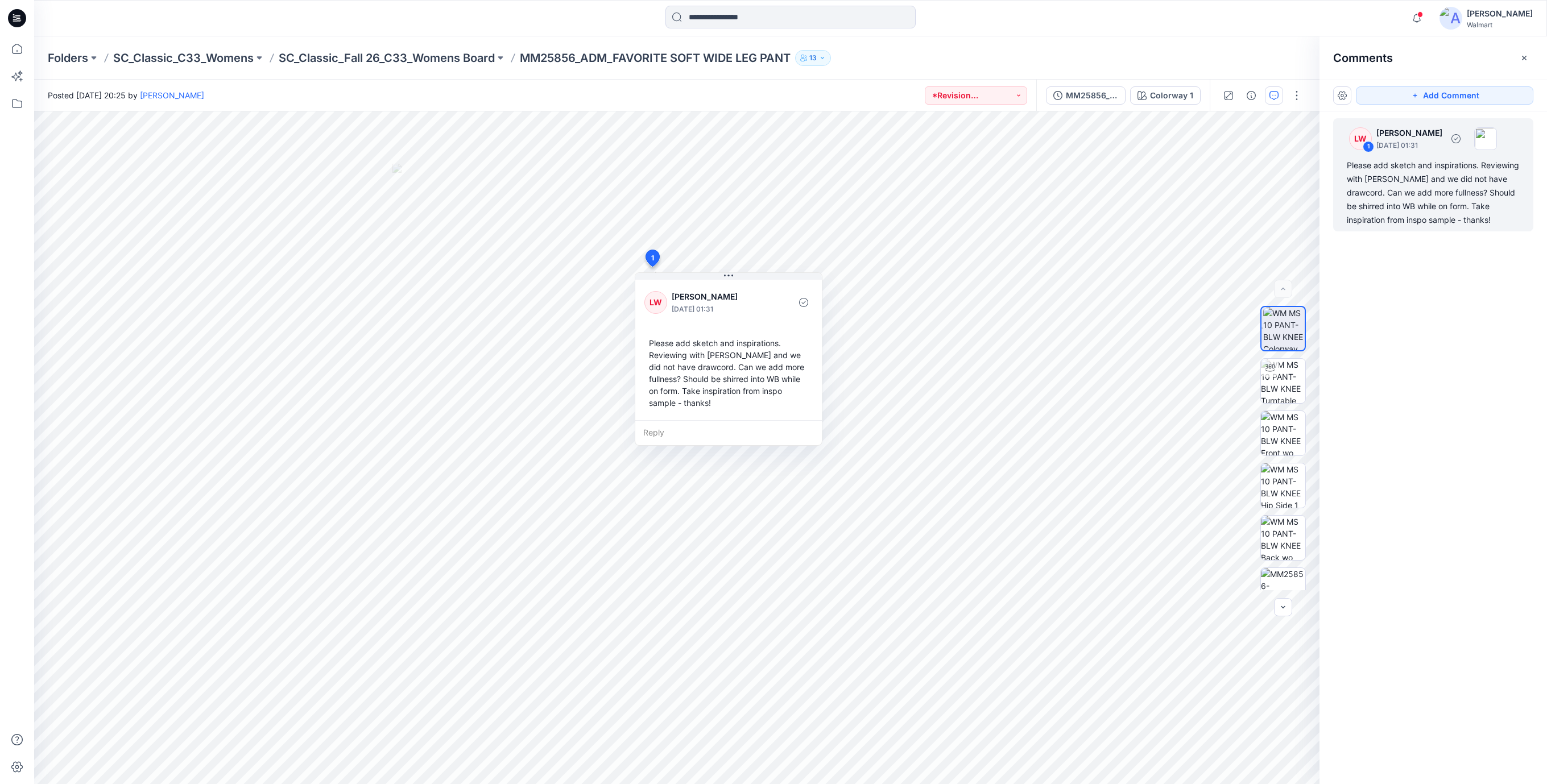
click at [1397, 199] on div "Please add sketch and inspirations. Reviewing with [PERSON_NAME] and we did not…" at bounding box center [1433, 192] width 173 height 68
click at [20, 16] on icon at bounding box center [18, 15] width 5 height 1
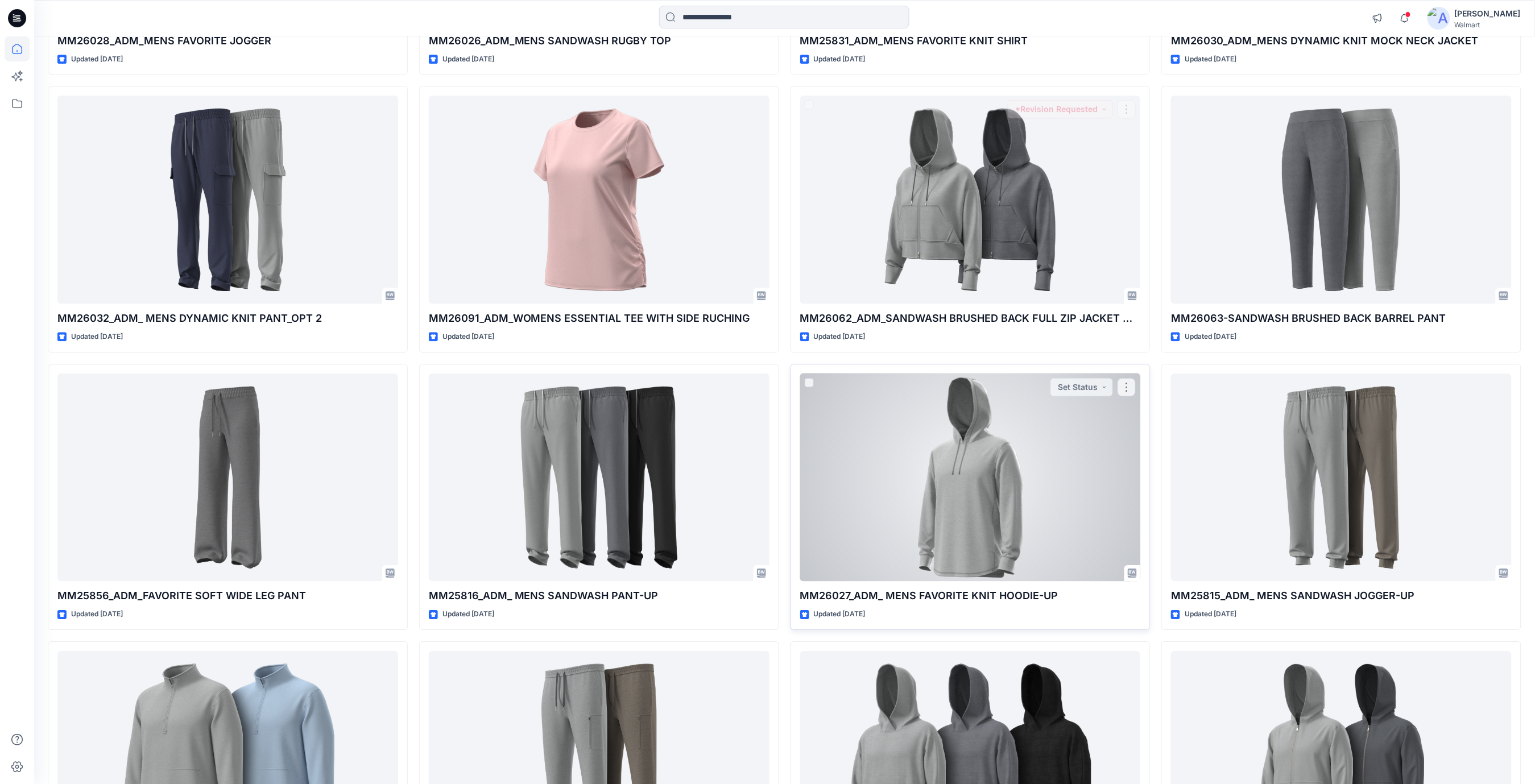
scroll to position [1515, 0]
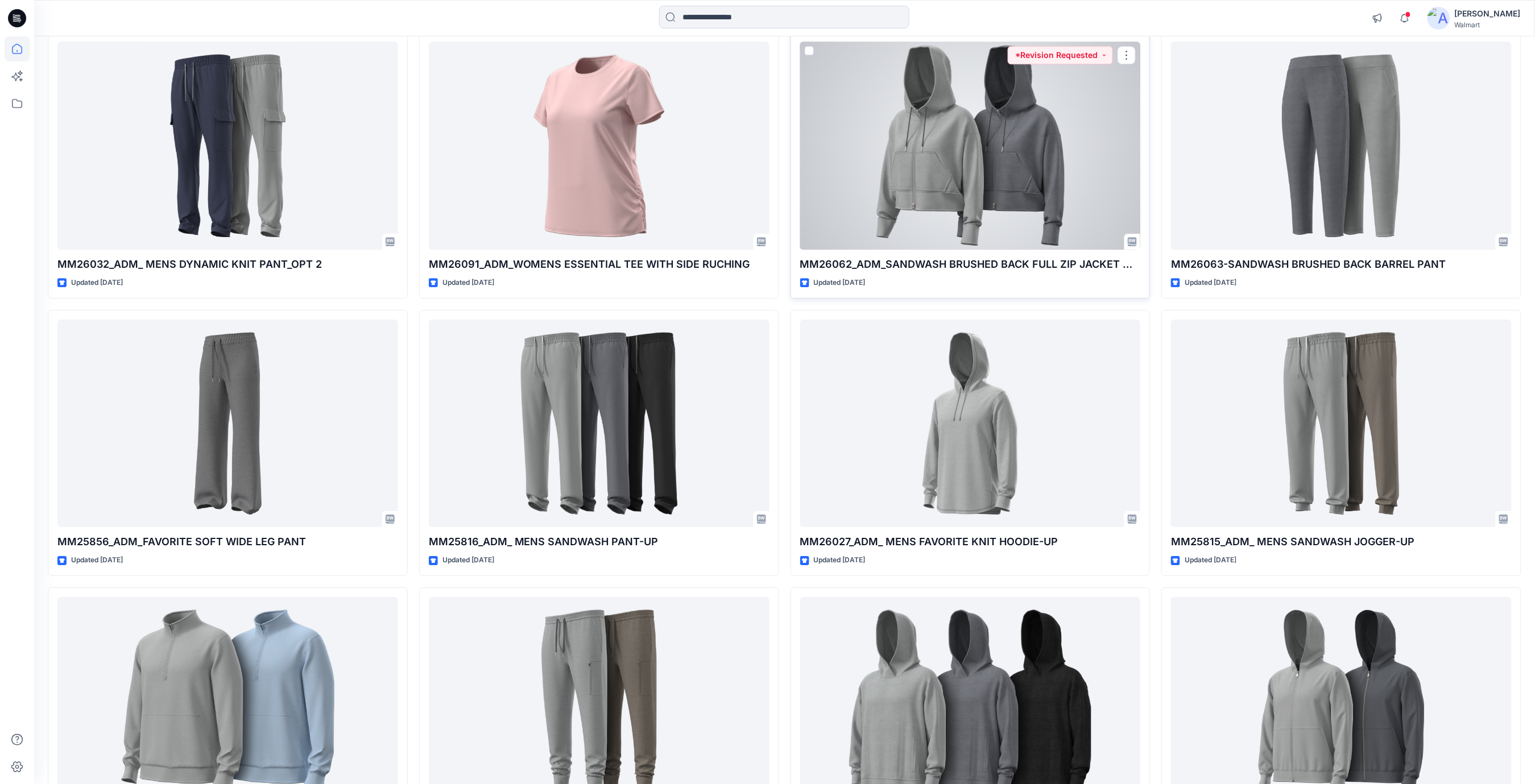
click at [993, 178] on div at bounding box center [970, 145] width 341 height 208
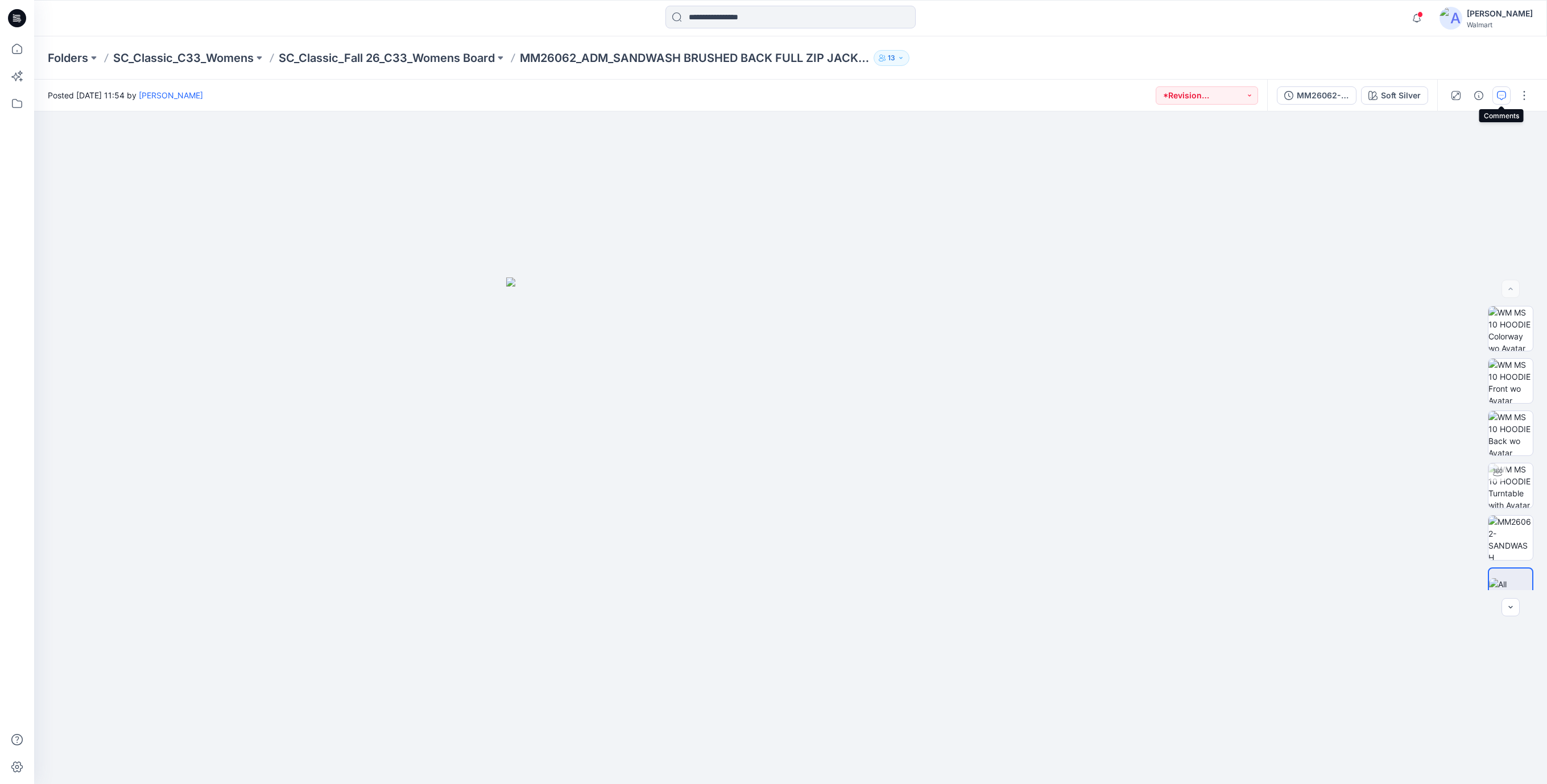
click at [1504, 93] on icon "button" at bounding box center [1501, 95] width 9 height 9
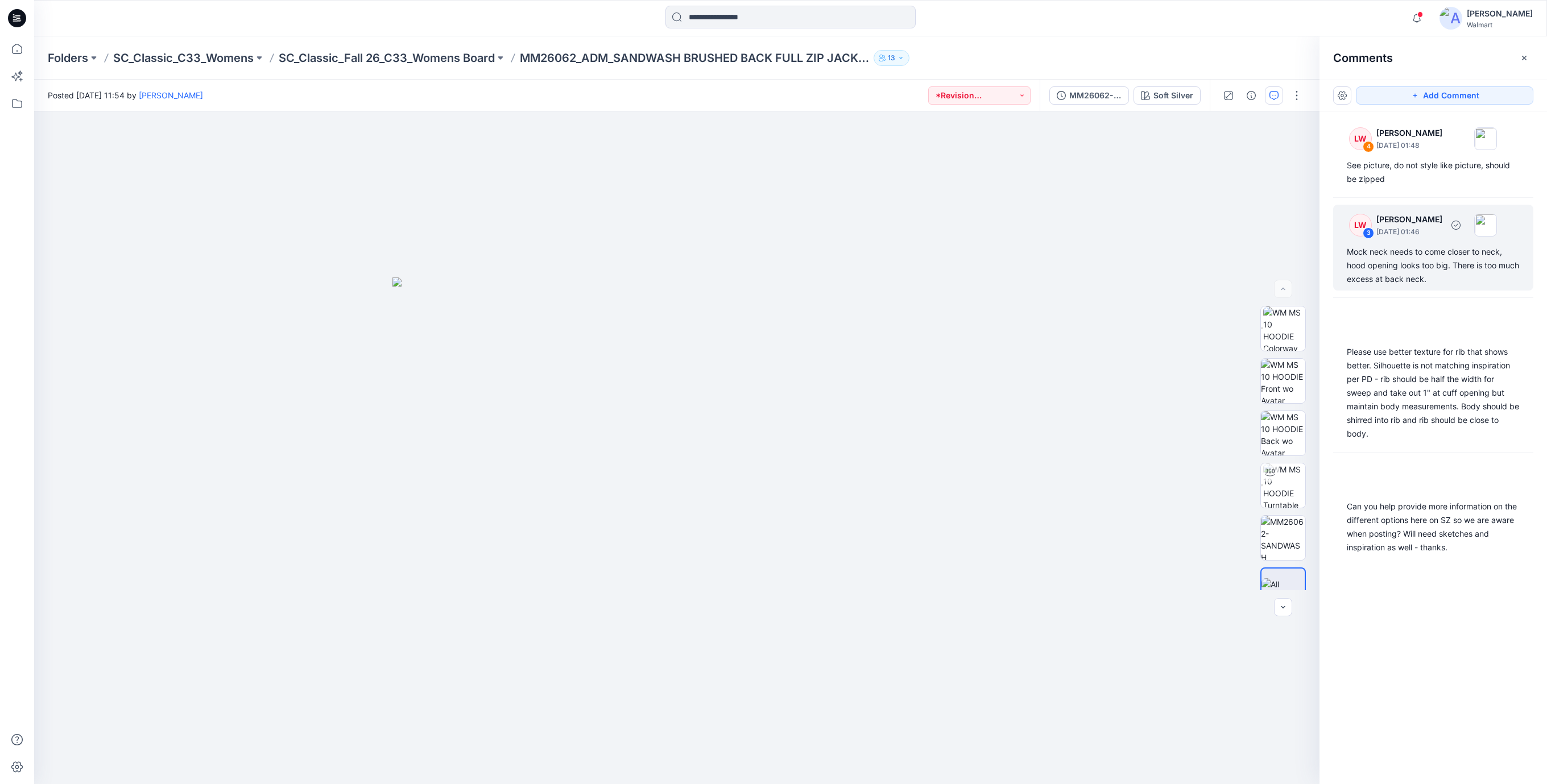
click at [1413, 278] on div "Mock neck needs to come closer to neck, hood opening looks too big. There is to…" at bounding box center [1433, 265] width 173 height 41
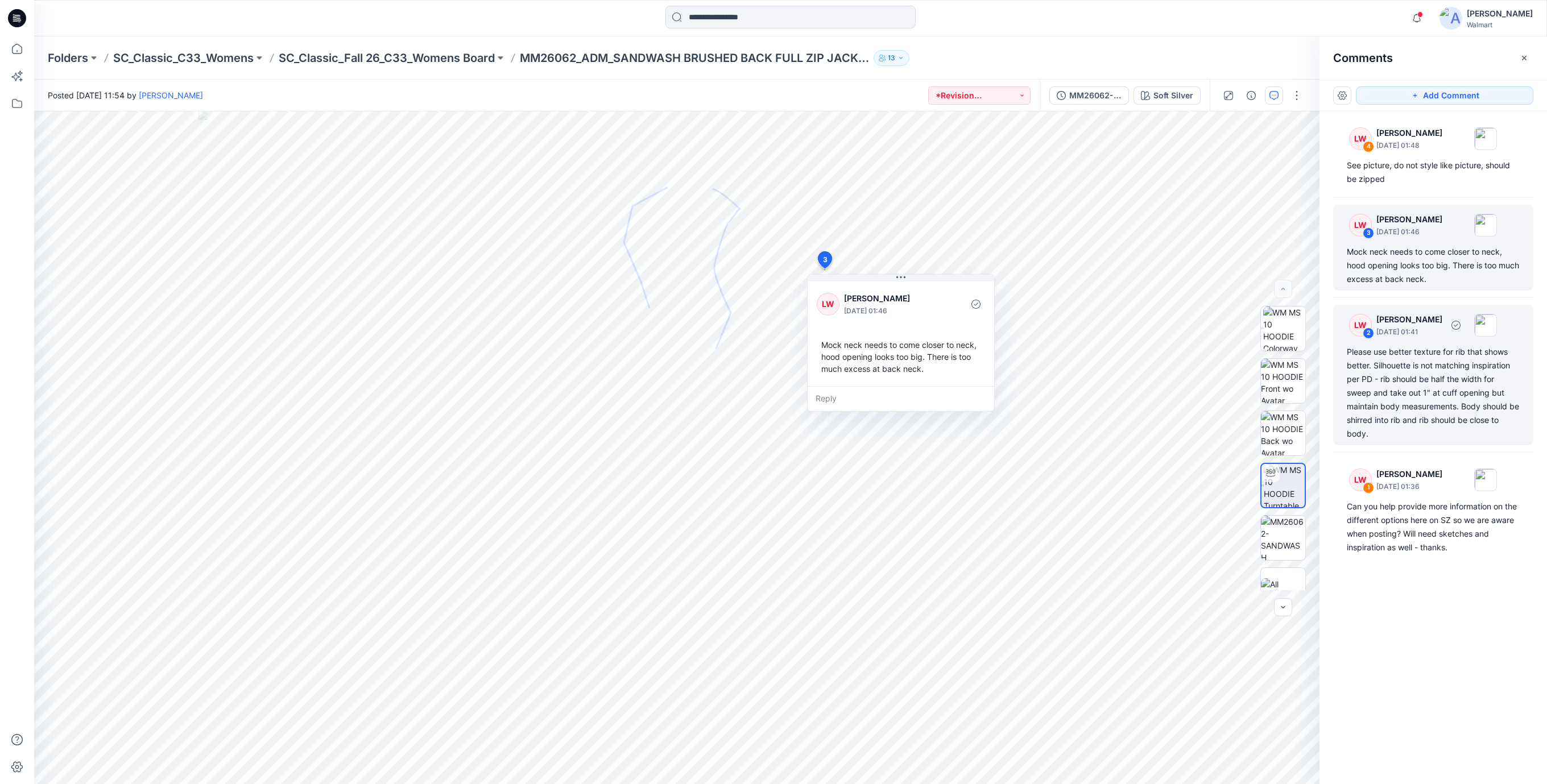
click at [1444, 384] on div "Please use better texture for rib that shows better. Silhouette is not matching…" at bounding box center [1433, 392] width 173 height 95
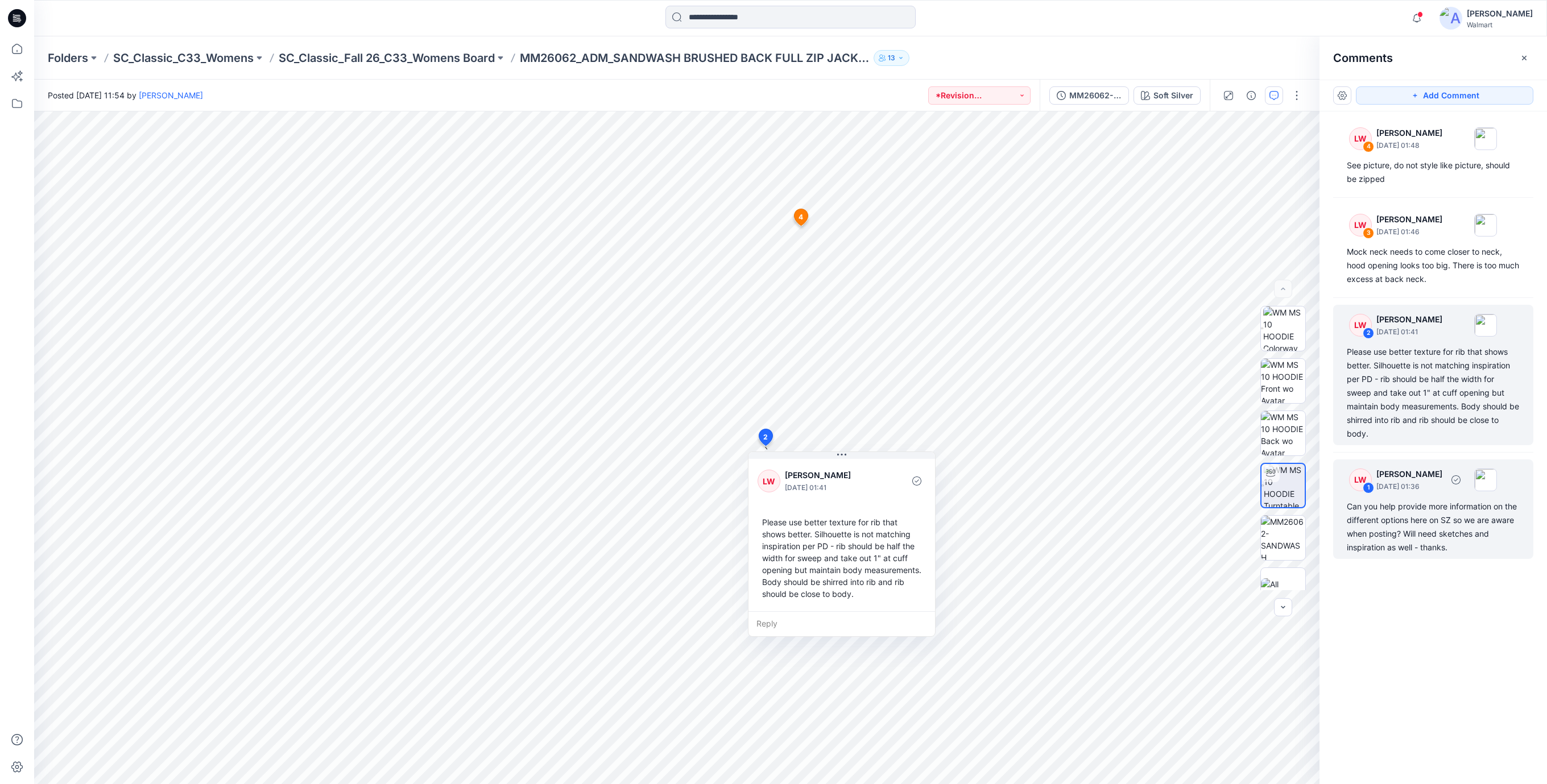
click at [1429, 508] on div "Can you help provide more information on the different options here on SZ so we…" at bounding box center [1433, 527] width 173 height 55
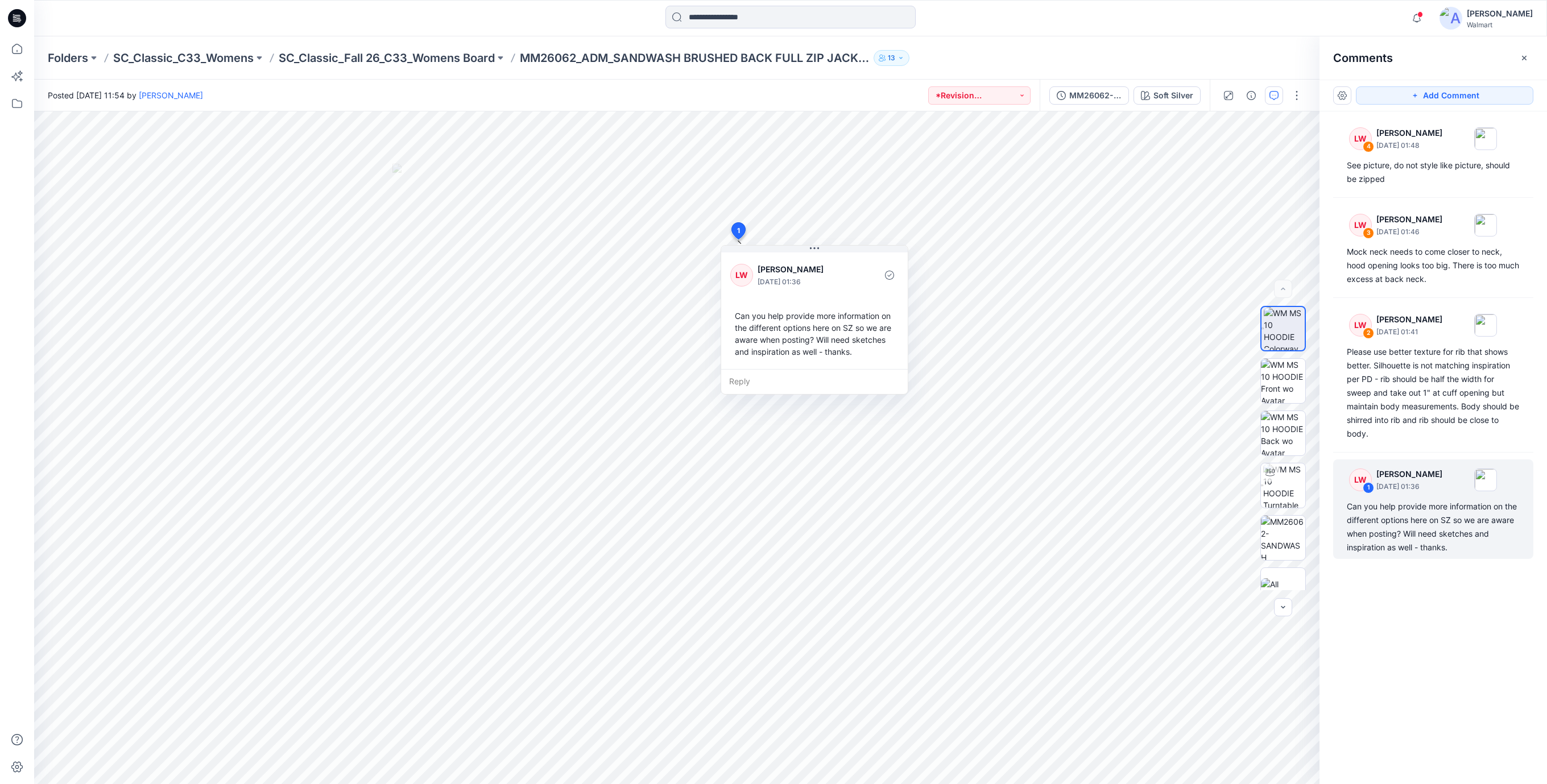
click at [15, 25] on icon at bounding box center [17, 18] width 18 height 18
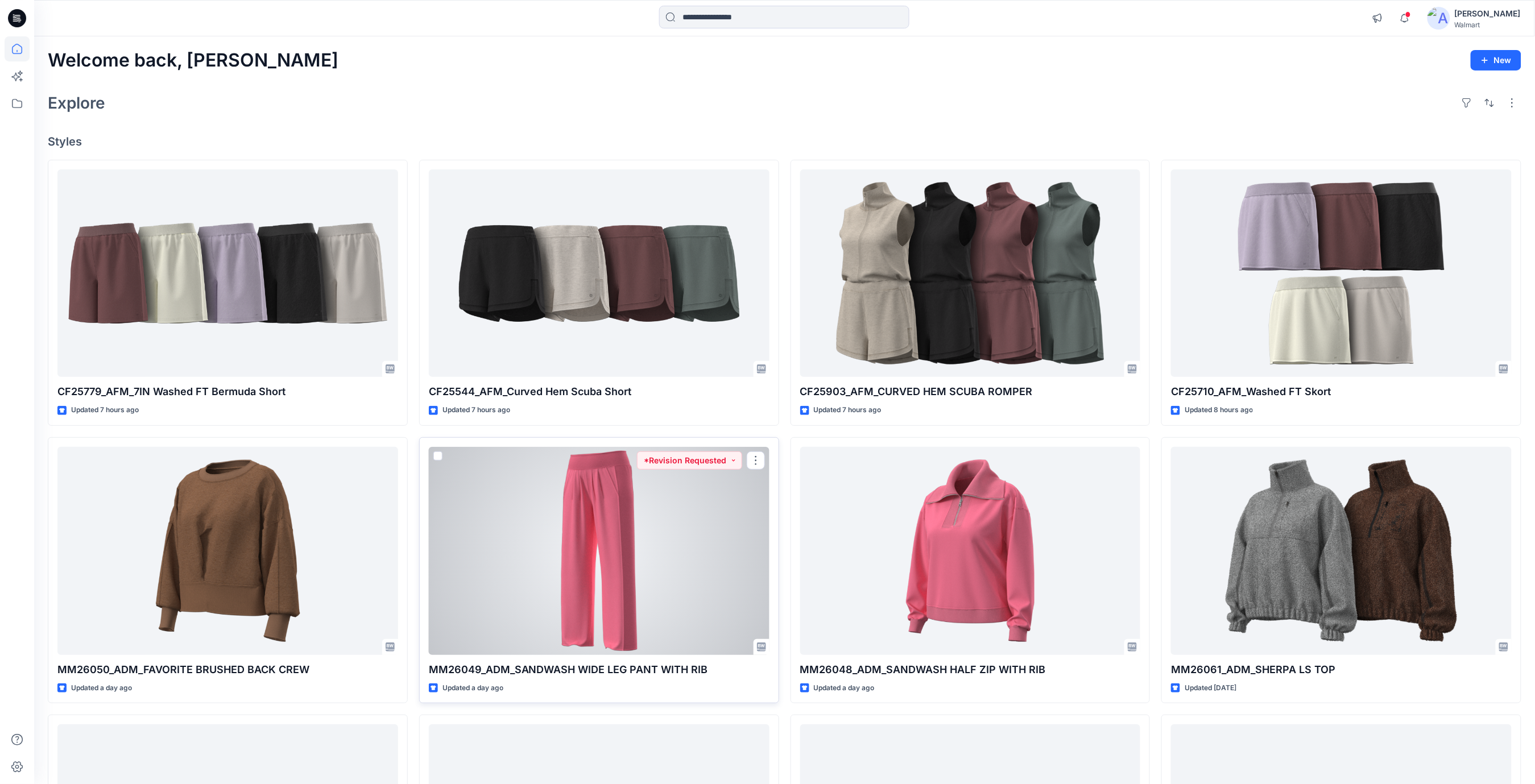
click at [596, 569] on div at bounding box center [599, 551] width 341 height 208
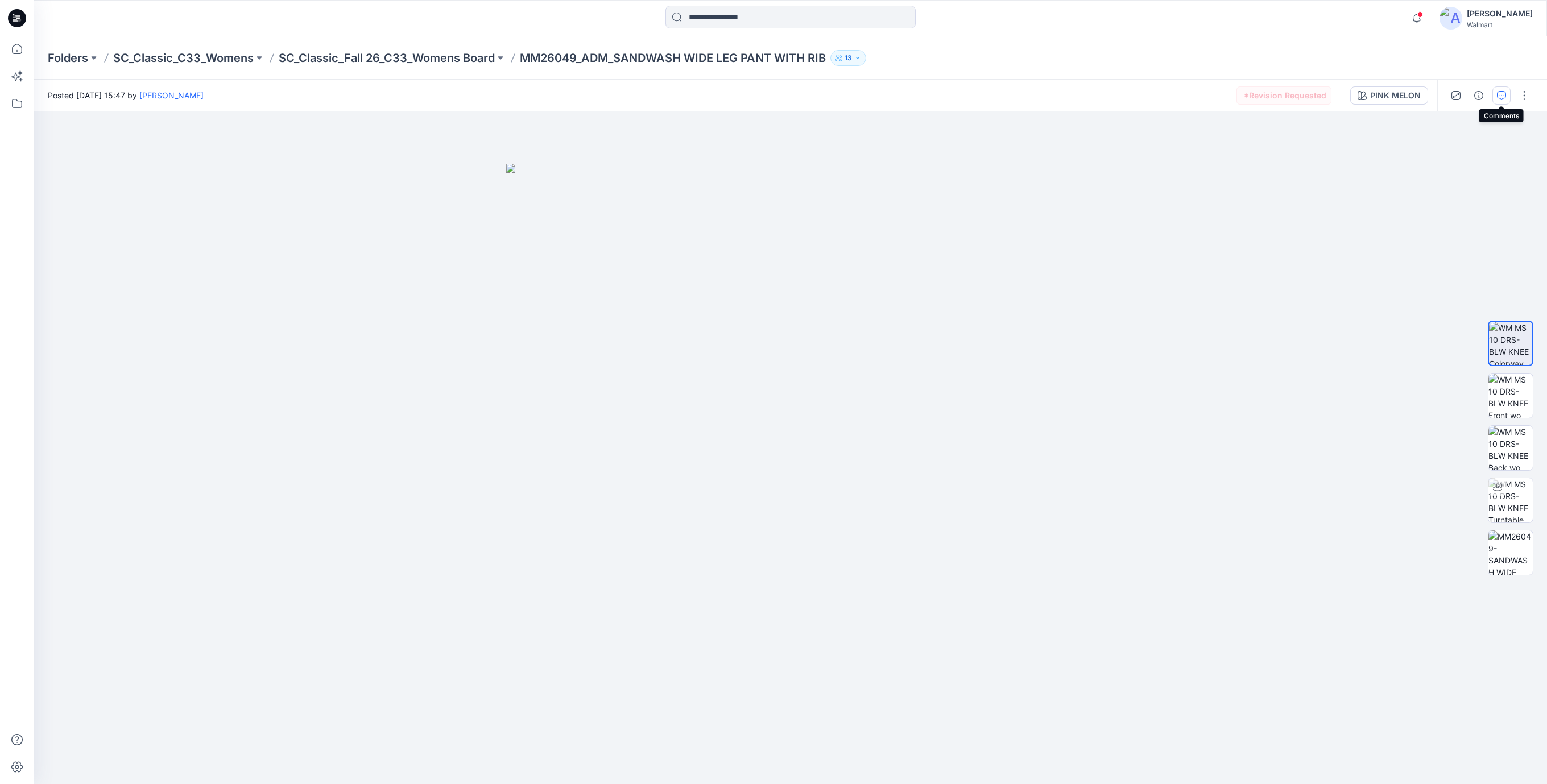
click at [1503, 92] on icon "button" at bounding box center [1501, 95] width 9 height 9
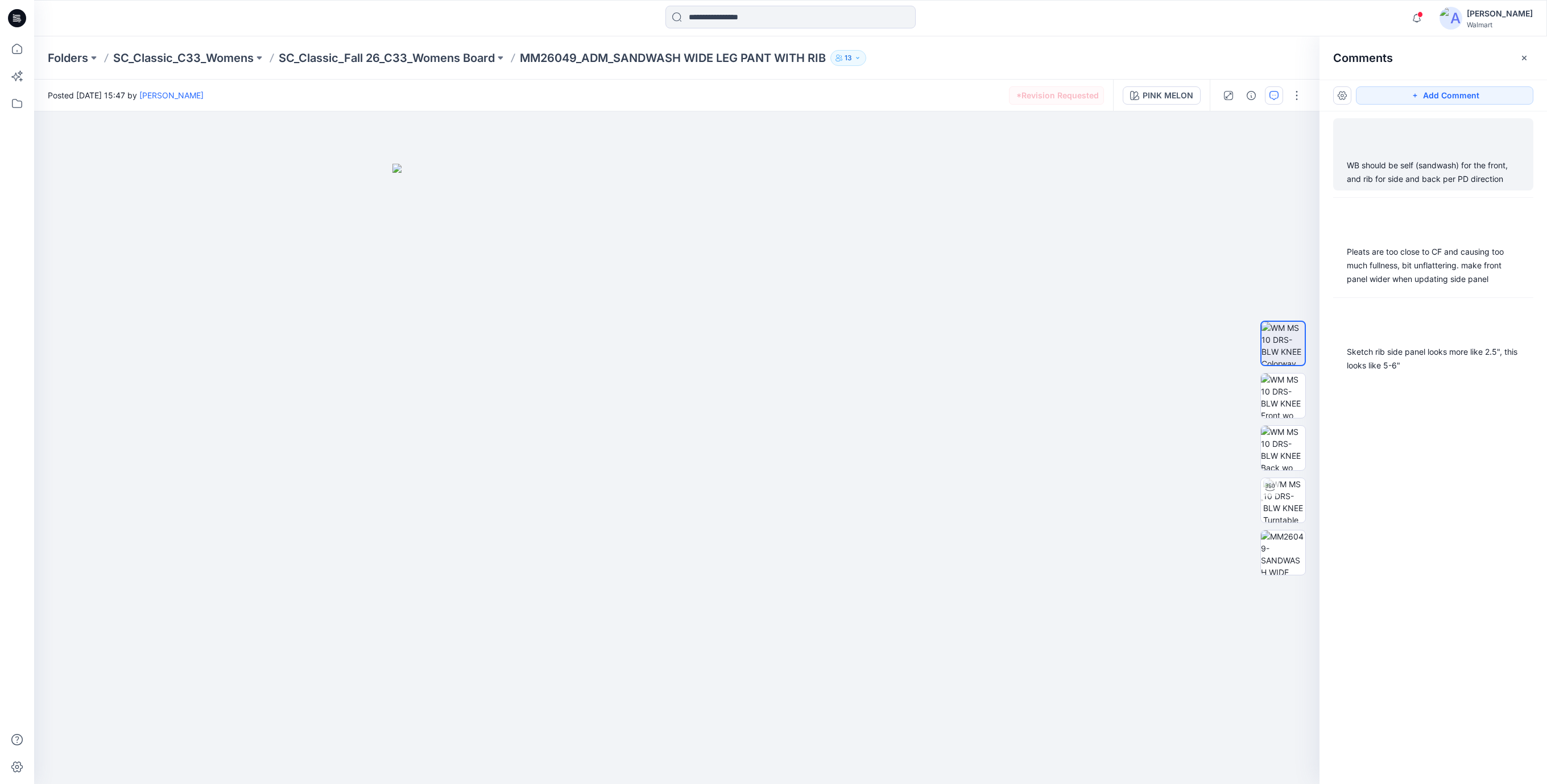
click at [1425, 169] on div "WB should be self (sandwash) for the front, and rib for side and back per PD di…" at bounding box center [1433, 172] width 173 height 27
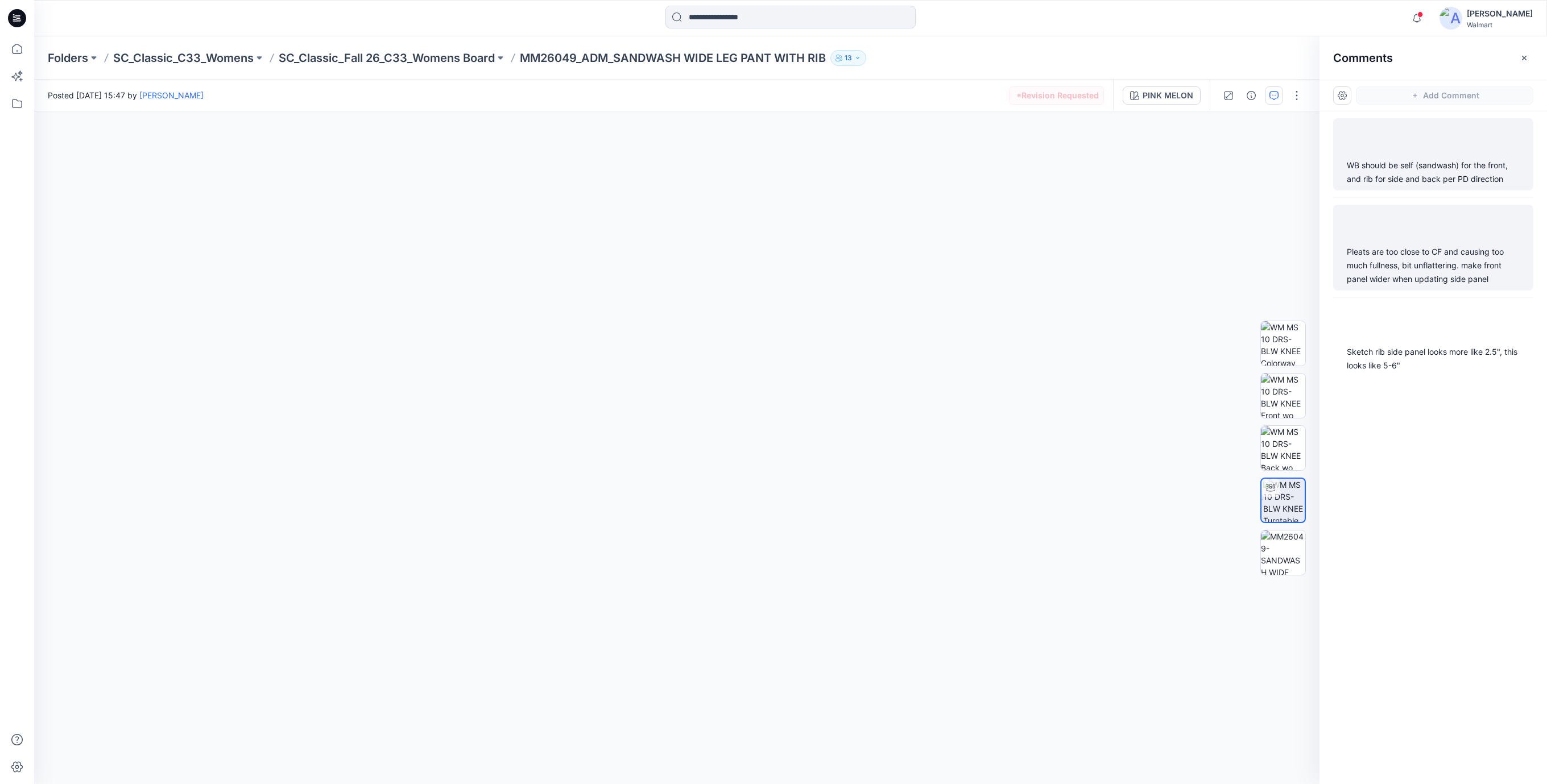
click at [1409, 274] on div "Pleats are too close to CF and causing too much fullness, bit unflattering. mak…" at bounding box center [1433, 265] width 173 height 41
click at [1416, 271] on div "Pleats are too close to CF and causing too much fullness, bit unflattering. mak…" at bounding box center [1433, 265] width 173 height 41
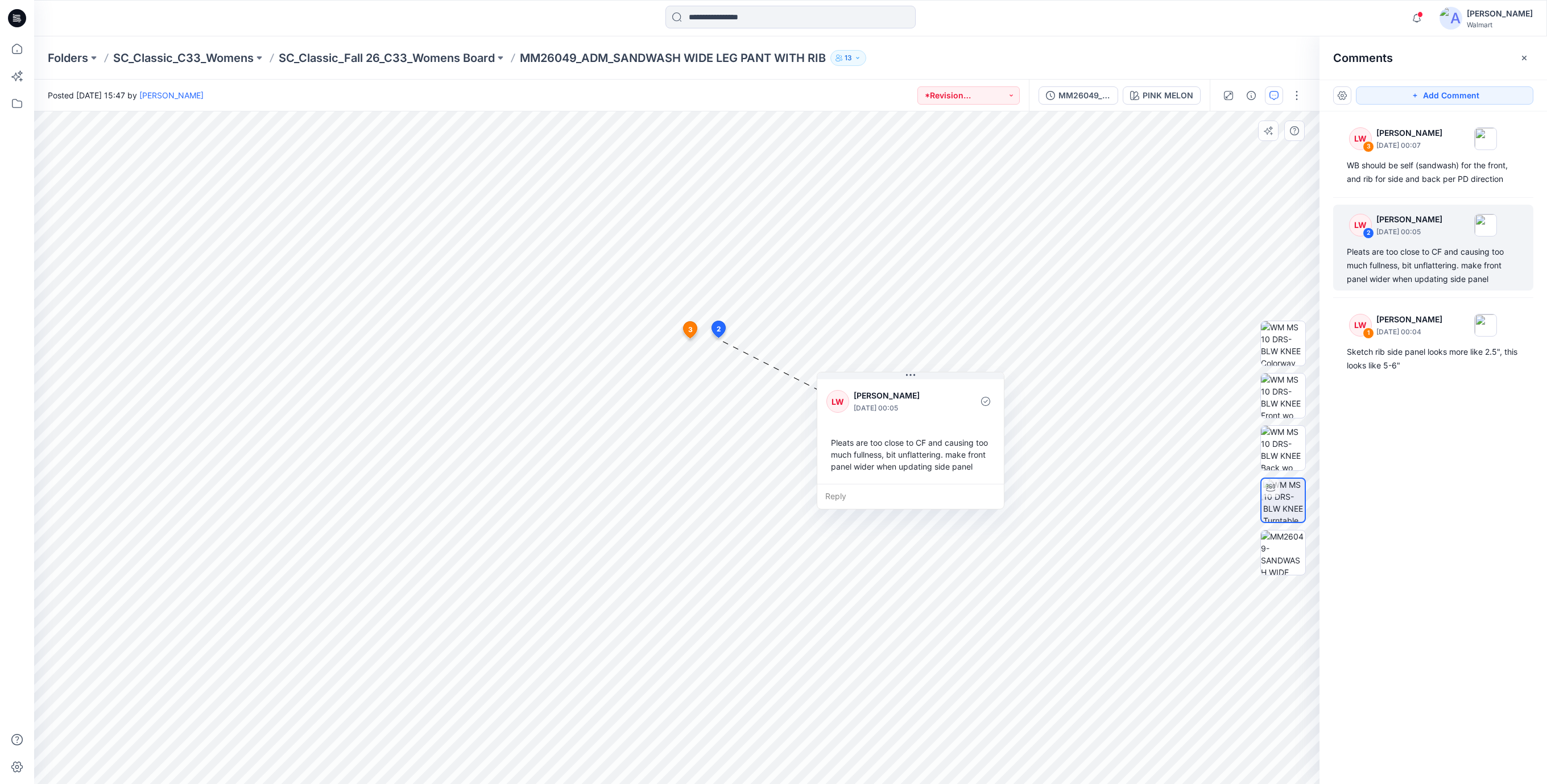
drag, startPoint x: 763, startPoint y: 445, endPoint x: 859, endPoint y: 480, distance: 102.2
click at [859, 477] on div "Pleats are too close to CF and causing too much fullness, bit unflattering. mak…" at bounding box center [910, 454] width 168 height 45
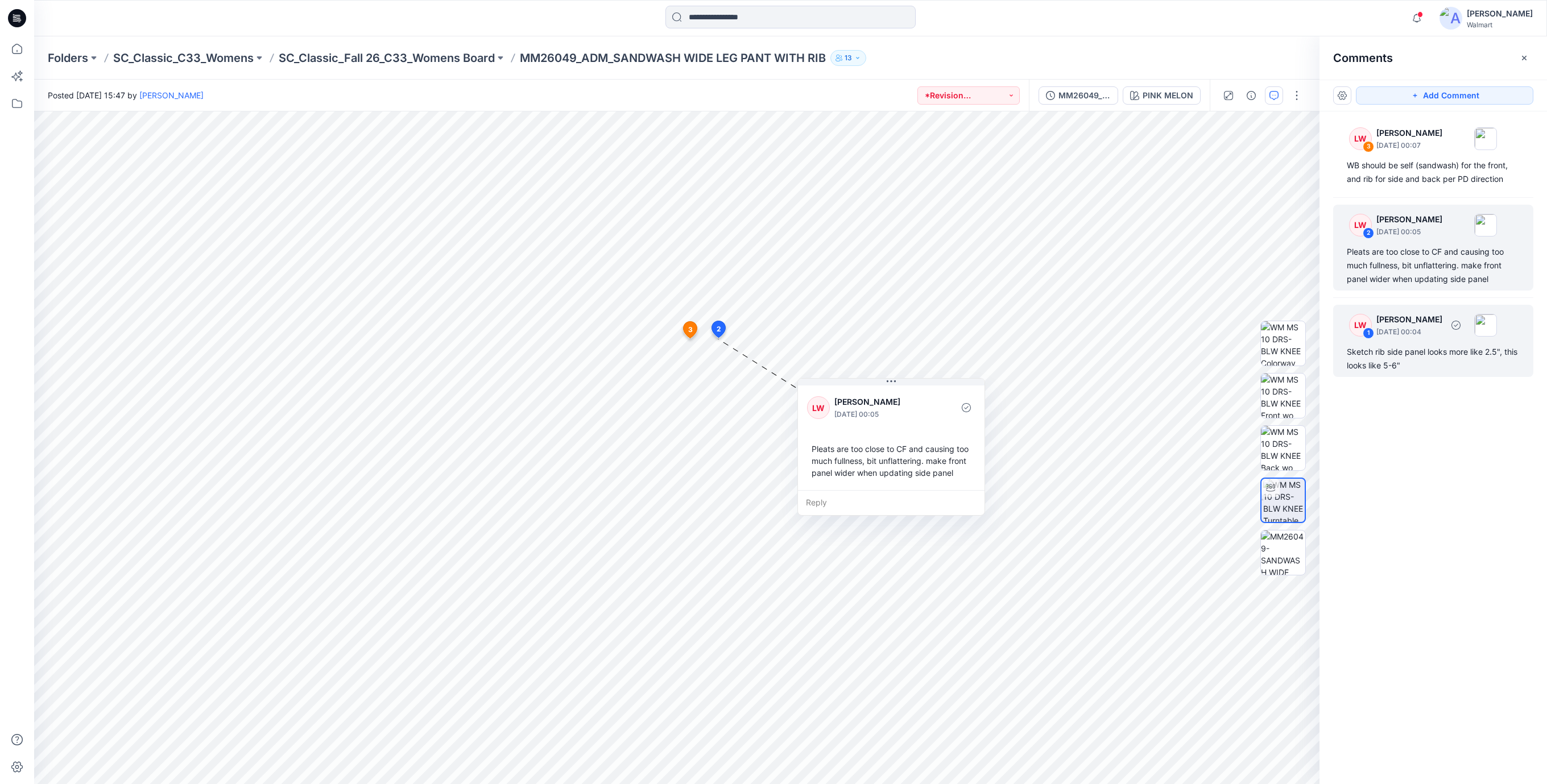
click at [1434, 361] on div "Sketch rib side panel looks more like 2.5", this looks like 5-6"" at bounding box center [1433, 359] width 173 height 27
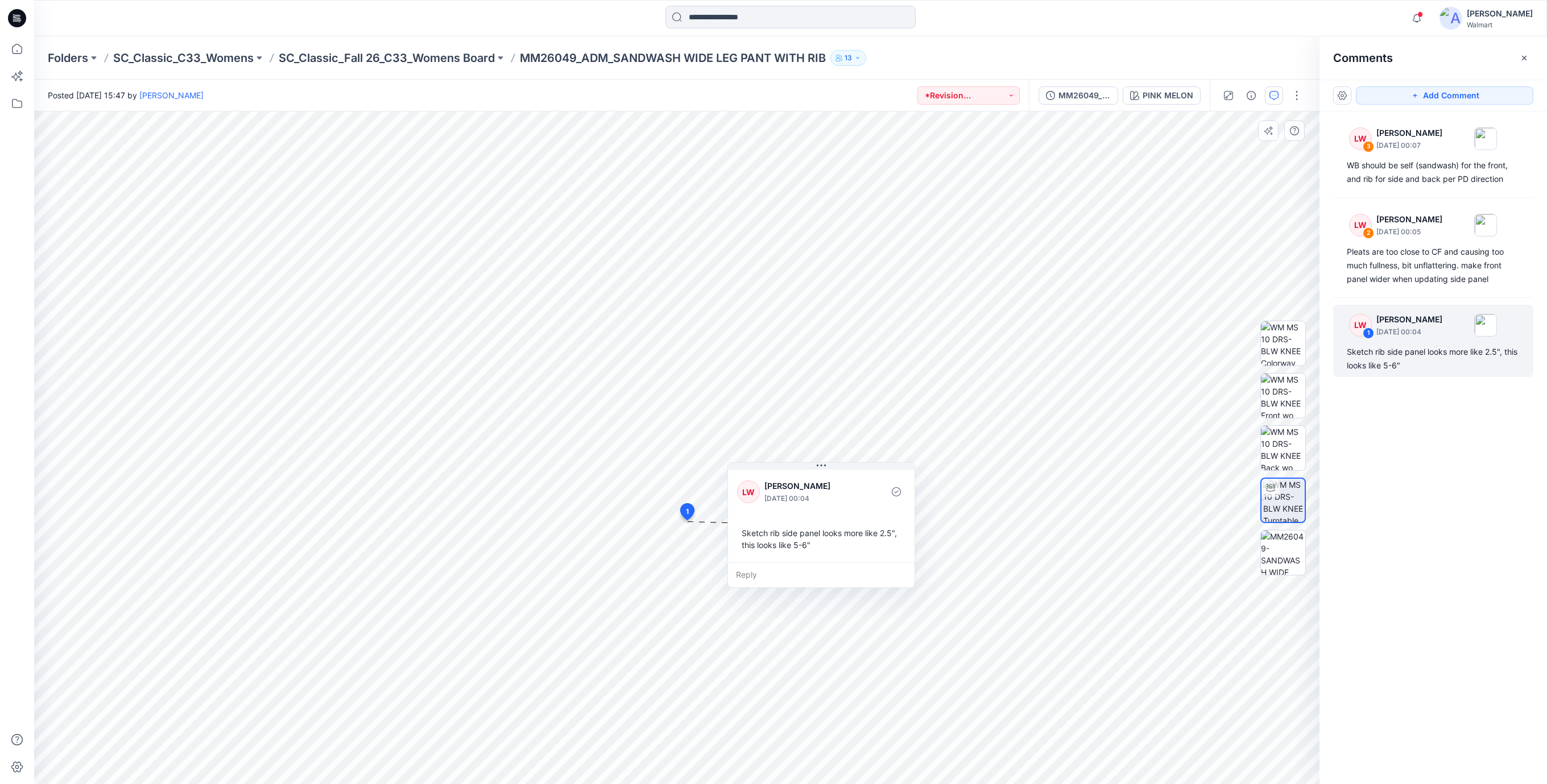
drag, startPoint x: 786, startPoint y: 599, endPoint x: 826, endPoint y: 557, distance: 58.0
click at [826, 557] on div "[PERSON_NAME] [DATE] 00:04 Sketch rib side panel looks more like 2.5", this loo…" at bounding box center [821, 515] width 186 height 95
click at [1447, 179] on div "WB should be self (sandwash) for the front, and rib for side and back per PD di…" at bounding box center [1433, 172] width 173 height 27
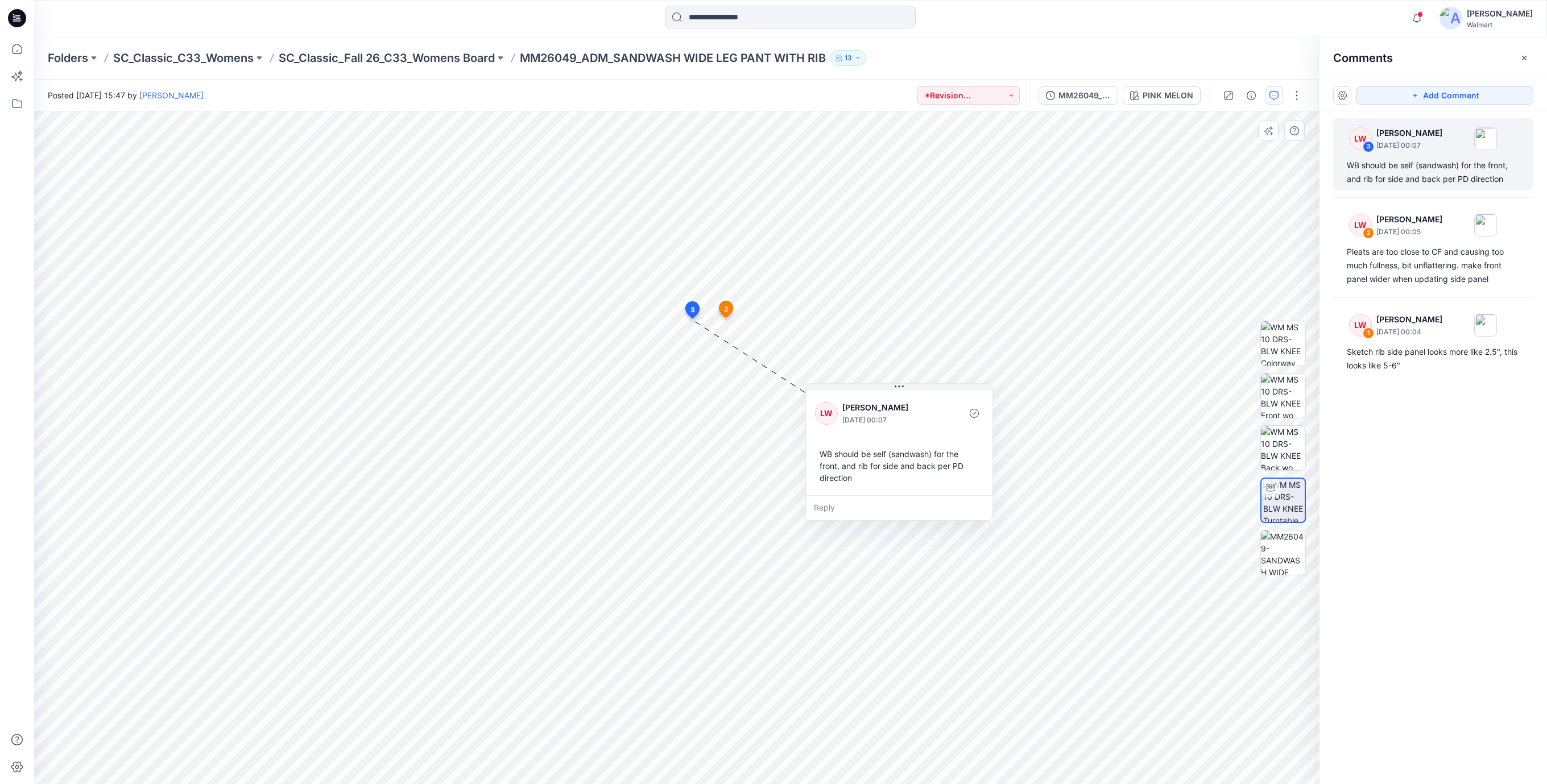
drag, startPoint x: 740, startPoint y: 408, endPoint x: 870, endPoint y: 467, distance: 142.8
click at [870, 467] on div "WB should be self (sandwash) for the front, and rib for side and back per PD di…" at bounding box center [898, 466] width 168 height 45
click at [1394, 362] on div "Sketch rib side panel looks more like 2.5", this looks like 5-6"" at bounding box center [1433, 359] width 173 height 27
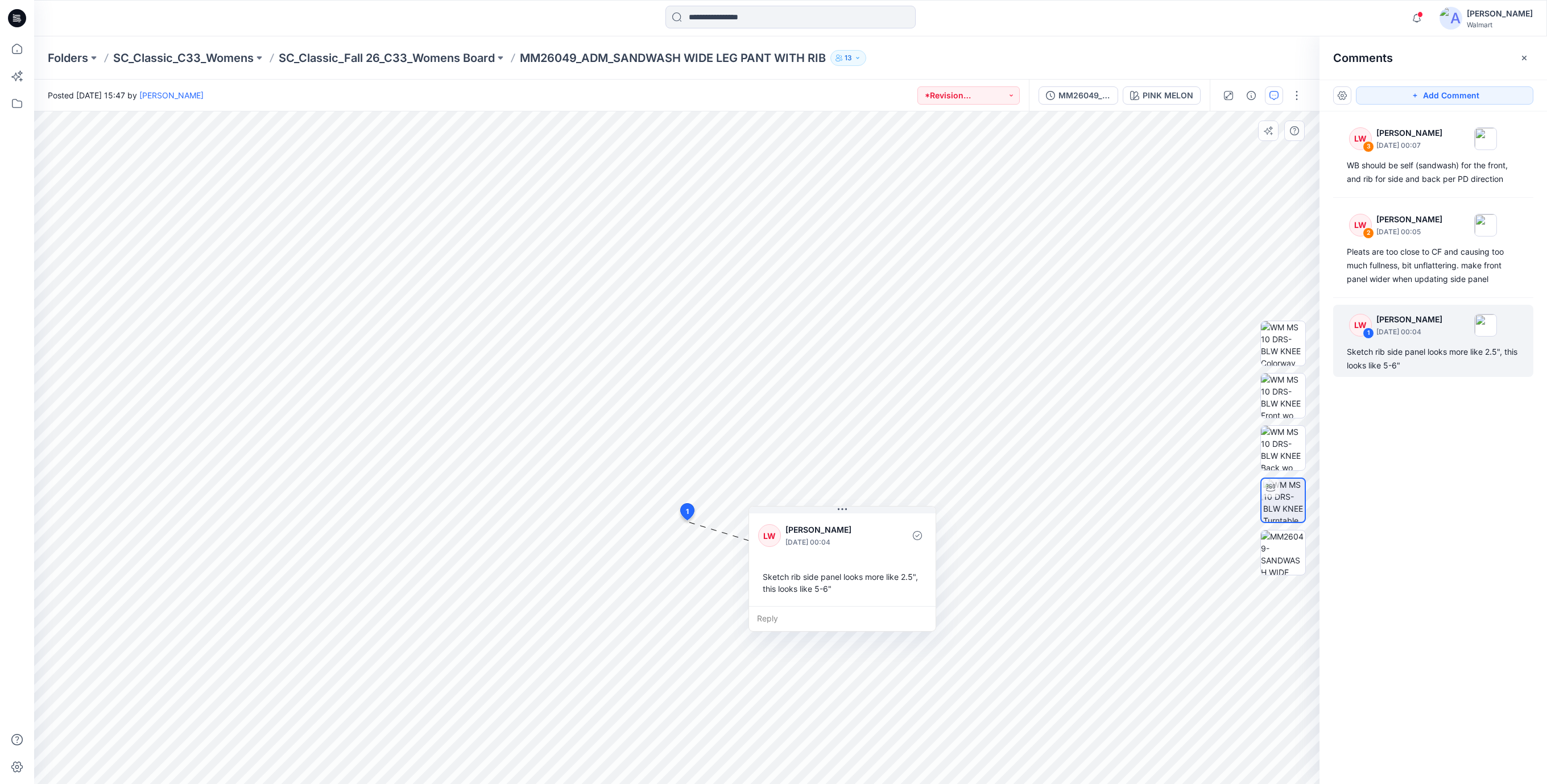
drag, startPoint x: 819, startPoint y: 608, endPoint x: 898, endPoint y: 587, distance: 81.7
click at [898, 587] on div "Sketch rib side panel looks more like 2.5", this looks like 5-6"" at bounding box center [842, 582] width 168 height 33
click at [20, 17] on icon at bounding box center [18, 16] width 5 height 1
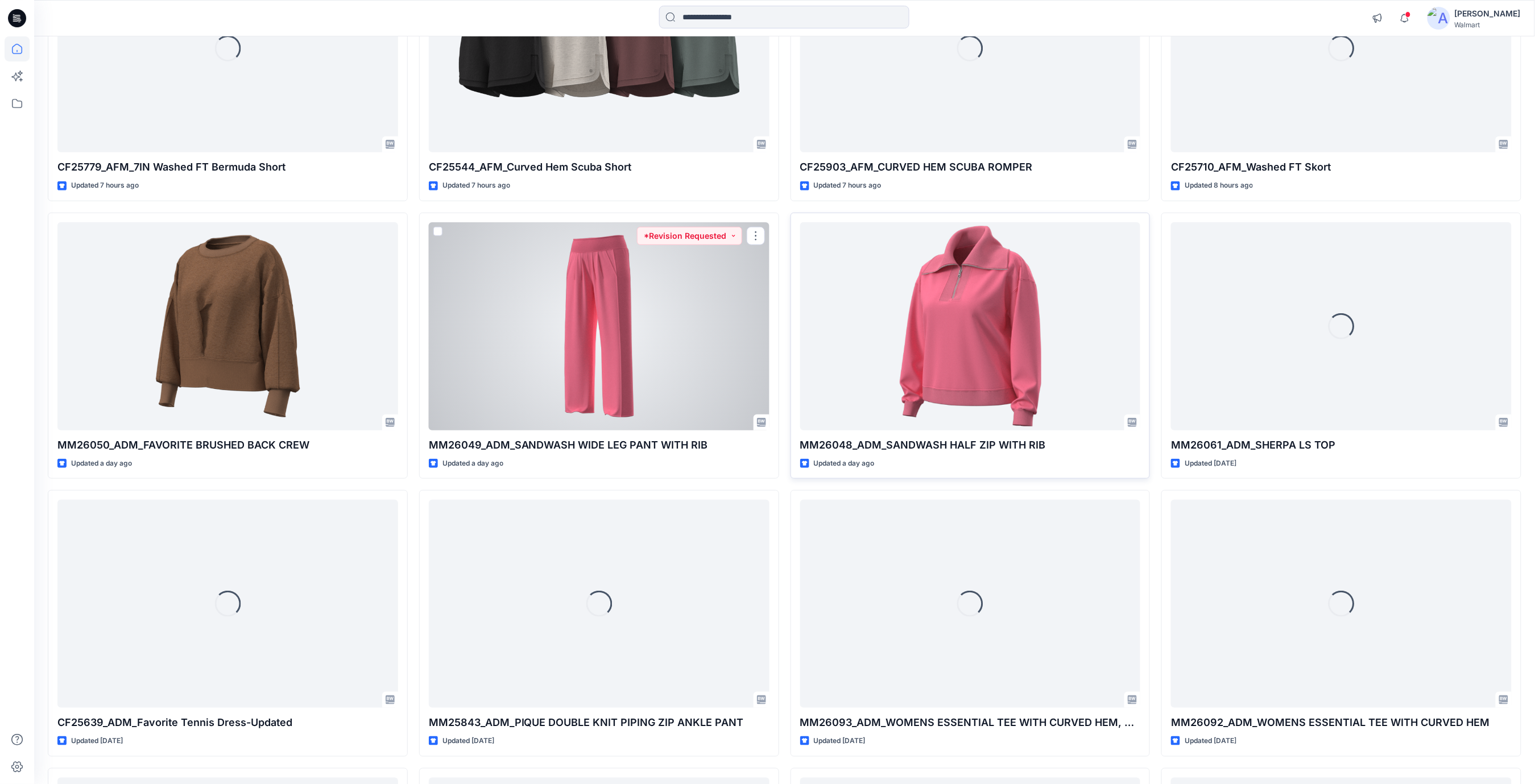
scroll to position [228, 0]
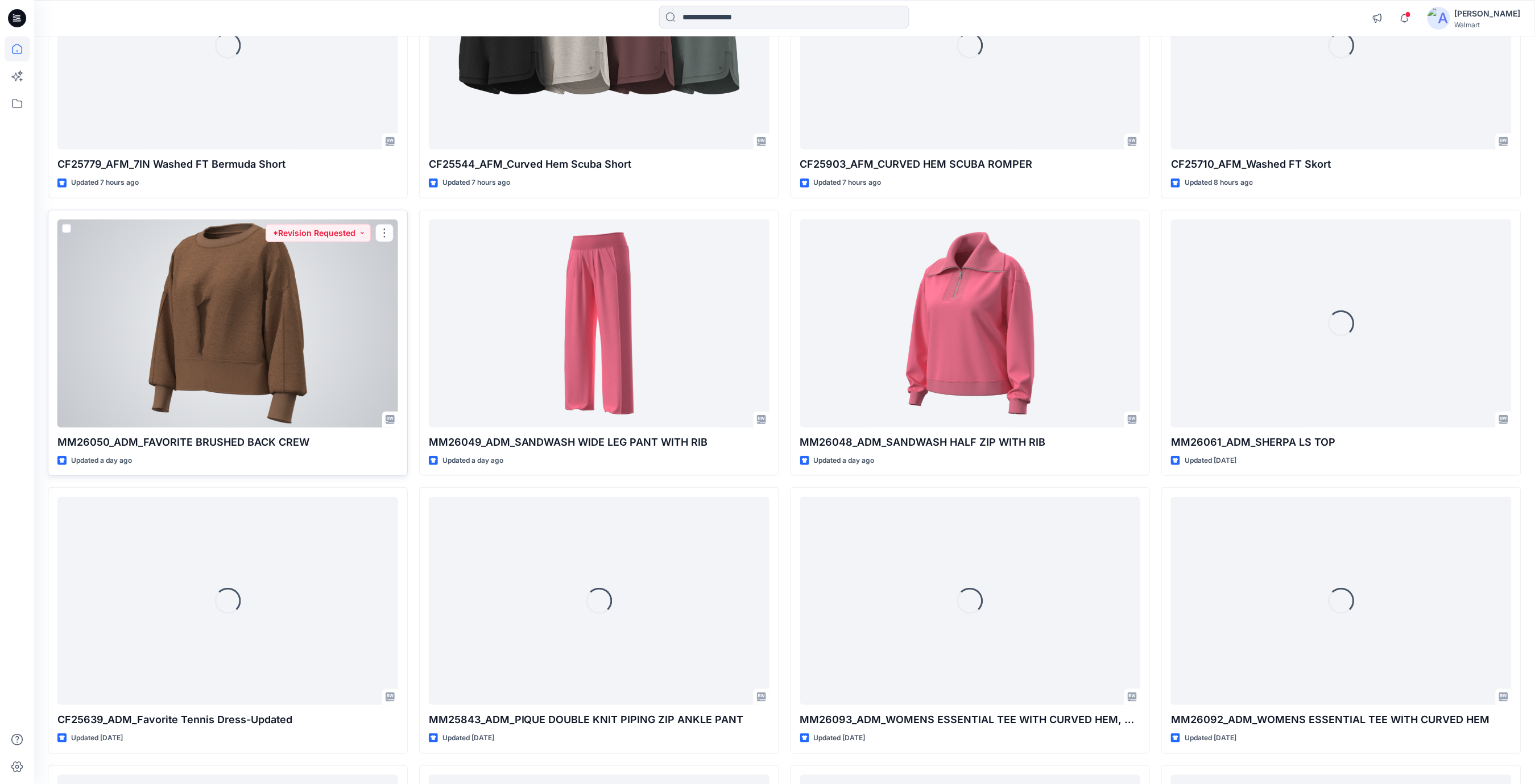
click at [281, 340] on div at bounding box center [228, 323] width 341 height 208
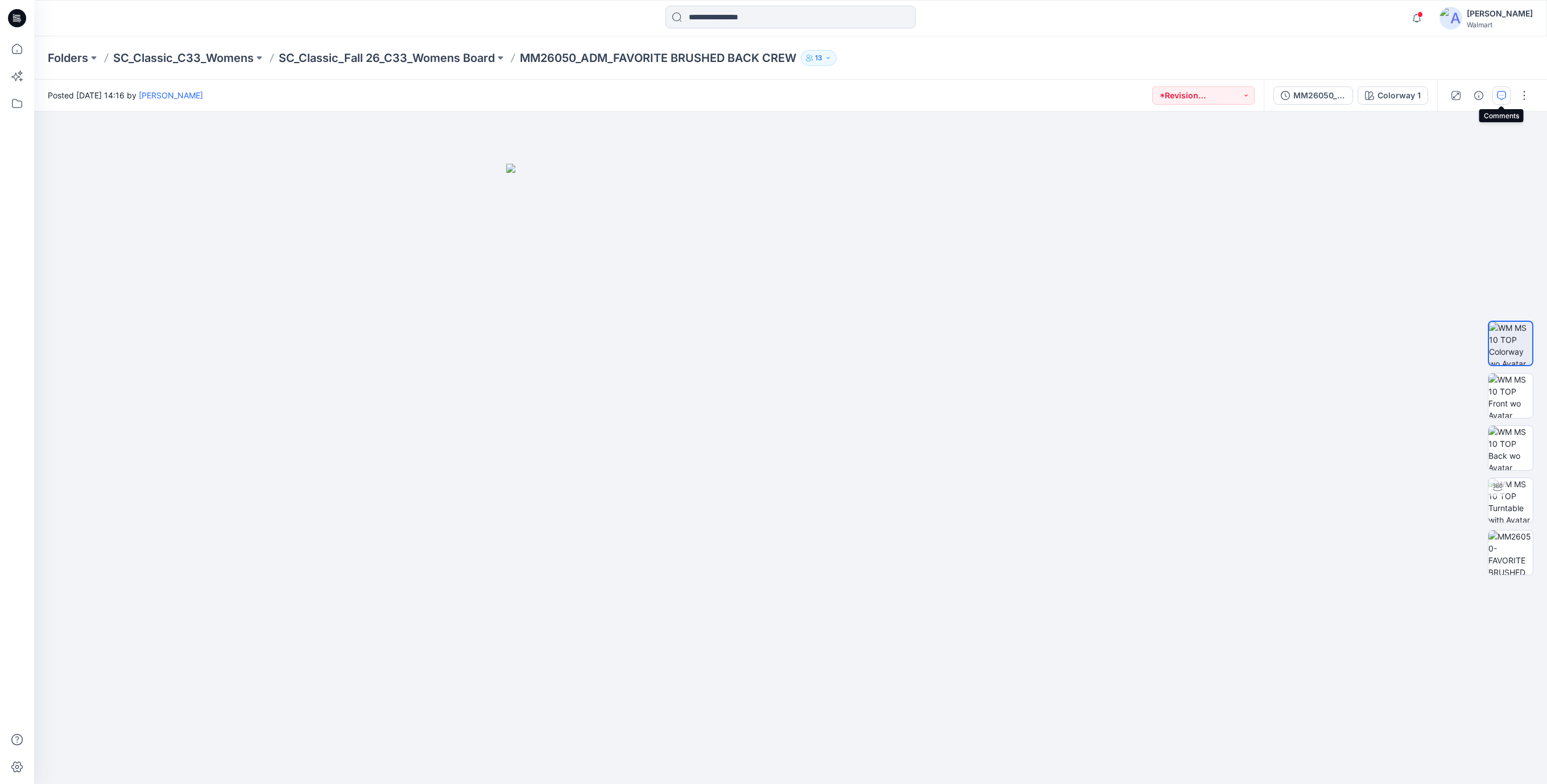
click at [1504, 94] on icon "button" at bounding box center [1501, 95] width 9 height 9
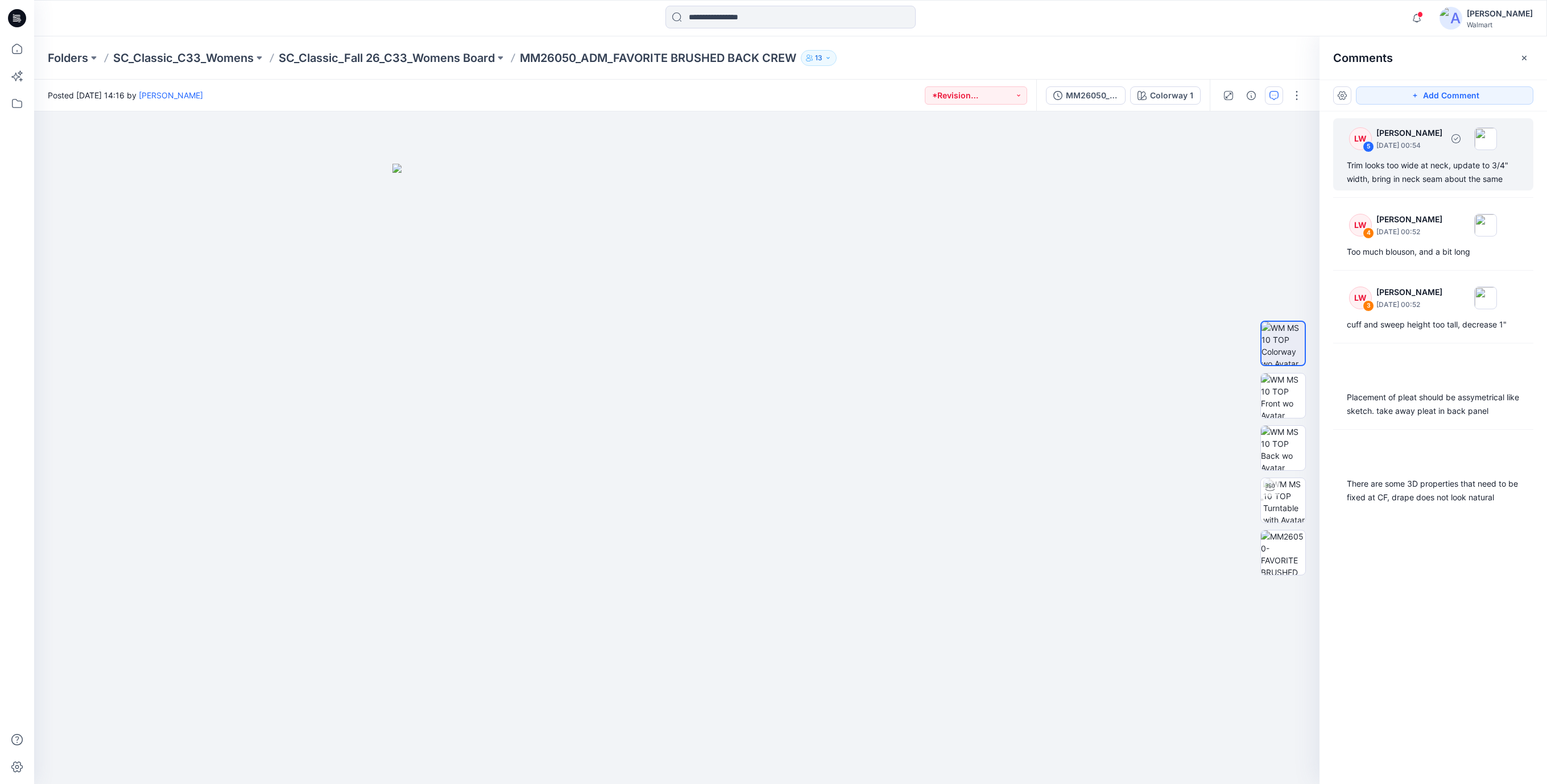
click at [1421, 174] on div "Trim looks too wide at neck, update to 3/4" width, bring in neck seam about the…" at bounding box center [1433, 172] width 173 height 27
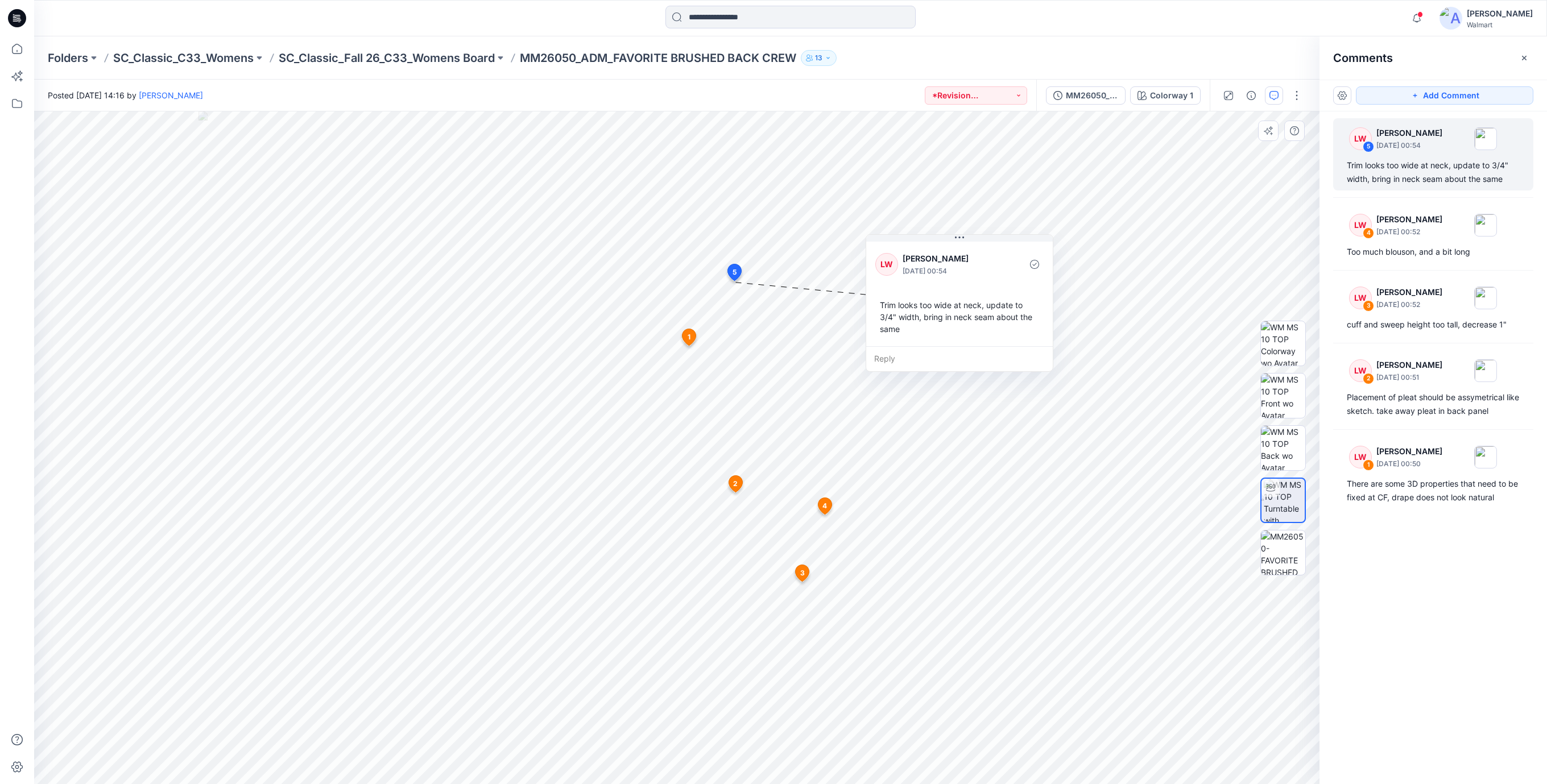
drag, startPoint x: 955, startPoint y: 314, endPoint x: 942, endPoint y: 313, distance: 13.0
click at [942, 313] on div "Trim looks too wide at neck, update to 3/4" width, bring in neck seam about the…" at bounding box center [959, 317] width 168 height 45
click at [1411, 257] on div "Too much blouson, and a bit long" at bounding box center [1433, 252] width 173 height 14
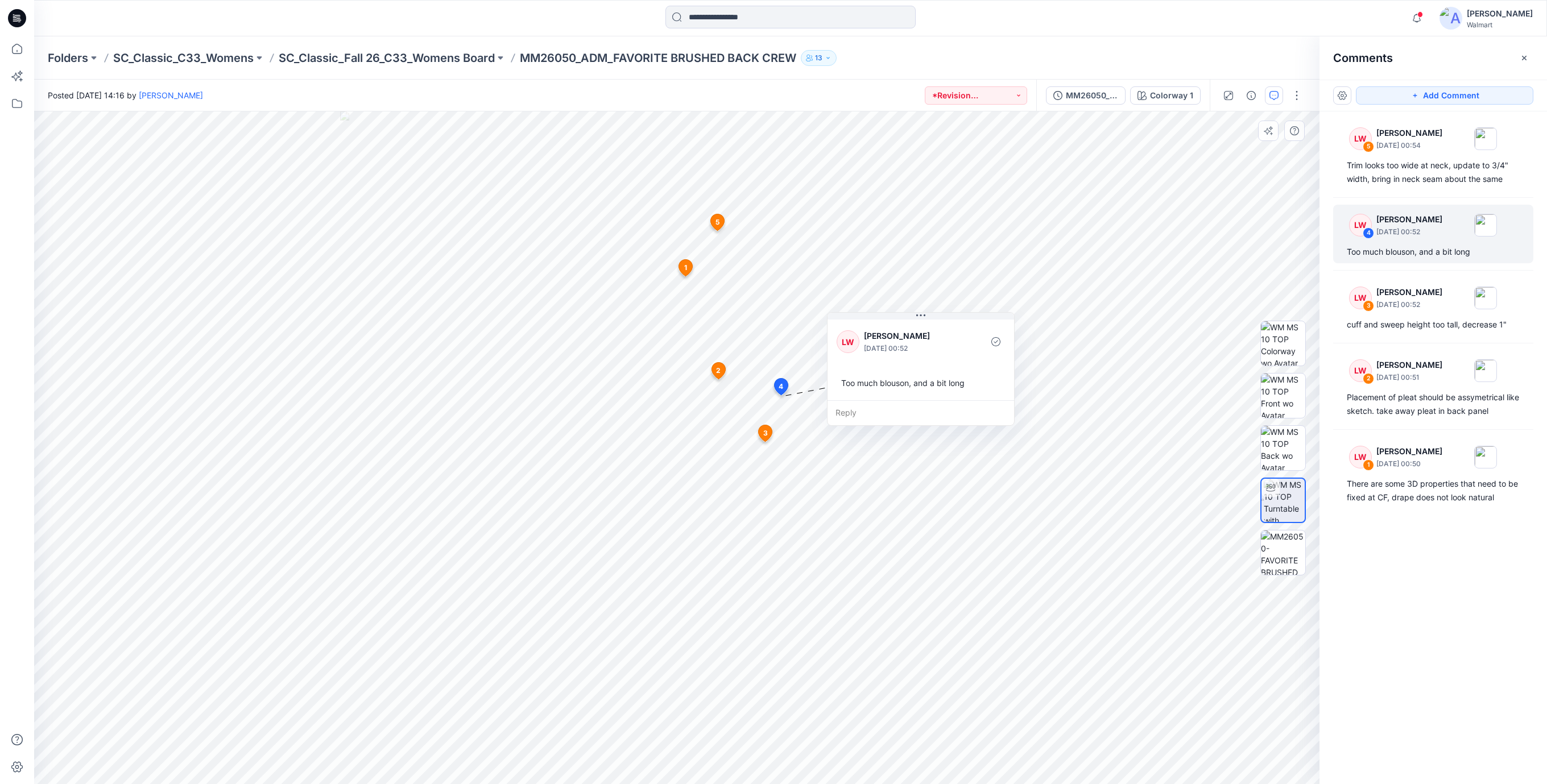
drag, startPoint x: 846, startPoint y: 482, endPoint x: 910, endPoint y: 394, distance: 108.8
click at [910, 394] on div "[PERSON_NAME] [DATE] 00:52 Too much blouson, and a bit long" at bounding box center [921, 359] width 186 height 83
click at [1390, 325] on div "cuff and sweep height too tall, decrease 1"" at bounding box center [1433, 325] width 173 height 14
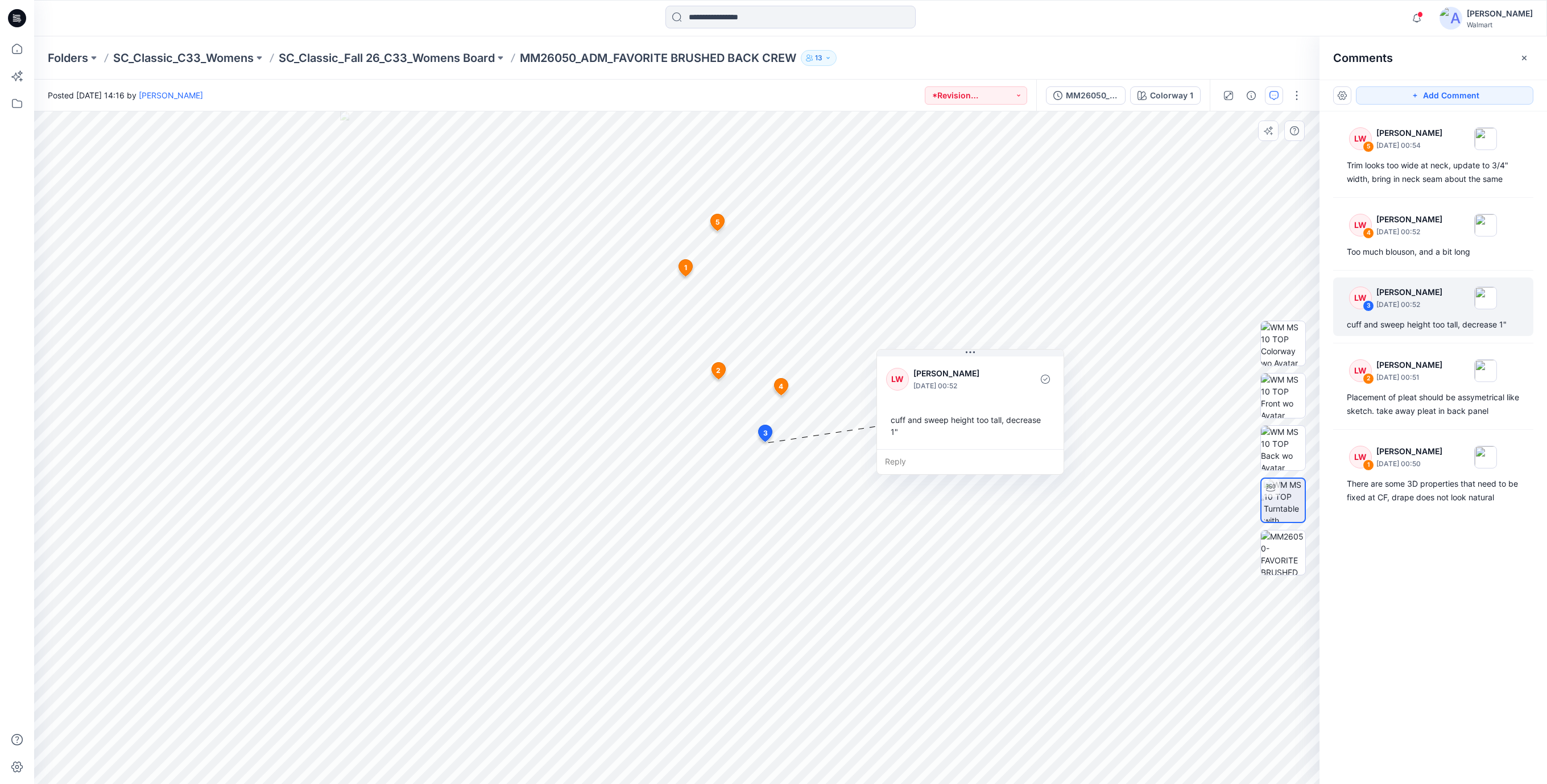
drag, startPoint x: 840, startPoint y: 528, endPoint x: 962, endPoint y: 430, distance: 156.5
click at [962, 430] on div "cuff and sweep height too tall, decrease 1"" at bounding box center [970, 425] width 168 height 33
click at [1379, 397] on div "Placement of pleat should be assymetrical like sketch. take away pleat in back …" at bounding box center [1433, 404] width 173 height 27
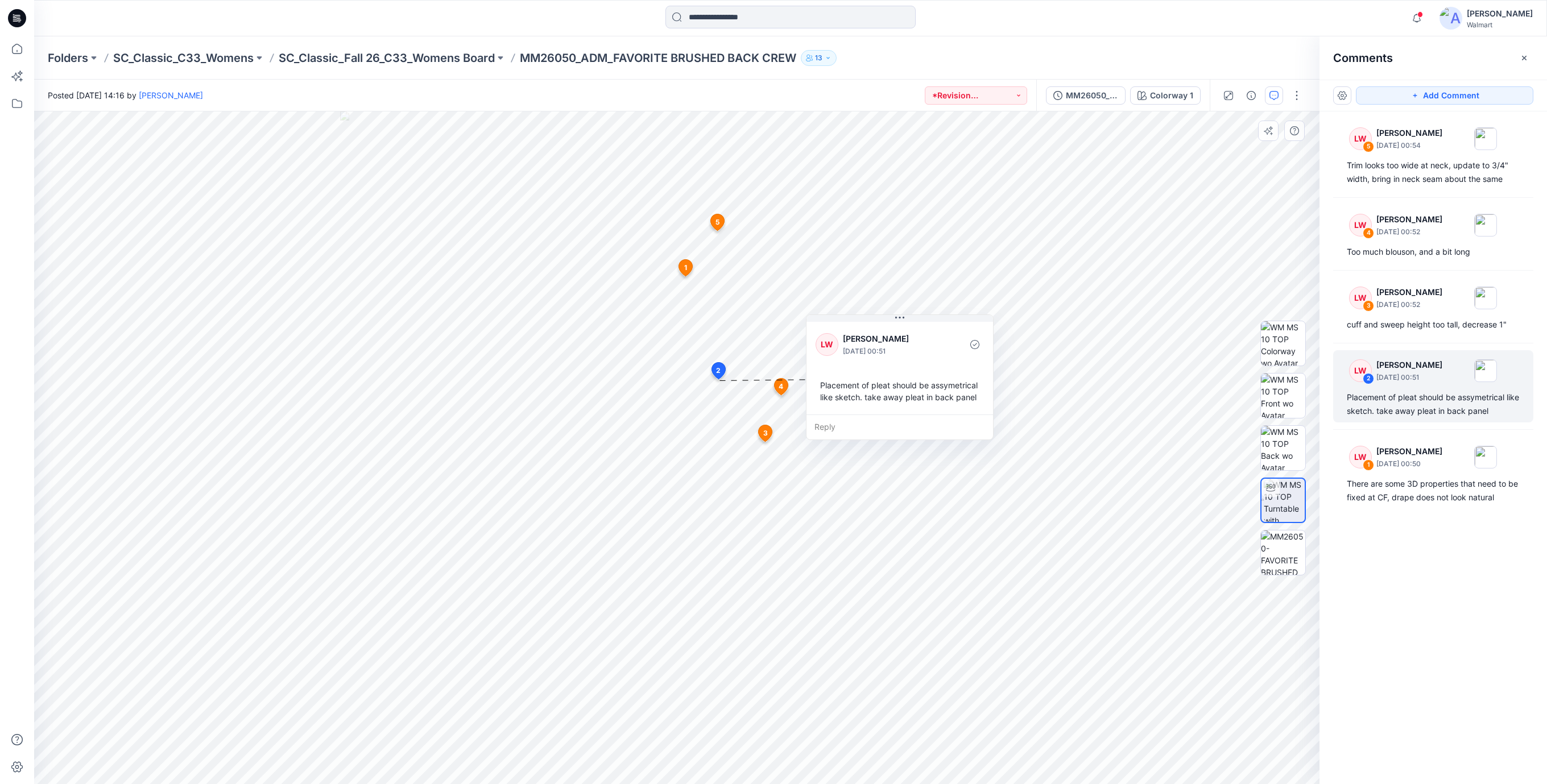
drag, startPoint x: 779, startPoint y: 452, endPoint x: 885, endPoint y: 382, distance: 127.0
click at [885, 382] on div "Placement of pleat should be assymetrical like sketch. take away pleat in back …" at bounding box center [899, 391] width 168 height 33
click at [1277, 502] on img at bounding box center [1284, 500] width 41 height 43
click at [1278, 505] on img at bounding box center [1284, 500] width 41 height 43
click at [1279, 508] on img at bounding box center [1284, 500] width 41 height 43
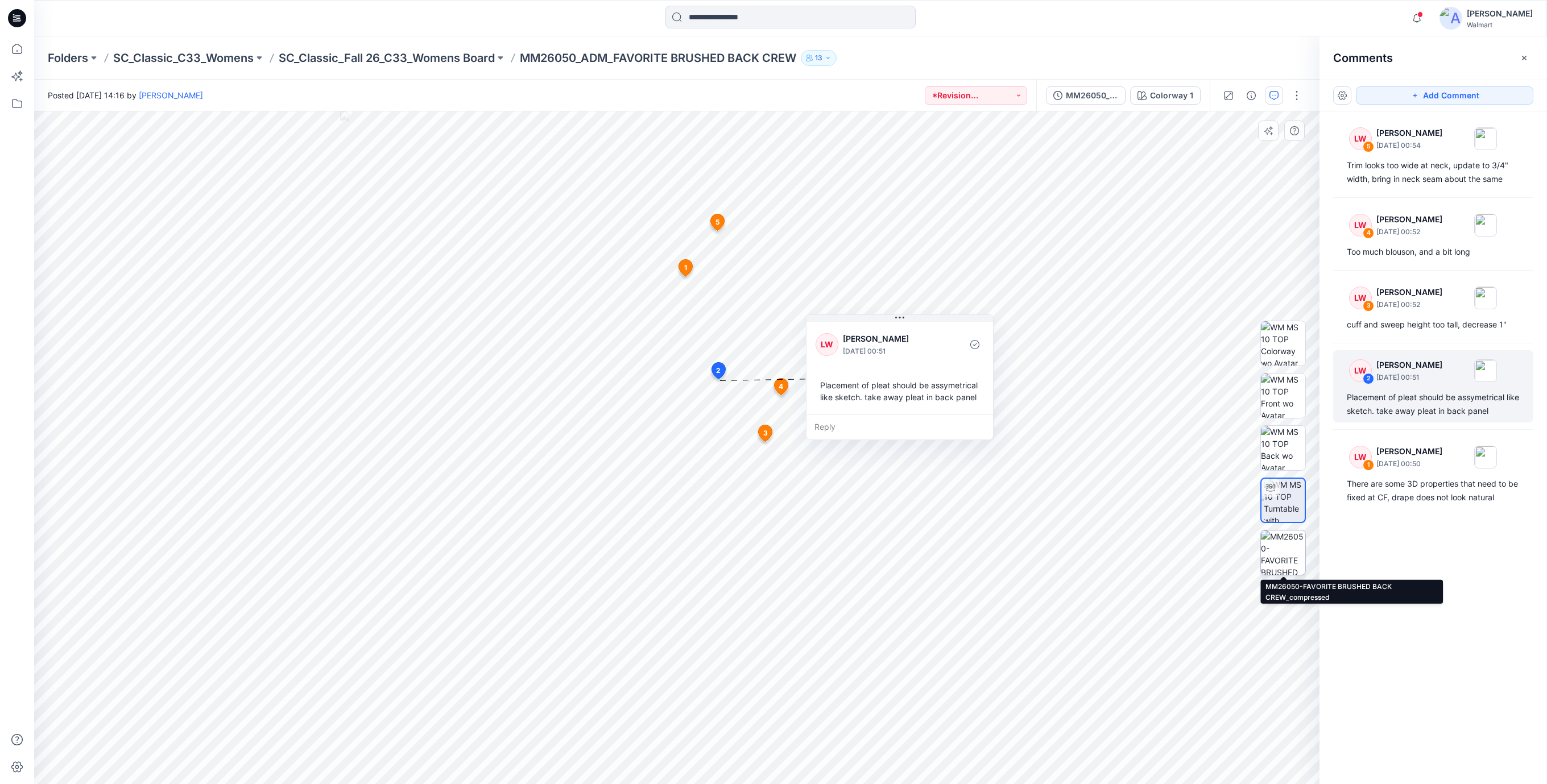
click at [1267, 553] on img at bounding box center [1283, 552] width 45 height 45
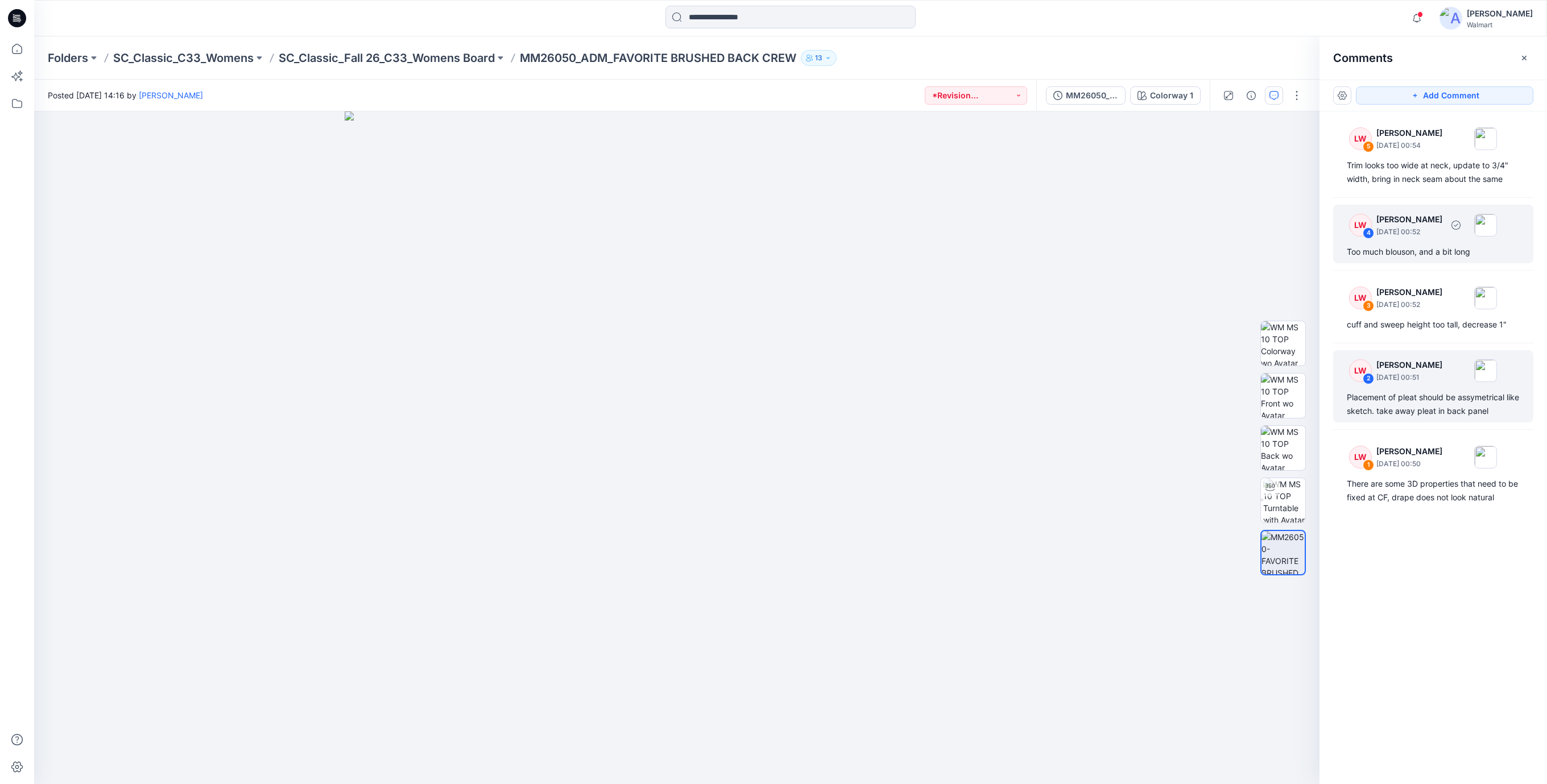
click at [1400, 251] on div "Too much blouson, and a bit long" at bounding box center [1433, 252] width 173 height 14
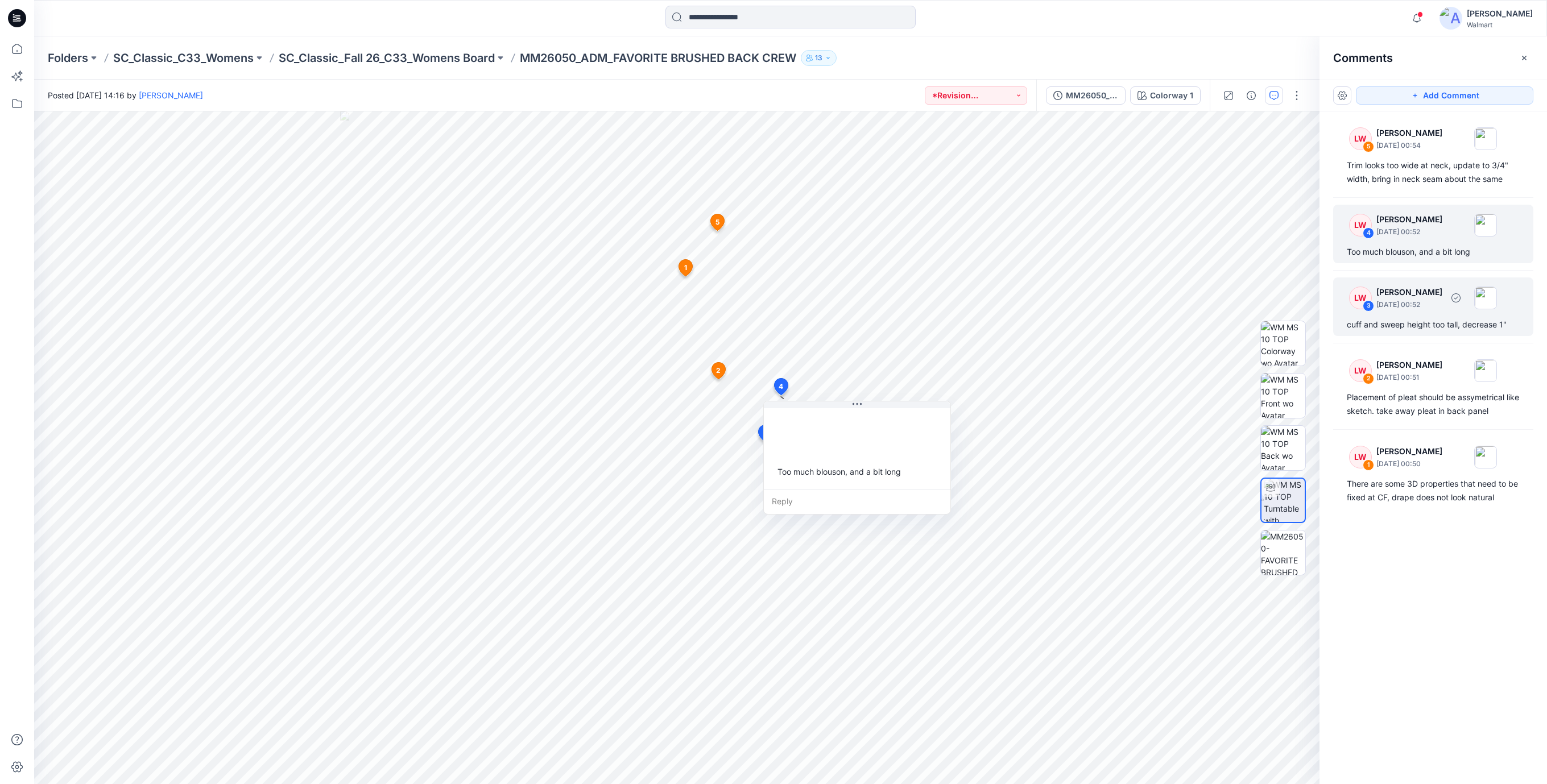
click at [1393, 318] on div "cuff and sweep height too tall, decrease 1"" at bounding box center [1433, 325] width 173 height 14
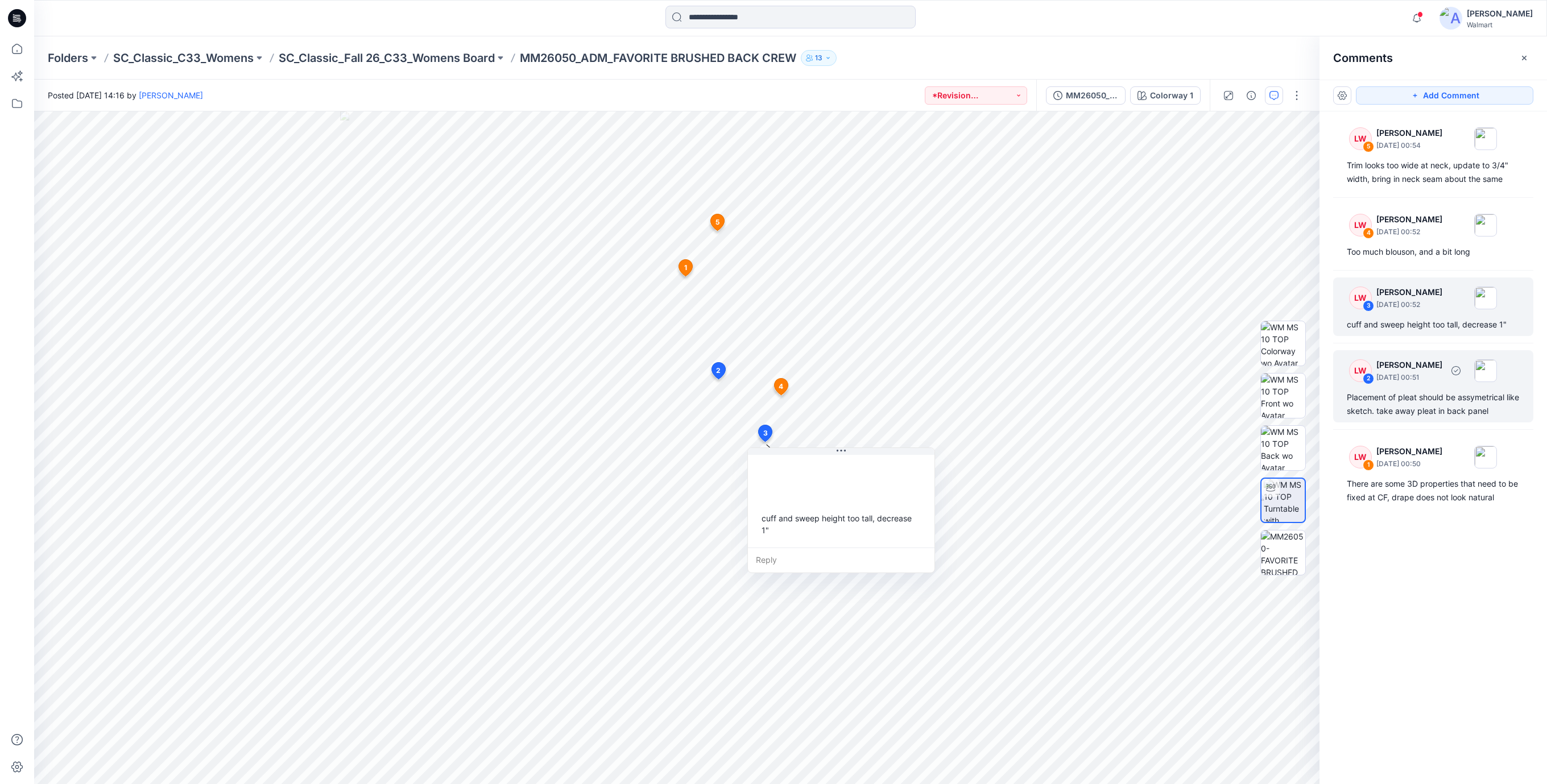
click at [1381, 398] on div "Placement of pleat should be assymetrical like sketch. take away pleat in back …" at bounding box center [1433, 404] width 173 height 27
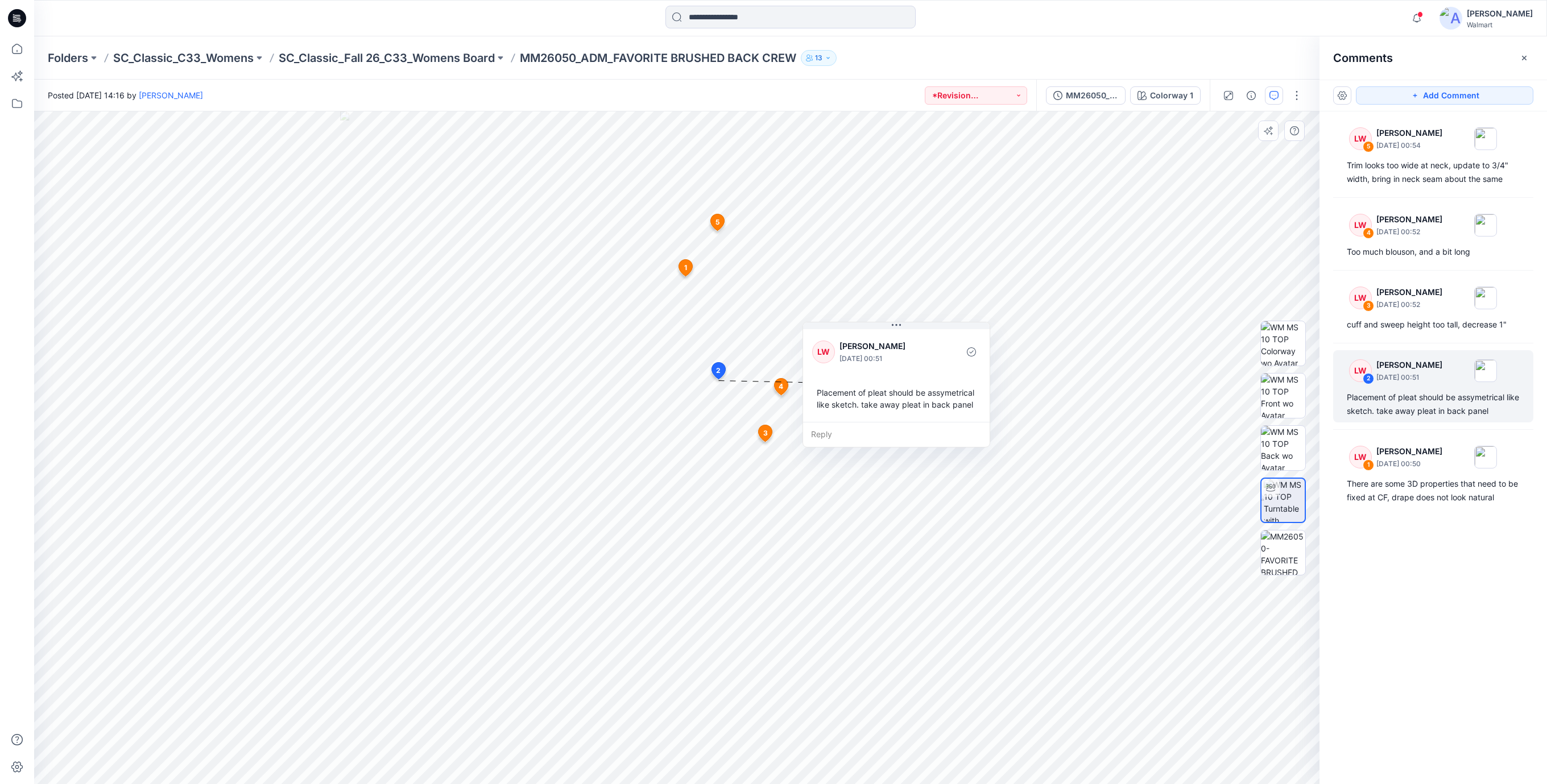
drag, startPoint x: 786, startPoint y: 458, endPoint x: 888, endPoint y: 394, distance: 120.4
click at [888, 394] on div "Placement of pleat should be assymetrical like sketch. take away pleat in back …" at bounding box center [896, 398] width 168 height 33
click at [1388, 498] on div "There are some 3D properties that need to be fixed at CF, drape does not look n…" at bounding box center [1433, 490] width 173 height 27
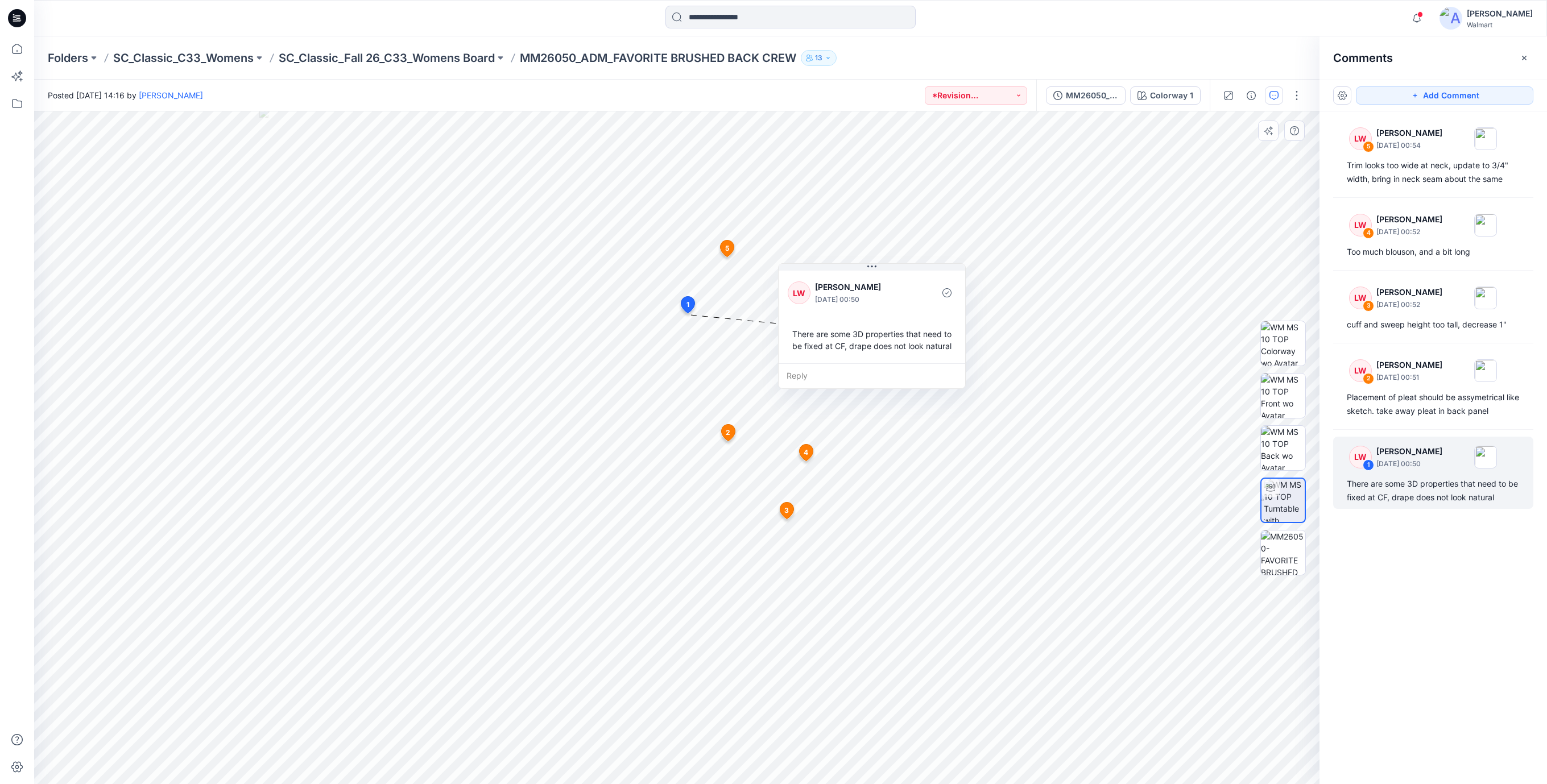
drag, startPoint x: 789, startPoint y: 380, endPoint x: 856, endPoint y: 346, distance: 75.1
click at [856, 346] on div "There are some 3D properties that need to be fixed at CF, drape does not look n…" at bounding box center [871, 340] width 168 height 33
click at [908, 336] on div "There are some 3D properties that need to be fixed at CF, drape does not look n…" at bounding box center [903, 334] width 168 height 33
click at [13, 15] on icon at bounding box center [17, 18] width 18 height 18
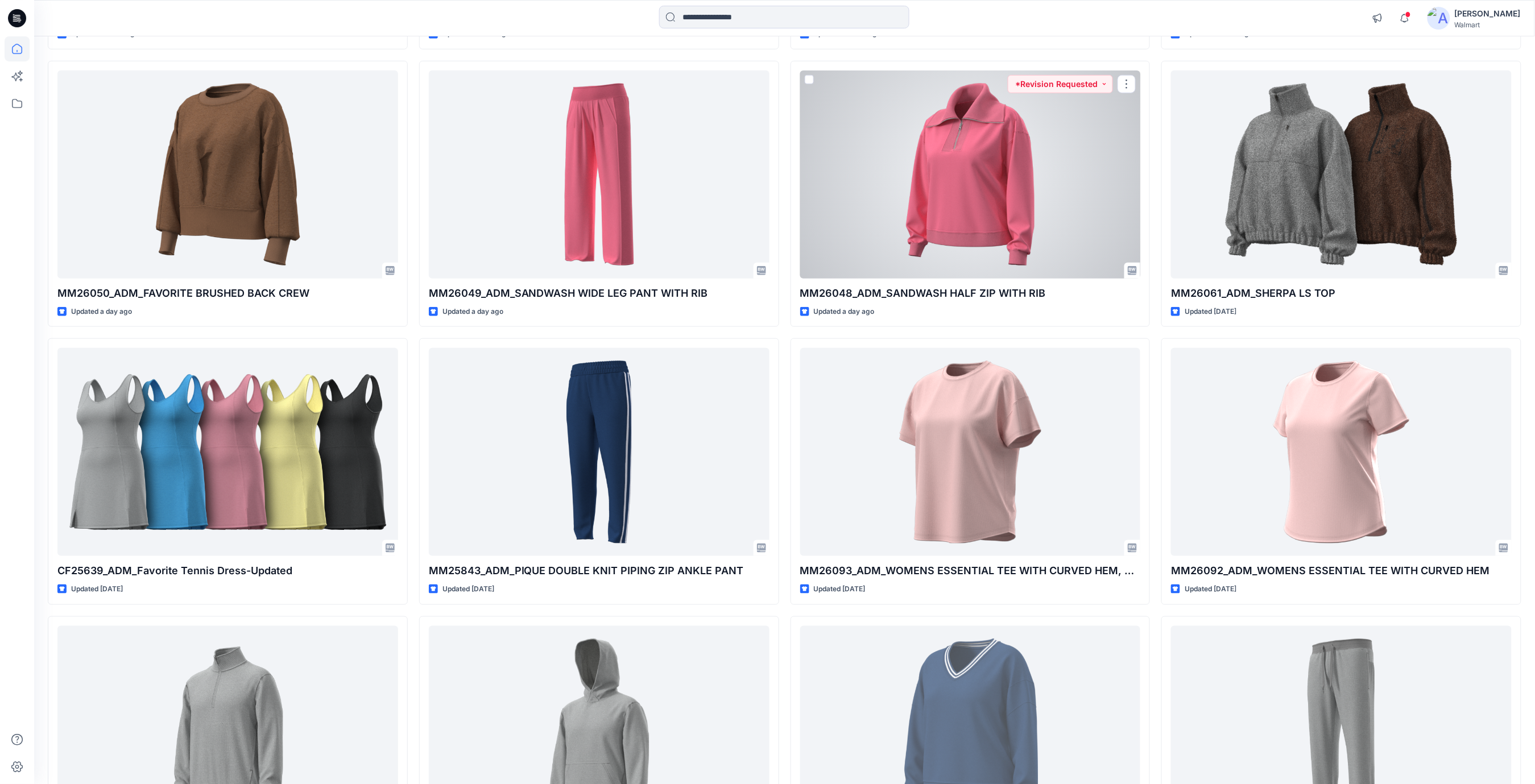
scroll to position [228, 0]
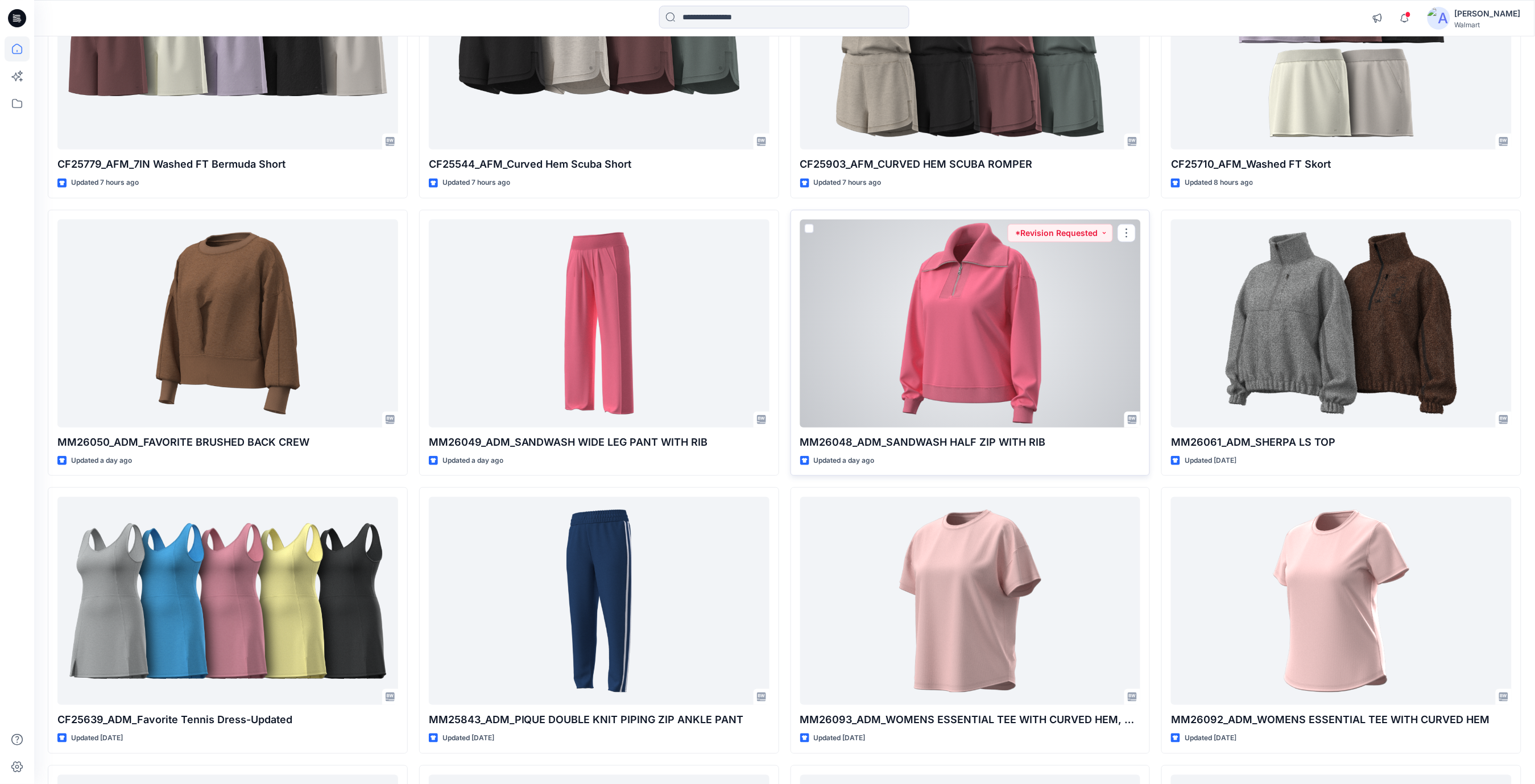
click at [990, 317] on div at bounding box center [970, 323] width 341 height 208
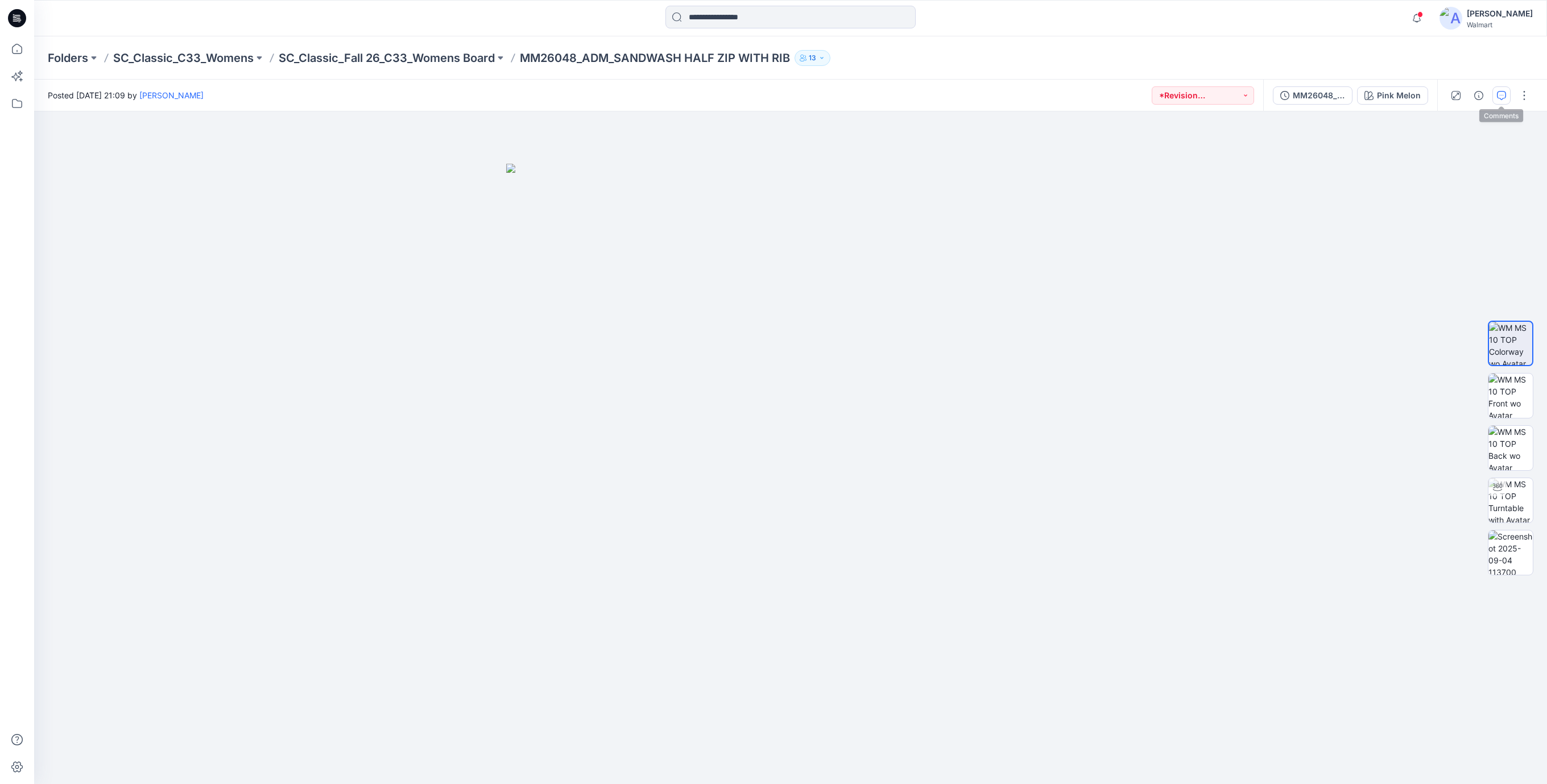
click at [1501, 93] on icon "button" at bounding box center [1501, 95] width 9 height 9
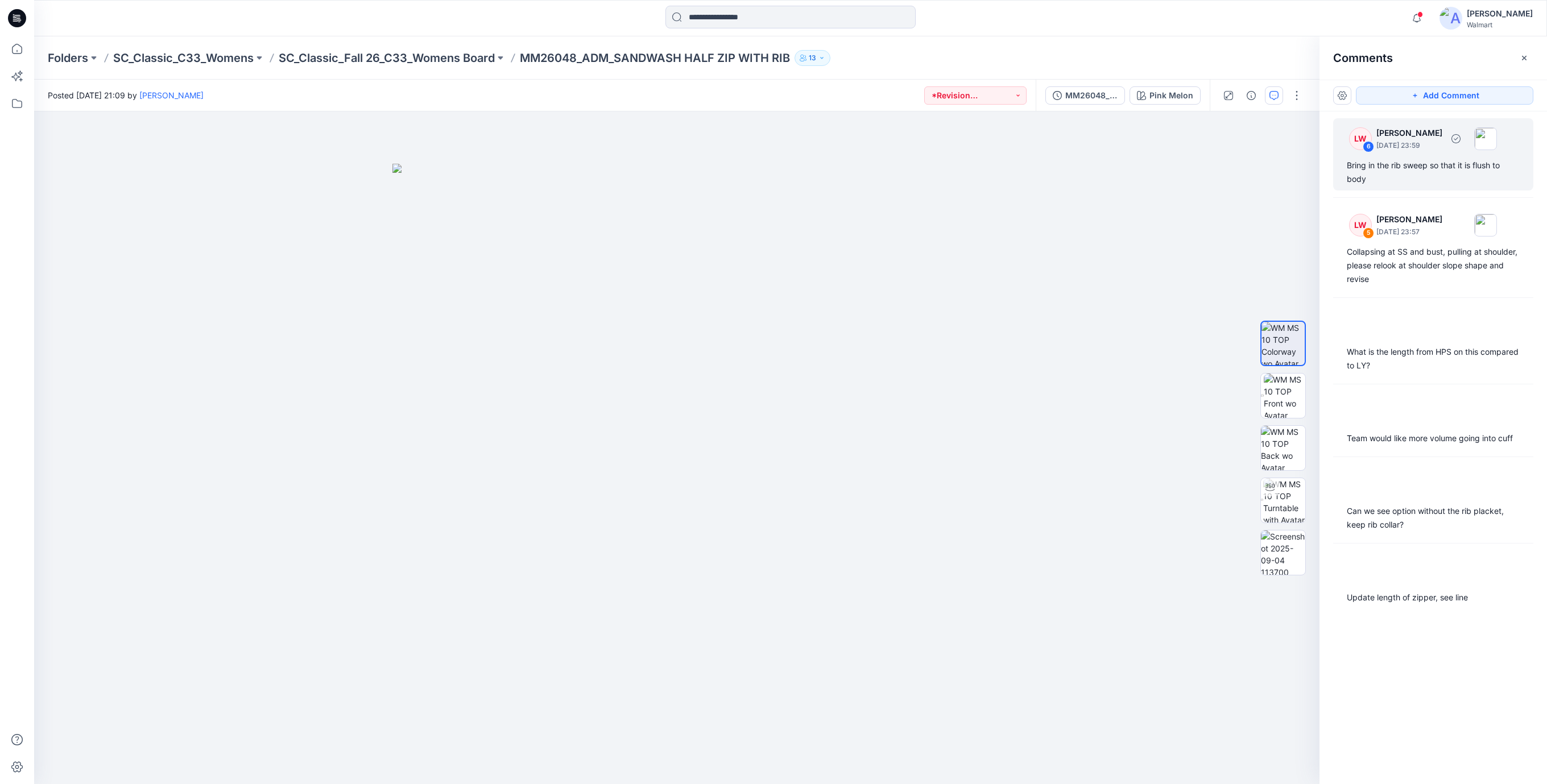
click at [1418, 174] on div "Bring in the rib sweep so that it is flush to body" at bounding box center [1433, 172] width 173 height 27
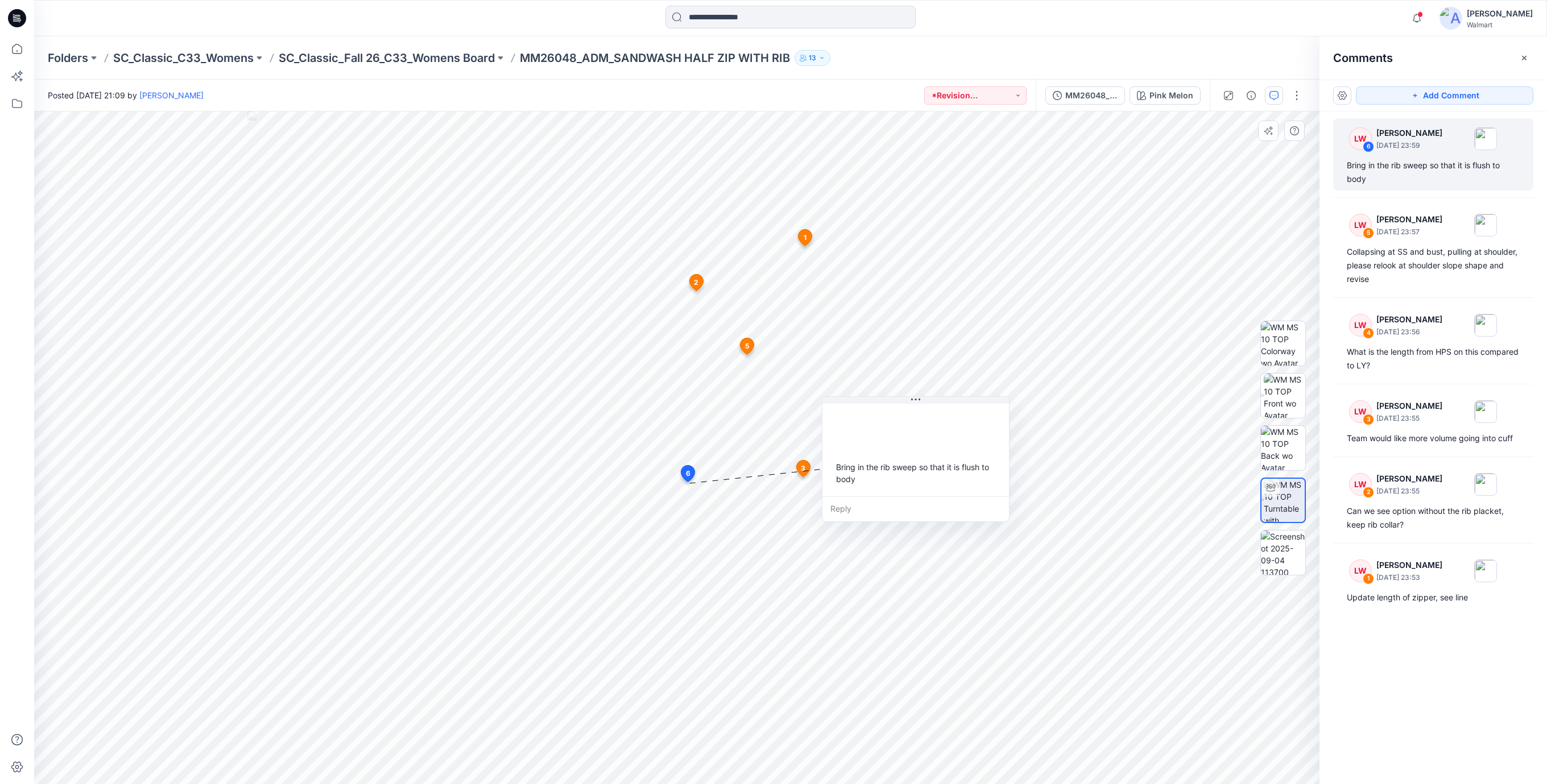
drag, startPoint x: 907, startPoint y: 516, endPoint x: 942, endPoint y: 490, distance: 43.6
click at [942, 490] on div "Bring in the rib sweep so that it is flush to body" at bounding box center [915, 448] width 186 height 95
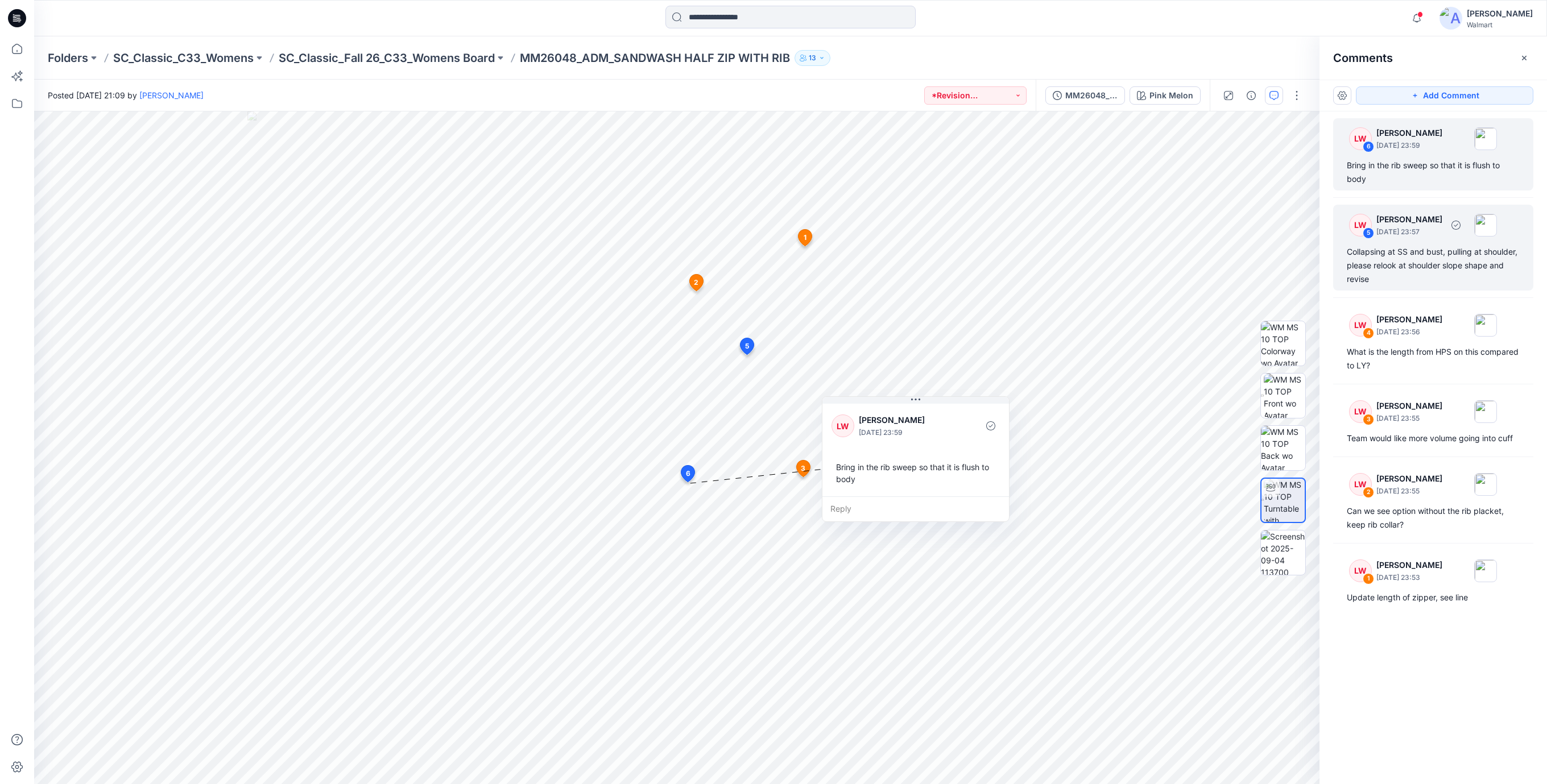
click at [1415, 270] on div "Collapsing at SS and bust, pulling at shoulder, please relook at shoulder slope…" at bounding box center [1433, 265] width 173 height 41
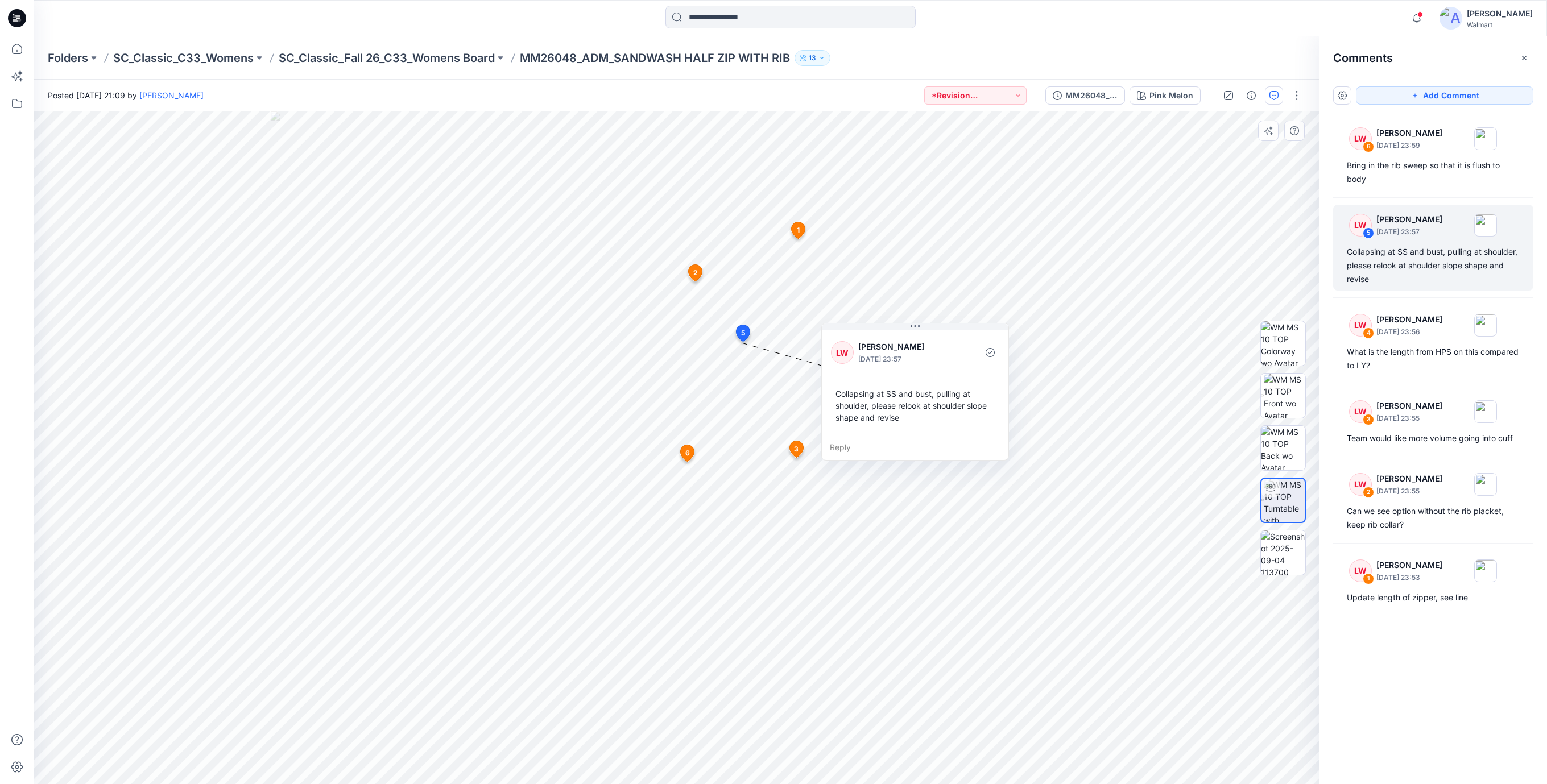
drag, startPoint x: 862, startPoint y: 467, endPoint x: 944, endPoint y: 446, distance: 84.6
click at [944, 446] on div "Reply" at bounding box center [915, 447] width 186 height 25
click at [1406, 358] on div "What is the length from HPS on this compared to LY?" at bounding box center [1433, 359] width 173 height 27
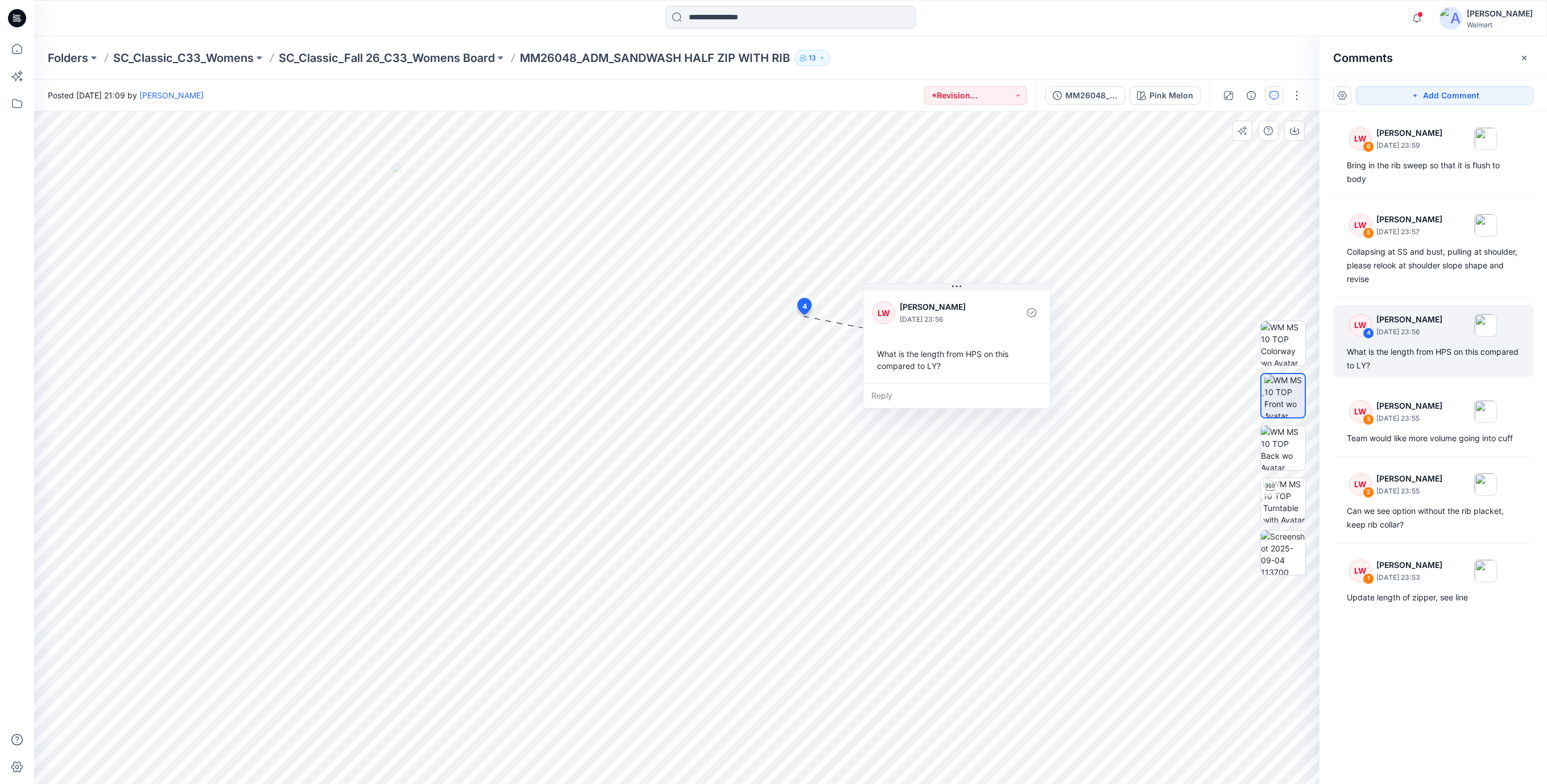
drag, startPoint x: 871, startPoint y: 407, endPoint x: 941, endPoint y: 374, distance: 77.4
click at [941, 374] on div "What is the length from HPS on this compared to LY?" at bounding box center [956, 359] width 168 height 33
click at [1399, 429] on div "LW 3 [PERSON_NAME] [DATE] 23:55 Team would like more volume going into cuff" at bounding box center [1433, 420] width 200 height 59
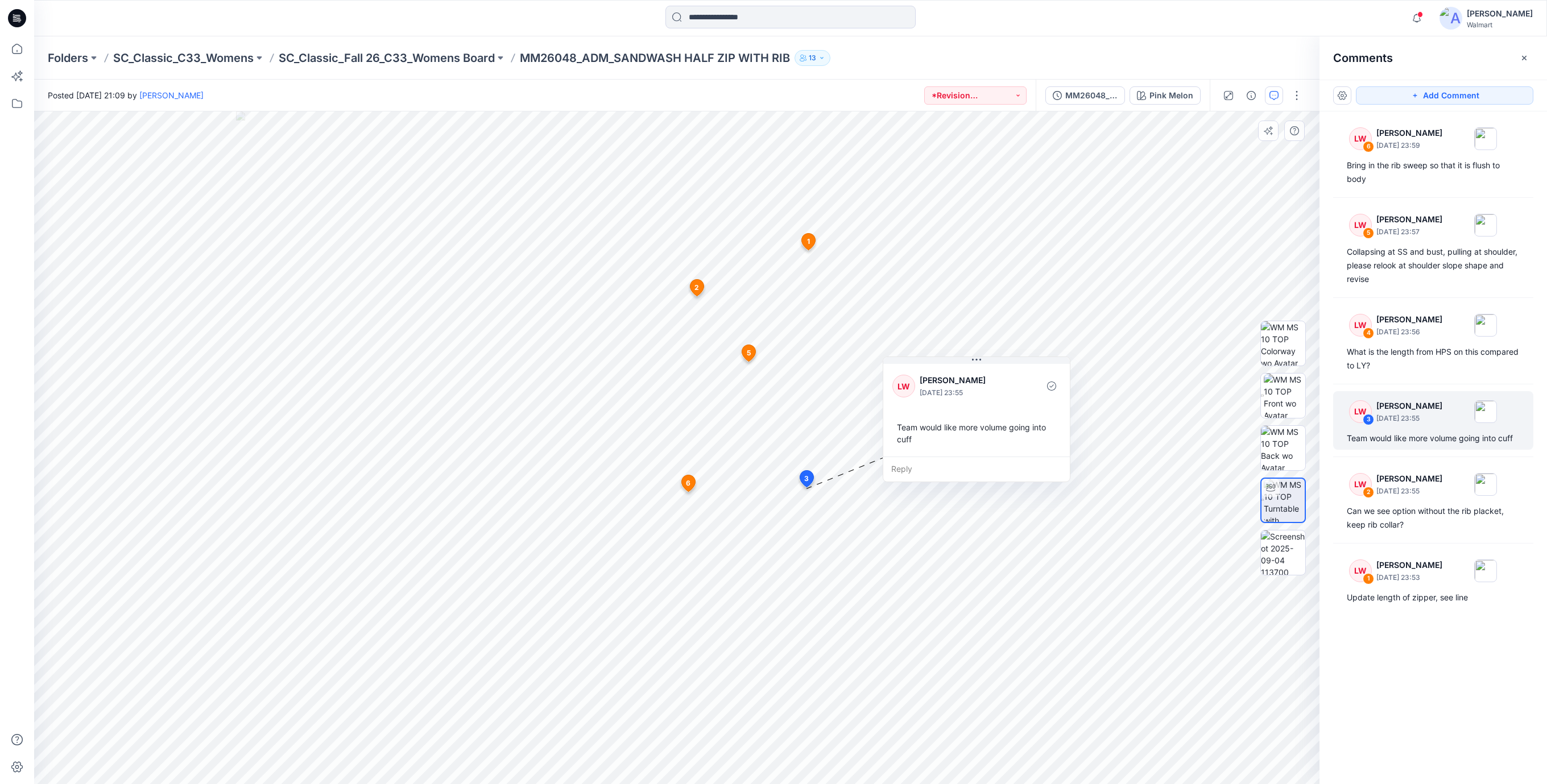
drag, startPoint x: 866, startPoint y: 554, endPoint x: 950, endPoint y: 434, distance: 146.5
click at [950, 434] on div "Team would like more volume going into cuff" at bounding box center [976, 433] width 168 height 33
drag, startPoint x: 1011, startPoint y: 455, endPoint x: 949, endPoint y: 466, distance: 63.0
click at [949, 466] on div "[PERSON_NAME] [DATE] 23:55 Team would like more volume going into cuff Reply" at bounding box center [915, 430] width 188 height 126
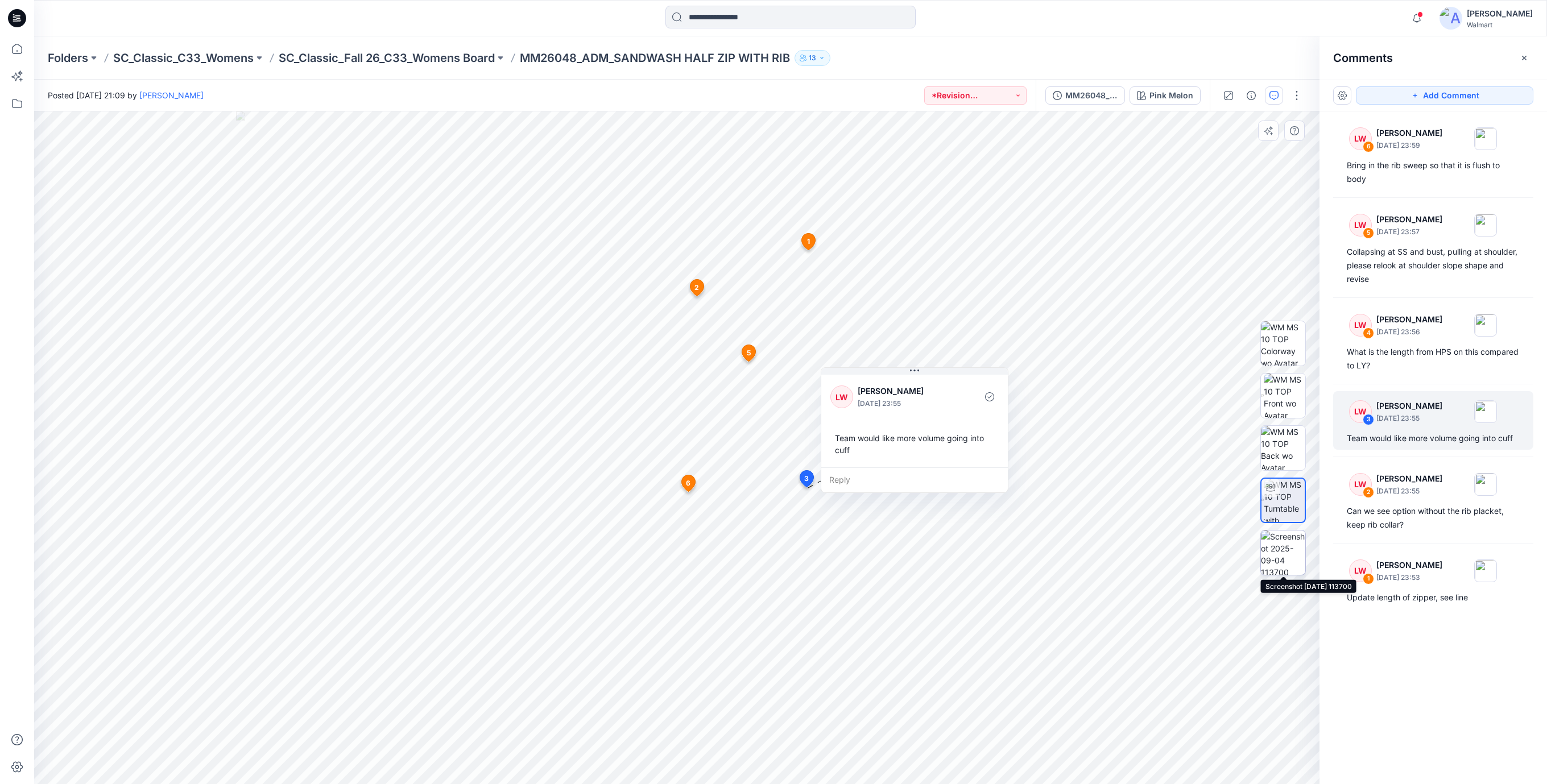
click at [1286, 556] on img at bounding box center [1283, 552] width 45 height 45
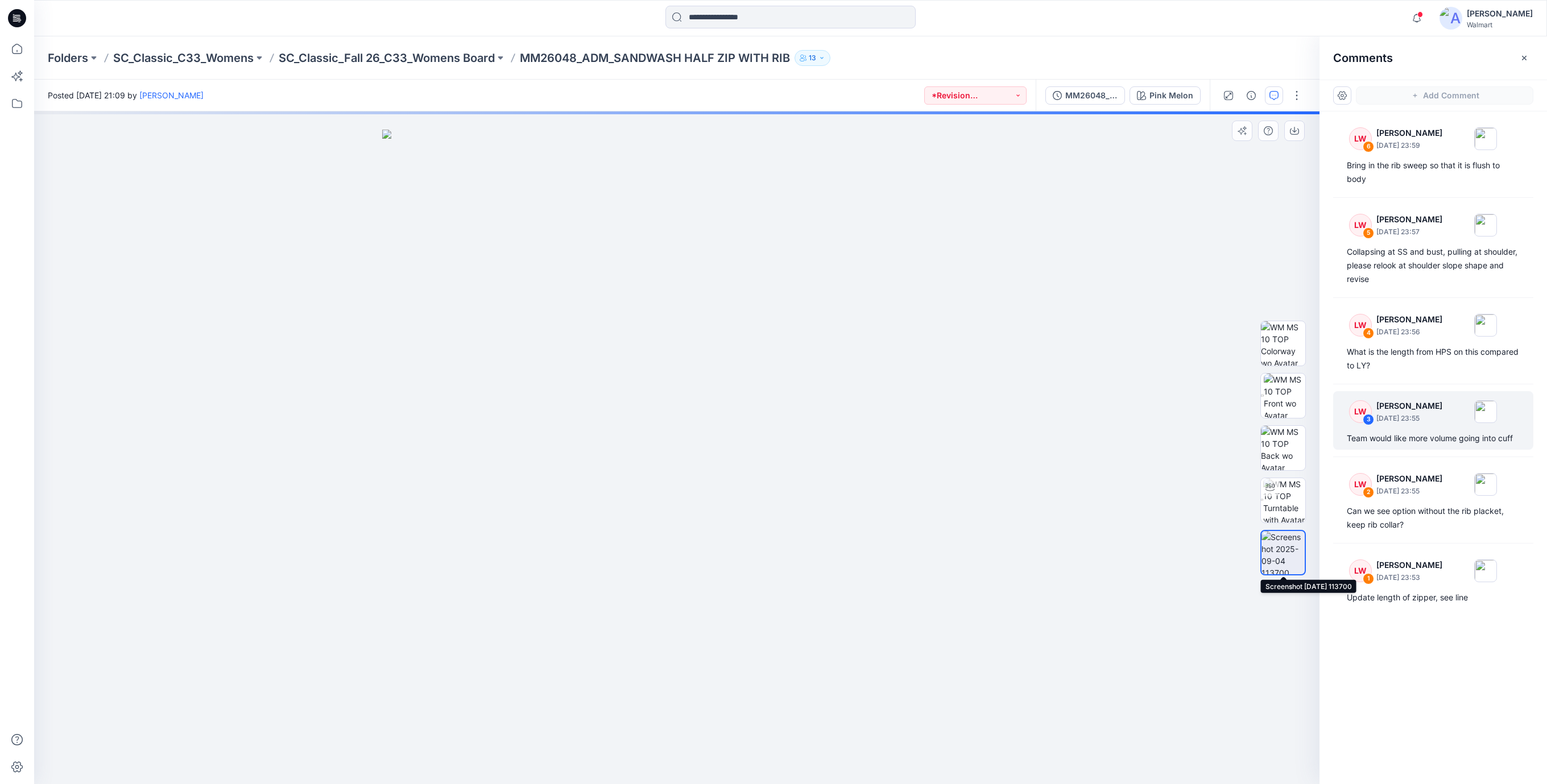
click at [1294, 567] on img at bounding box center [1283, 552] width 43 height 43
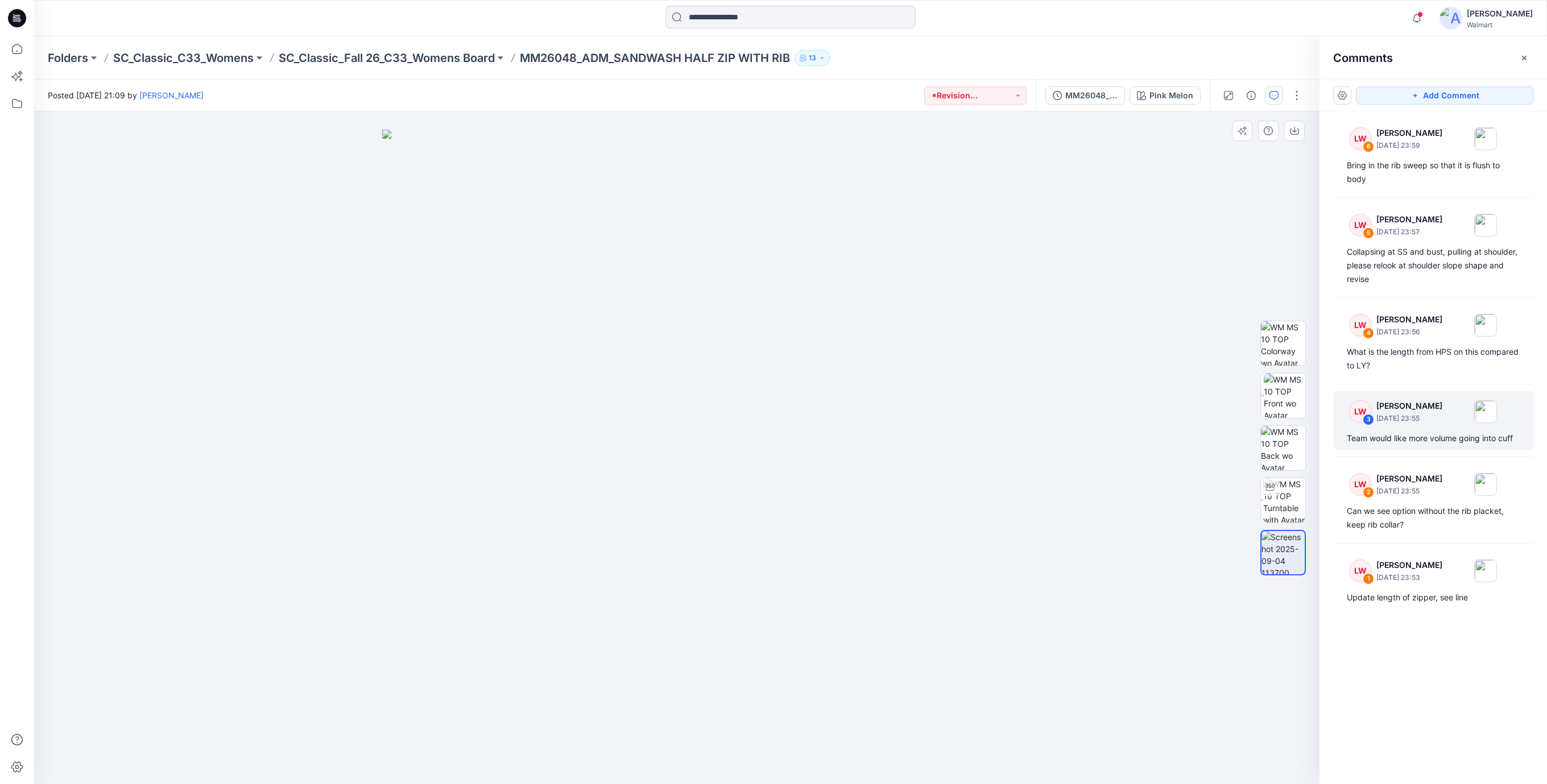
drag, startPoint x: 693, startPoint y: 511, endPoint x: 721, endPoint y: 417, distance: 98.1
click at [721, 417] on img at bounding box center [677, 457] width 590 height 655
click at [1408, 432] on div "Team would like more volume going into cuff" at bounding box center [1433, 438] width 173 height 14
click at [1408, 434] on div "Team would like more volume going into cuff" at bounding box center [1433, 438] width 173 height 14
click at [1408, 510] on div "Can we see option without the rib placket, keep rib collar?" at bounding box center [1433, 518] width 173 height 27
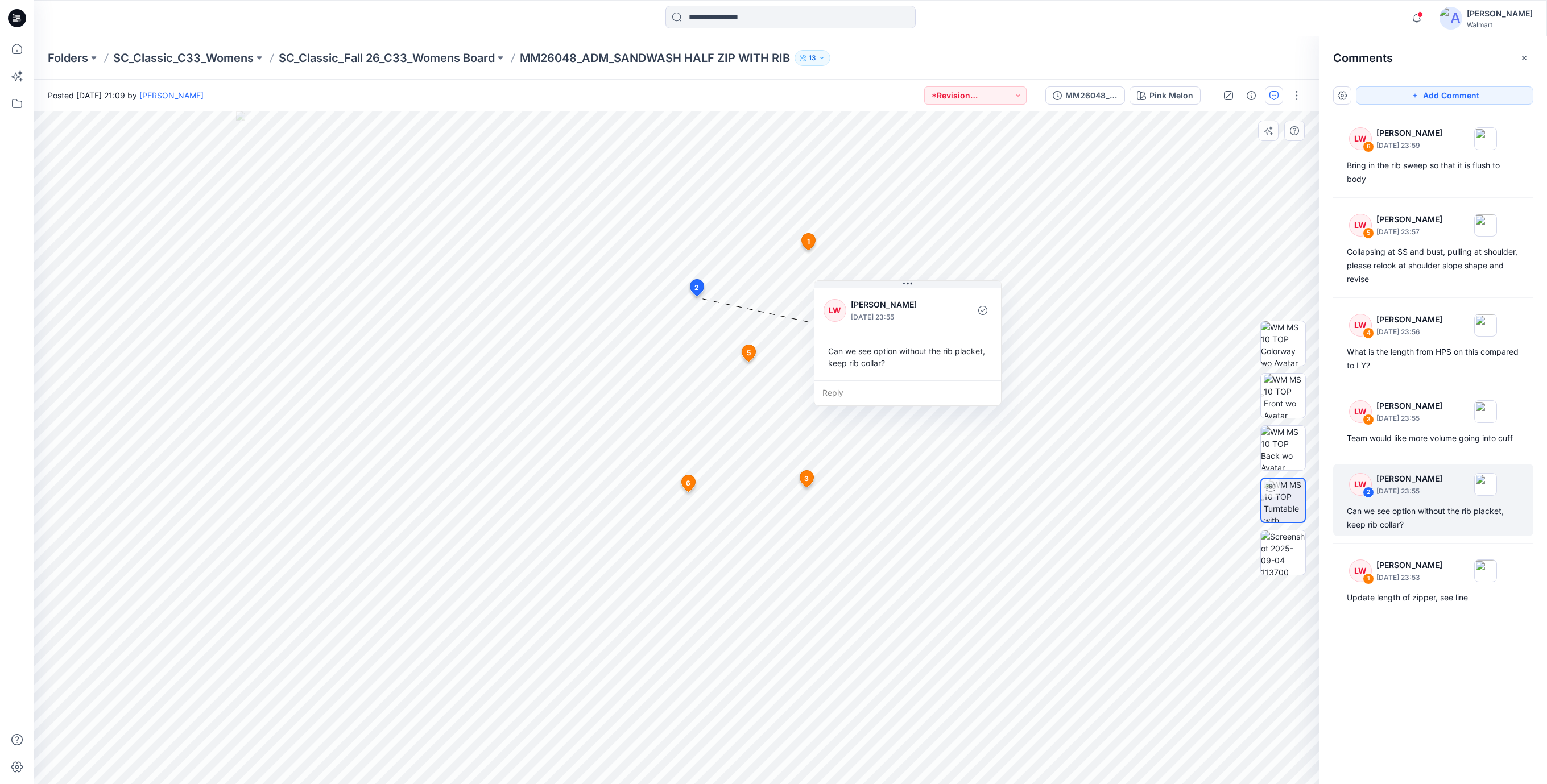
drag, startPoint x: 799, startPoint y: 380, endPoint x: 934, endPoint y: 358, distance: 136.8
click at [934, 358] on div "Can we see option without the rib placket, keep rib collar?" at bounding box center [907, 357] width 168 height 33
drag, startPoint x: 944, startPoint y: 363, endPoint x: 940, endPoint y: 380, distance: 17.5
click at [946, 369] on div "Can we see option without the rib placket, keep rib collar?" at bounding box center [924, 369] width 168 height 33
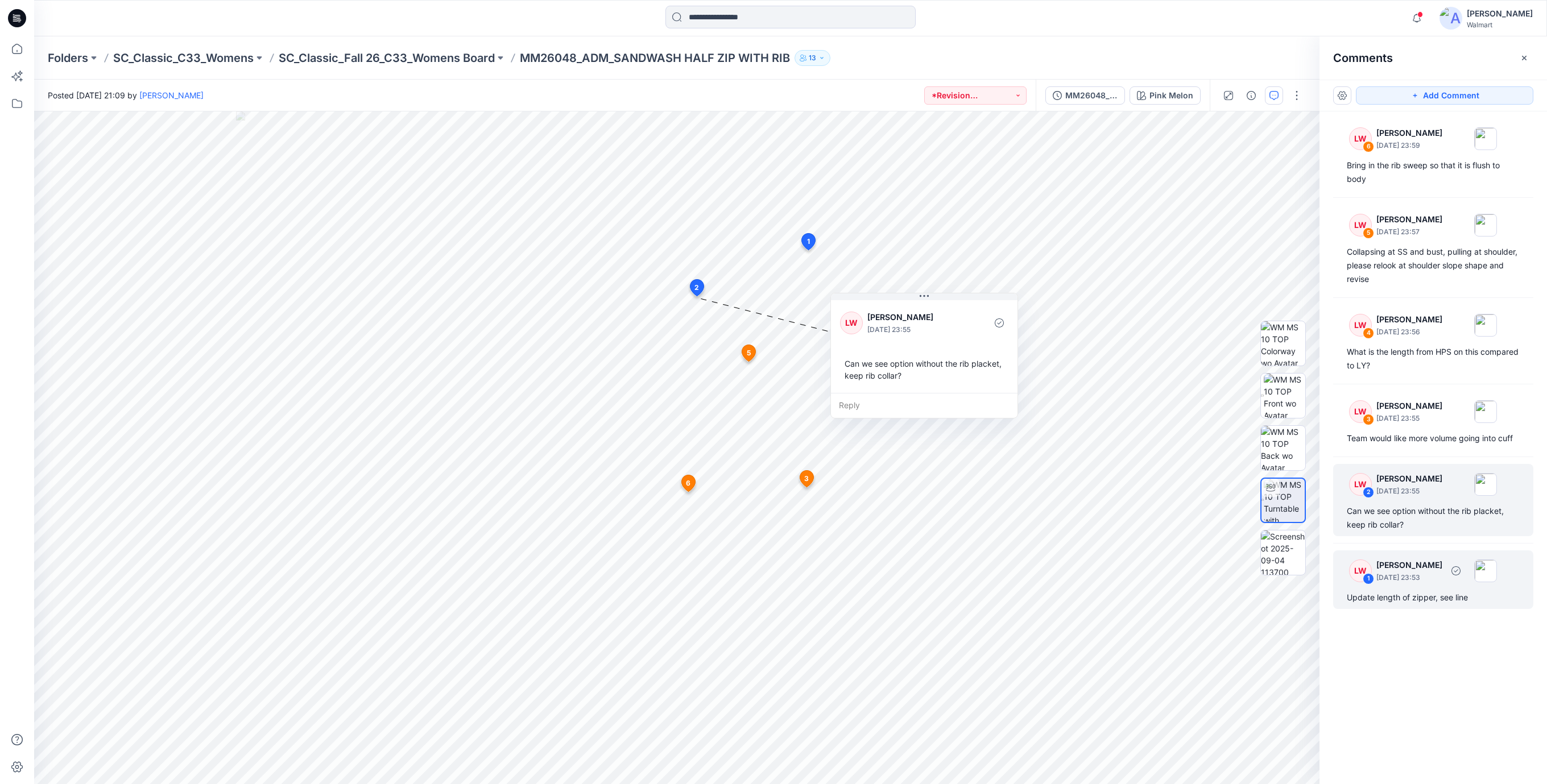
click at [1431, 604] on div "Update length of zipper, see line" at bounding box center [1433, 598] width 173 height 14
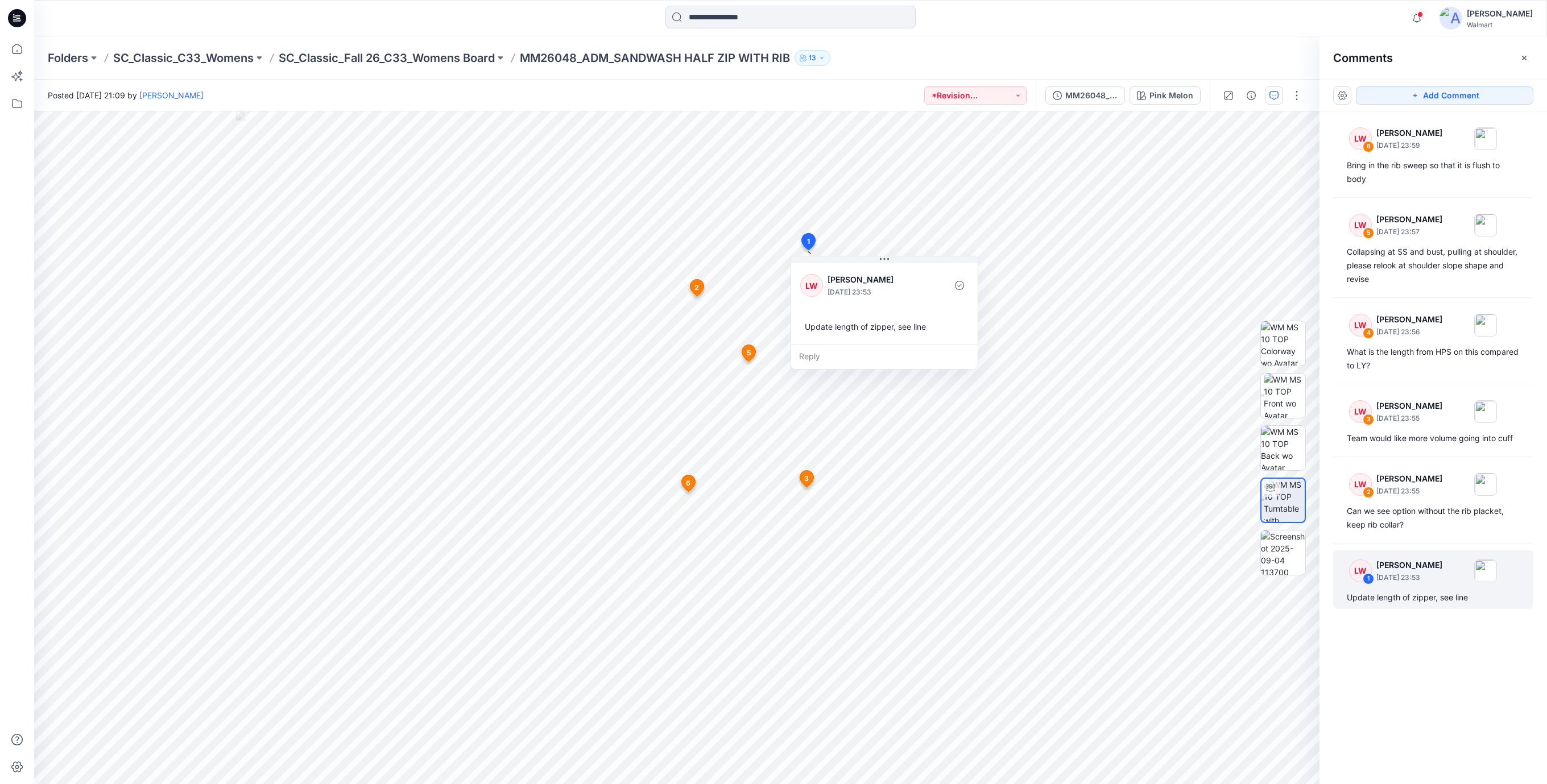
click at [14, 16] on icon at bounding box center [17, 18] width 18 height 18
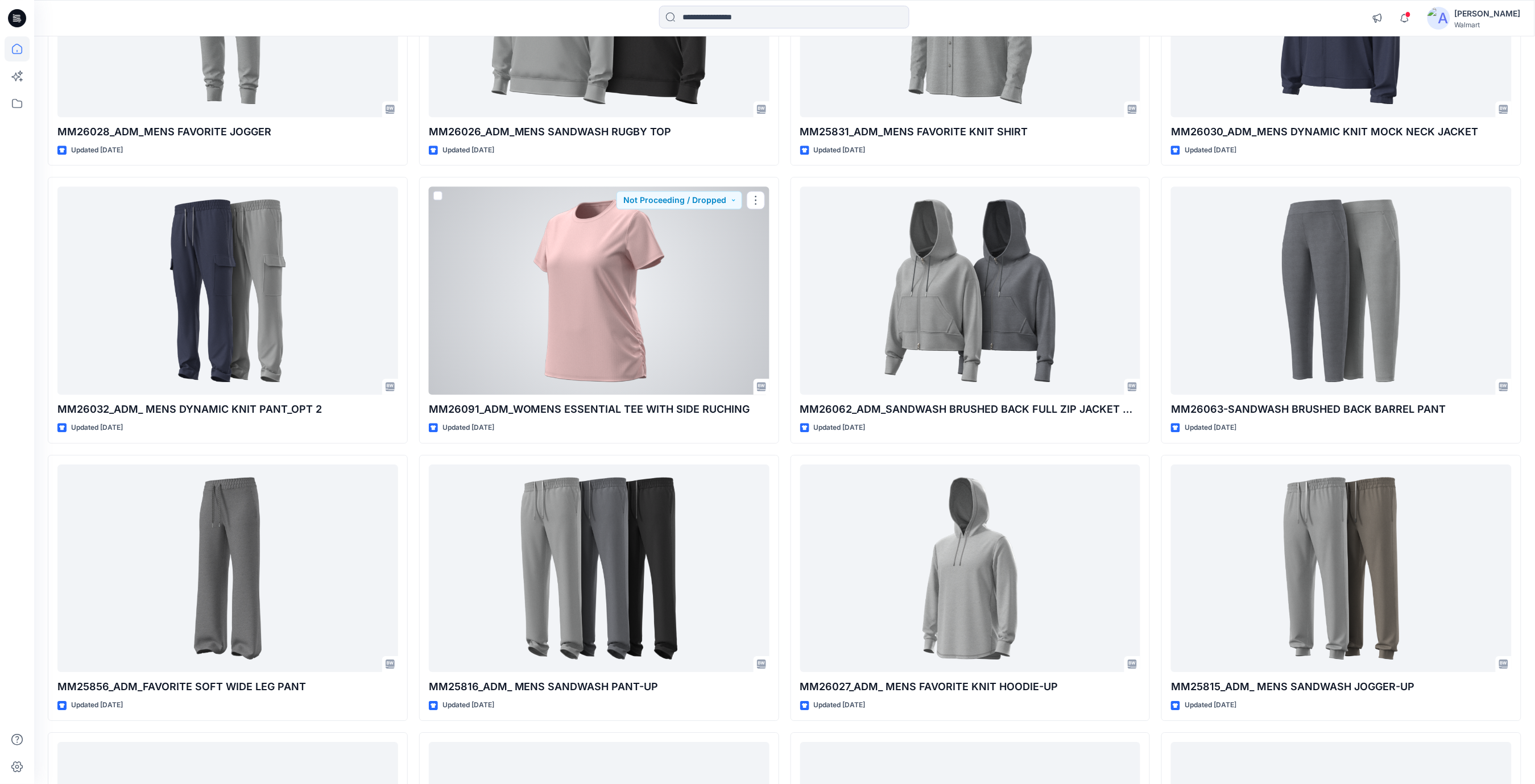
scroll to position [1515, 0]
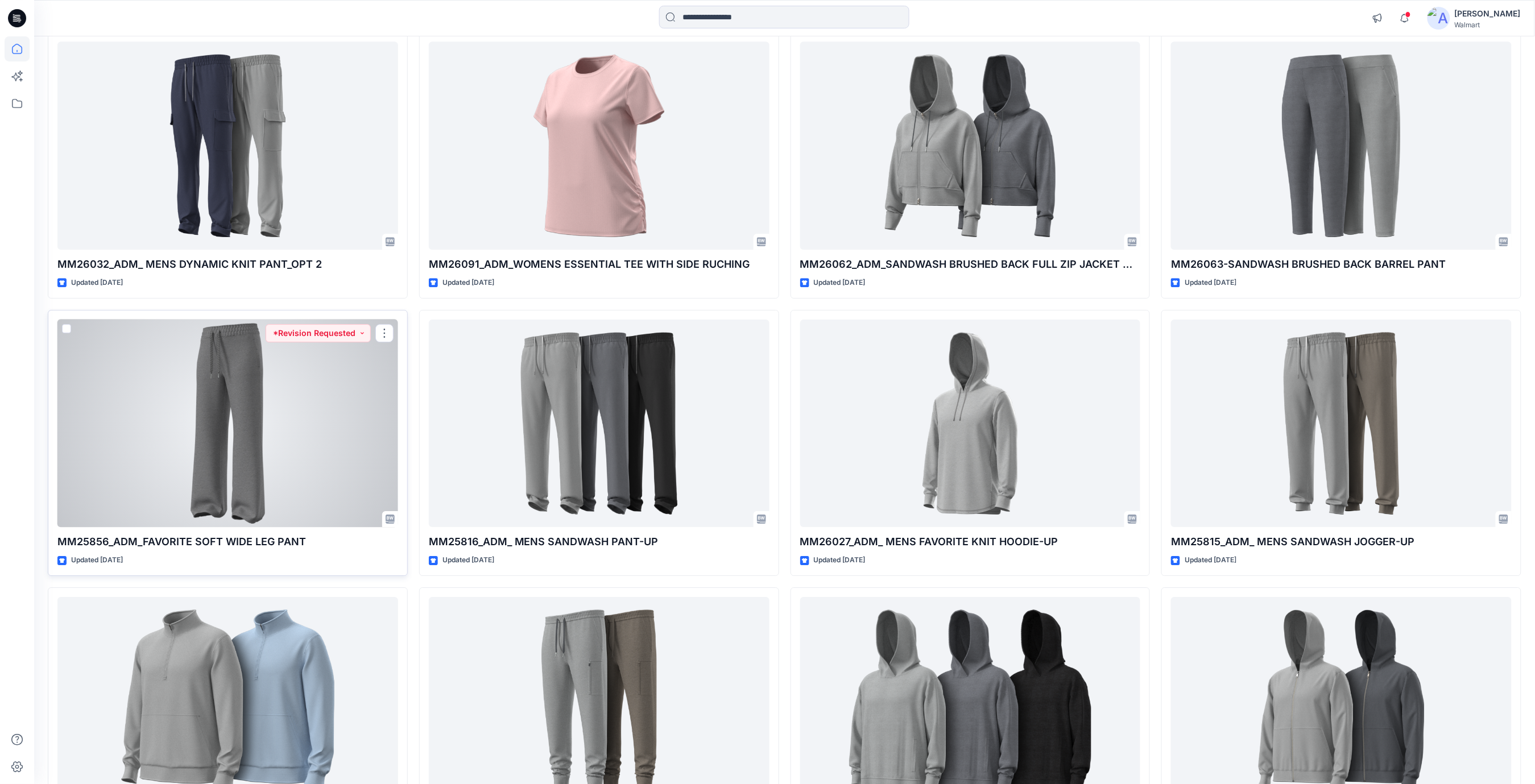
click at [335, 438] on div at bounding box center [228, 423] width 341 height 208
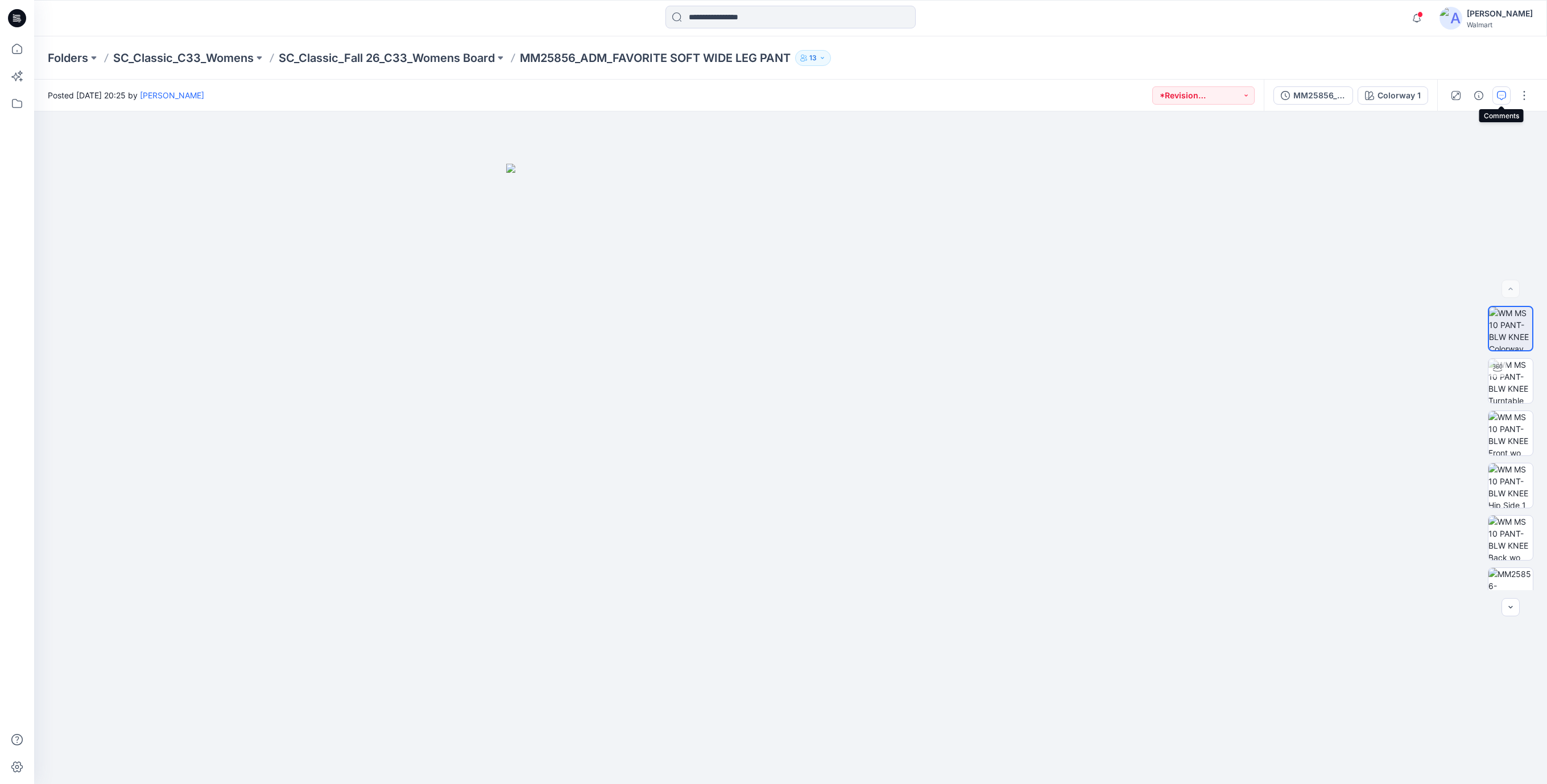
click at [1500, 99] on icon "button" at bounding box center [1501, 95] width 9 height 9
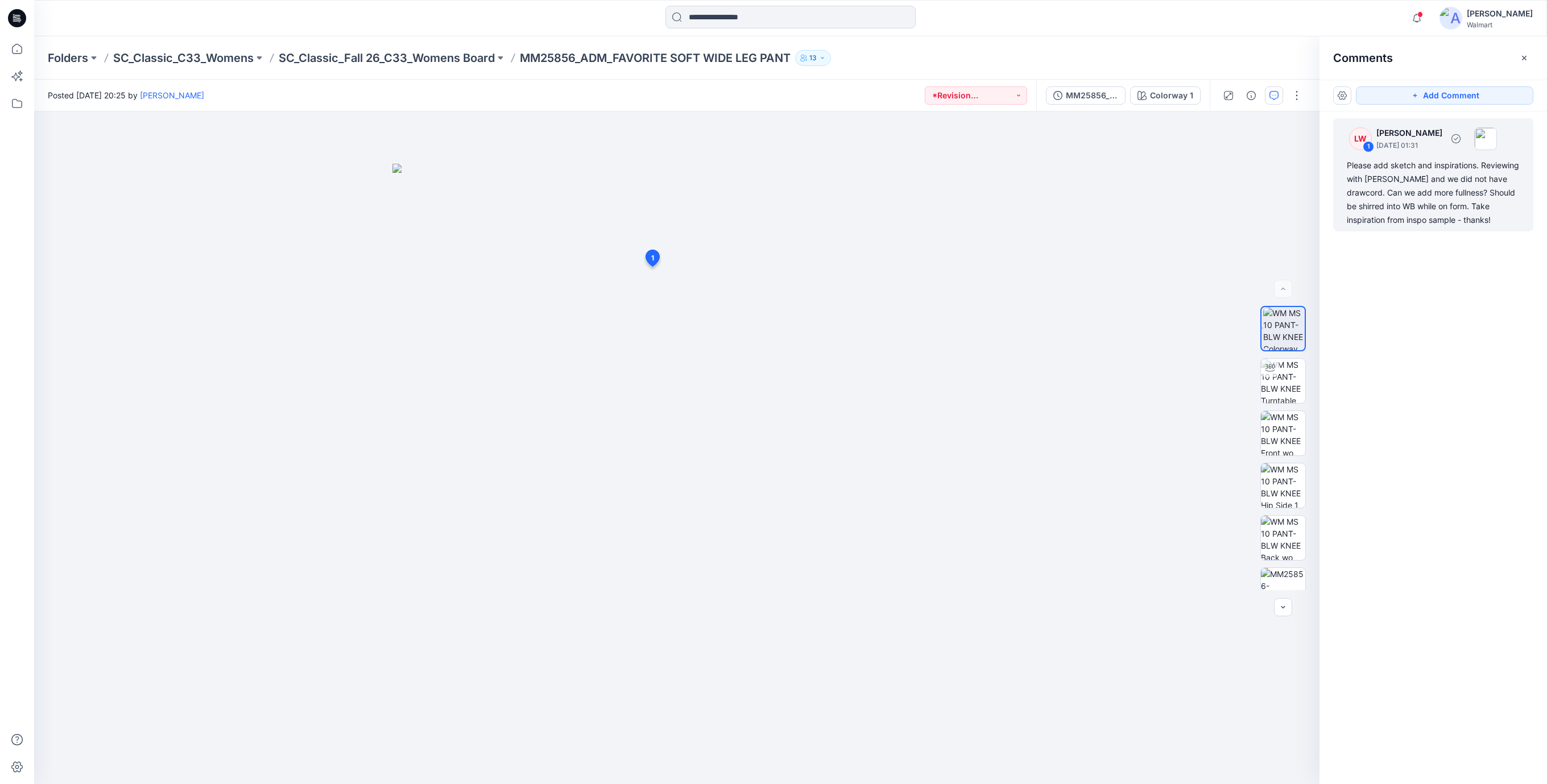
click at [1458, 183] on div "Please add sketch and inspirations. Reviewing with [PERSON_NAME] and we did not…" at bounding box center [1433, 192] width 173 height 68
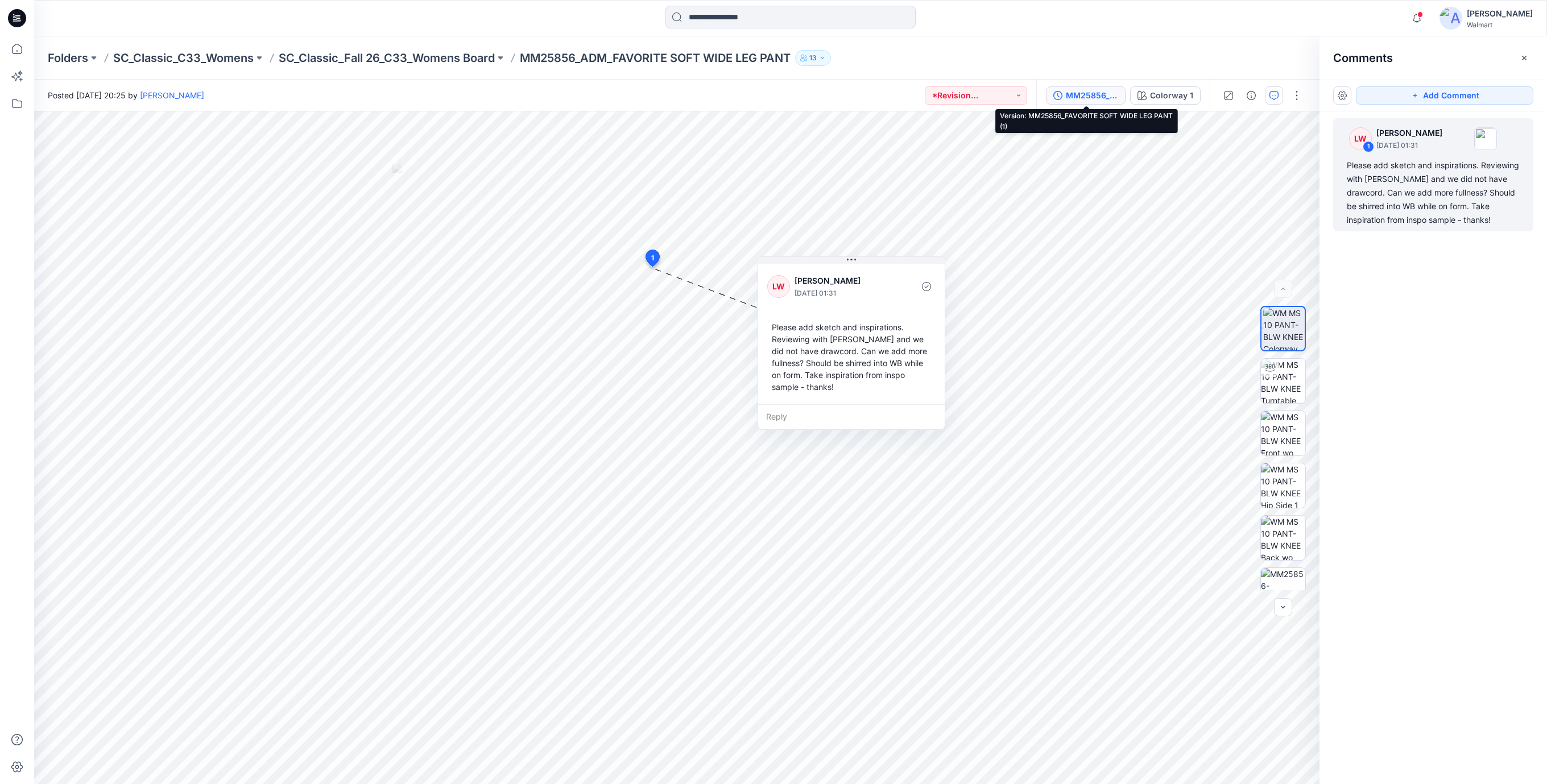
click at [1096, 98] on div "MM25856_FAVORITE SOFT WIDE LEG PANT (1)" at bounding box center [1092, 95] width 52 height 13
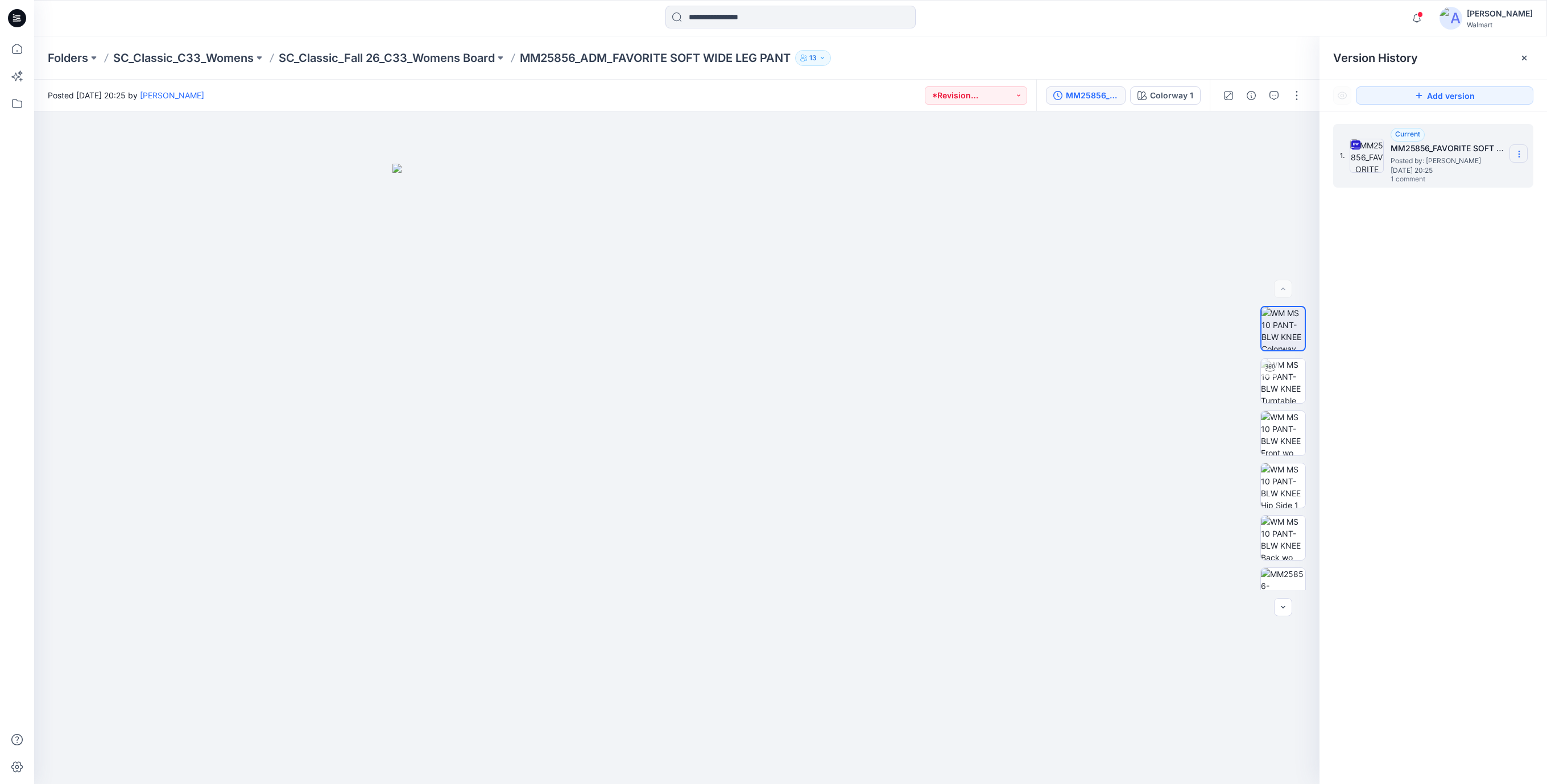
click at [1519, 160] on section at bounding box center [1518, 153] width 18 height 18
click at [1436, 174] on span "Download Source BW File" at bounding box center [1461, 177] width 95 height 14
click at [1518, 156] on icon at bounding box center [1519, 153] width 9 height 9
click at [1453, 178] on span "Download Source BW File" at bounding box center [1461, 177] width 95 height 14
drag, startPoint x: 372, startPoint y: 159, endPoint x: 201, endPoint y: 84, distance: 186.7
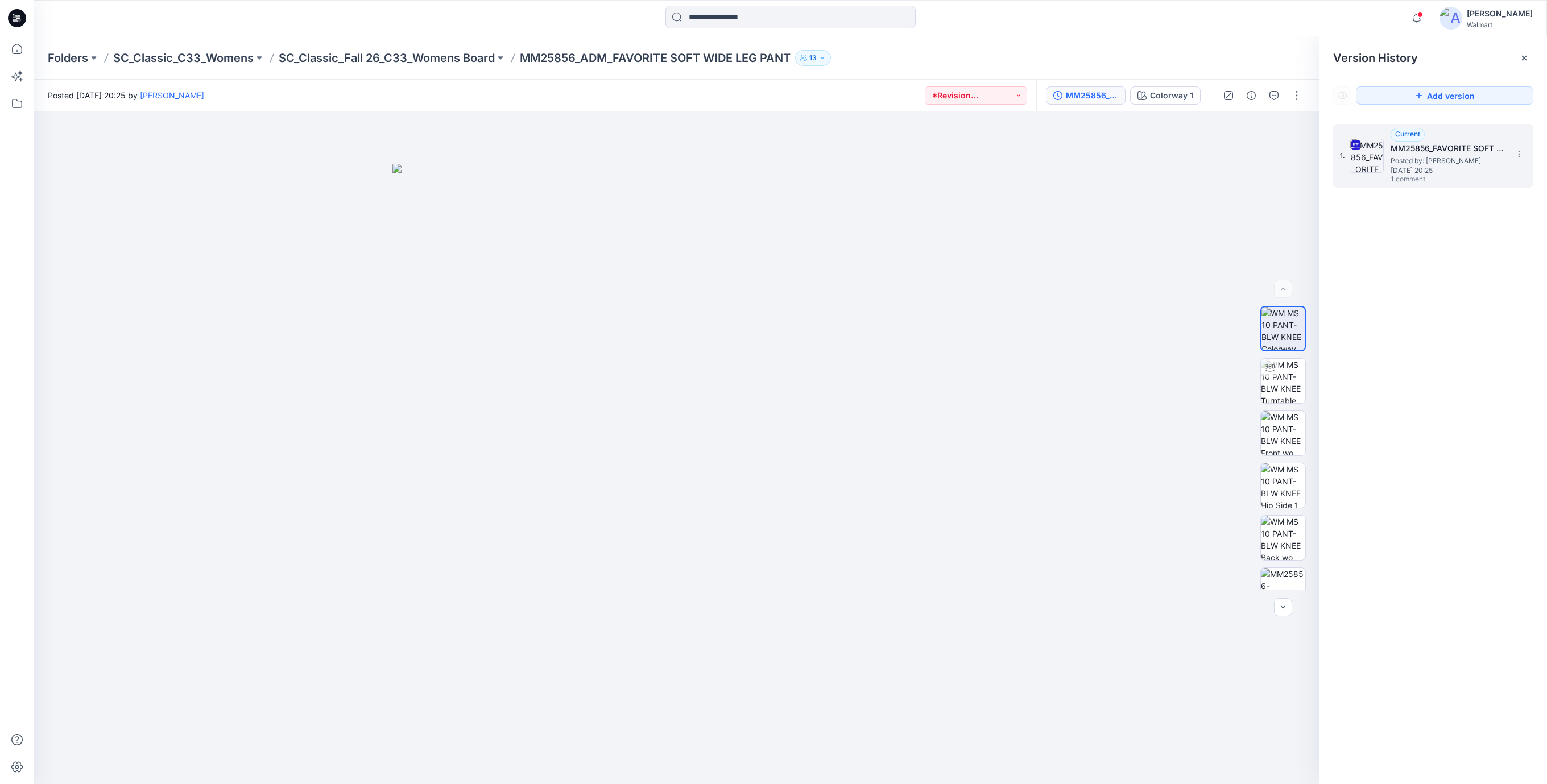
click at [369, 159] on div at bounding box center [677, 448] width 1286 height 673
click at [16, 11] on icon at bounding box center [17, 18] width 18 height 18
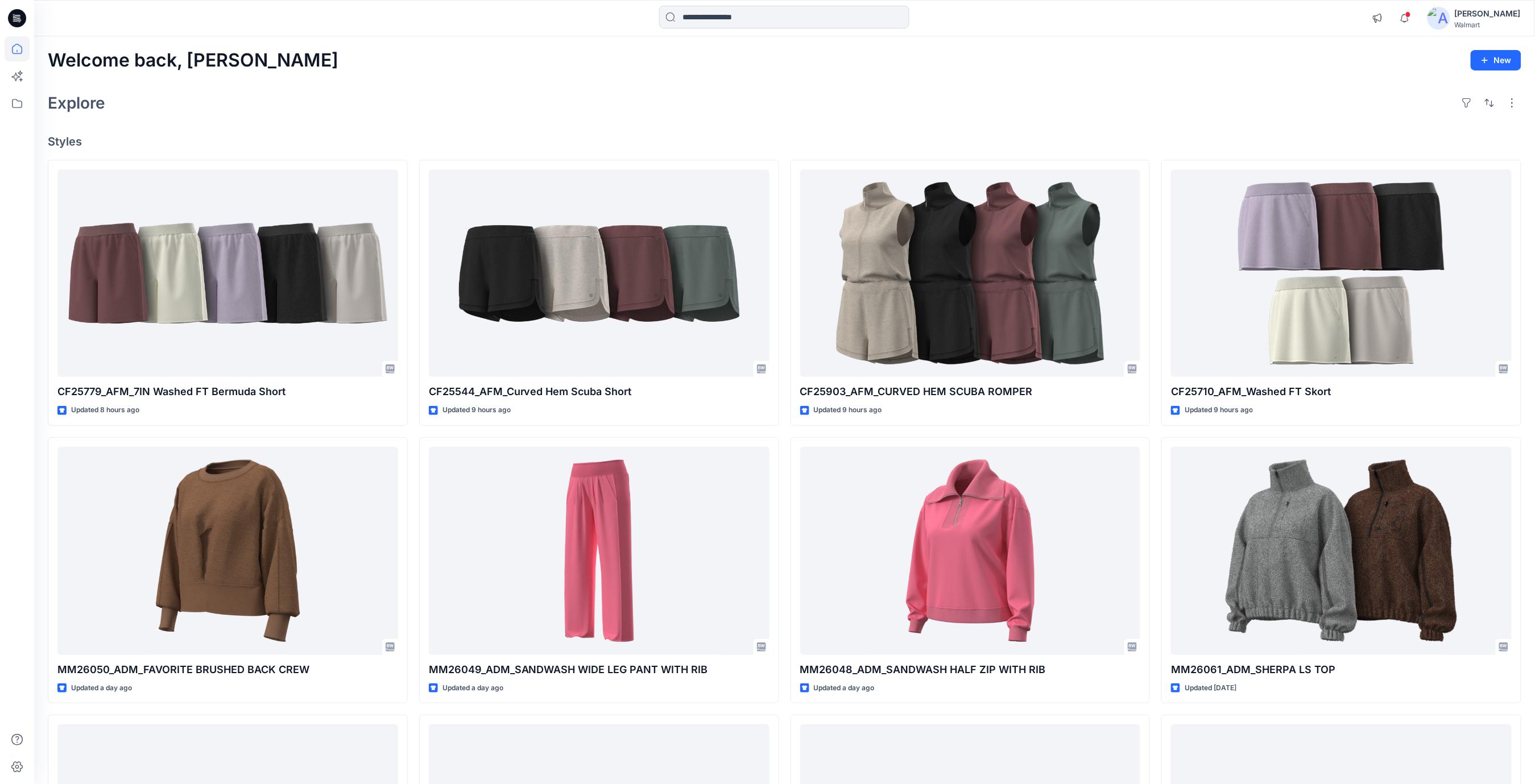
click at [584, 99] on div "Explore" at bounding box center [784, 103] width 1474 height 27
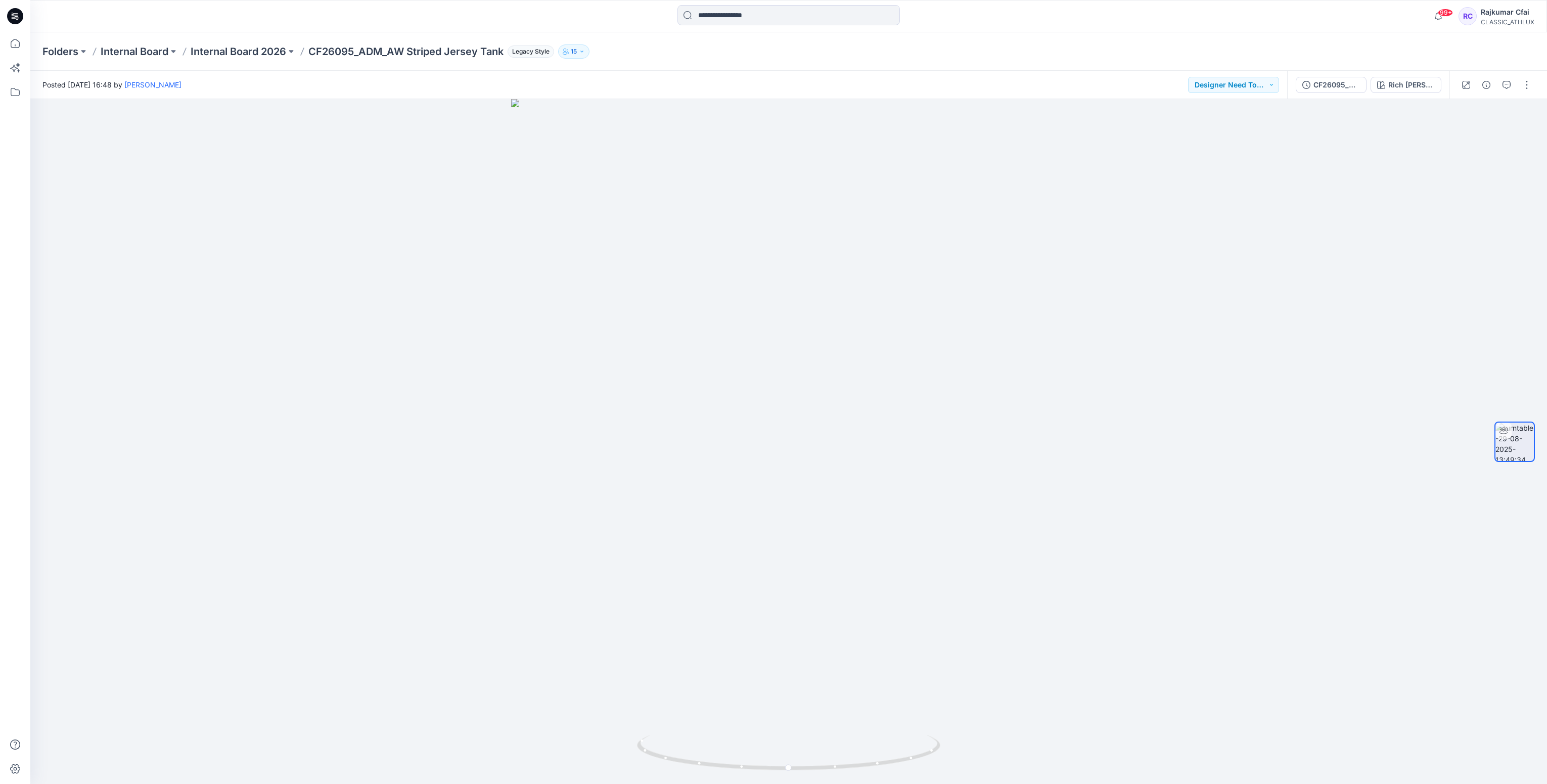
click at [11, 17] on icon at bounding box center [13, 17] width 4 height 1
drag, startPoint x: 868, startPoint y: 769, endPoint x: 602, endPoint y: 785, distance: 266.5
click at [602, 783] on html "99+ Notifications [PERSON_NAME] shared CF25780_AFM_Hybrid Jogger [DATE] in Inte…" at bounding box center [773, 392] width 1547 height 784
click at [1326, 88] on div "MM25856_ADM_FAVORITE SOFT WIDE LEG PANT" at bounding box center [1336, 85] width 46 height 11
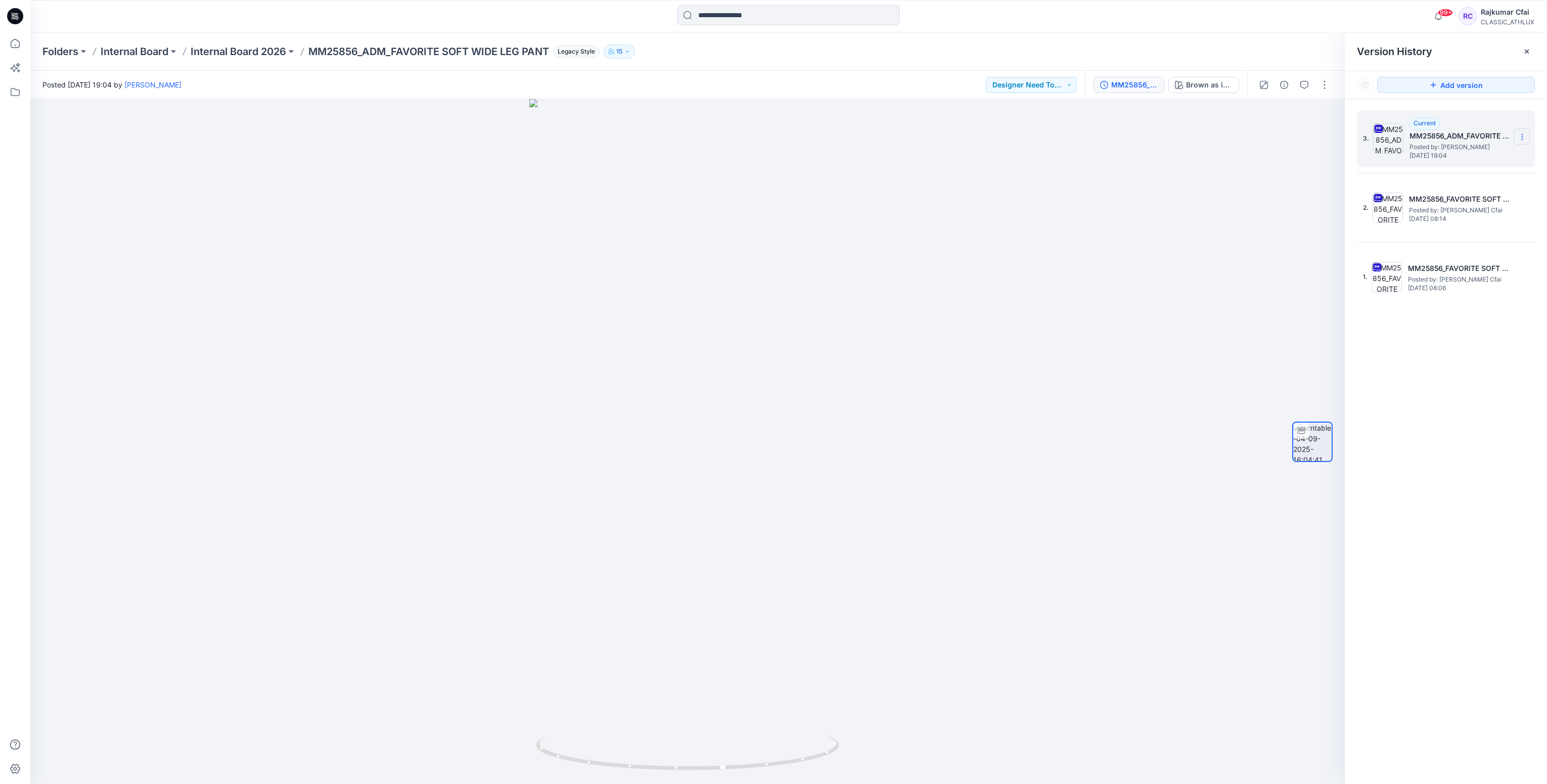
click at [1522, 139] on icon at bounding box center [1522, 136] width 8 height 8
click at [1441, 159] on span "Download Source BW File" at bounding box center [1471, 157] width 85 height 12
click at [11, 16] on icon at bounding box center [13, 16] width 3 height 1
